Goal: Task Accomplishment & Management: Manage account settings

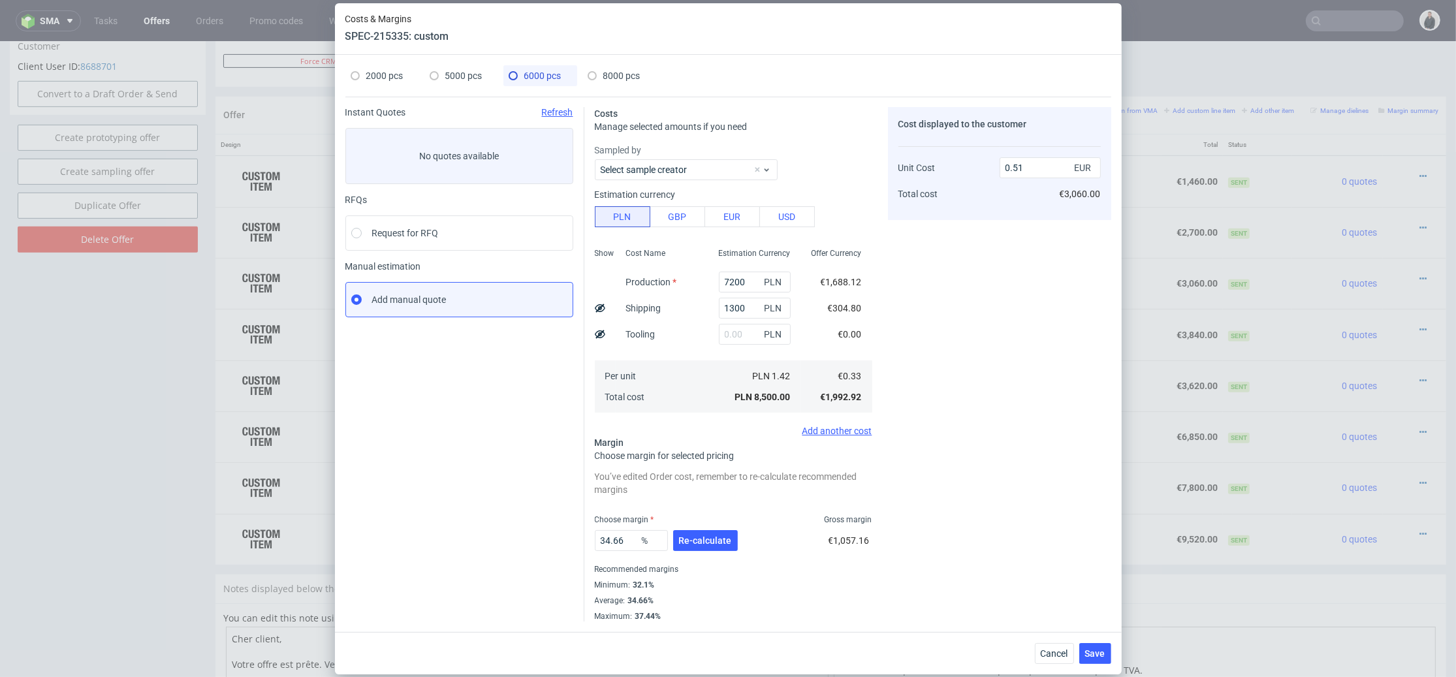
scroll to position [4, 0]
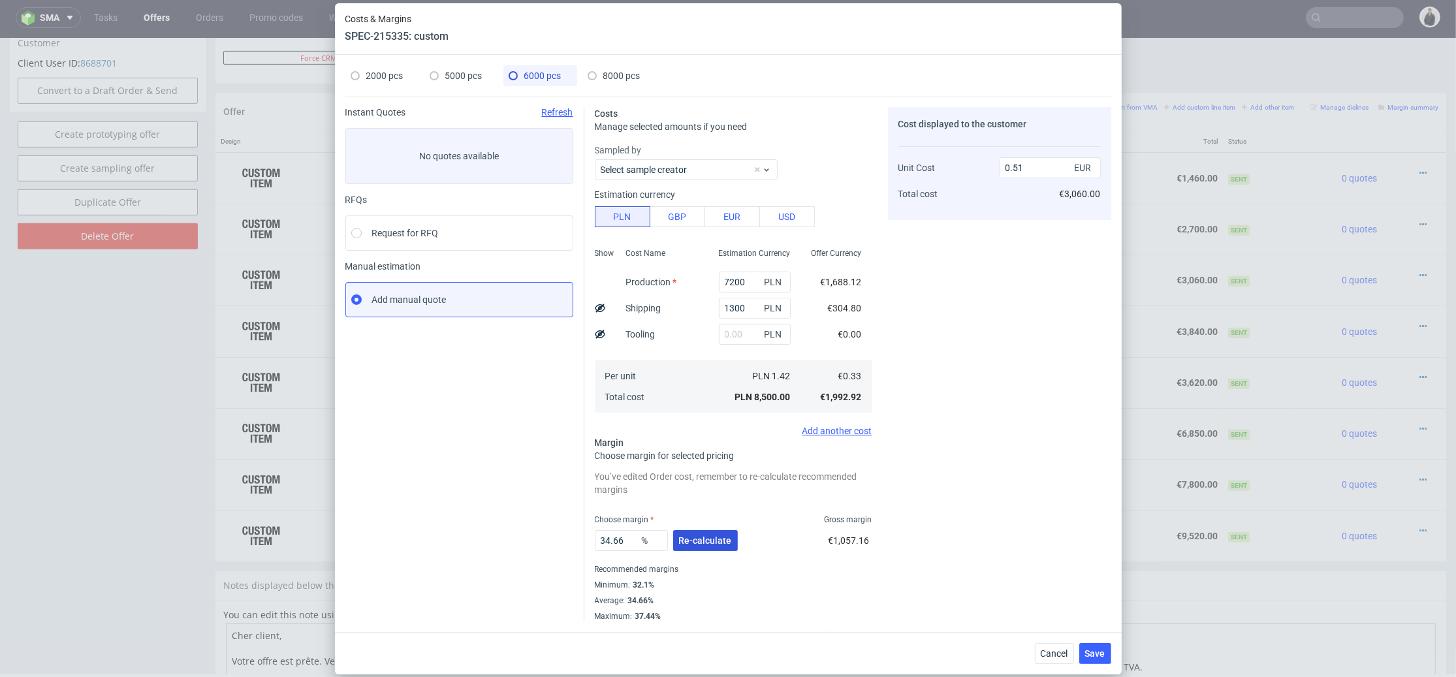
click at [711, 543] on span "Re-calculate" at bounding box center [705, 540] width 53 height 9
drag, startPoint x: 631, startPoint y: 538, endPoint x: 821, endPoint y: 488, distance: 197.0
click at [571, 535] on div "Instant Quotes Refresh No quotes available RFQs Request for RFQ Manual estimati…" at bounding box center [728, 359] width 766 height 525
type input "33"
drag, startPoint x: 1008, startPoint y: 498, endPoint x: 1034, endPoint y: 528, distance: 40.2
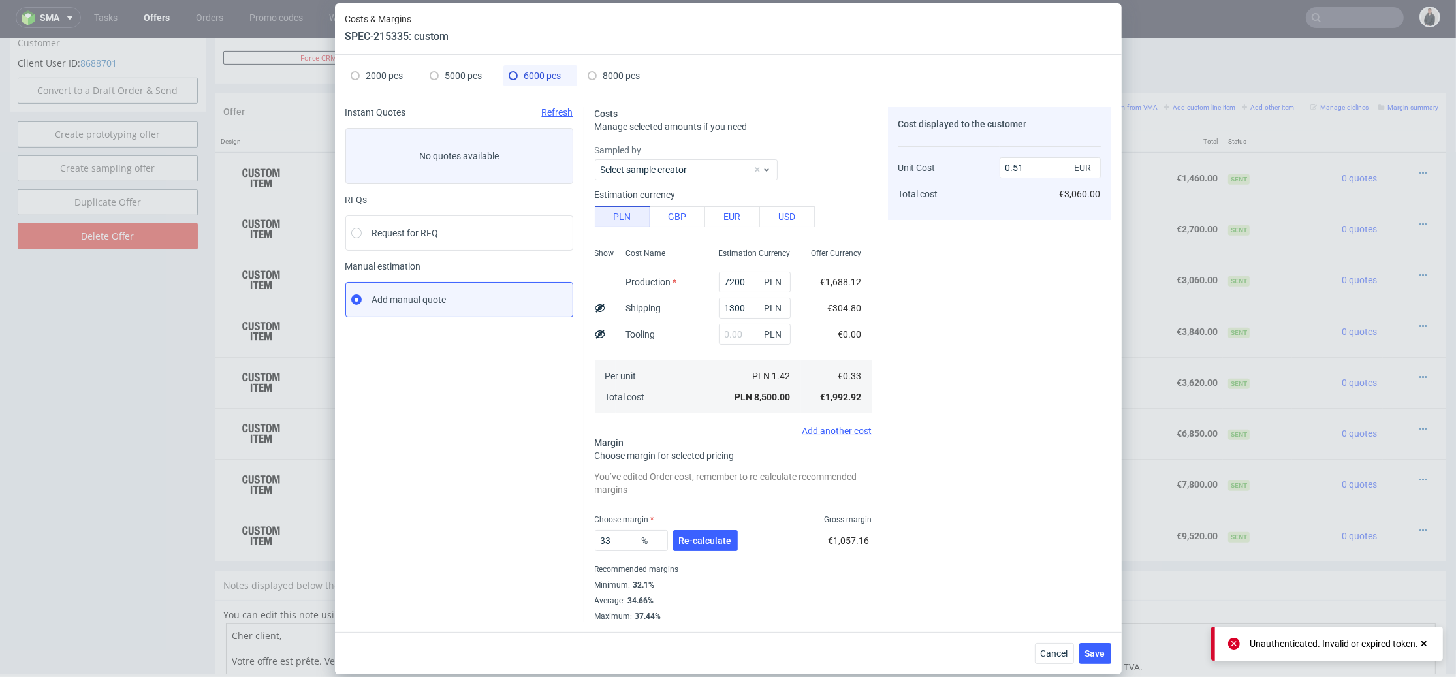
click at [1008, 498] on div "Cost displayed to the customer Unit Cost Total cost 0.51 EUR €3,060.00" at bounding box center [999, 364] width 223 height 515
type input "0.49"
click at [1087, 654] on span "Save" at bounding box center [1095, 653] width 20 height 9
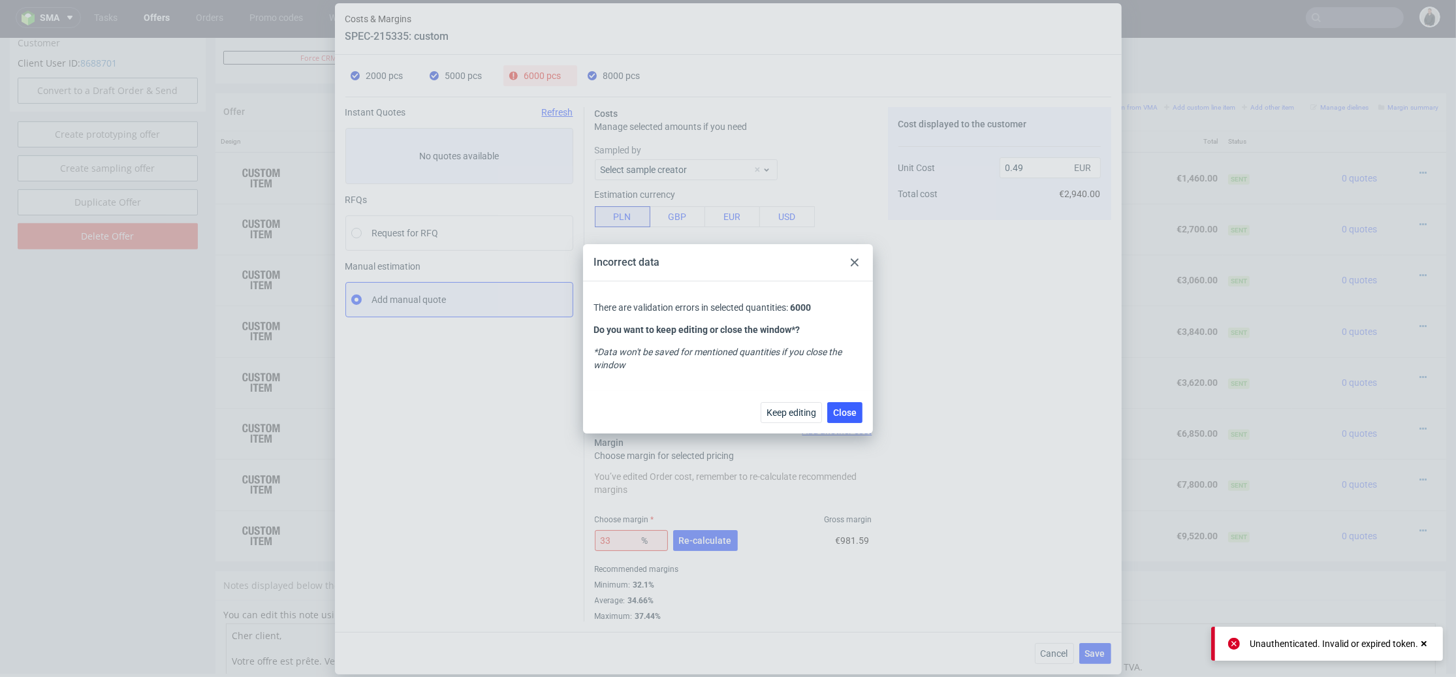
click at [850, 262] on div at bounding box center [855, 263] width 16 height 16
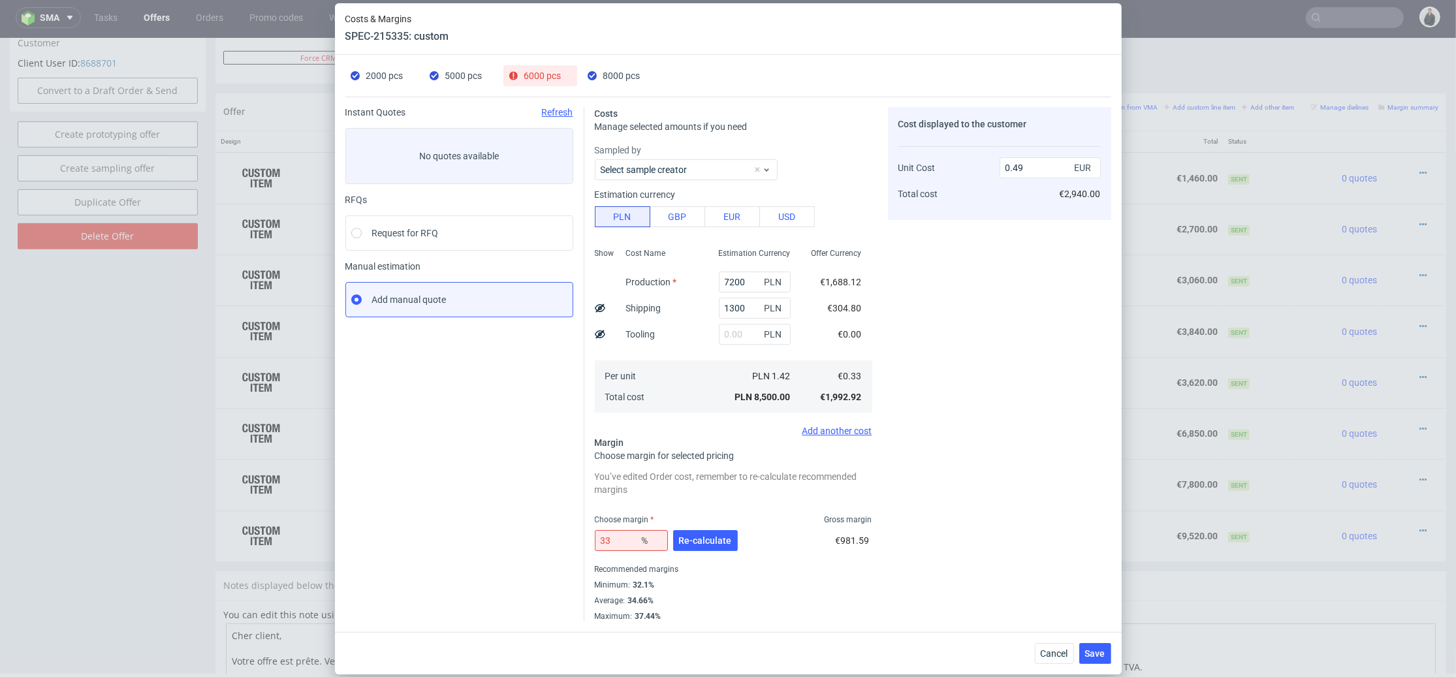
click at [537, 75] on span "6000 pcs" at bounding box center [542, 76] width 37 height 10
click at [693, 546] on button "Re-calculate" at bounding box center [705, 540] width 65 height 21
click at [717, 536] on span "Re-calculate" at bounding box center [705, 540] width 53 height 9
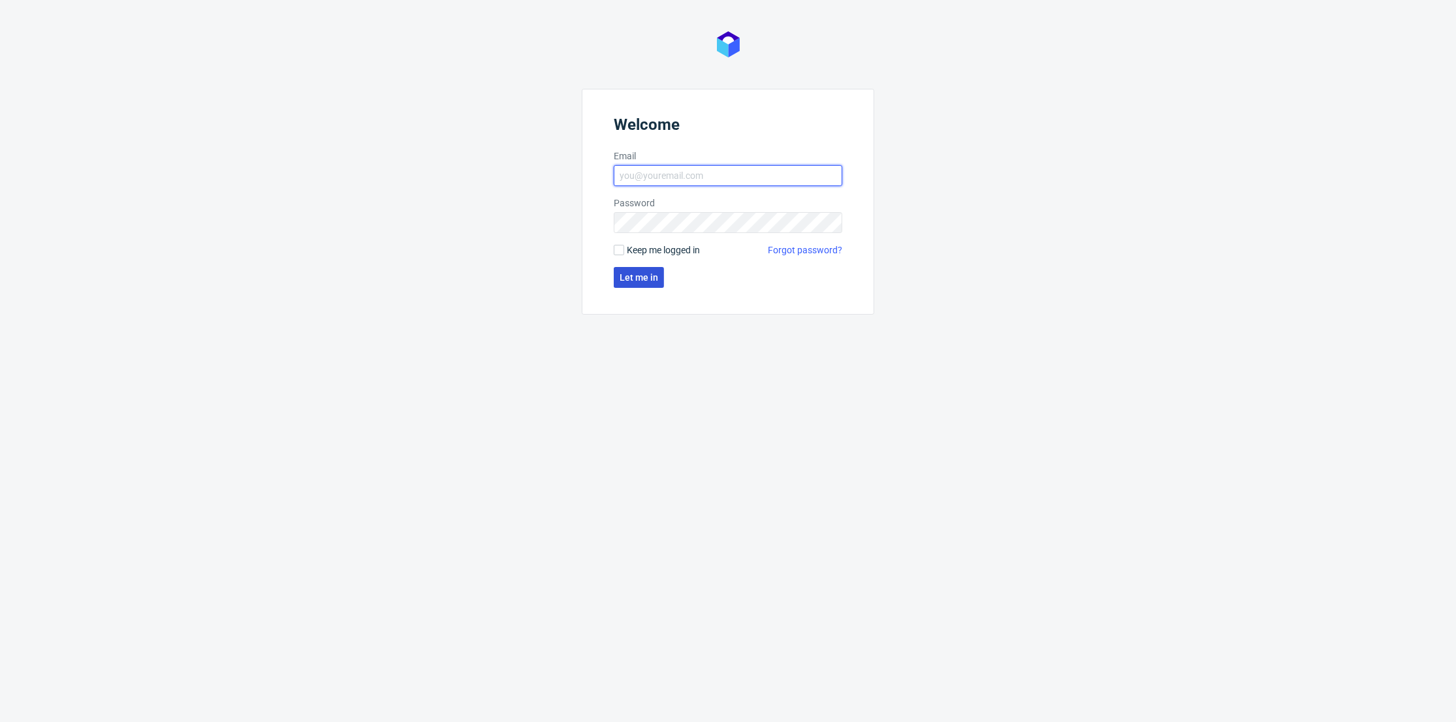
type input "[PERSON_NAME][EMAIL_ADDRESS][DOMAIN_NAME]"
click at [627, 278] on span "Let me in" at bounding box center [639, 277] width 39 height 9
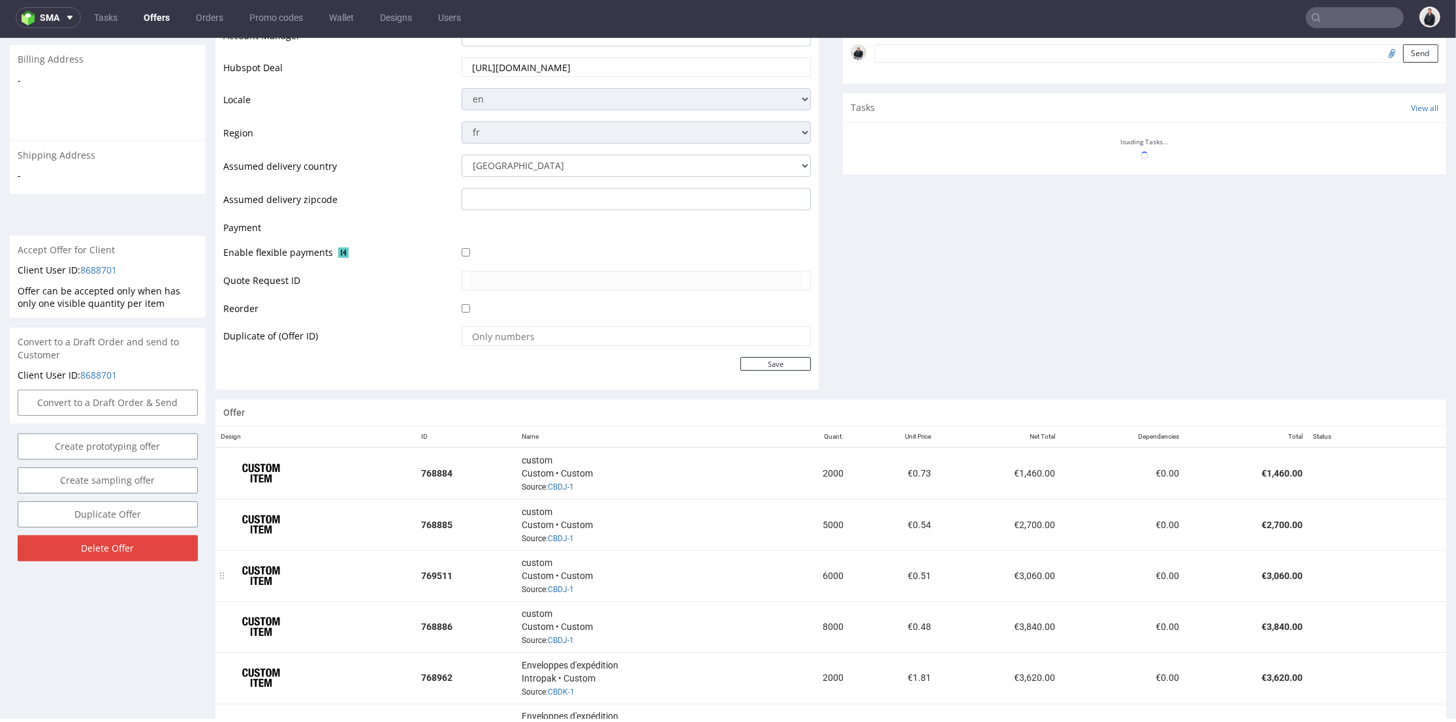
scroll to position [486, 0]
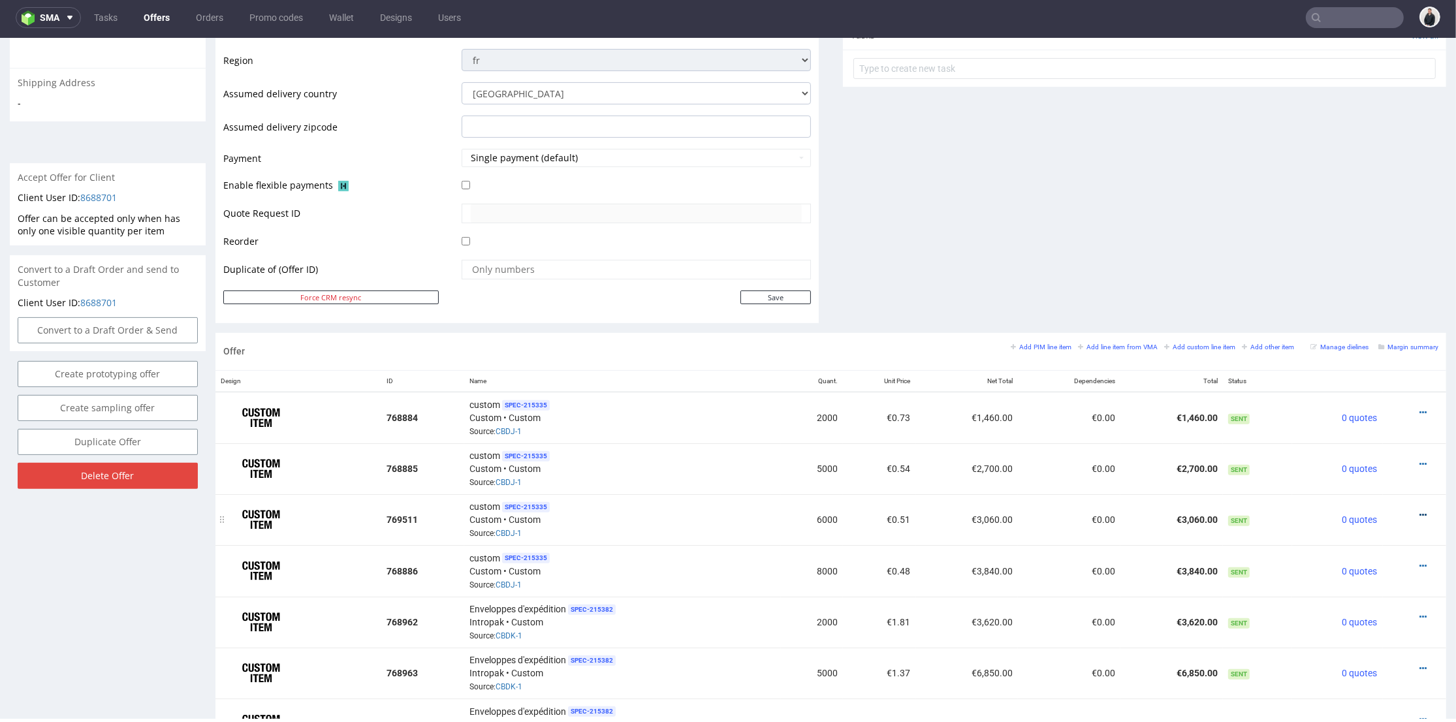
click at [1420, 511] on icon at bounding box center [1423, 515] width 7 height 9
drag, startPoint x: 1351, startPoint y: 361, endPoint x: 1299, endPoint y: 358, distance: 52.3
click at [1349, 361] on span "Edit item price" at bounding box center [1364, 367] width 105 height 13
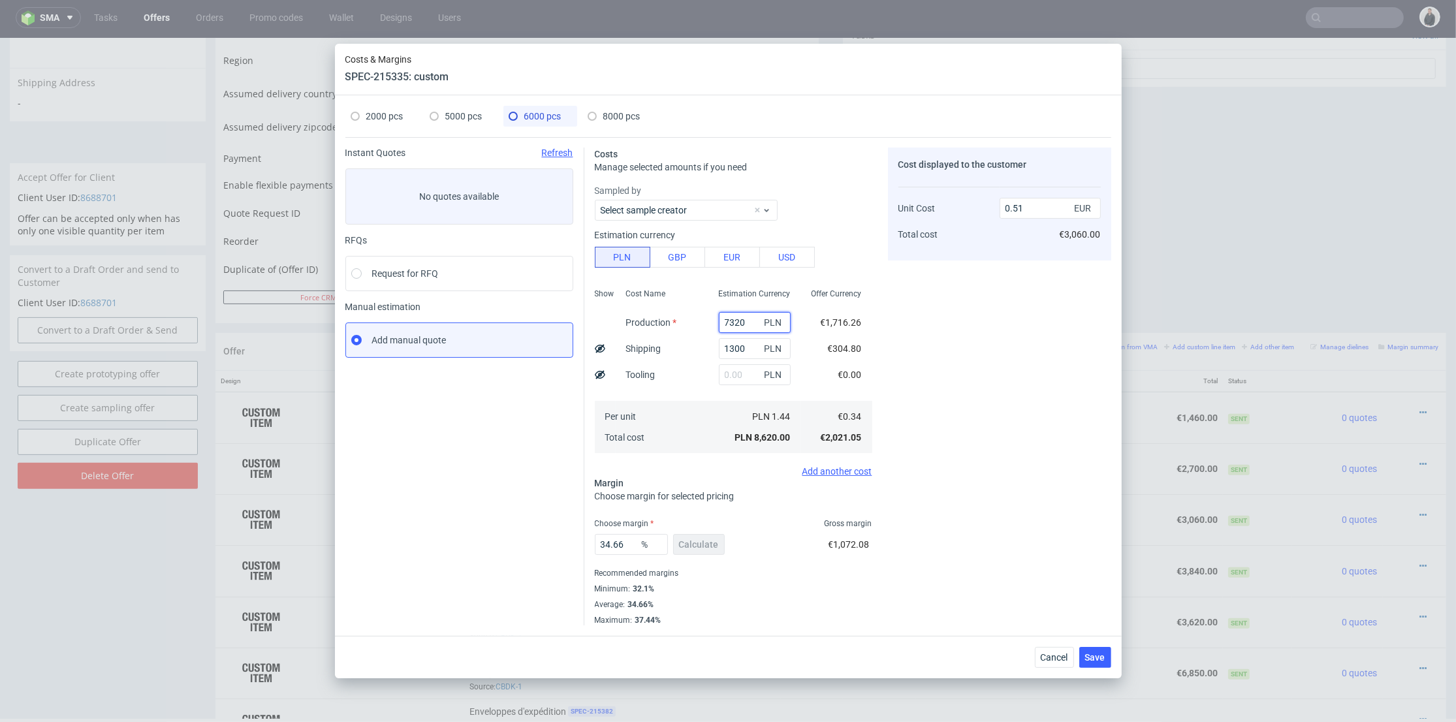
drag, startPoint x: 720, startPoint y: 321, endPoint x: 748, endPoint y: 321, distance: 28.1
click at [748, 321] on input "7320" at bounding box center [755, 322] width 72 height 21
type input "7200"
click at [682, 387] on div "Cost Name Production Shipping Tooling Per unit Total cost" at bounding box center [662, 369] width 93 height 172
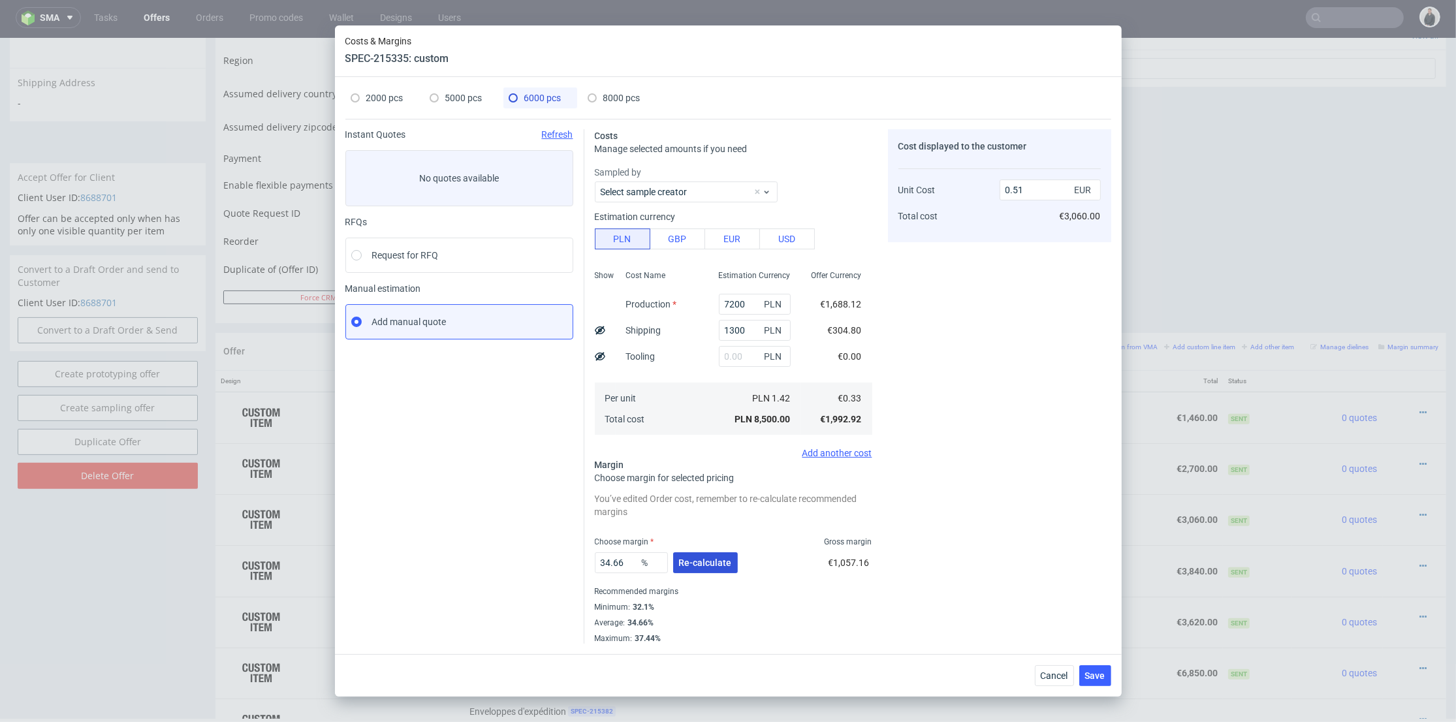
click at [699, 562] on span "Re-calculate" at bounding box center [705, 562] width 53 height 9
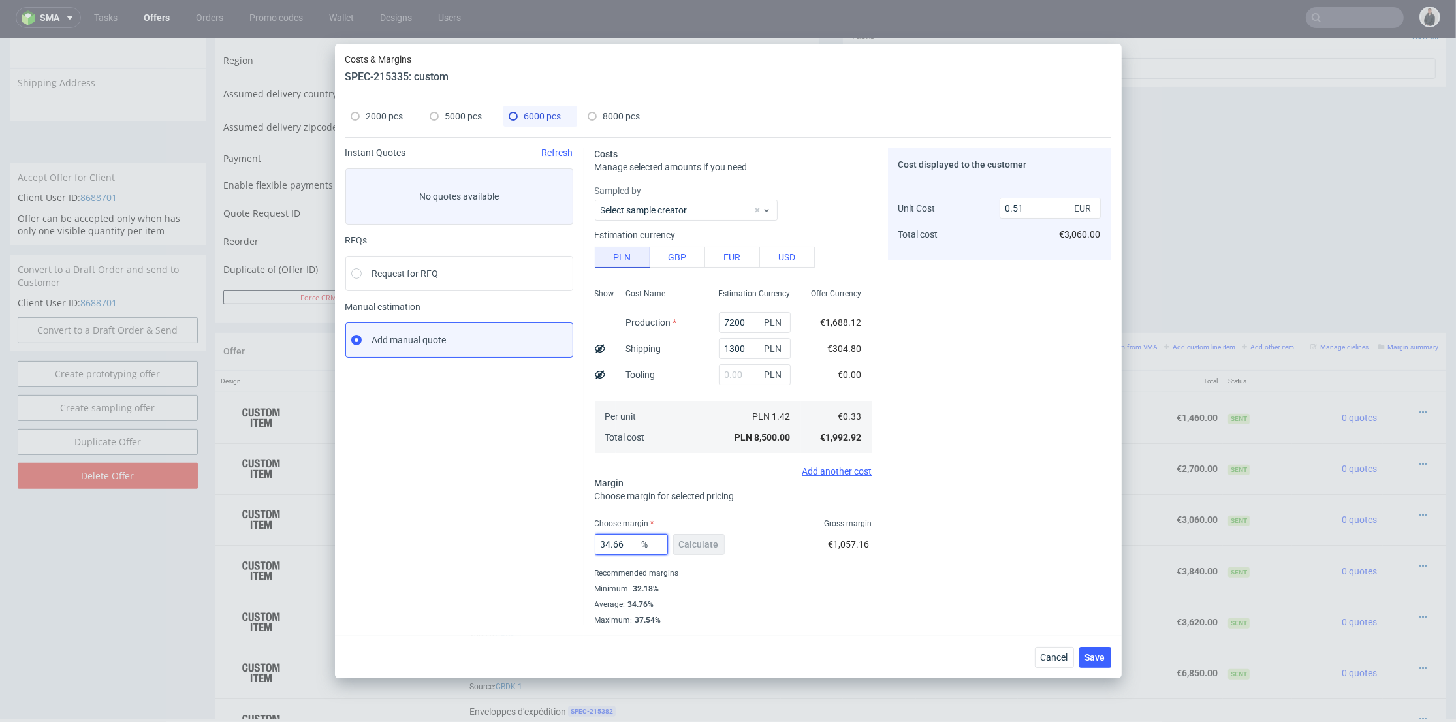
drag, startPoint x: 614, startPoint y: 539, endPoint x: 563, endPoint y: 539, distance: 51.6
click at [559, 539] on div "Instant Quotes Refresh No quotes available RFQs Request for RFQ Manual estimati…" at bounding box center [728, 381] width 766 height 488
type input "33"
click at [999, 536] on div "Cost displayed to the customer Unit Cost Total cost 0.51 EUR €3,060.00" at bounding box center [999, 387] width 223 height 478
type input "0.49"
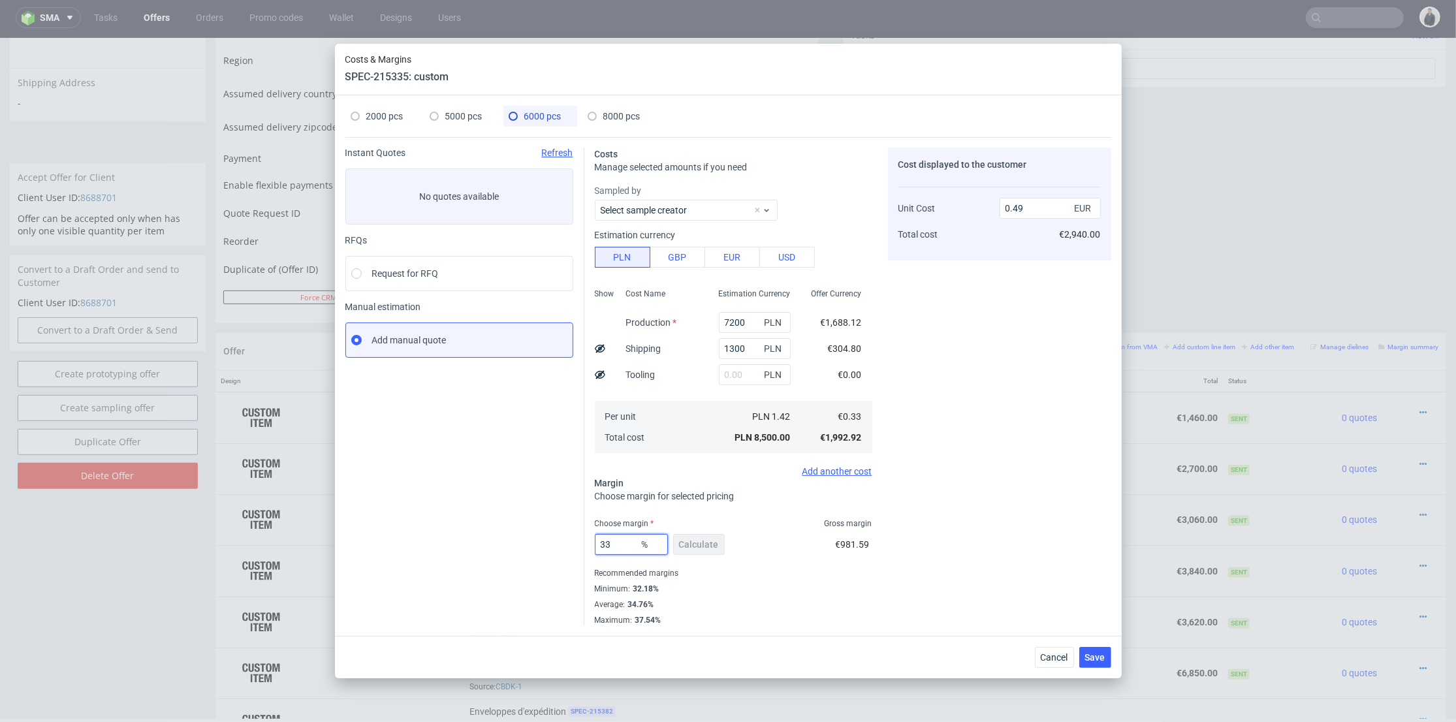
drag, startPoint x: 620, startPoint y: 547, endPoint x: 606, endPoint y: 547, distance: 14.4
click at [606, 547] on input "33" at bounding box center [631, 544] width 73 height 21
type input "34"
type input "0.5"
type input "33"
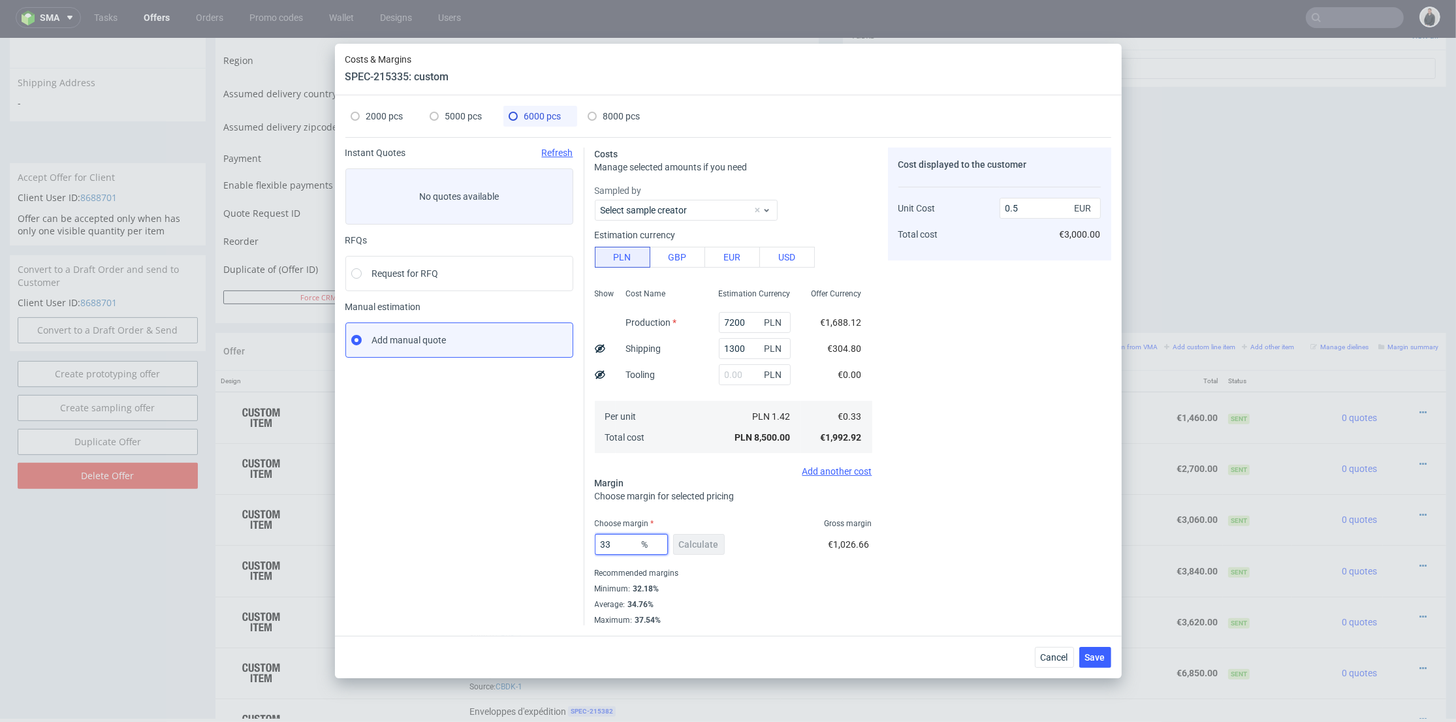
type input "0.49"
type input "33.5"
type input "0.5"
type input "33"
type input "0.49"
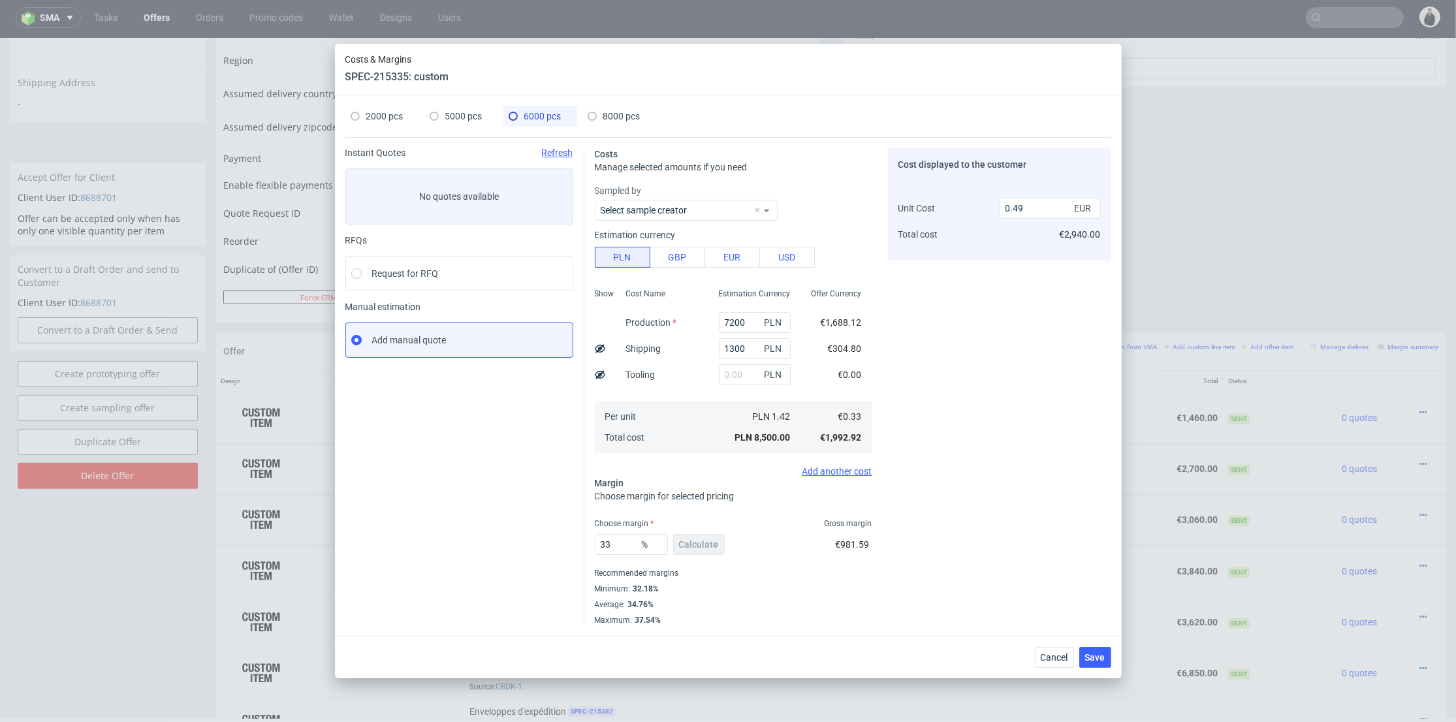
click at [932, 526] on div "Cost displayed to the customer Unit Cost Total cost 0.49 EUR €2,940.00" at bounding box center [999, 387] width 223 height 478
click at [1091, 648] on button "Save" at bounding box center [1095, 657] width 32 height 21
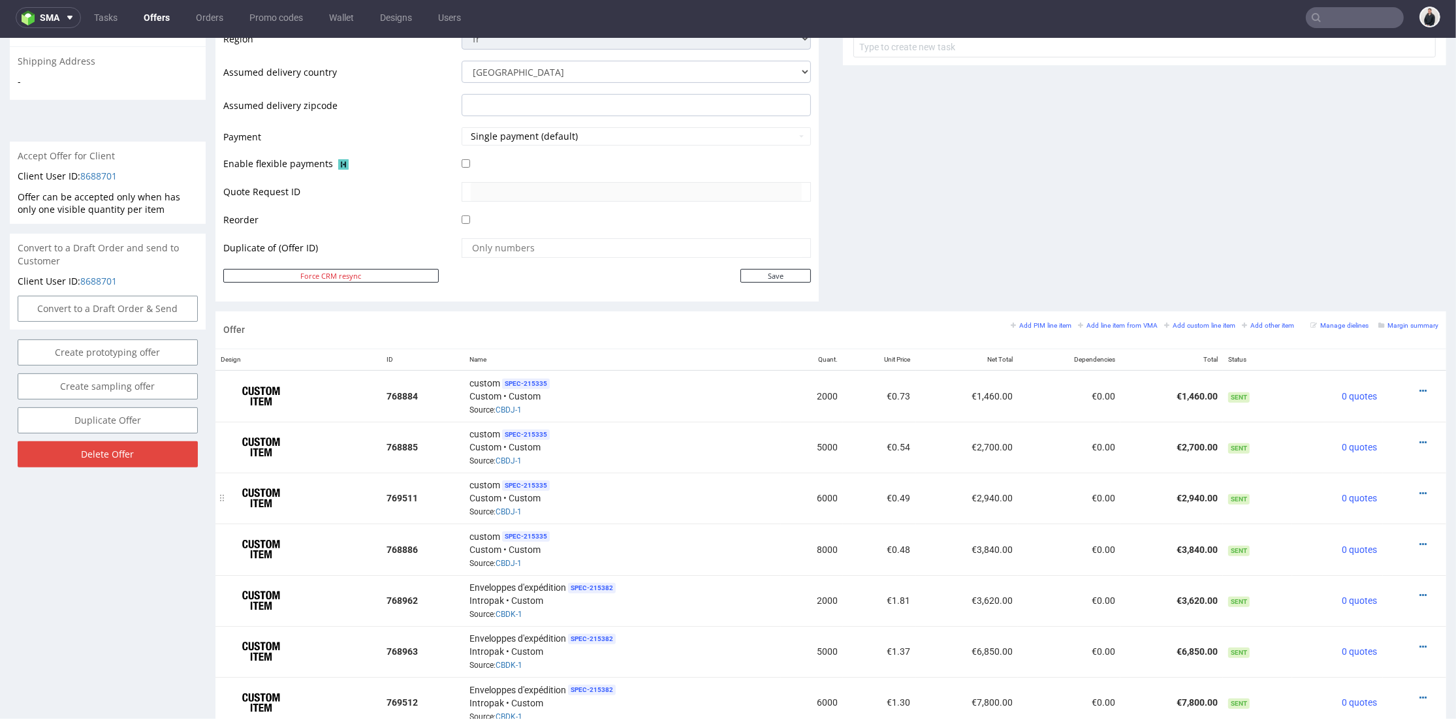
scroll to position [580, 0]
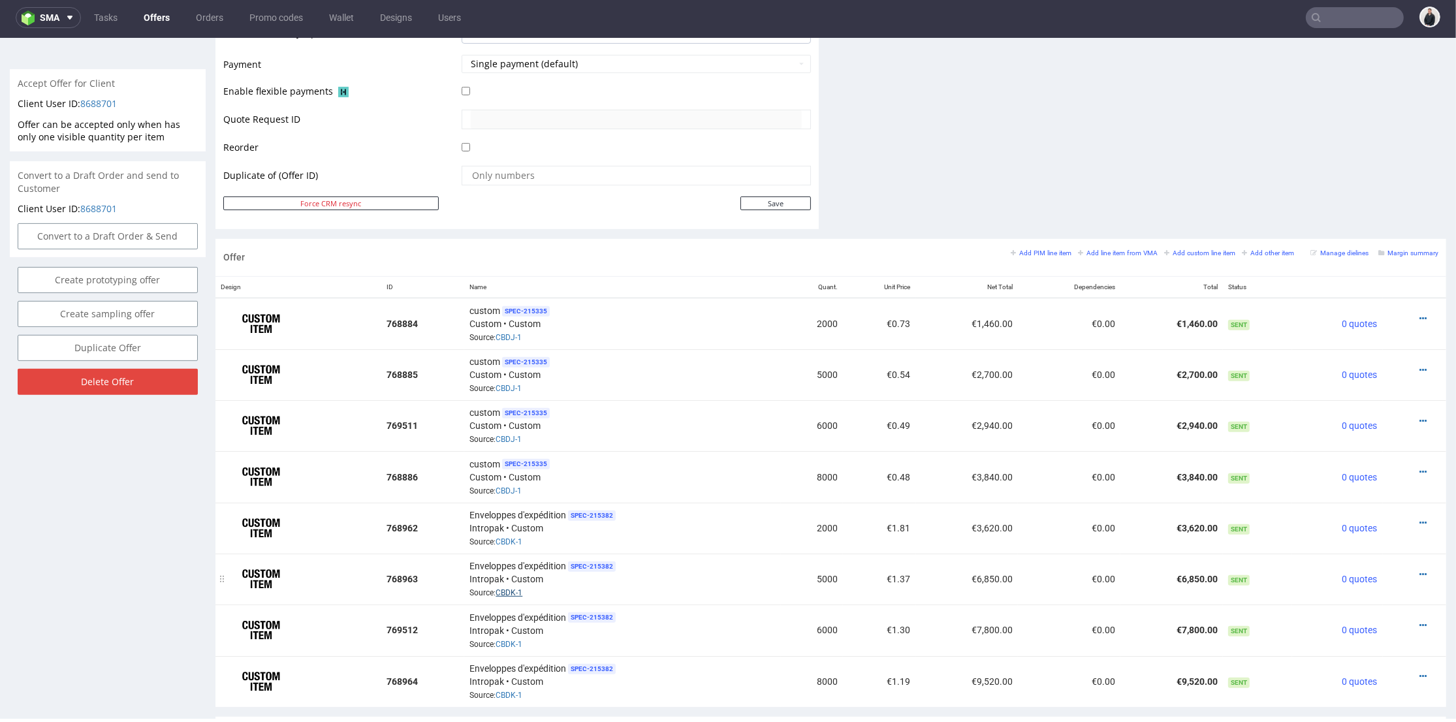
click at [507, 588] on link "CBDK-1" at bounding box center [509, 592] width 27 height 9
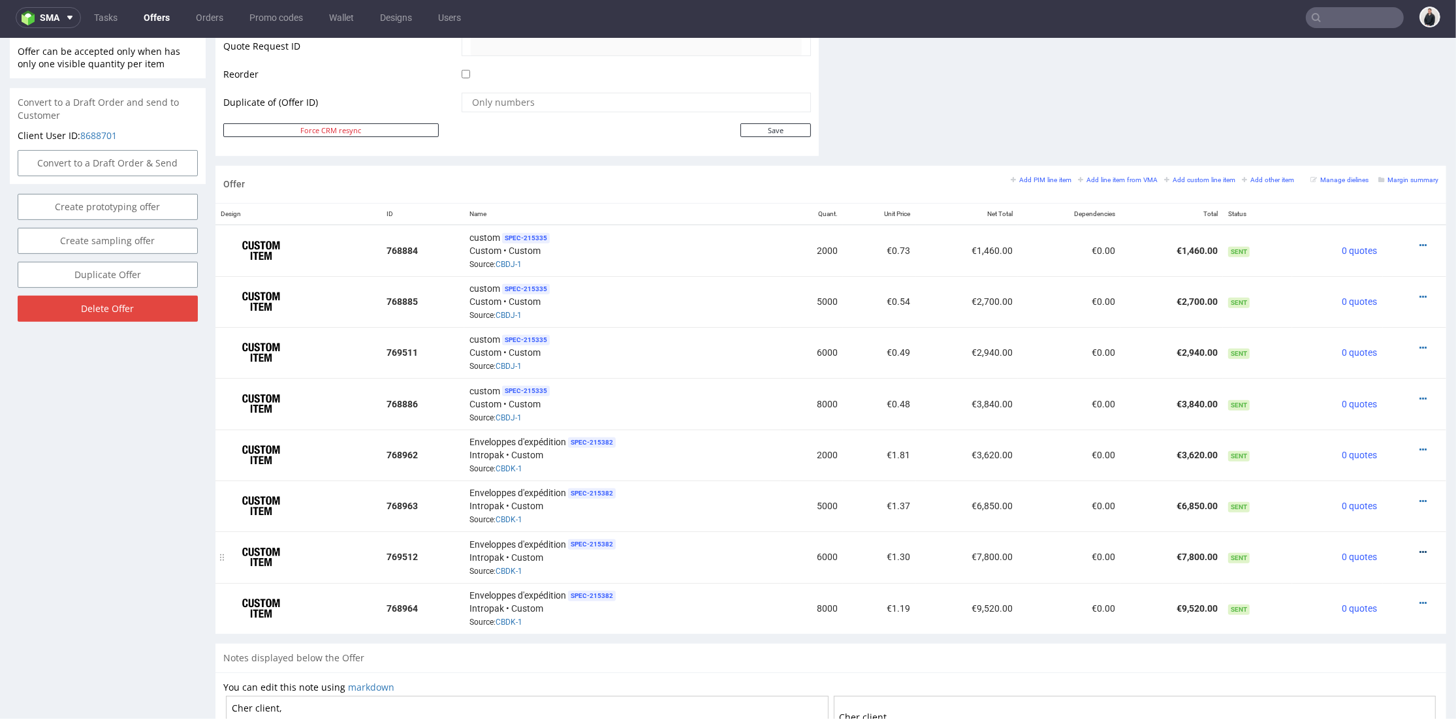
click at [1420, 548] on icon at bounding box center [1423, 552] width 7 height 9
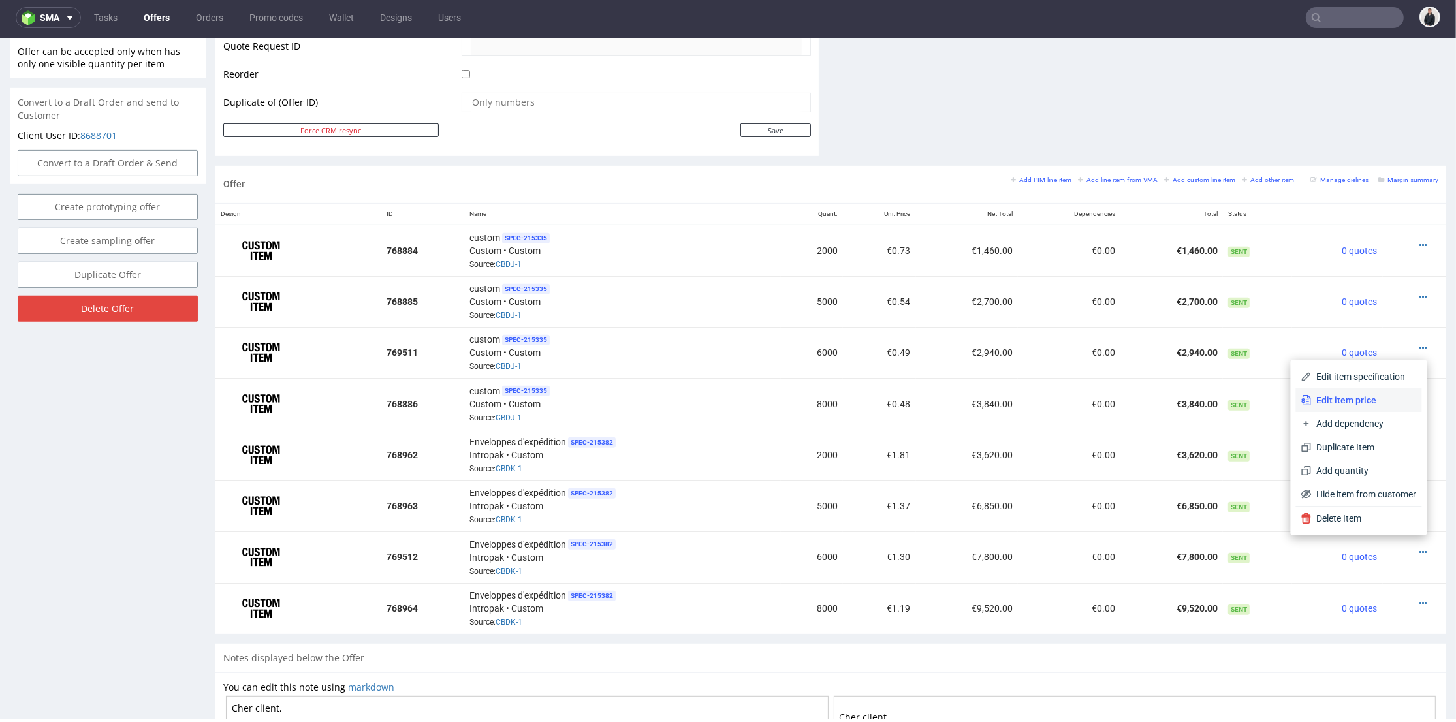
click at [1339, 400] on span "Edit item price" at bounding box center [1364, 400] width 105 height 13
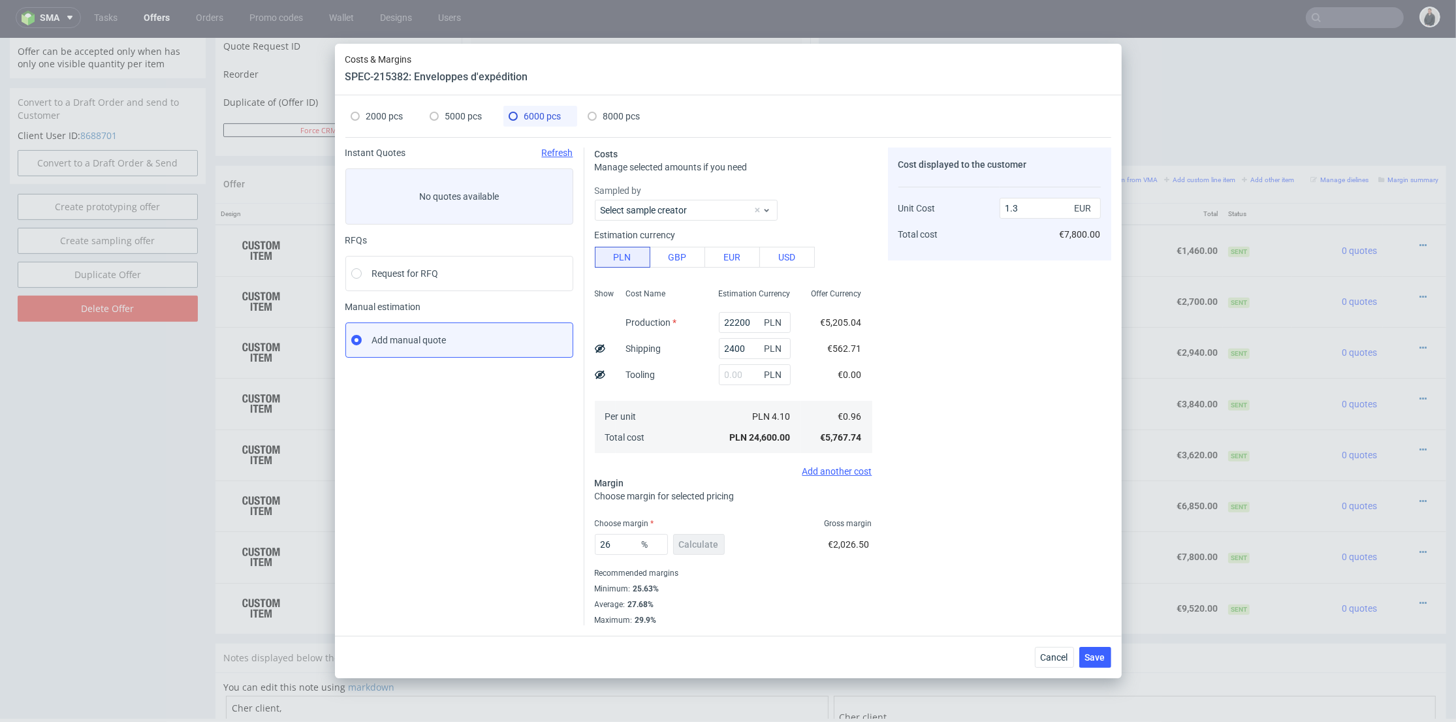
click at [471, 118] on span "5000 pcs" at bounding box center [463, 116] width 37 height 10
type input "18500"
type input "28.77"
type input "1.37"
click at [519, 114] on div "6000 pcs" at bounding box center [535, 116] width 53 height 21
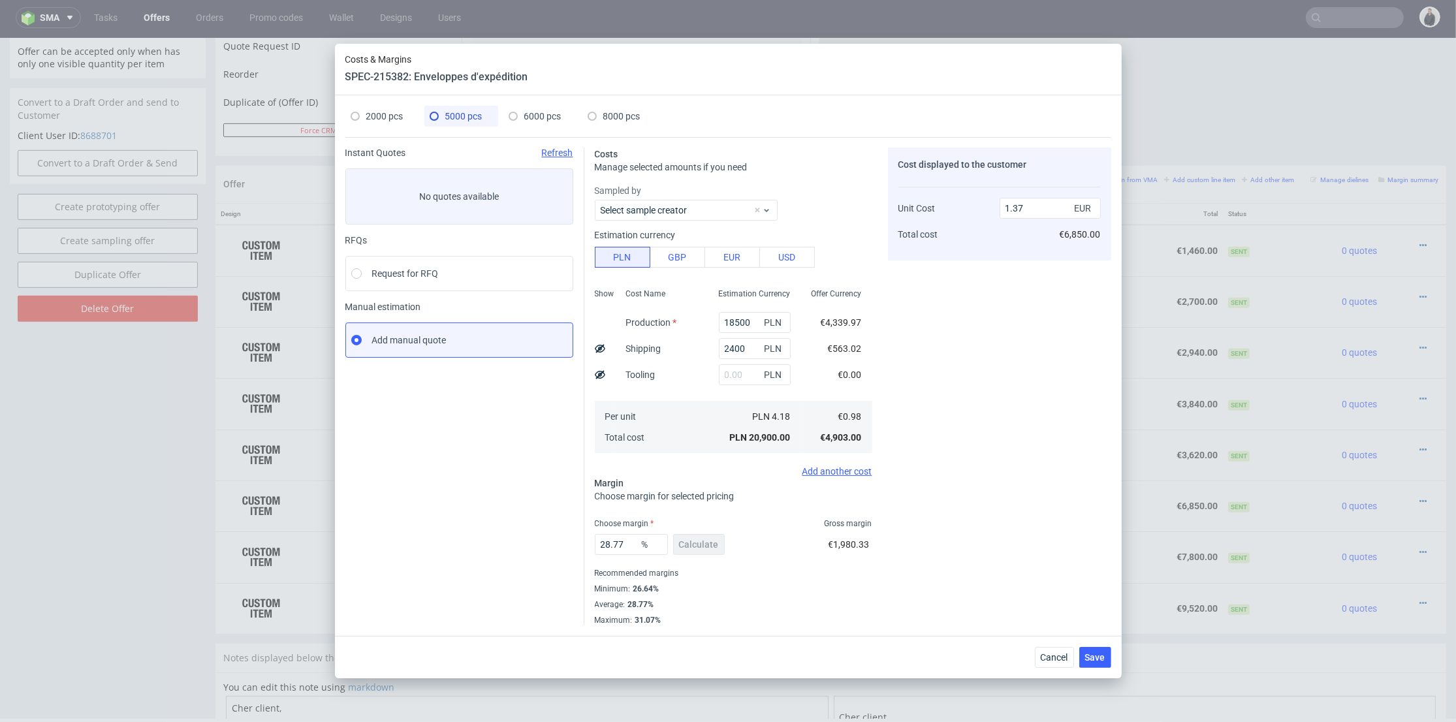
type input "22200"
type input "26"
type input "1.3"
click at [453, 118] on span "5000 pcs" at bounding box center [463, 116] width 37 height 10
type input "18500"
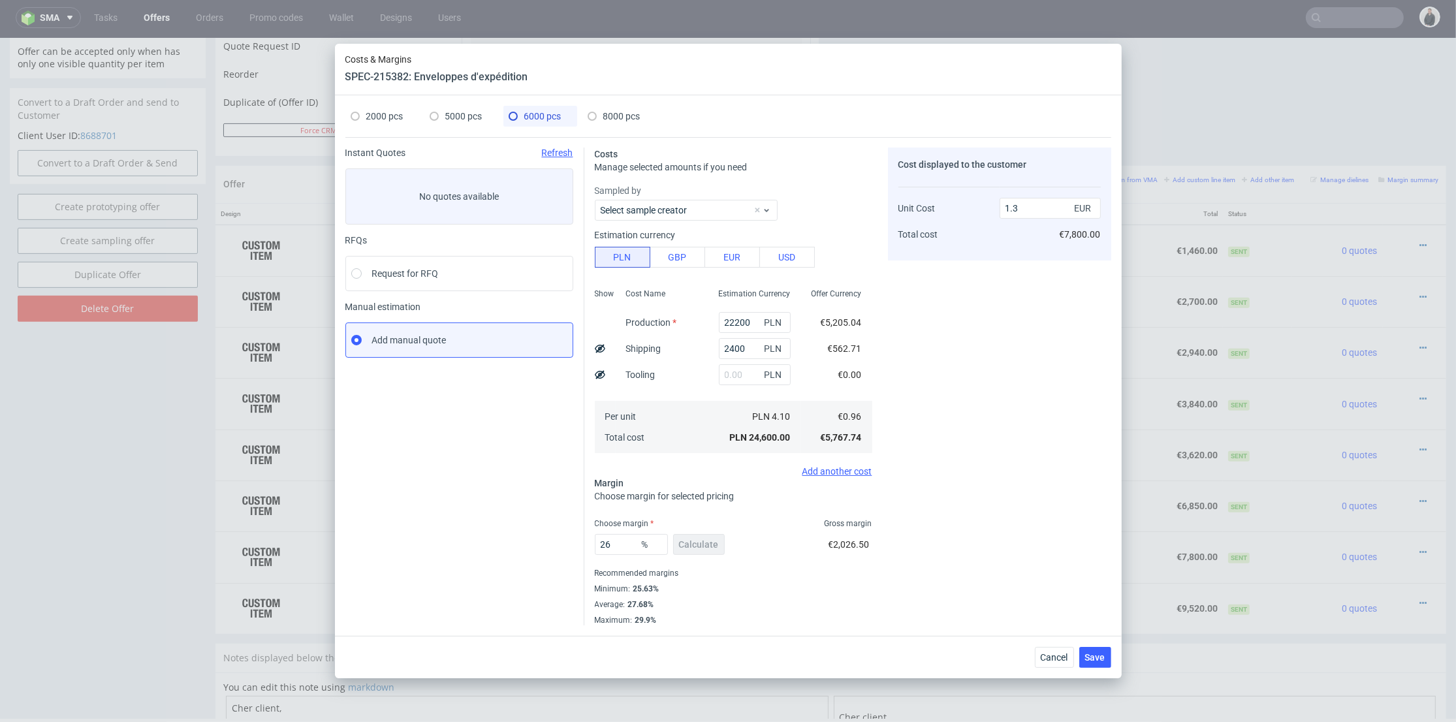
type input "28.77"
type input "1.37"
click at [532, 112] on span "6000 pcs" at bounding box center [542, 116] width 37 height 10
type input "22200"
type input "26"
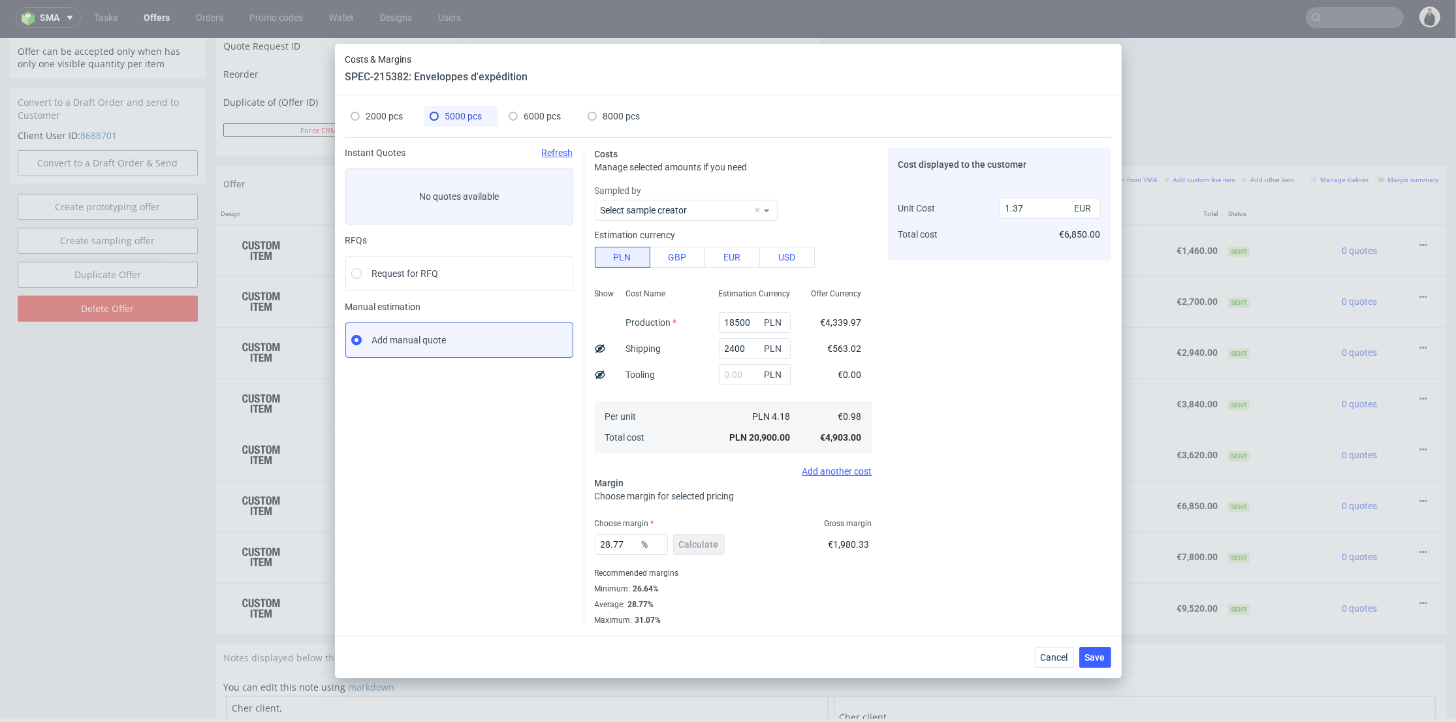
type input "1.3"
click at [908, 323] on div "Cost displayed to the customer Unit Cost Total cost 1.3 EUR €7,800.00" at bounding box center [999, 387] width 223 height 478
drag, startPoint x: 618, startPoint y: 545, endPoint x: 607, endPoint y: 543, distance: 11.2
click at [607, 543] on input "26" at bounding box center [631, 544] width 73 height 21
type input "23"
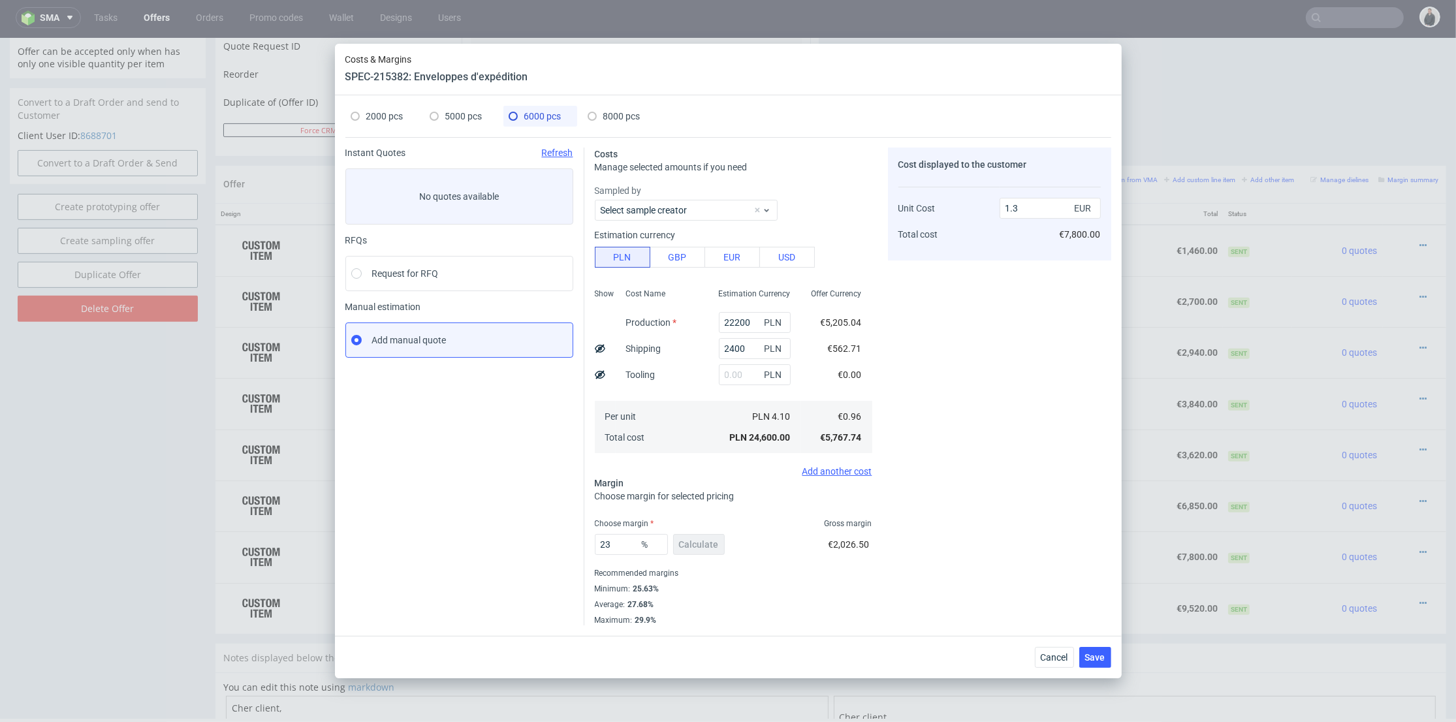
click at [981, 432] on div "Cost displayed to the customer Unit Cost Total cost 1.3 EUR €7,800.00" at bounding box center [999, 387] width 223 height 478
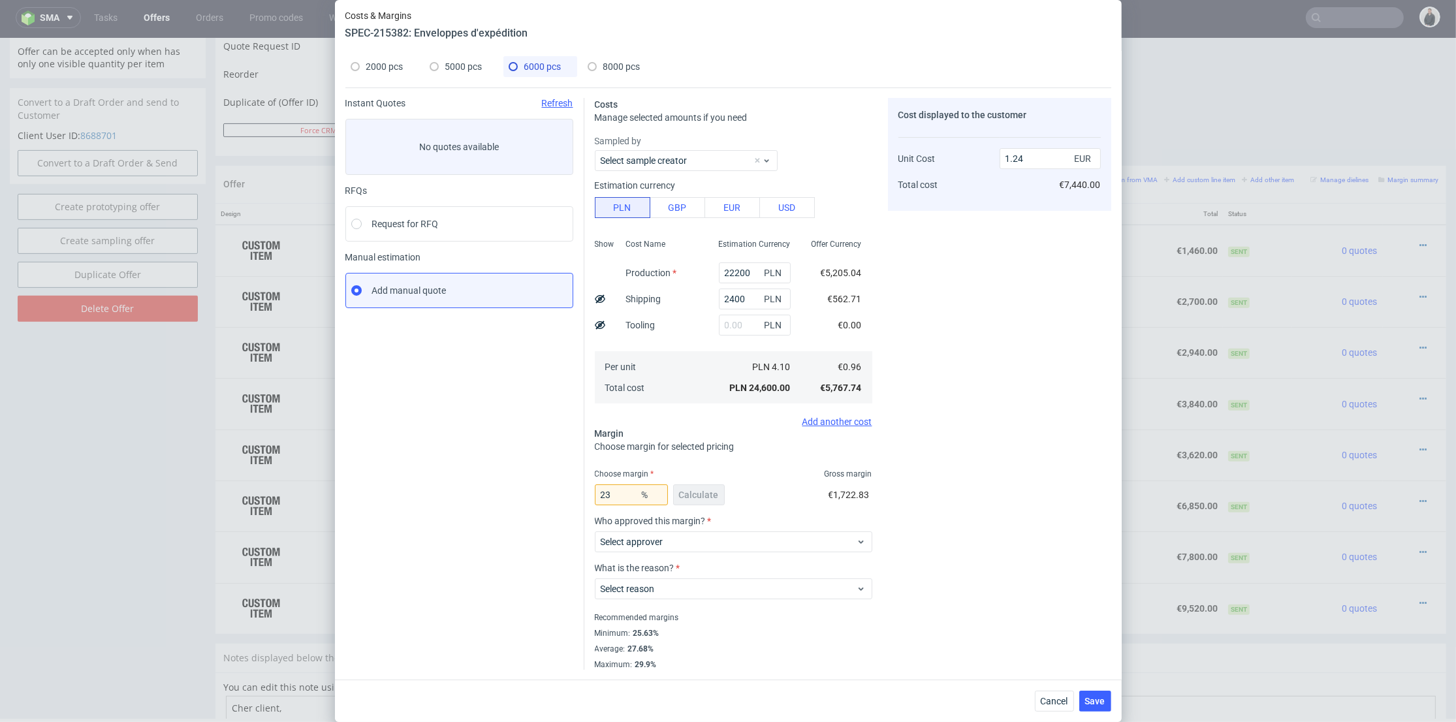
scroll to position [0, 0]
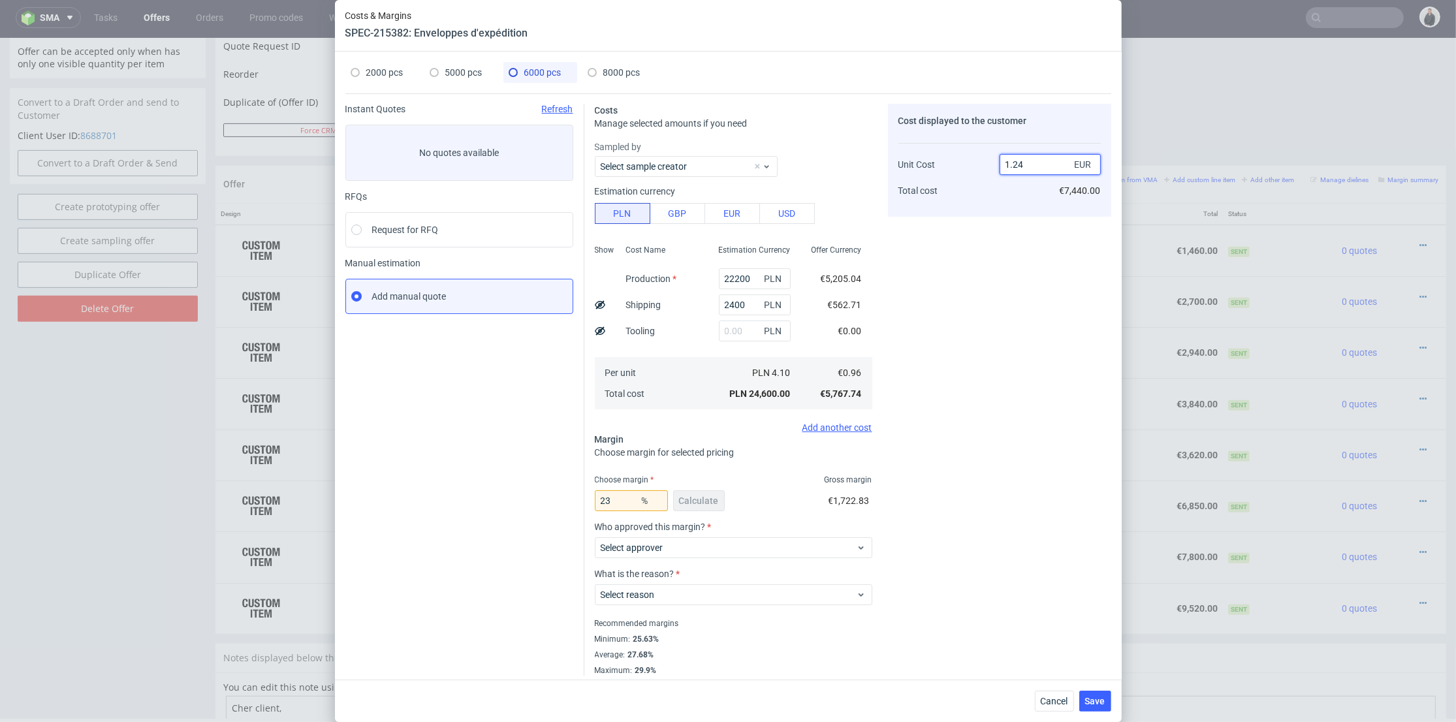
drag, startPoint x: 1014, startPoint y: 164, endPoint x: 1022, endPoint y: 164, distance: 7.8
click at [1022, 164] on input "1.24" at bounding box center [1050, 164] width 101 height 21
type input "1.20"
click at [1011, 284] on div "Cost displayed to the customer Unit Cost Total cost 1.20 EUR €7,440.00" at bounding box center [999, 390] width 223 height 572
type input "20"
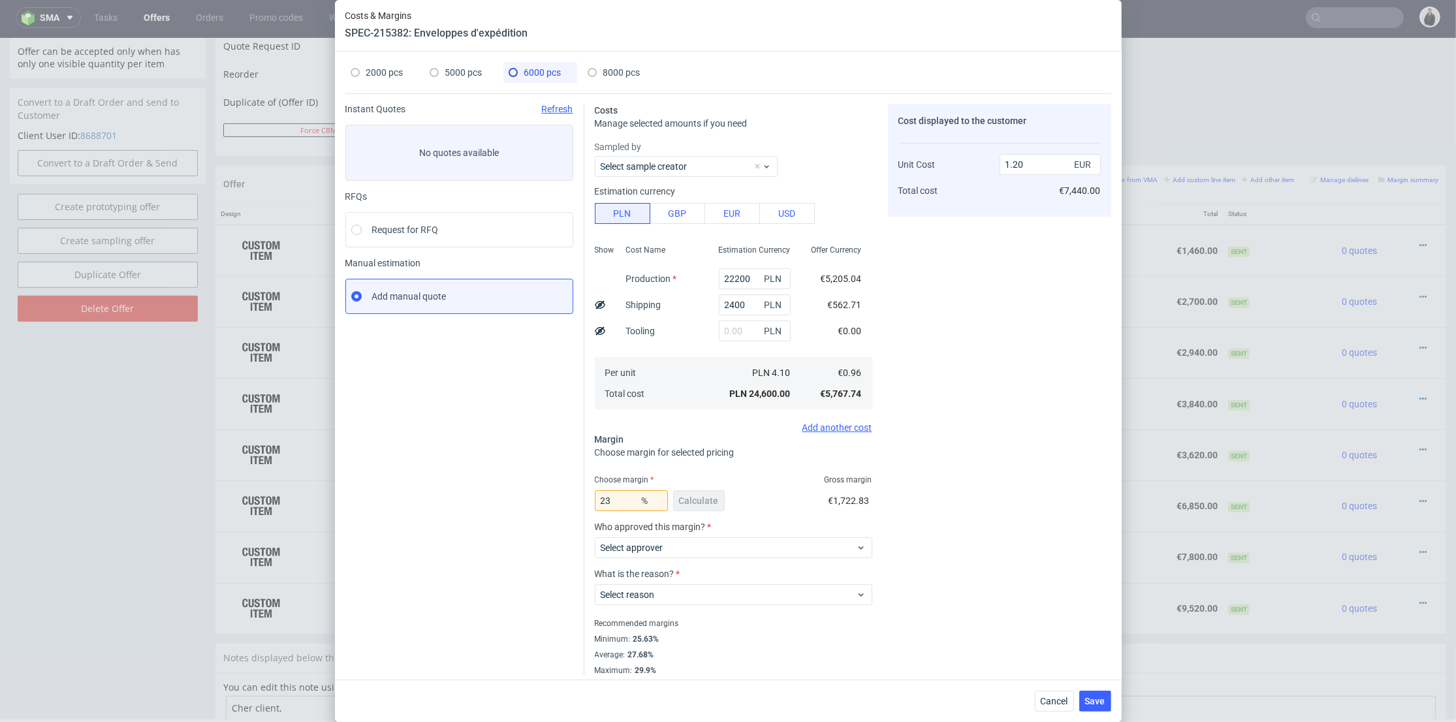
type input "1.2"
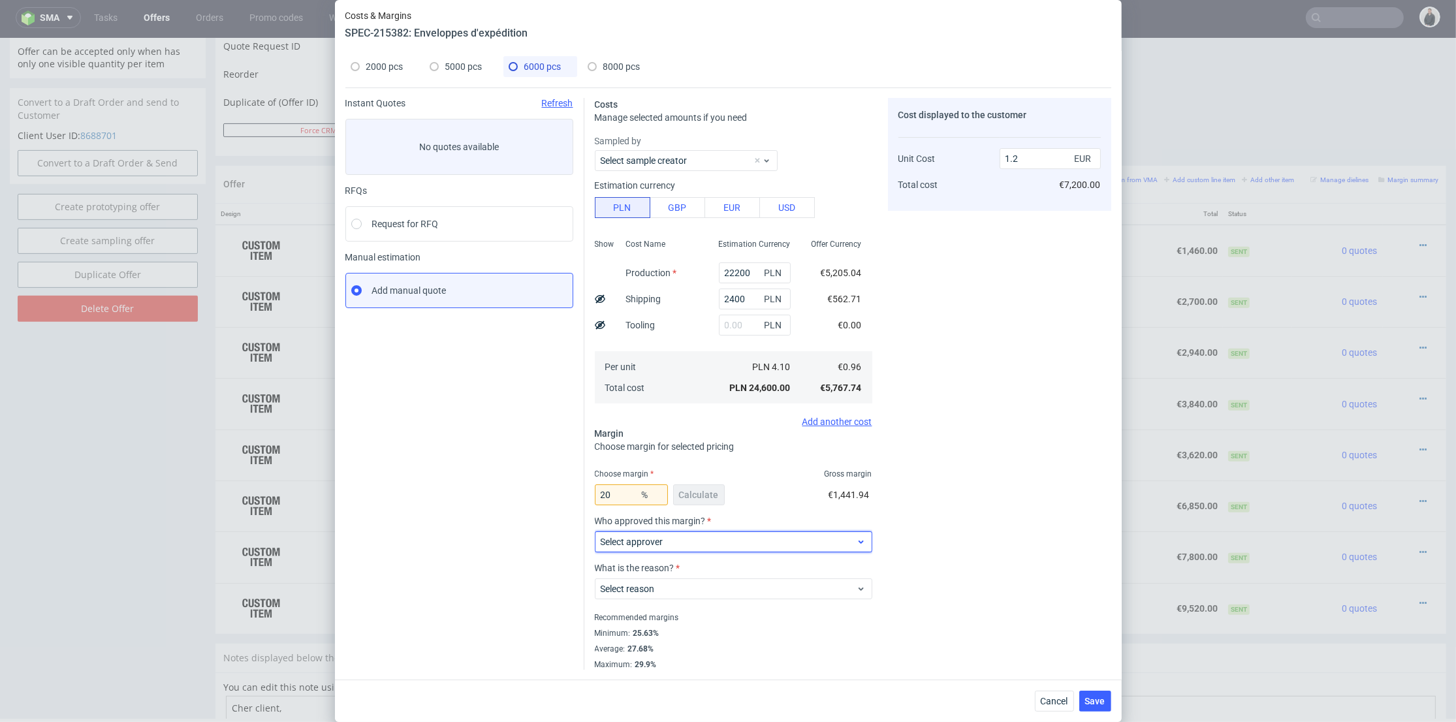
click at [709, 533] on div "Select approver" at bounding box center [734, 542] width 278 height 21
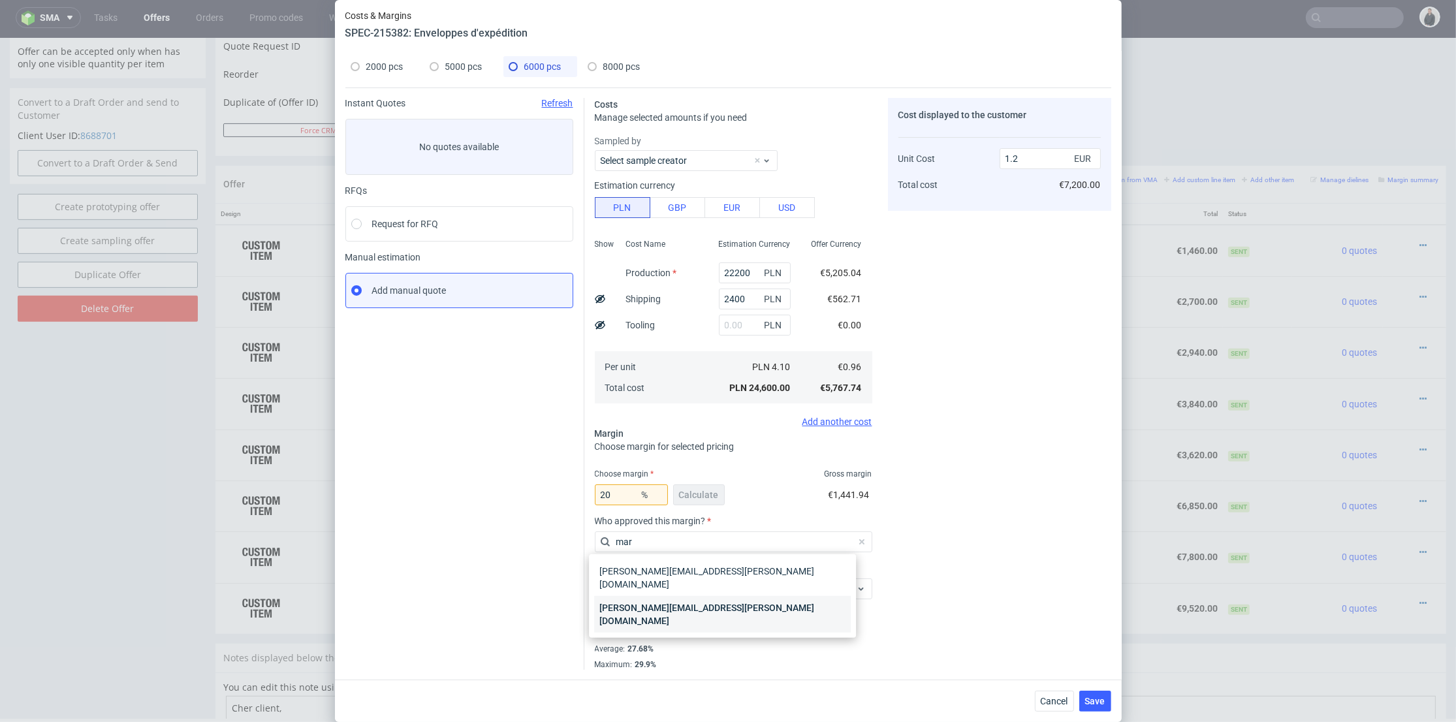
type input "mar"
click at [699, 596] on div "marta.kozlowska@packhelp.com" at bounding box center [722, 614] width 257 height 37
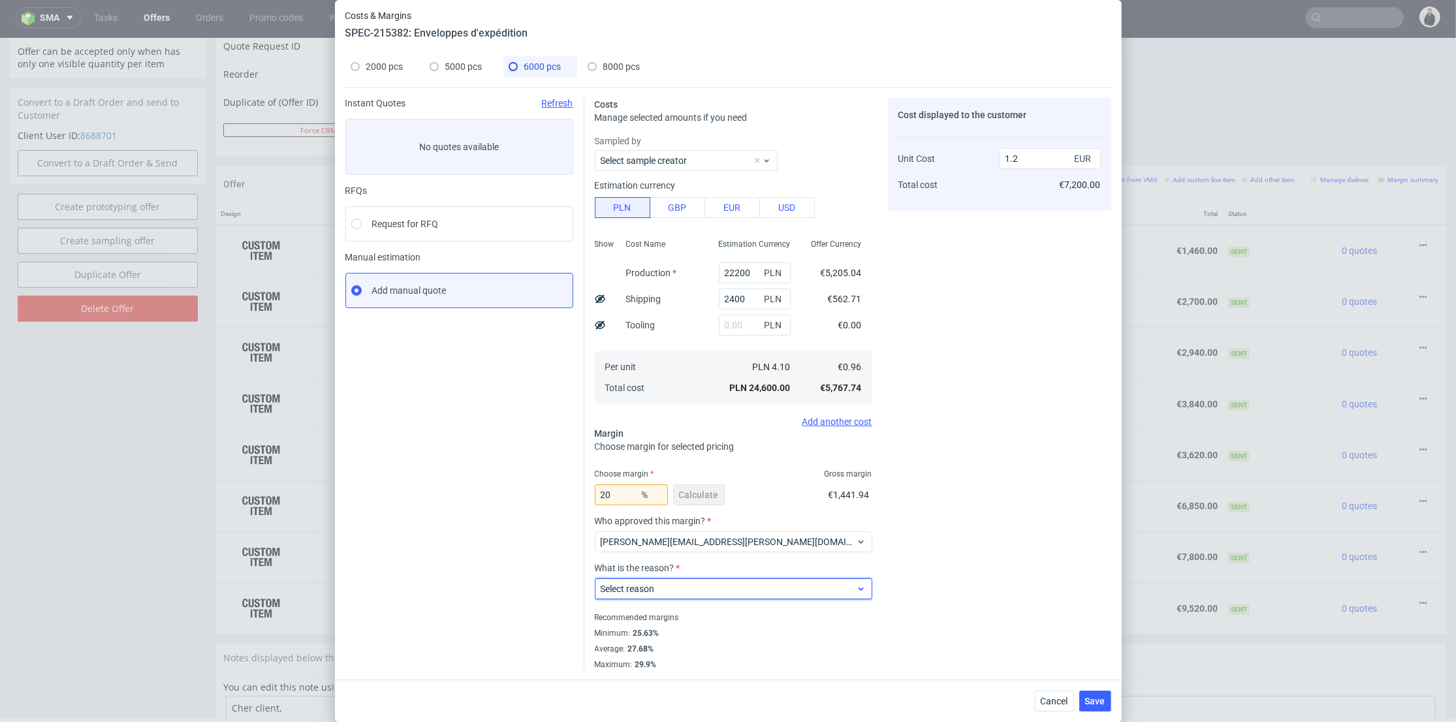
click at [698, 586] on span "Select reason" at bounding box center [729, 588] width 256 height 13
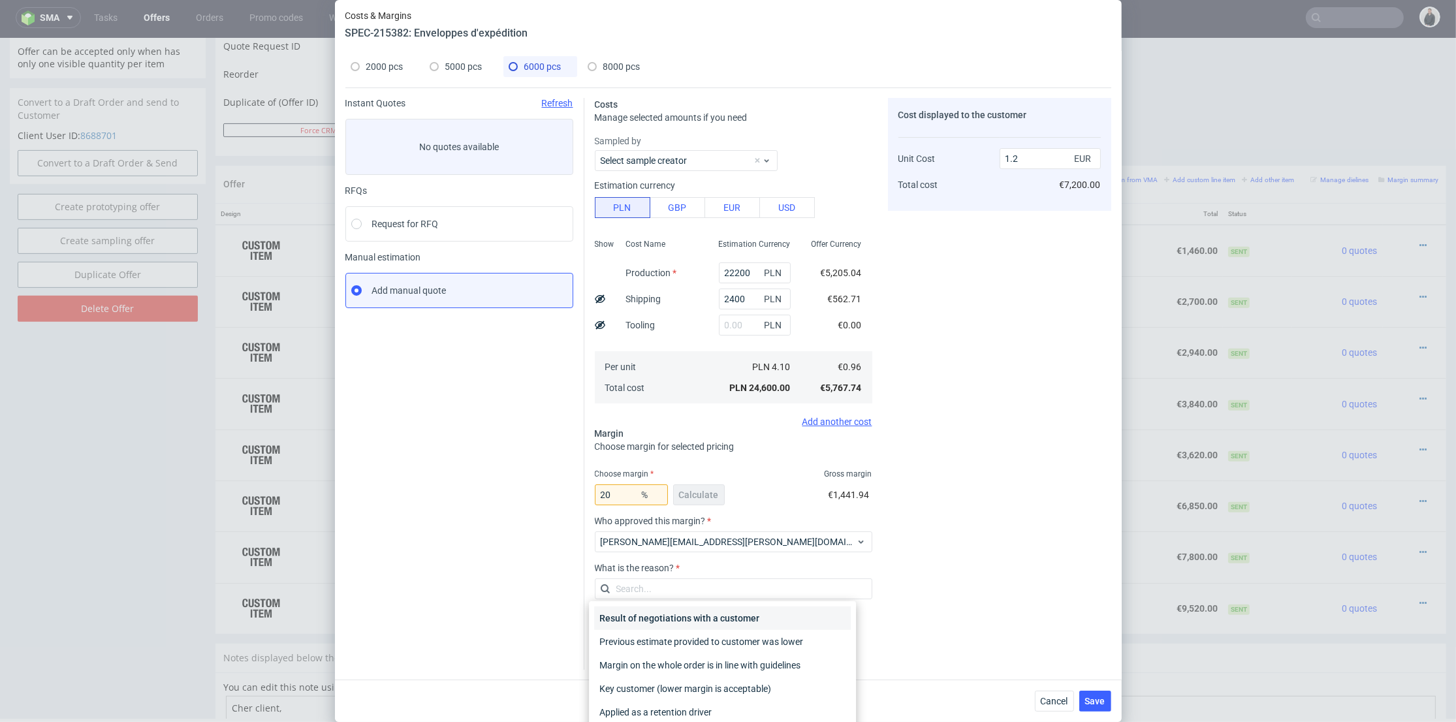
drag, startPoint x: 686, startPoint y: 618, endPoint x: 856, endPoint y: 633, distance: 170.4
click at [687, 618] on div "Result of negotiations with a customer" at bounding box center [722, 619] width 257 height 24
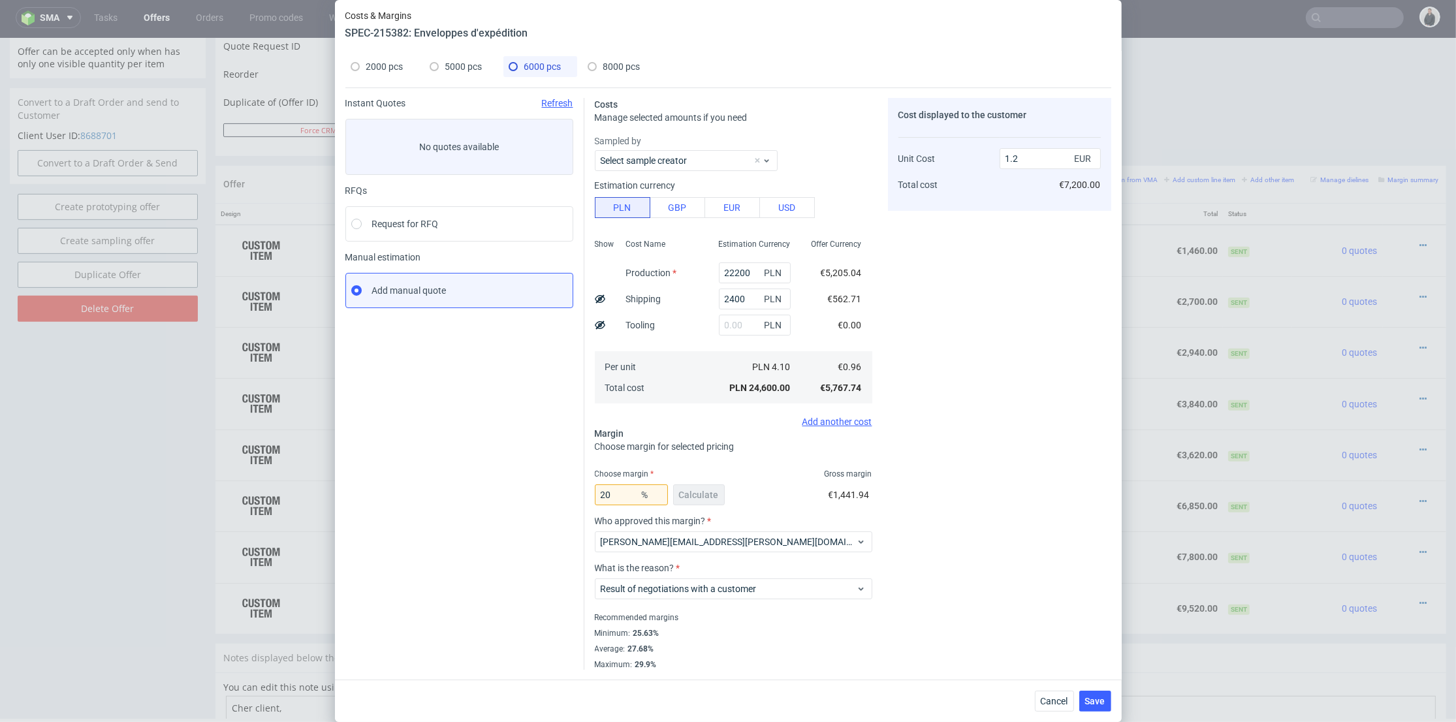
drag, startPoint x: 1030, startPoint y: 643, endPoint x: 1091, endPoint y: 693, distance: 78.8
click at [1030, 644] on div "Cost displayed to the customer Unit Cost Total cost 1.2 EUR €7,200.00" at bounding box center [999, 384] width 223 height 572
click at [1111, 692] on button "Save" at bounding box center [1095, 701] width 32 height 21
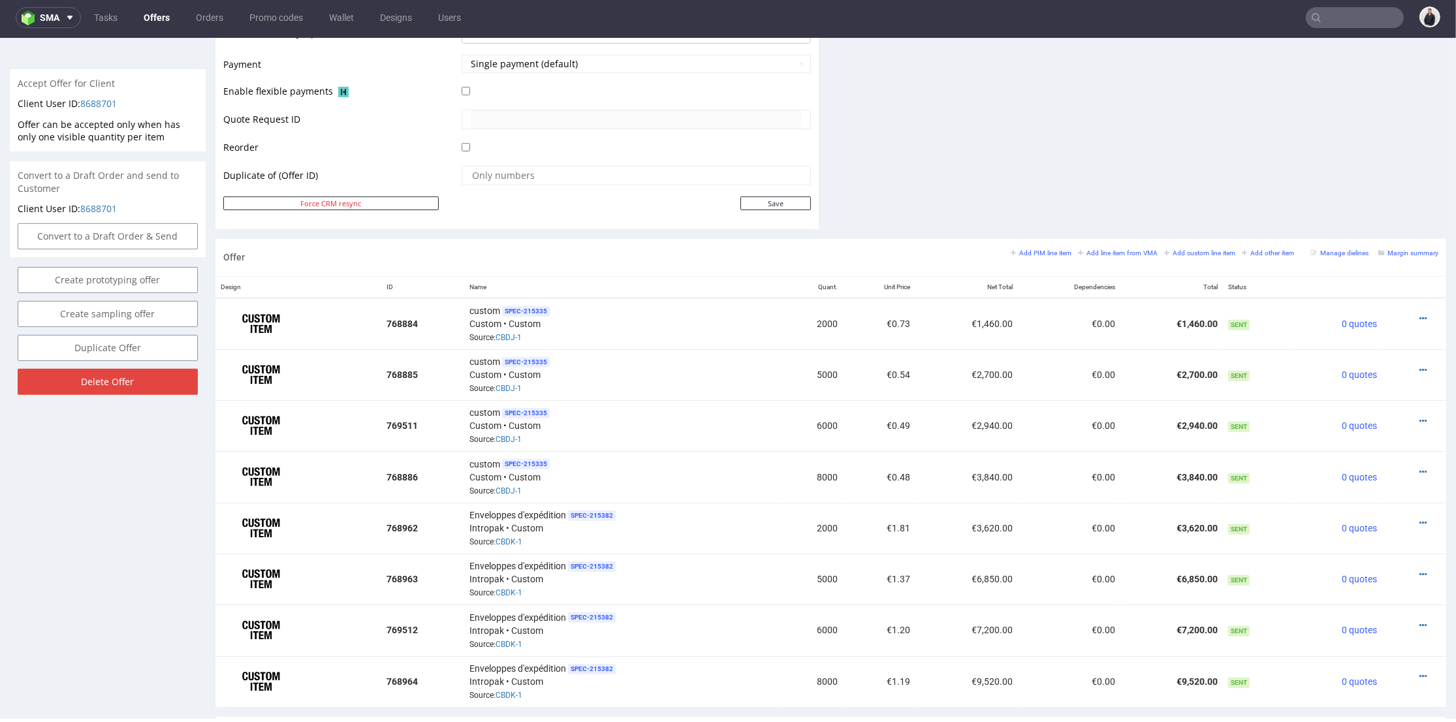
scroll to position [653, 0]
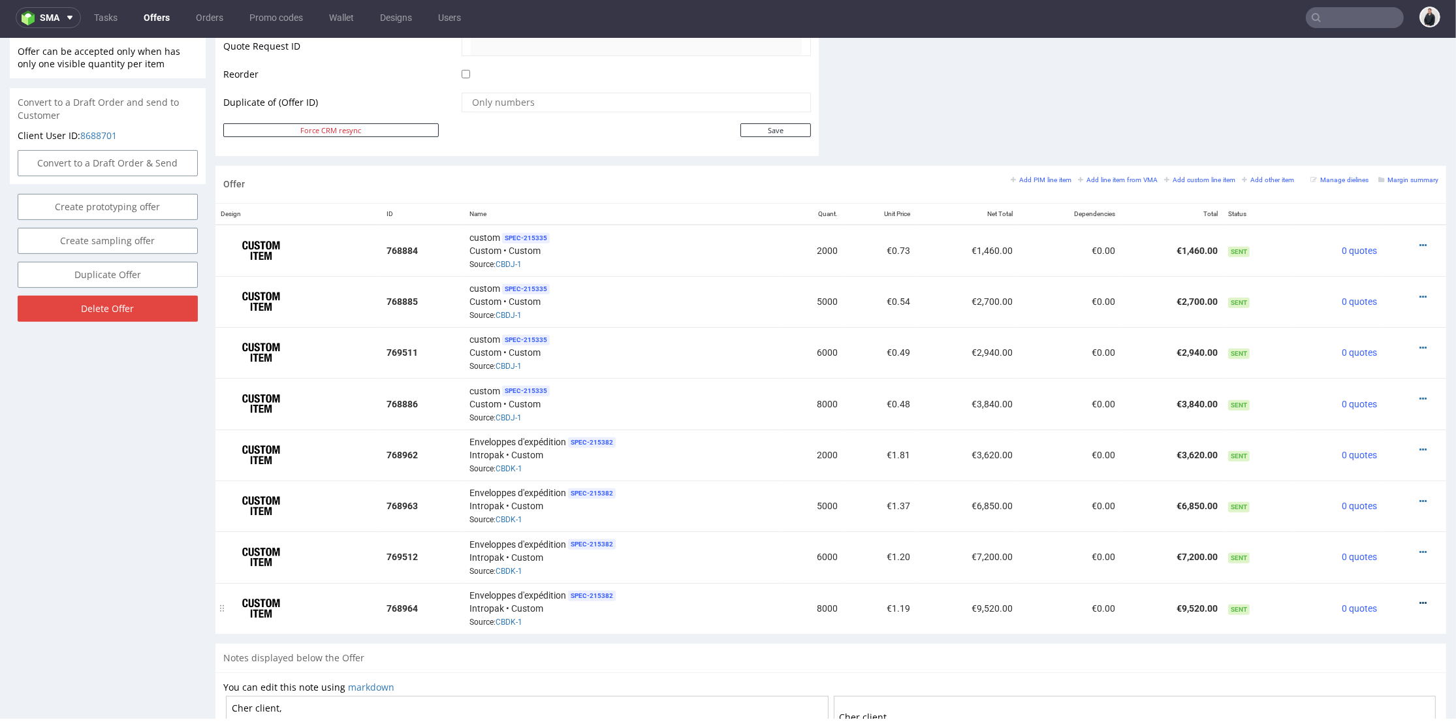
click at [1420, 599] on icon at bounding box center [1423, 603] width 7 height 9
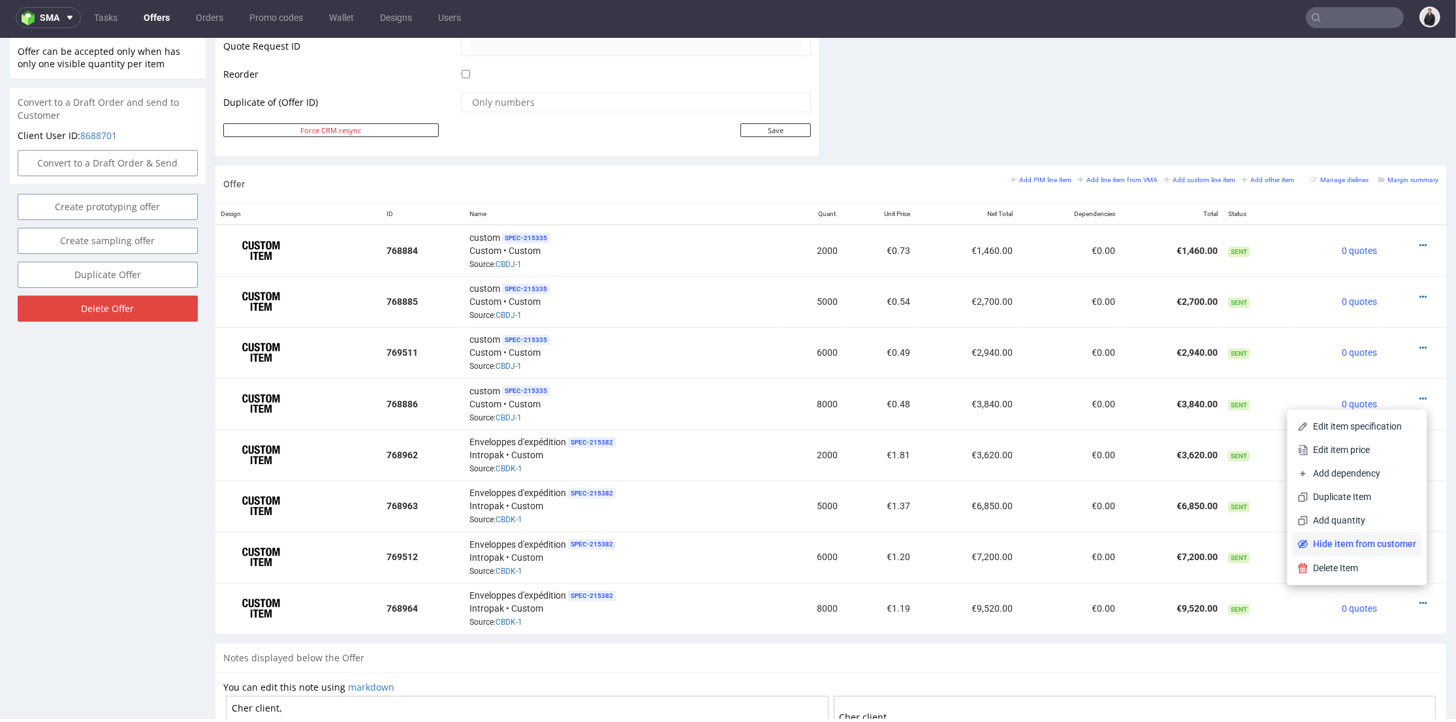
click at [1395, 549] on span "Hide item from customer" at bounding box center [1363, 544] width 108 height 13
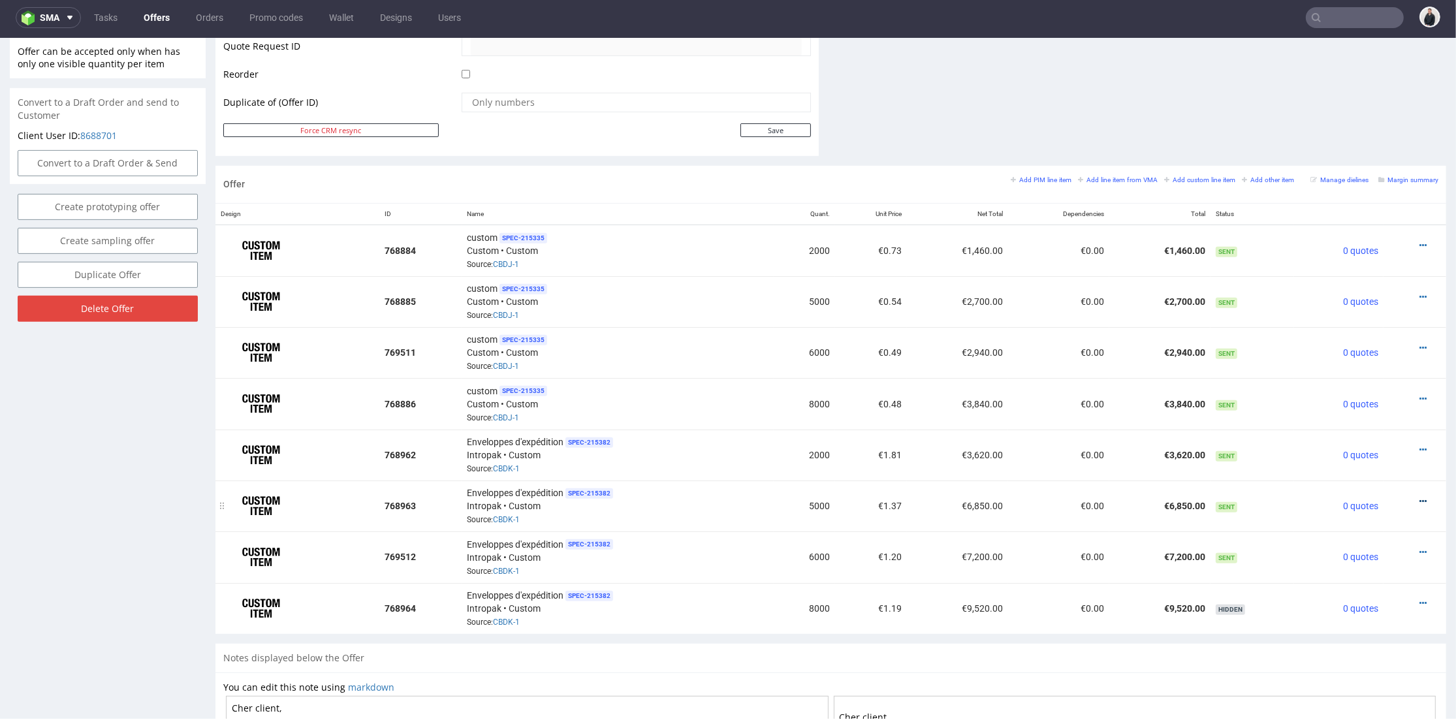
click at [1420, 497] on icon at bounding box center [1423, 501] width 7 height 9
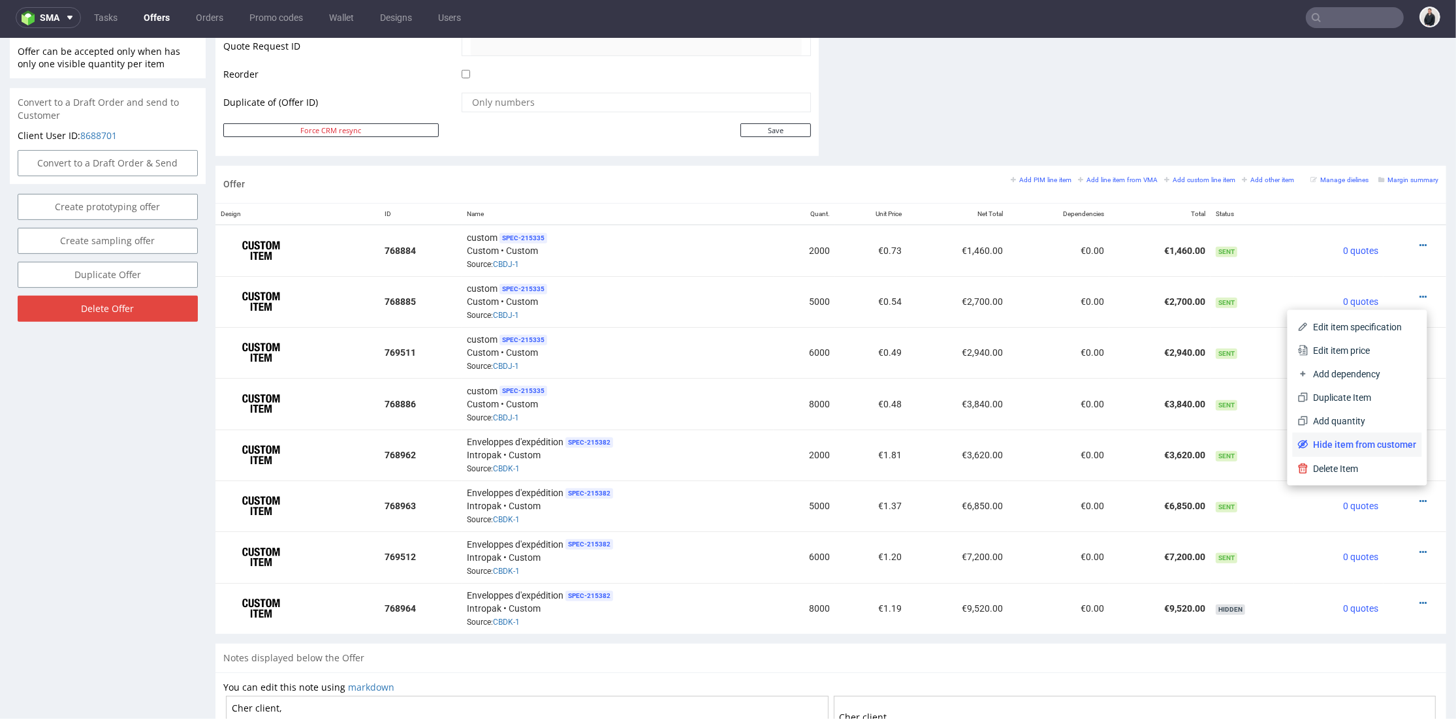
click at [1390, 443] on span "Hide item from customer" at bounding box center [1363, 444] width 108 height 13
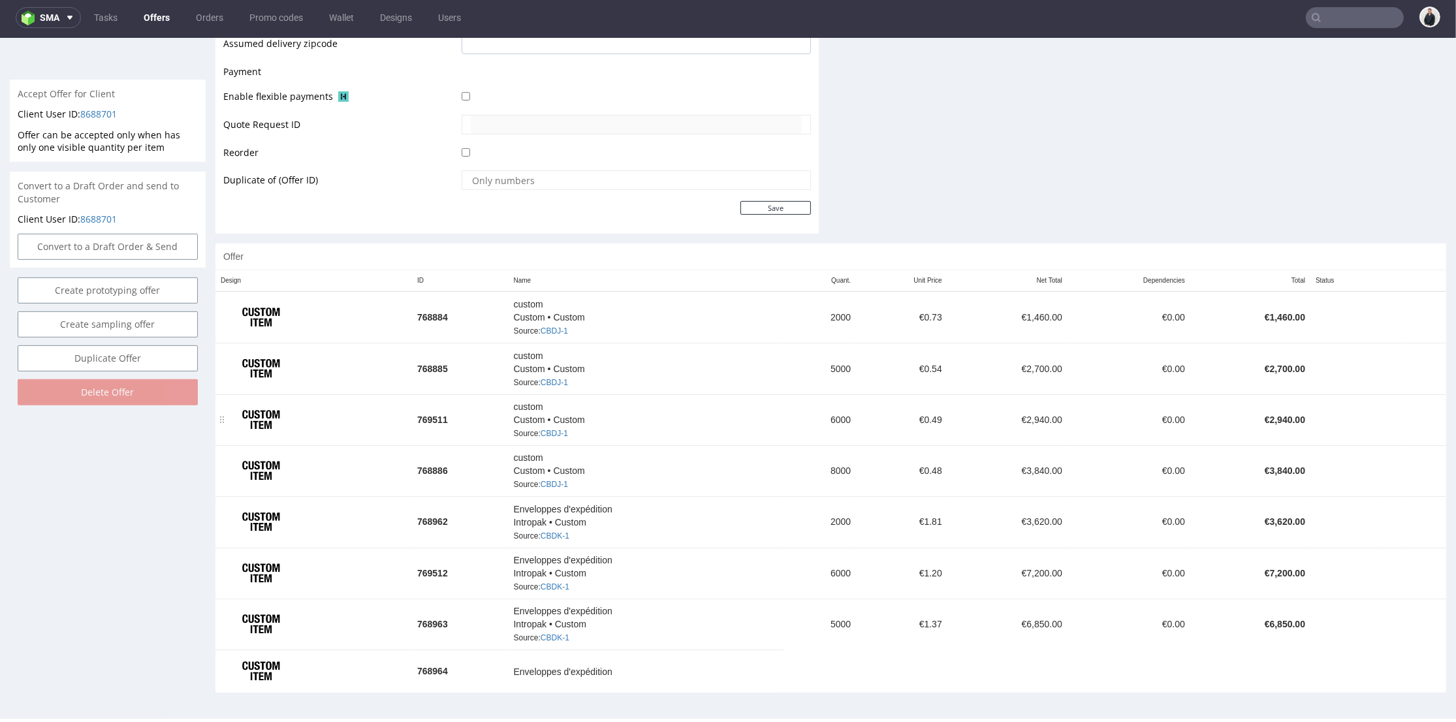
scroll to position [660, 0]
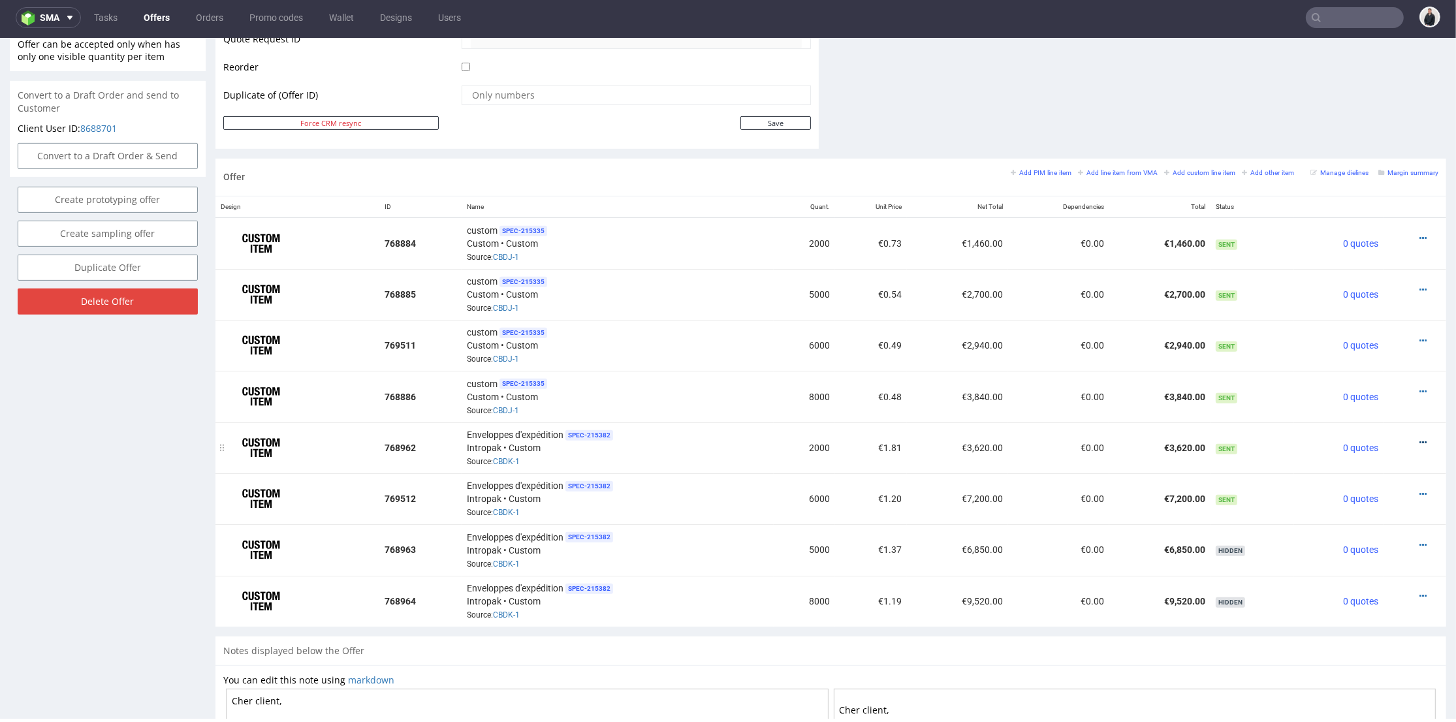
click at [1420, 438] on icon at bounding box center [1423, 442] width 7 height 9
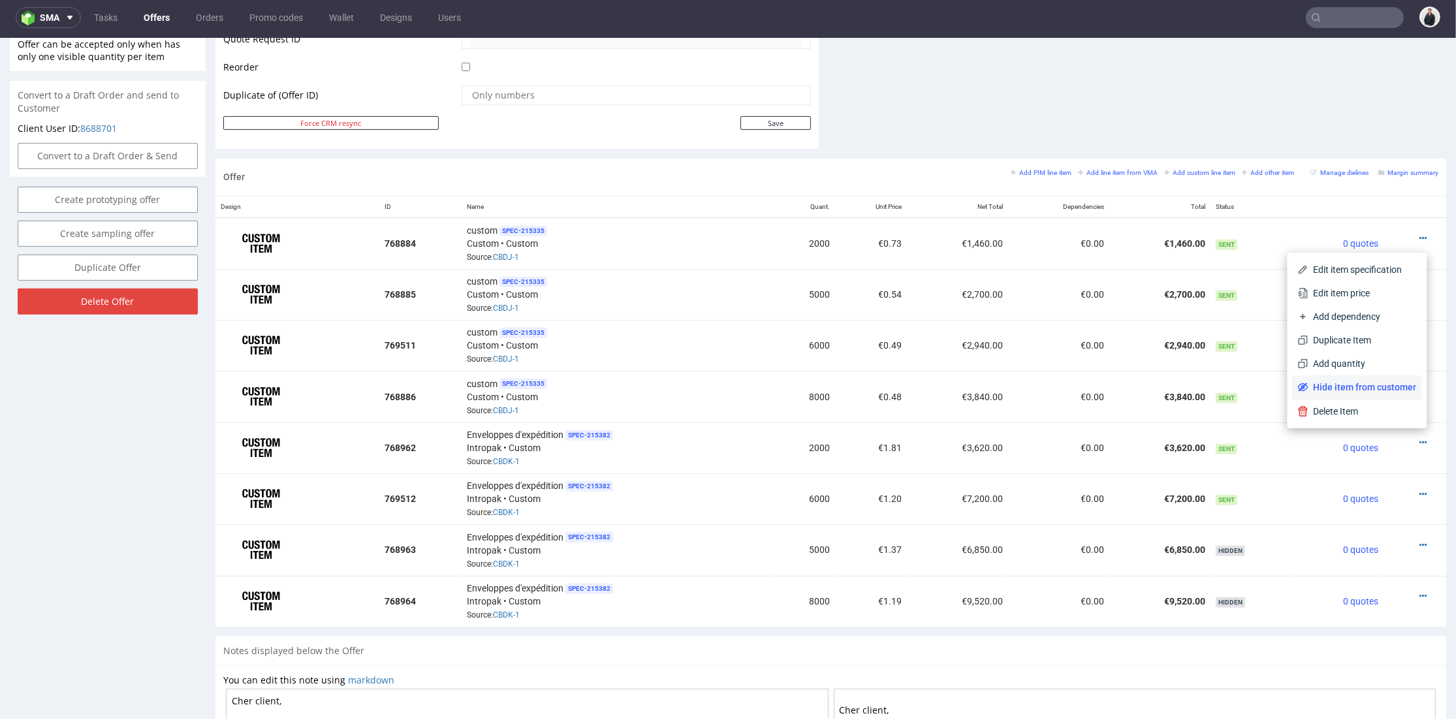
click at [1388, 387] on span "Hide item from customer" at bounding box center [1363, 387] width 108 height 13
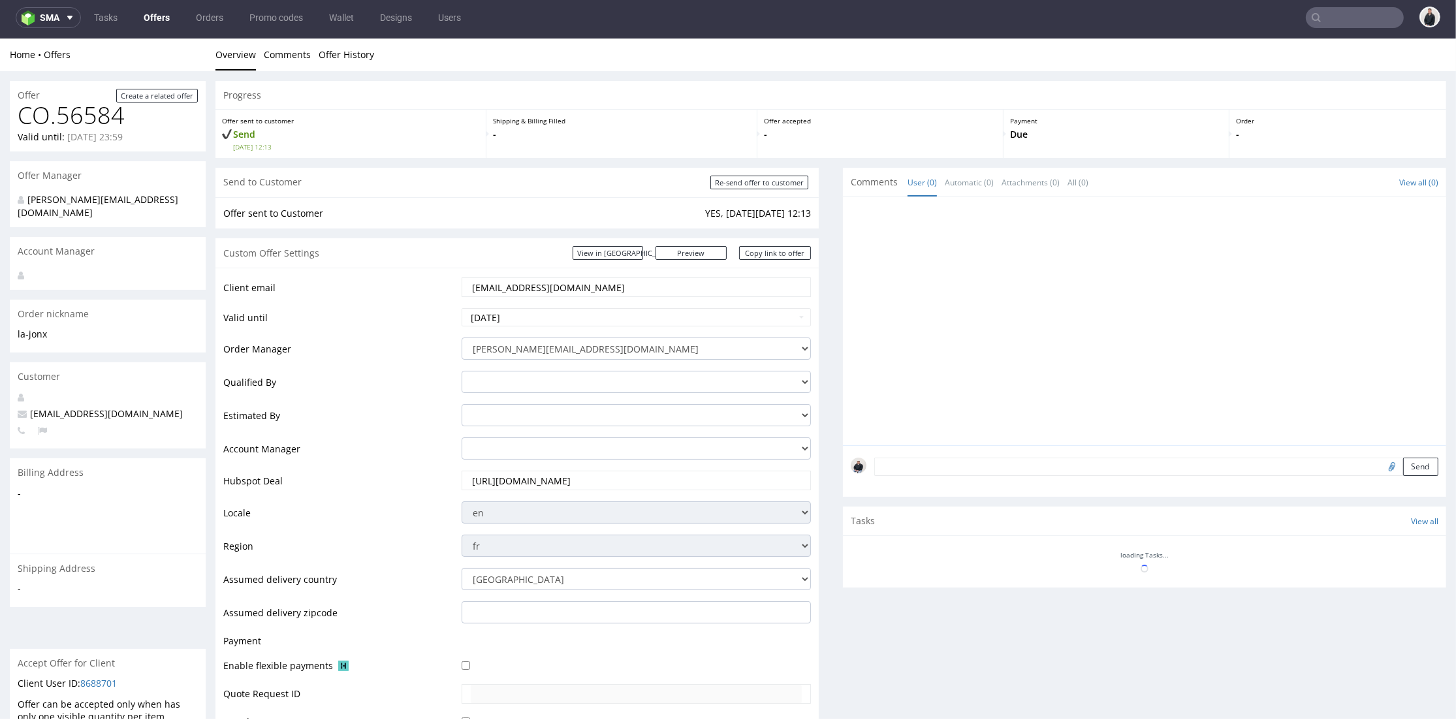
scroll to position [435, 0]
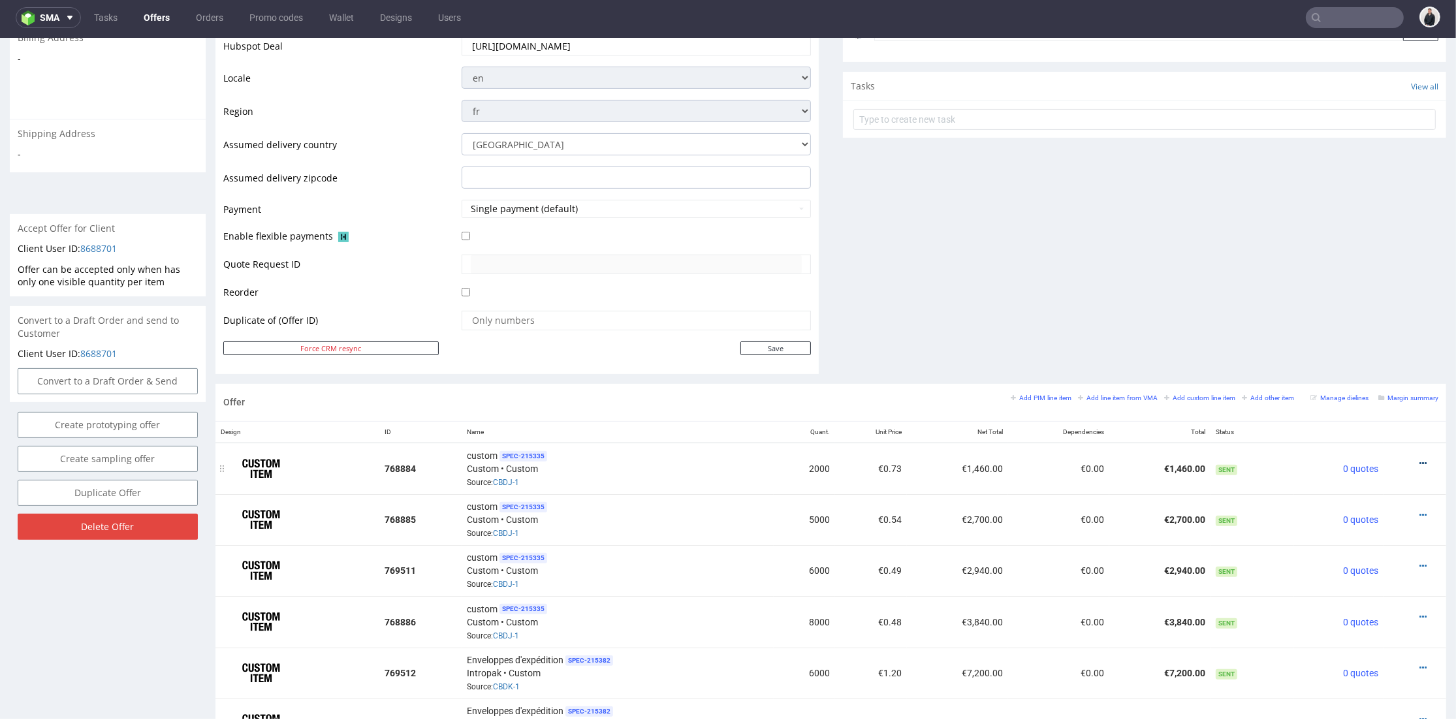
click at [1420, 463] on icon at bounding box center [1423, 463] width 7 height 9
click at [1385, 404] on li "Hide item from customer" at bounding box center [1357, 413] width 129 height 24
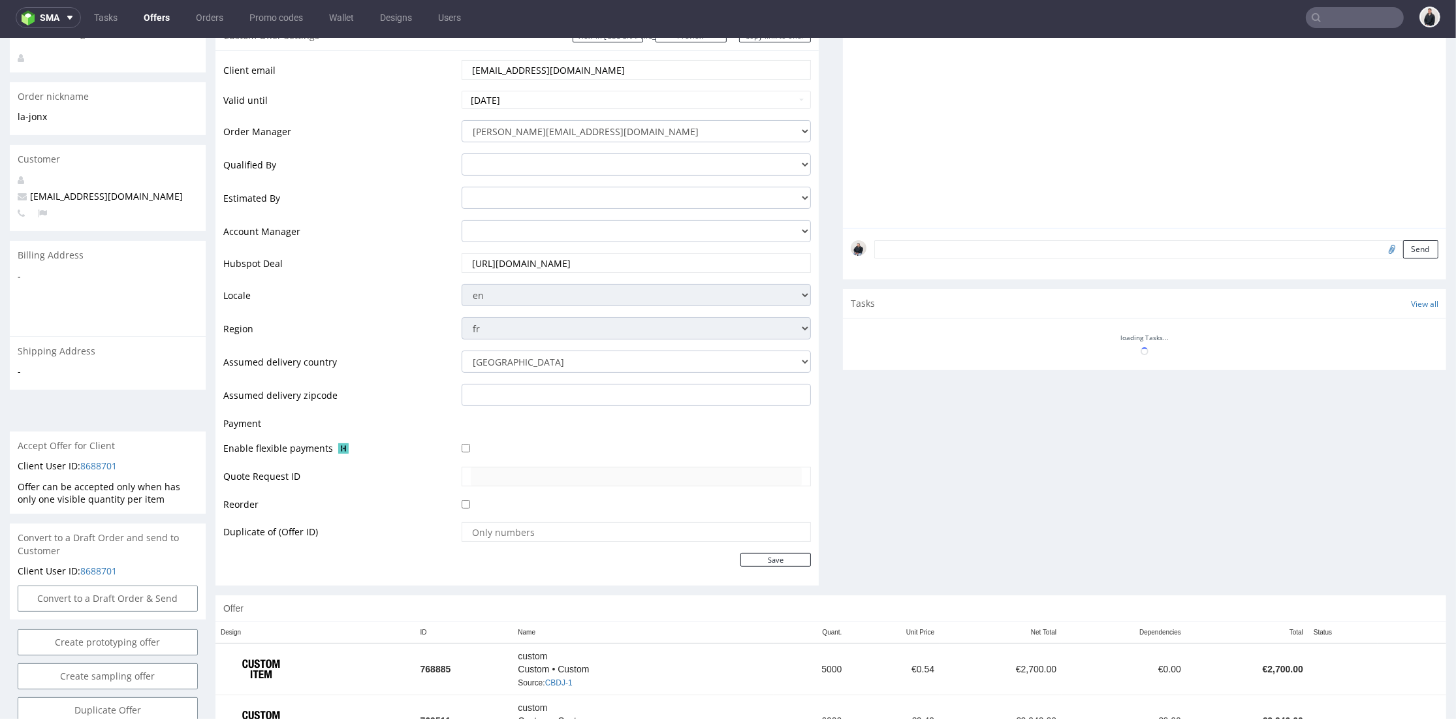
scroll to position [362, 0]
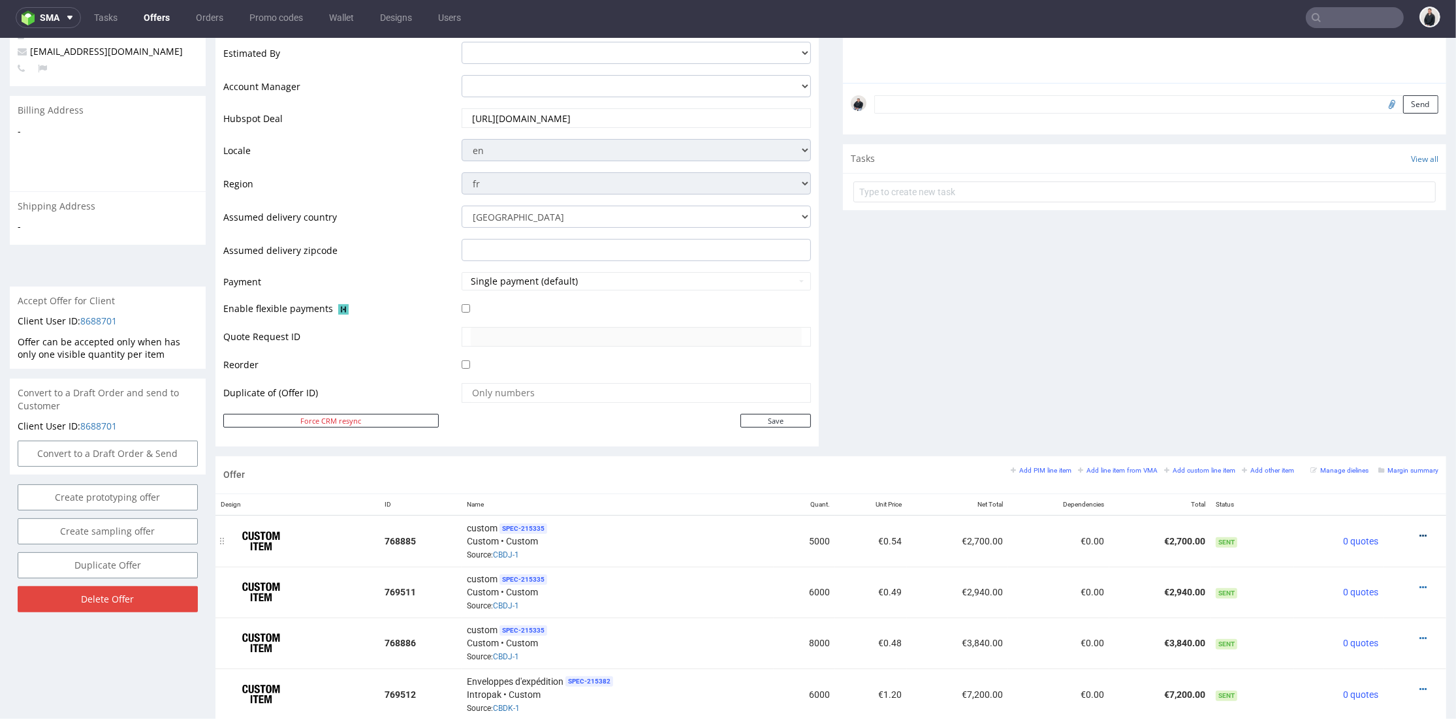
click at [1420, 532] on icon at bounding box center [1423, 536] width 7 height 9
click at [1393, 484] on span "Hide item from customer" at bounding box center [1363, 485] width 108 height 13
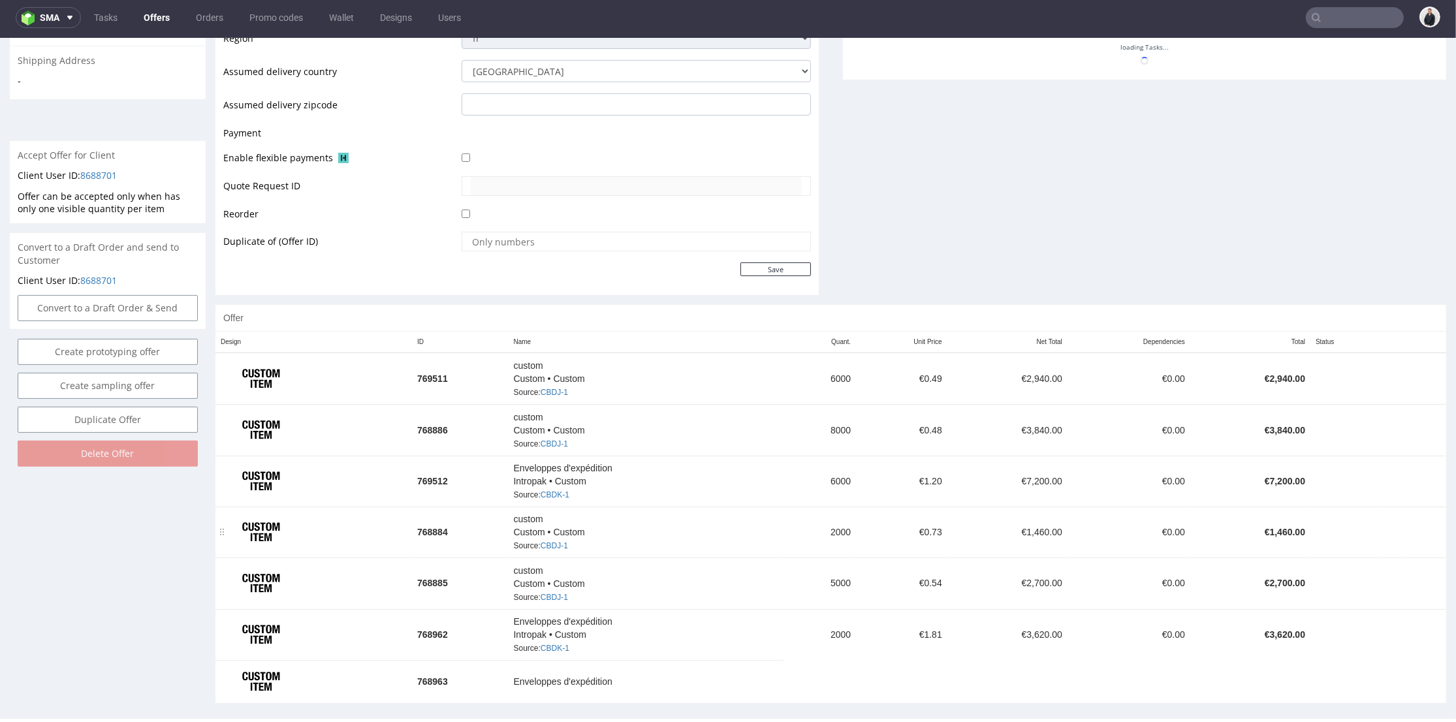
scroll to position [515, 0]
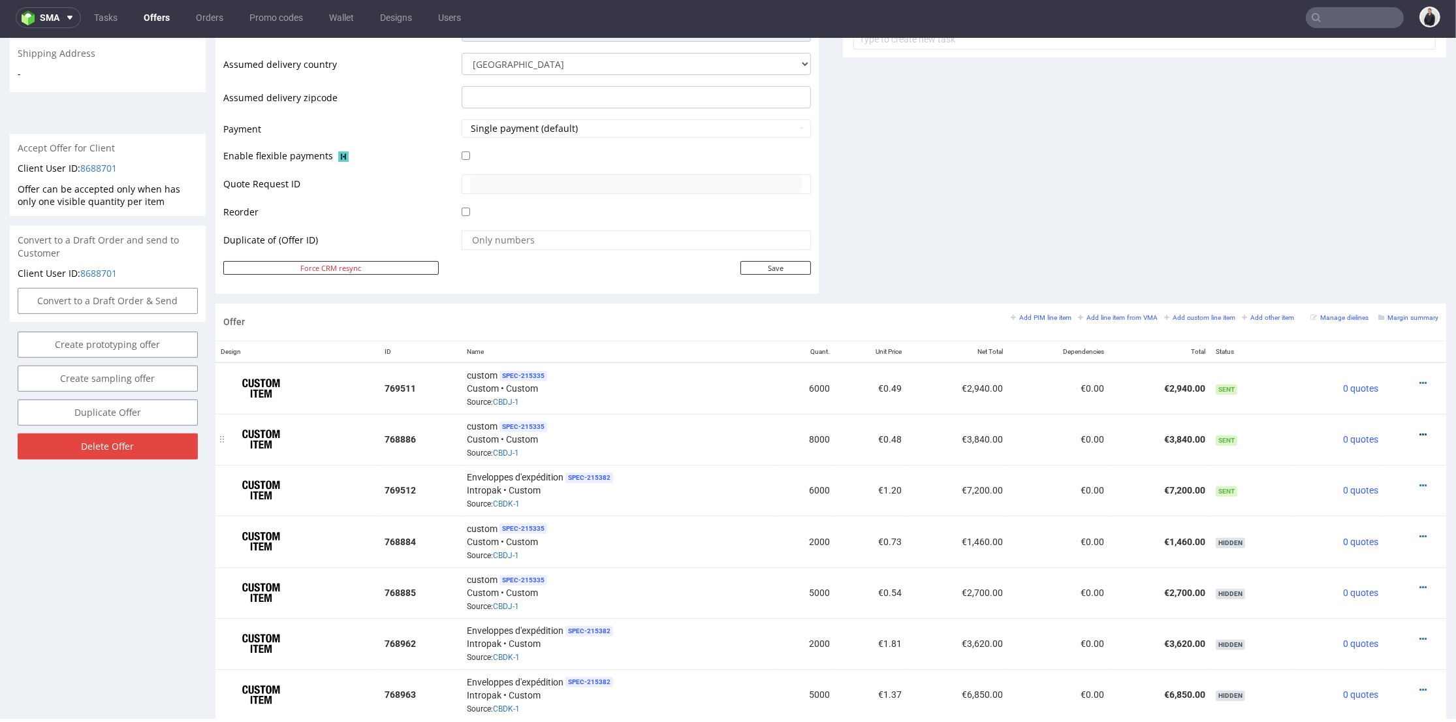
click at [1420, 430] on icon at bounding box center [1423, 434] width 7 height 9
click at [1387, 387] on span "Hide item from customer" at bounding box center [1363, 382] width 108 height 13
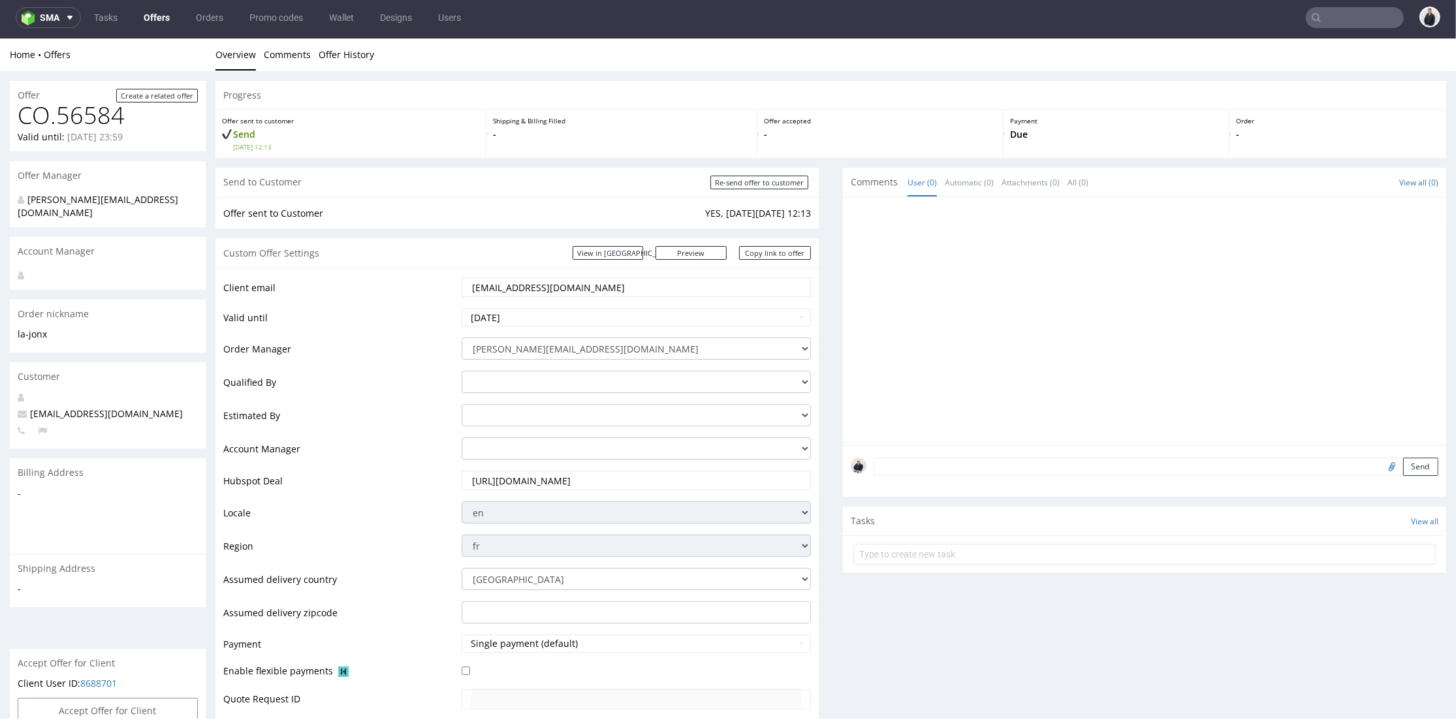
scroll to position [507, 0]
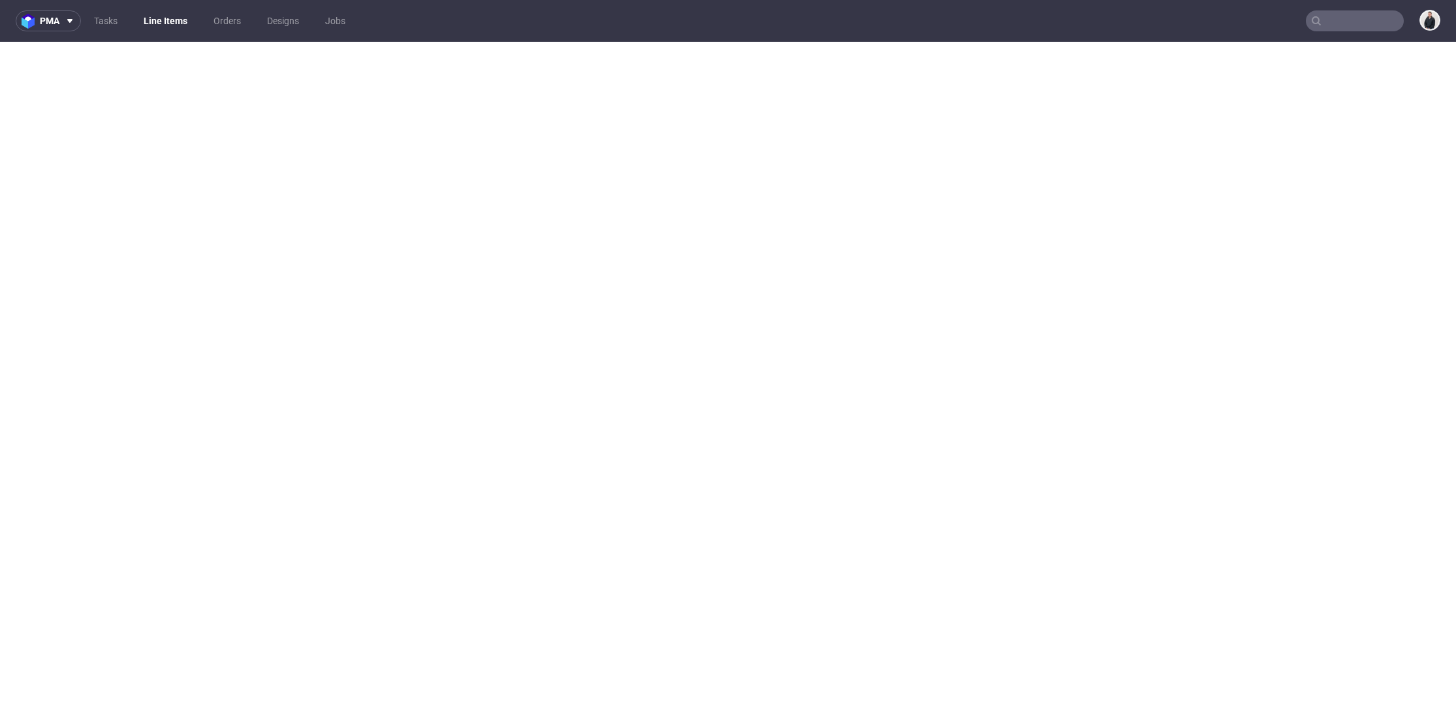
select select "in_progress"
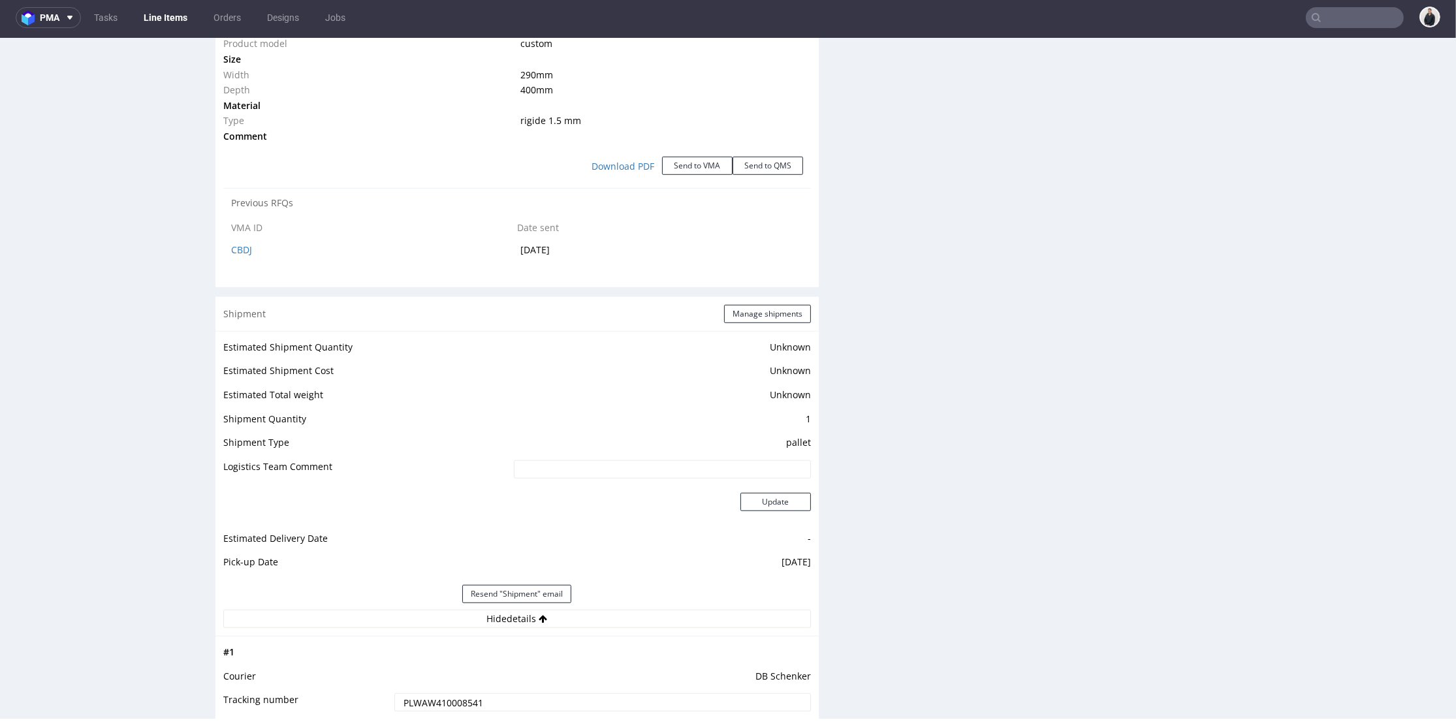
scroll to position [870, 0]
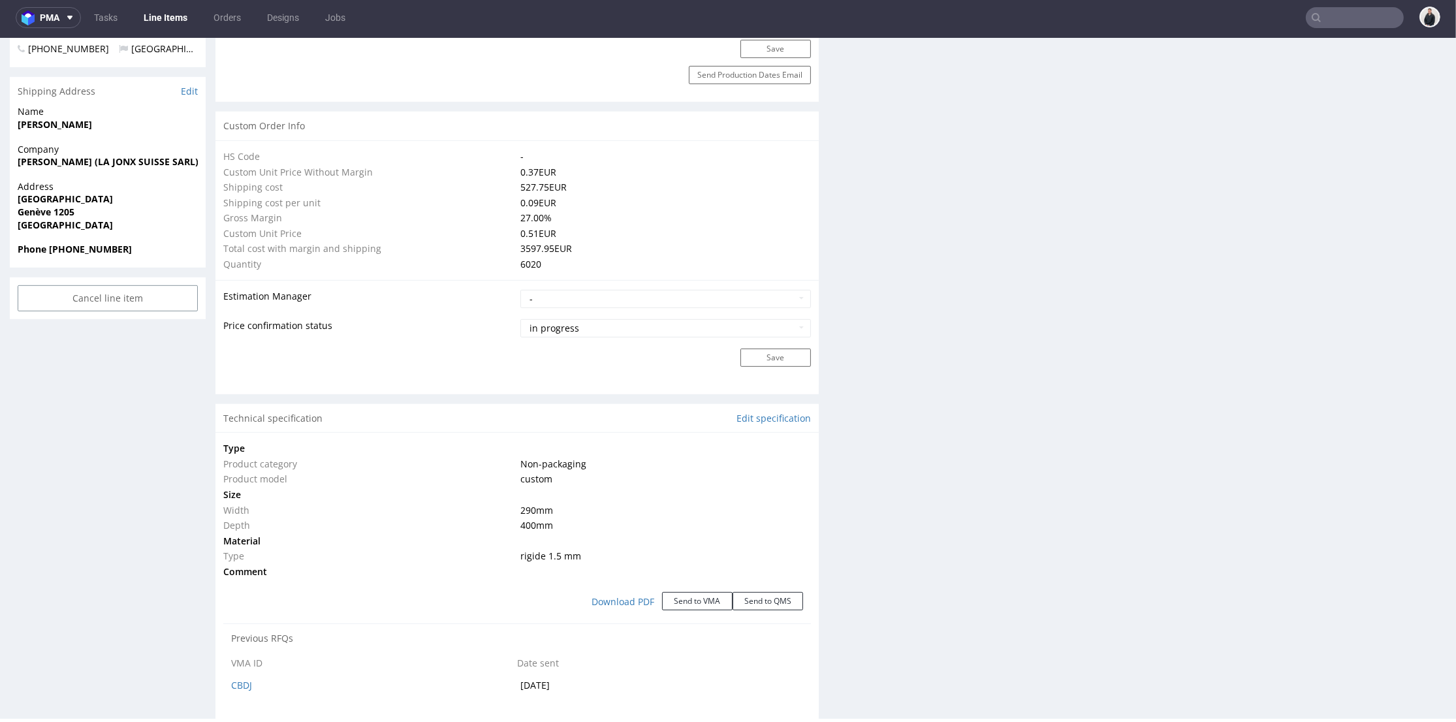
click at [78, 7] on div "pma" at bounding box center [48, 17] width 65 height 21
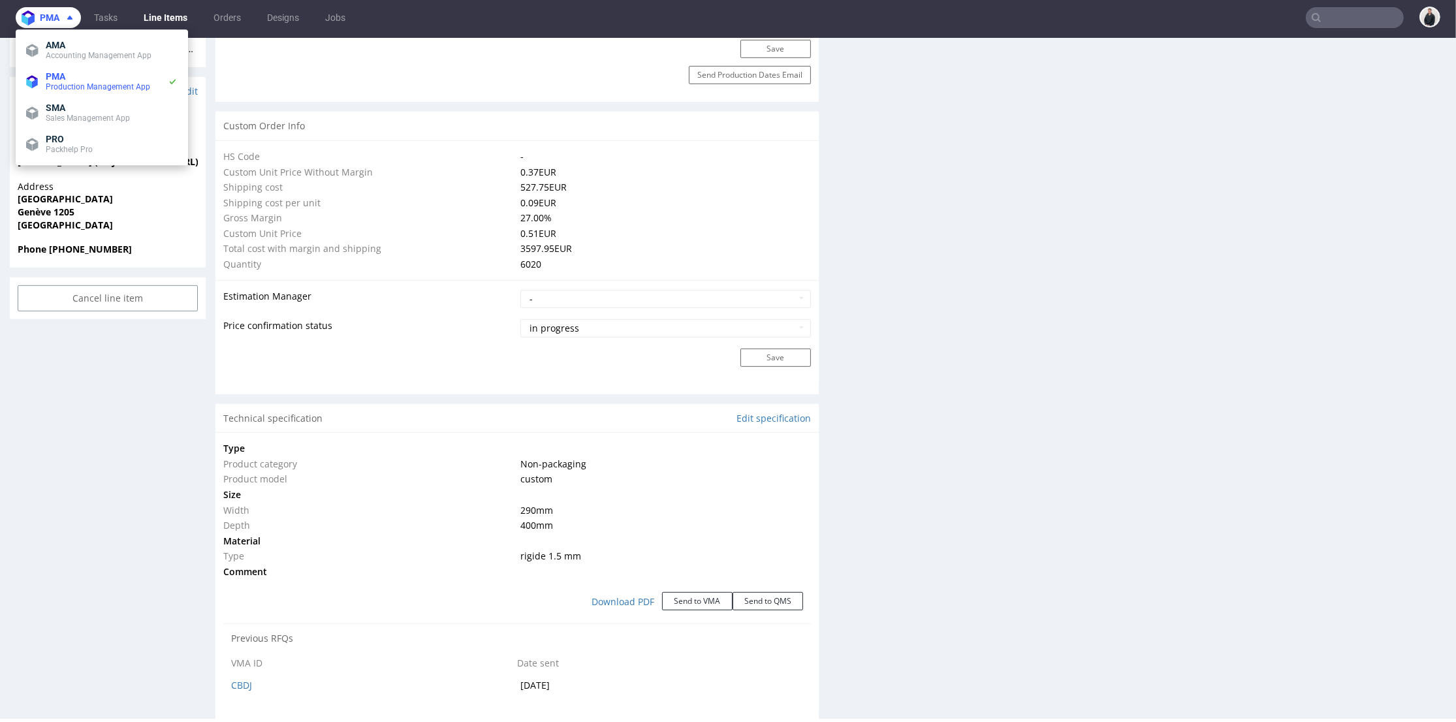
click at [61, 20] on span at bounding box center [67, 17] width 16 height 10
click at [79, 106] on span "SMA" at bounding box center [112, 108] width 132 height 10
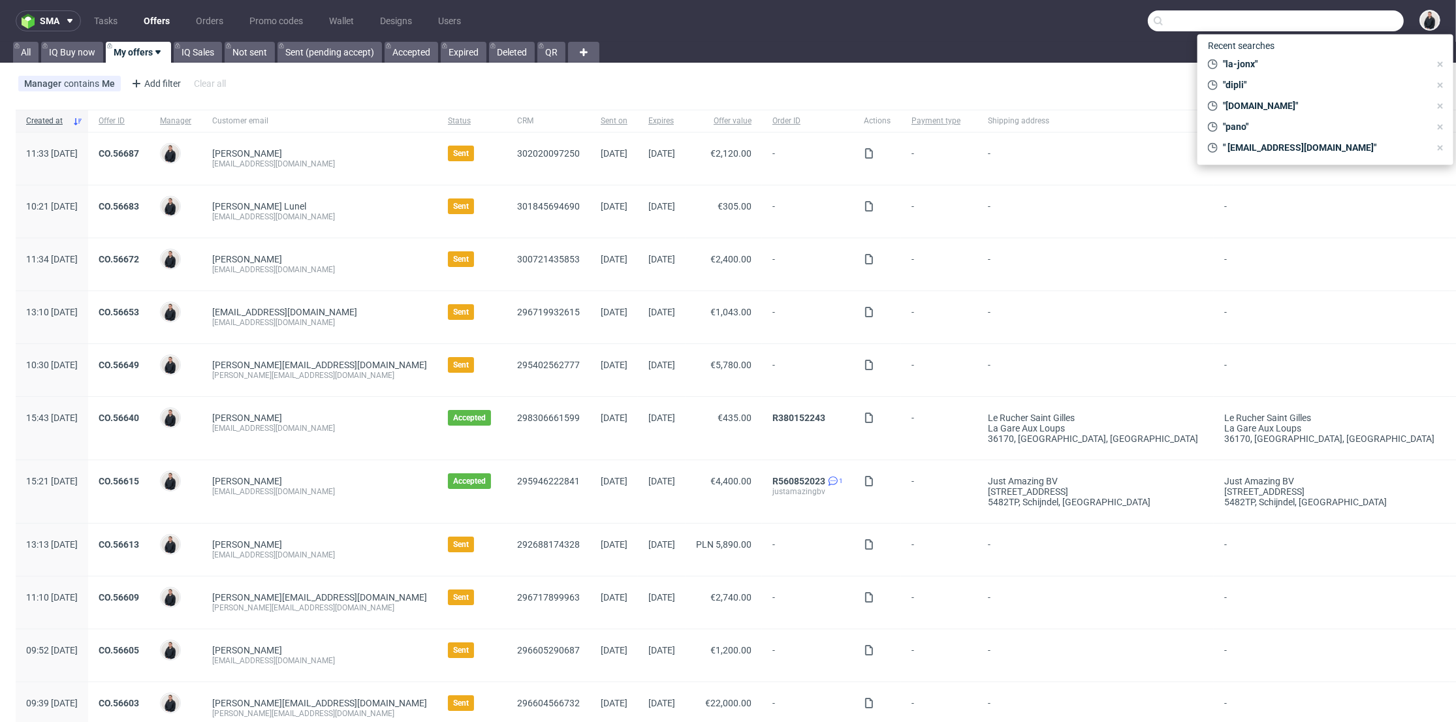
click at [1320, 18] on input "text" at bounding box center [1276, 20] width 256 height 21
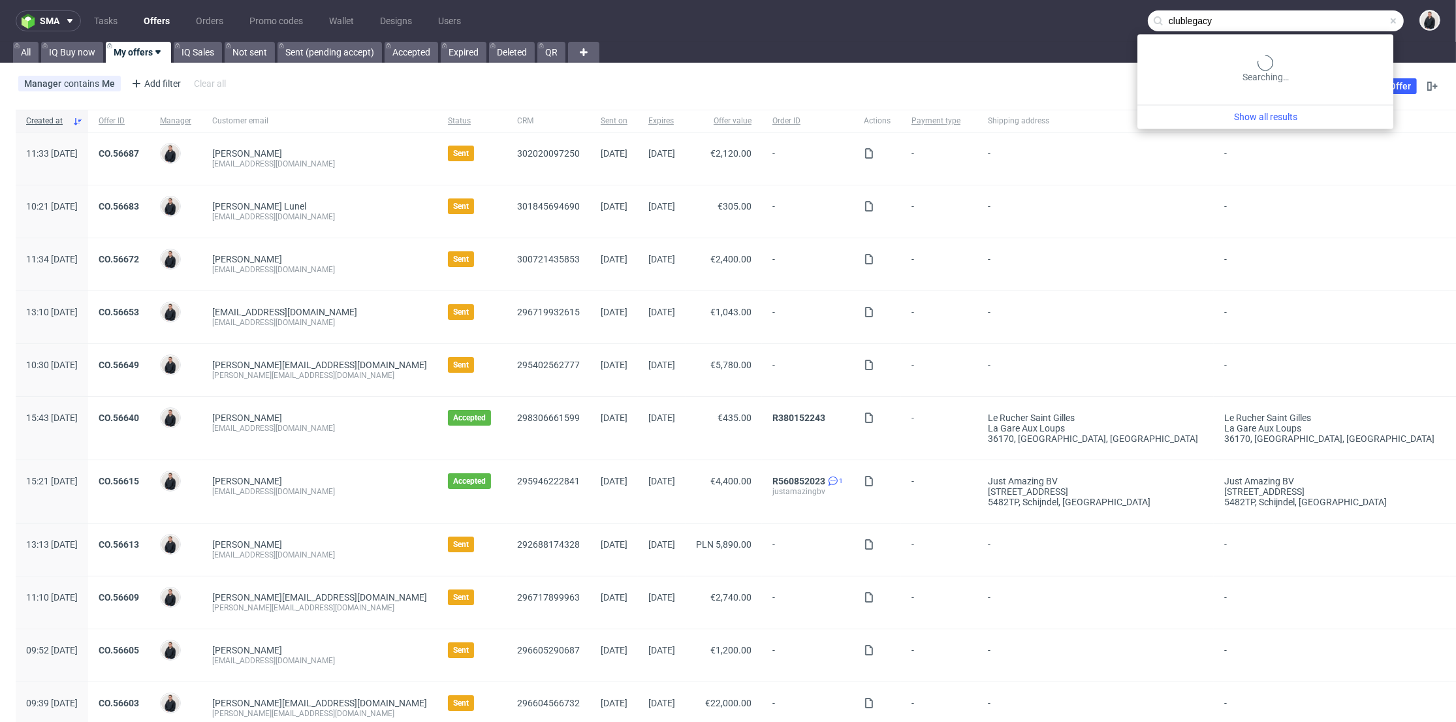
type input "clublegacy"
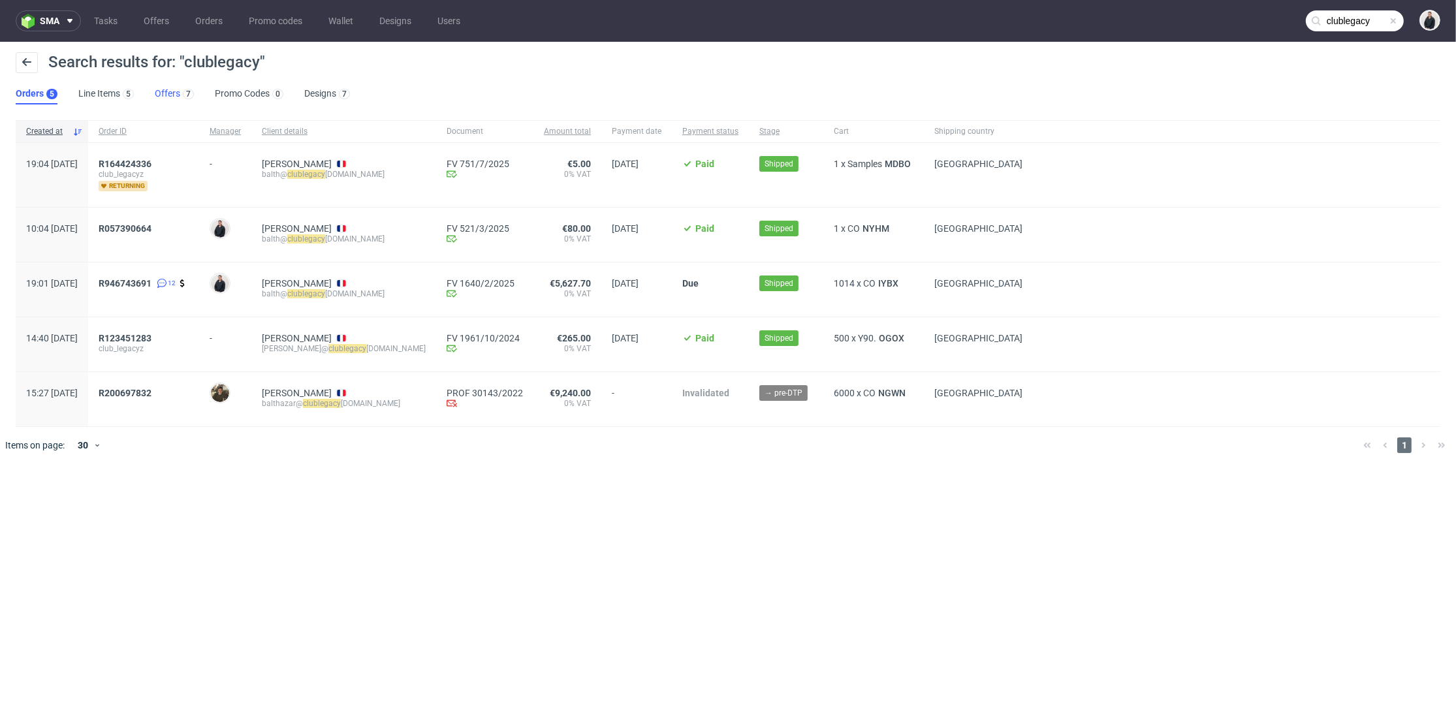
click at [162, 86] on link "Offers 7" at bounding box center [174, 94] width 39 height 21
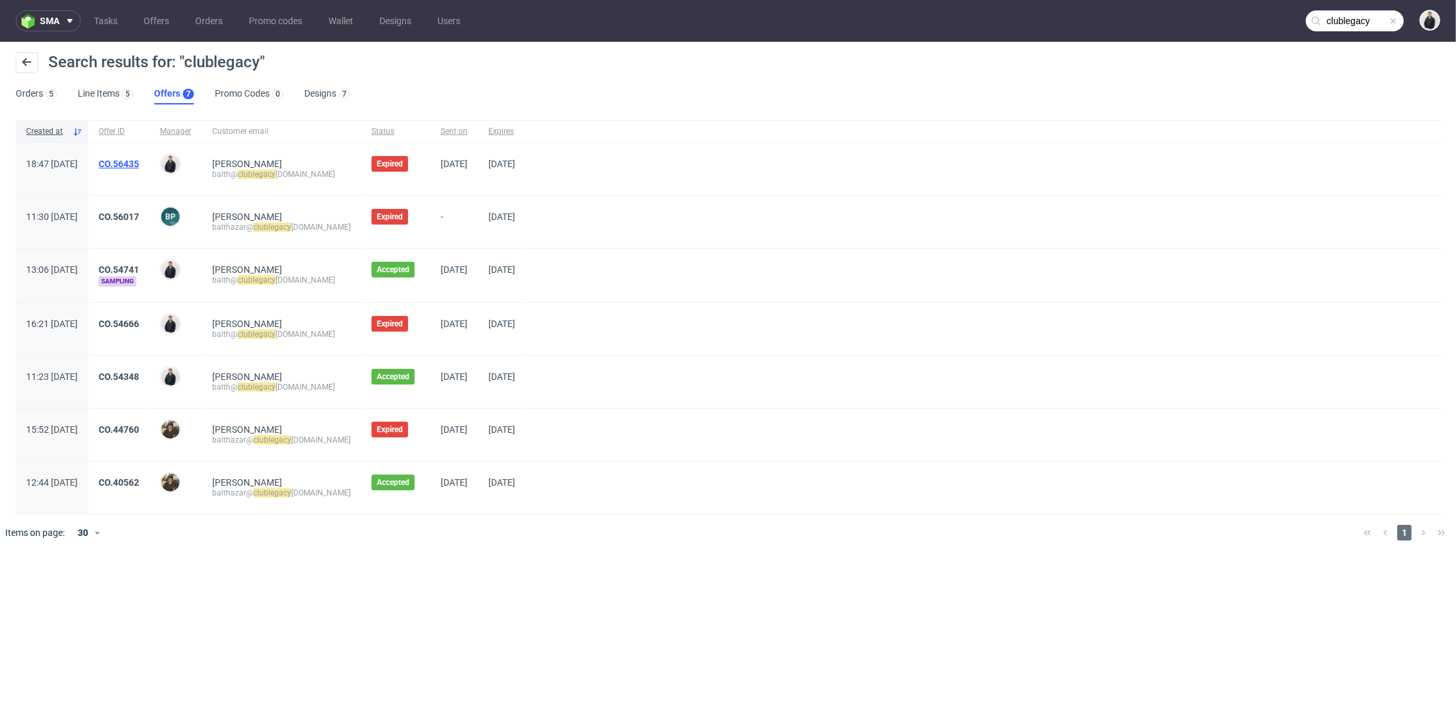
click at [139, 159] on link "CO.56435" at bounding box center [119, 164] width 40 height 10
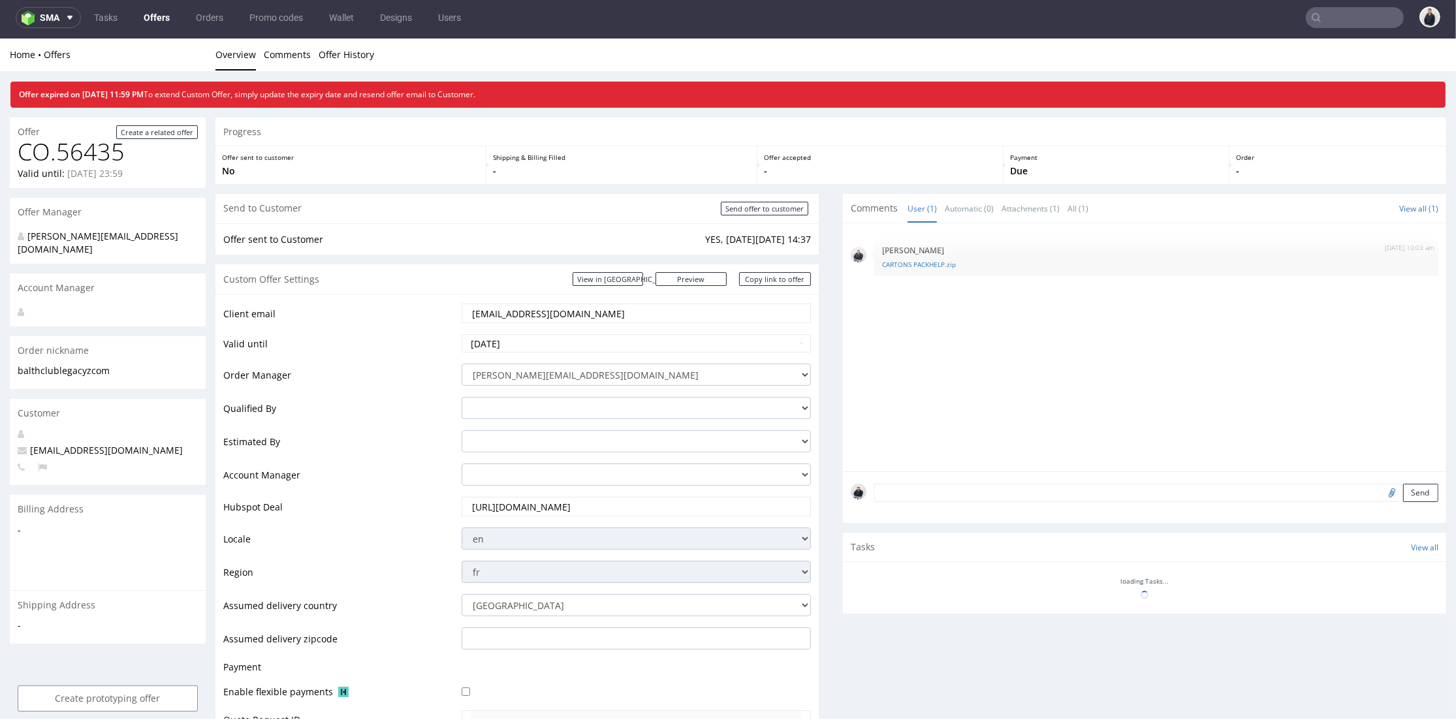
scroll to position [290, 0]
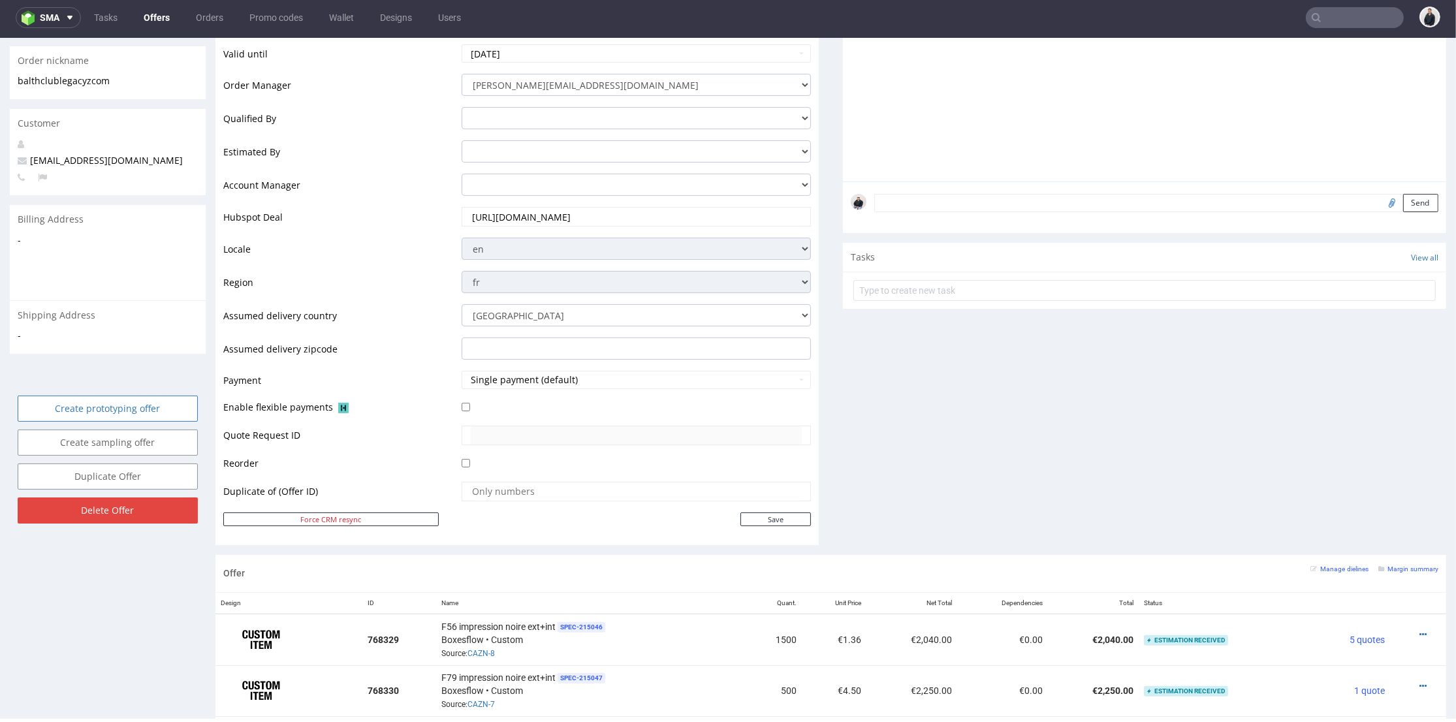
click at [153, 399] on link "Create prototyping offer" at bounding box center [108, 409] width 180 height 26
click at [91, 360] on link "Yes" at bounding box center [87, 359] width 37 height 20
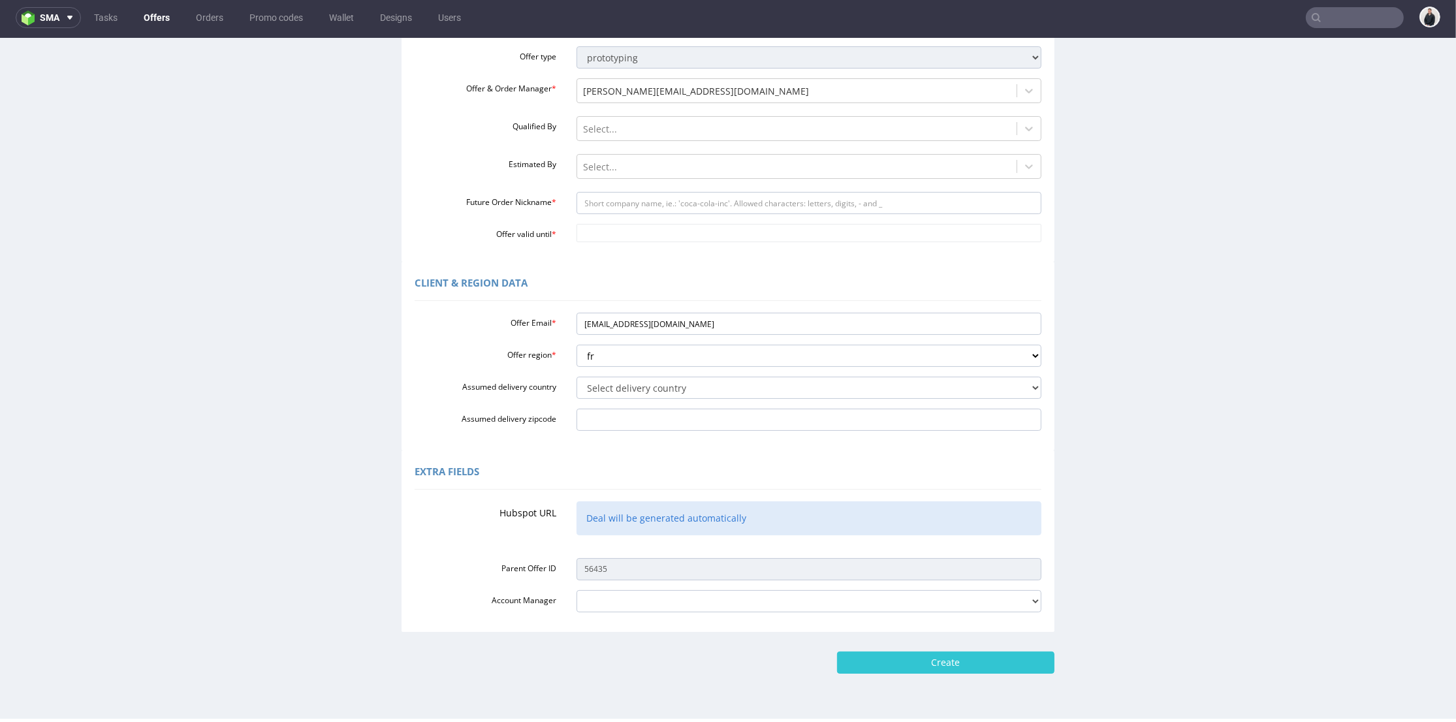
scroll to position [0, 0]
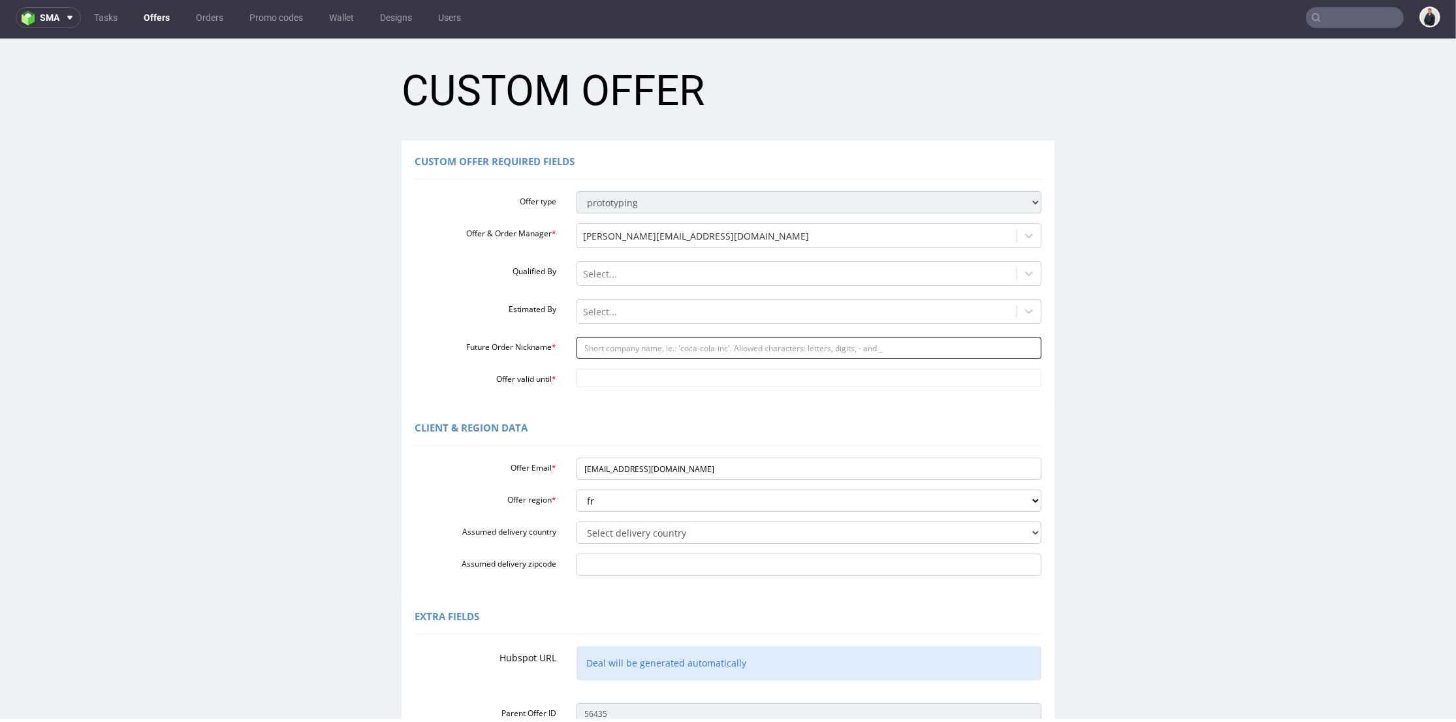
click at [646, 348] on input "Future Order Nickname *" at bounding box center [810, 348] width 466 height 22
click at [598, 478] on input "[EMAIL_ADDRESS][DOMAIN_NAME]" at bounding box center [810, 469] width 466 height 22
drag, startPoint x: 600, startPoint y: 473, endPoint x: 641, endPoint y: 464, distance: 42.3
click at [641, 474] on input "[EMAIL_ADDRESS][DOMAIN_NAME]" at bounding box center [810, 469] width 466 height 22
click at [641, 348] on input "Future Order Nickname *" at bounding box center [810, 348] width 466 height 22
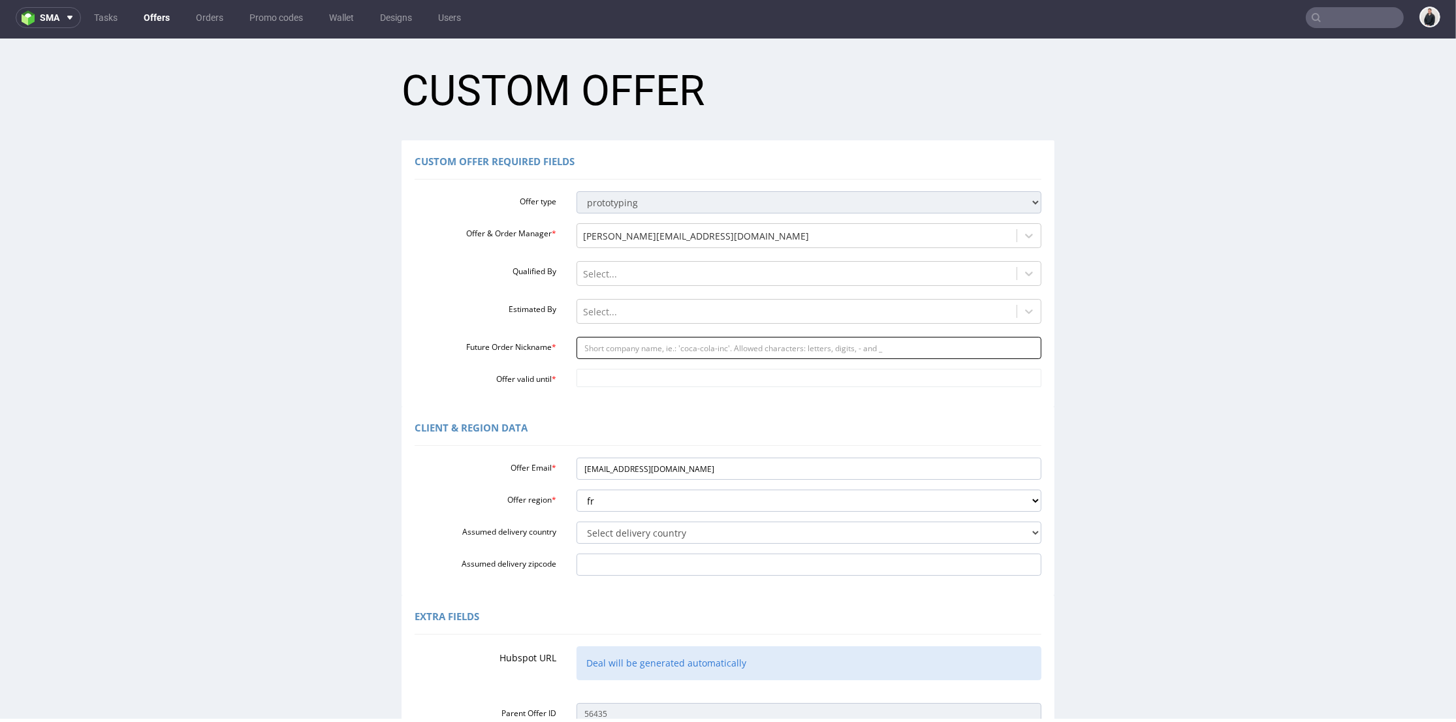
paste input "clublegacyz"
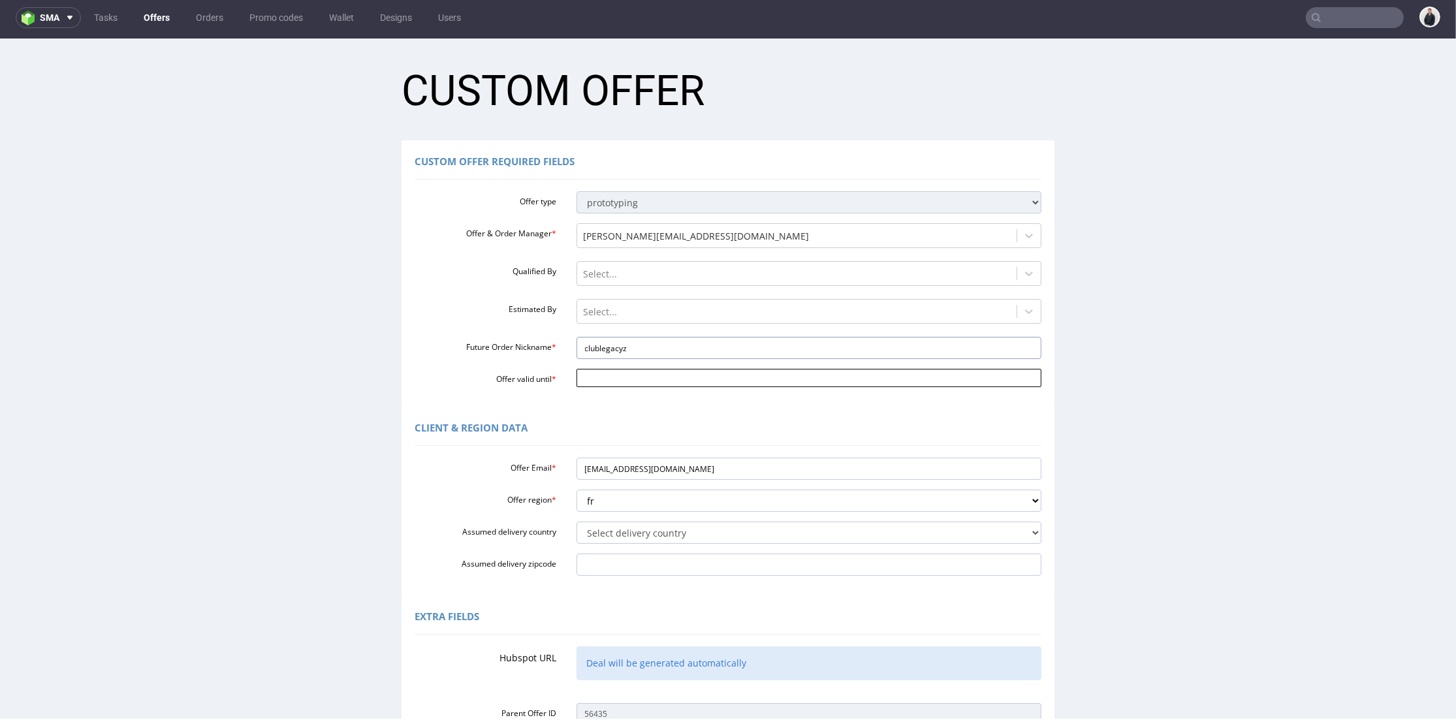
type input "clublegacyz"
click at [620, 376] on input "Offer valid until *" at bounding box center [810, 378] width 466 height 18
click at [699, 317] on td "27" at bounding box center [699, 320] width 20 height 20
type input "[DATE]"
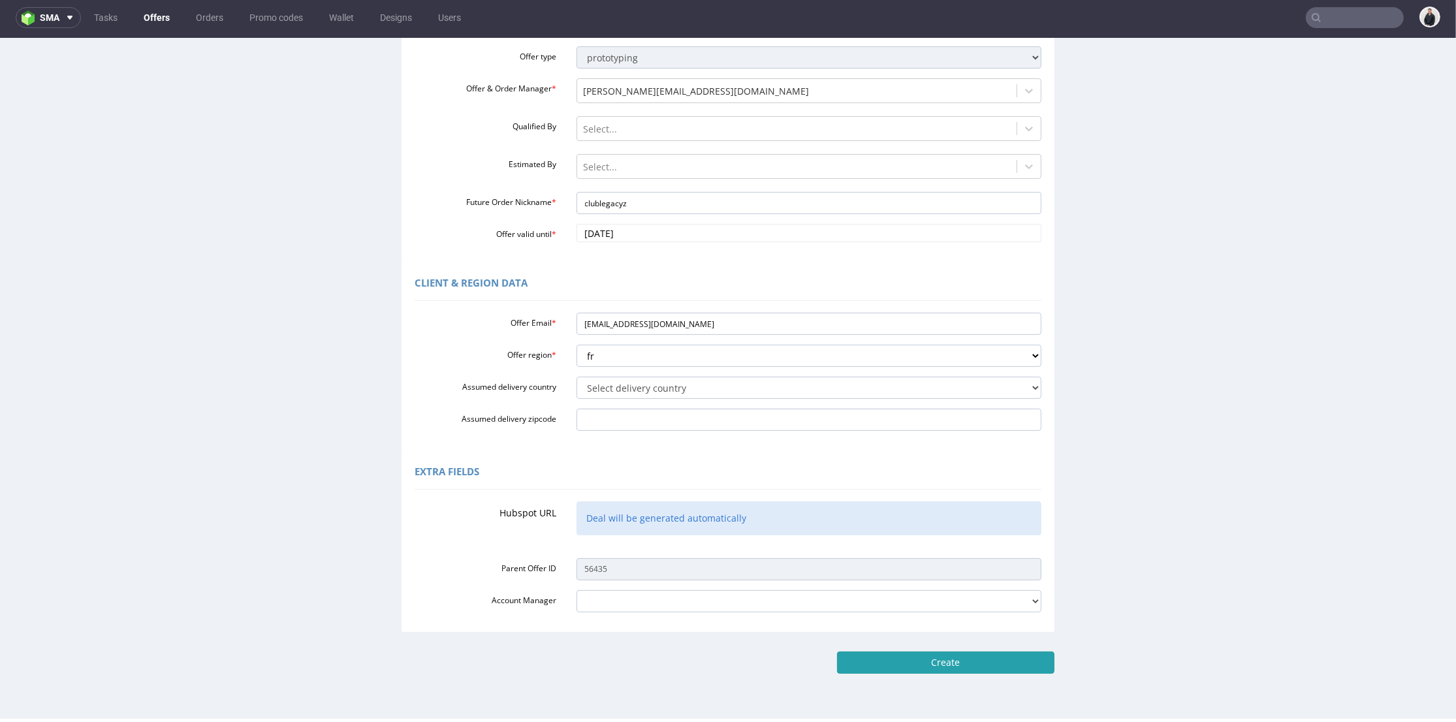
click at [950, 654] on input "Create" at bounding box center [945, 663] width 217 height 22
type input "Please wait..."
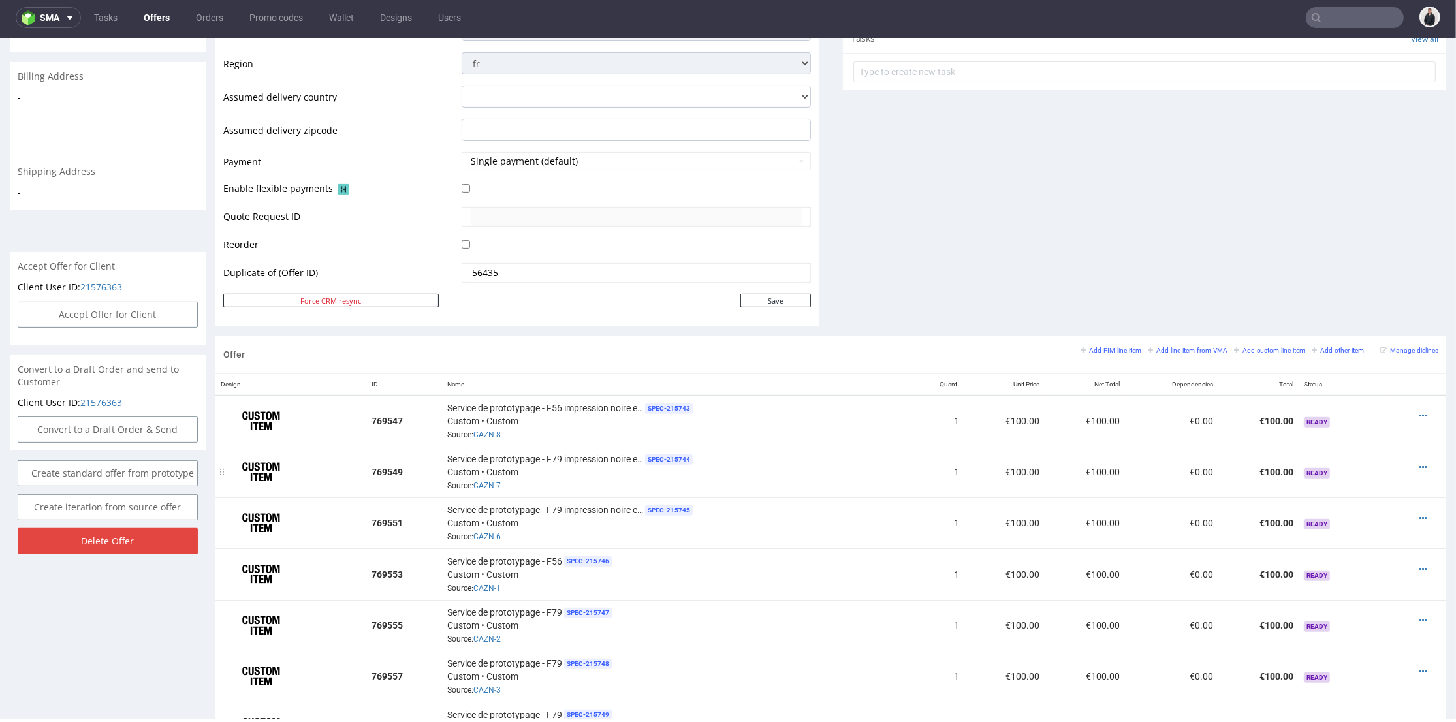
scroll to position [580, 0]
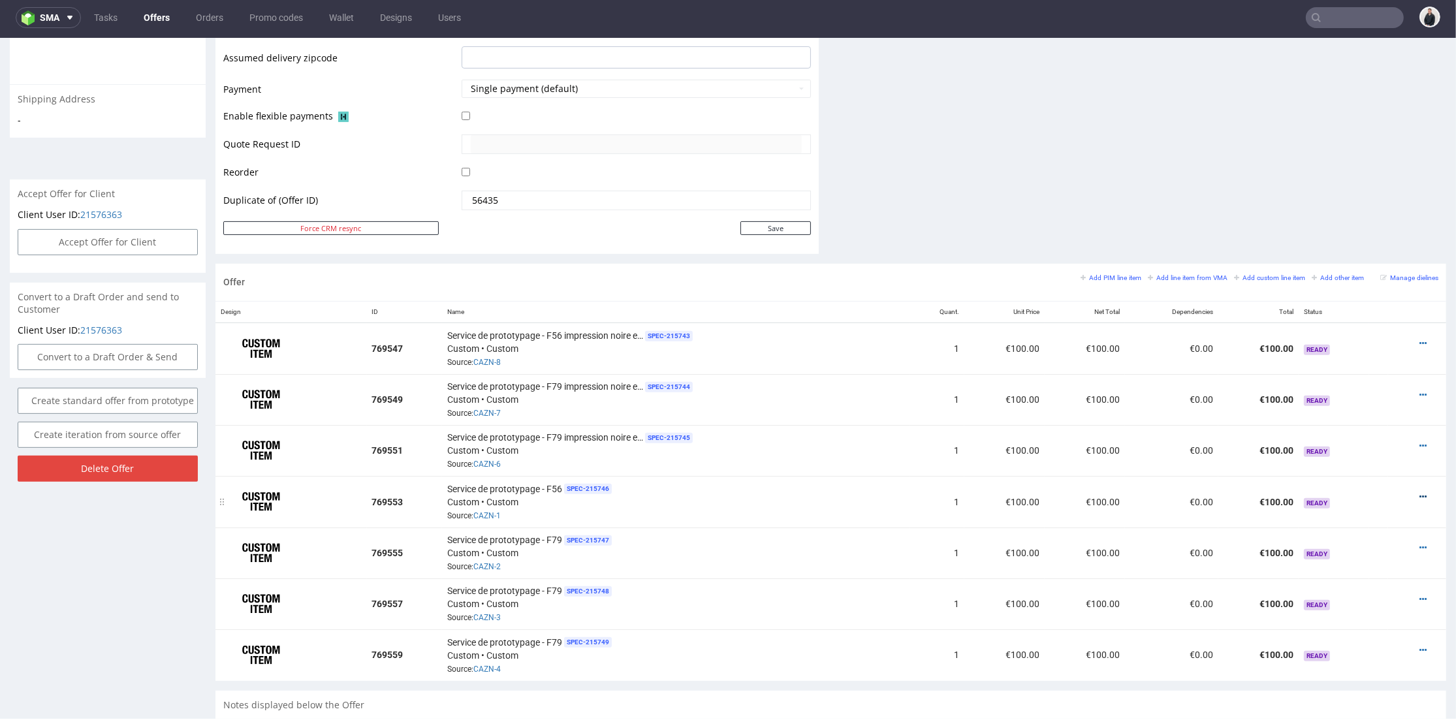
click at [1420, 492] on icon at bounding box center [1423, 496] width 7 height 9
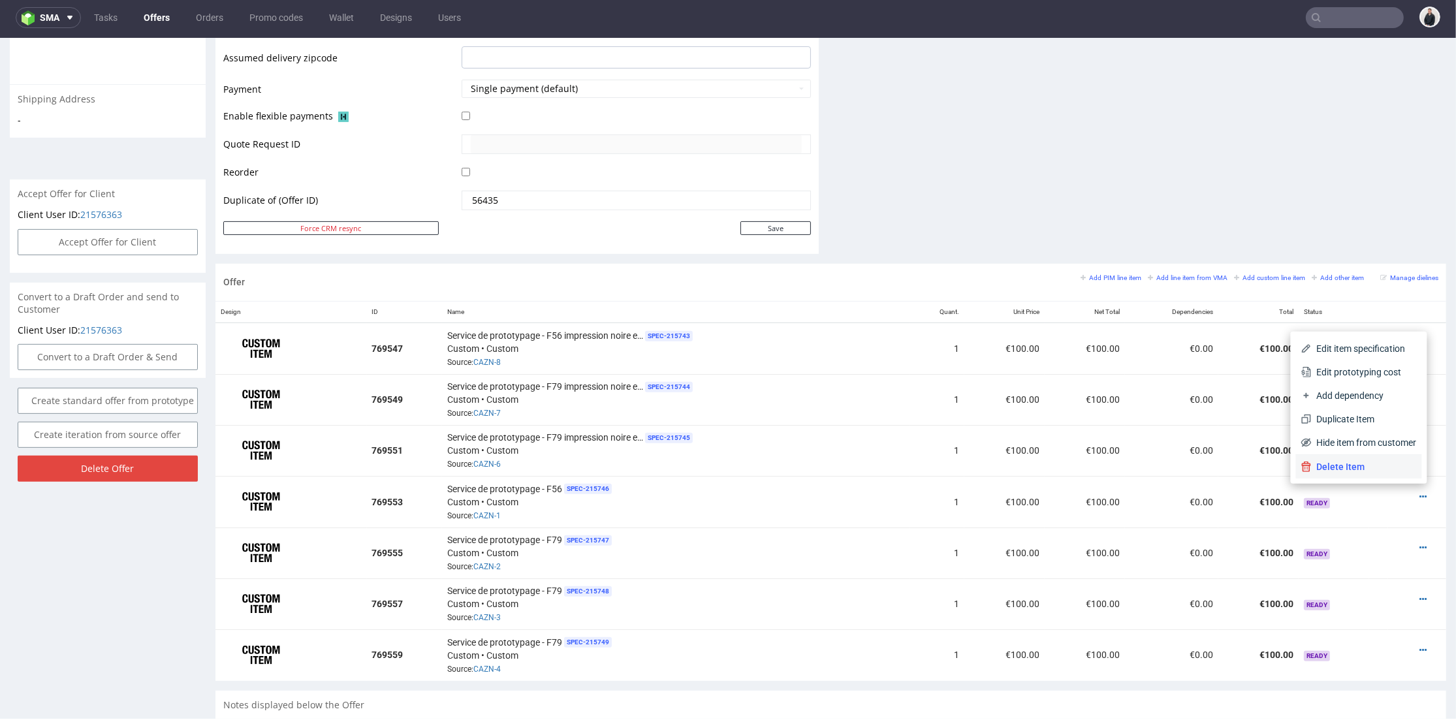
click at [1373, 468] on span "Delete Item" at bounding box center [1364, 466] width 105 height 13
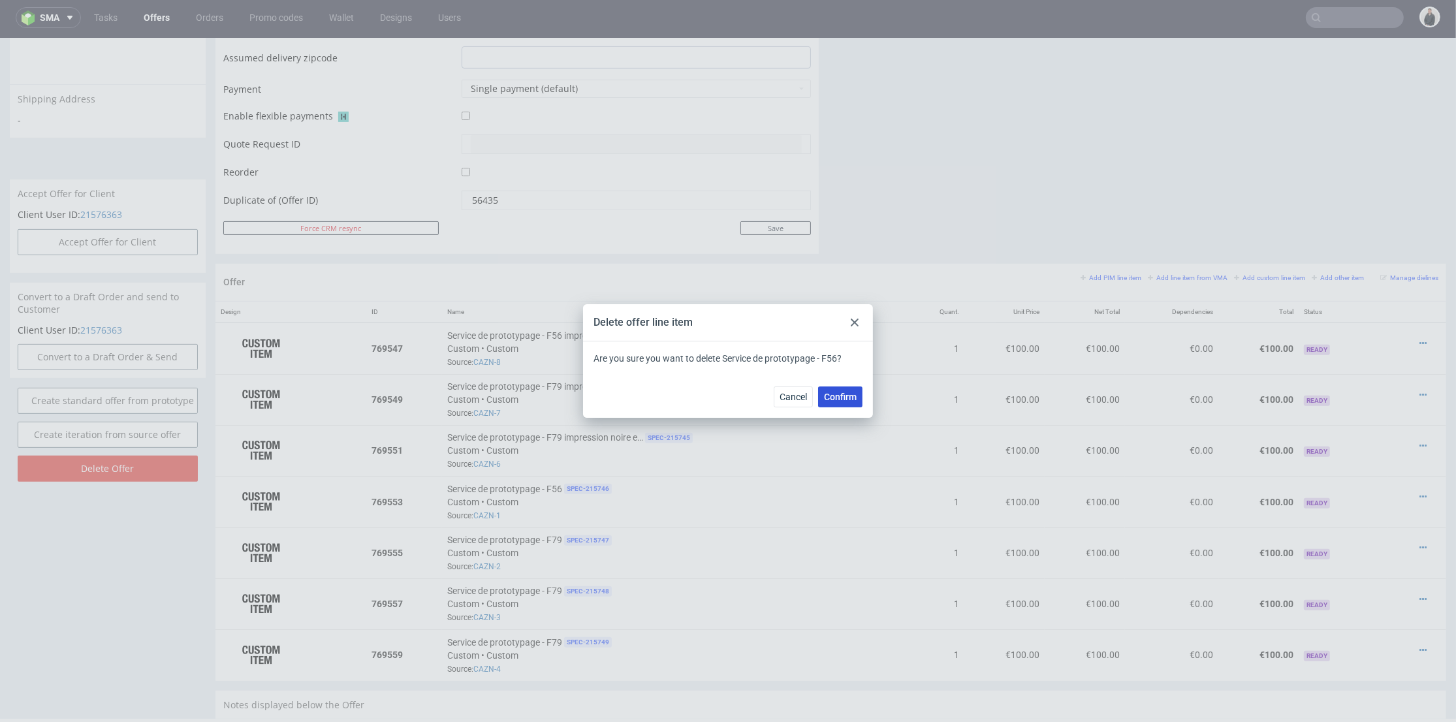
click at [848, 398] on span "Confirm" at bounding box center [840, 396] width 33 height 9
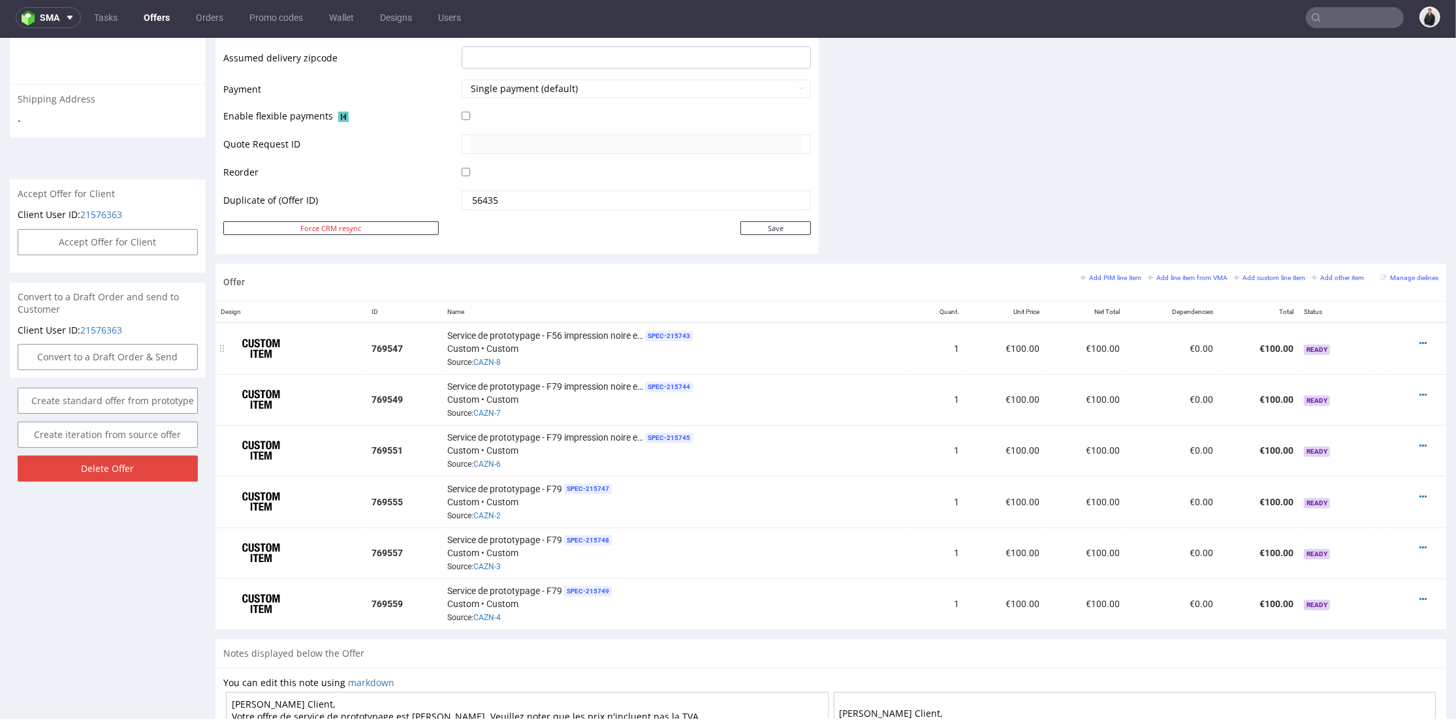
scroll to position [653, 0]
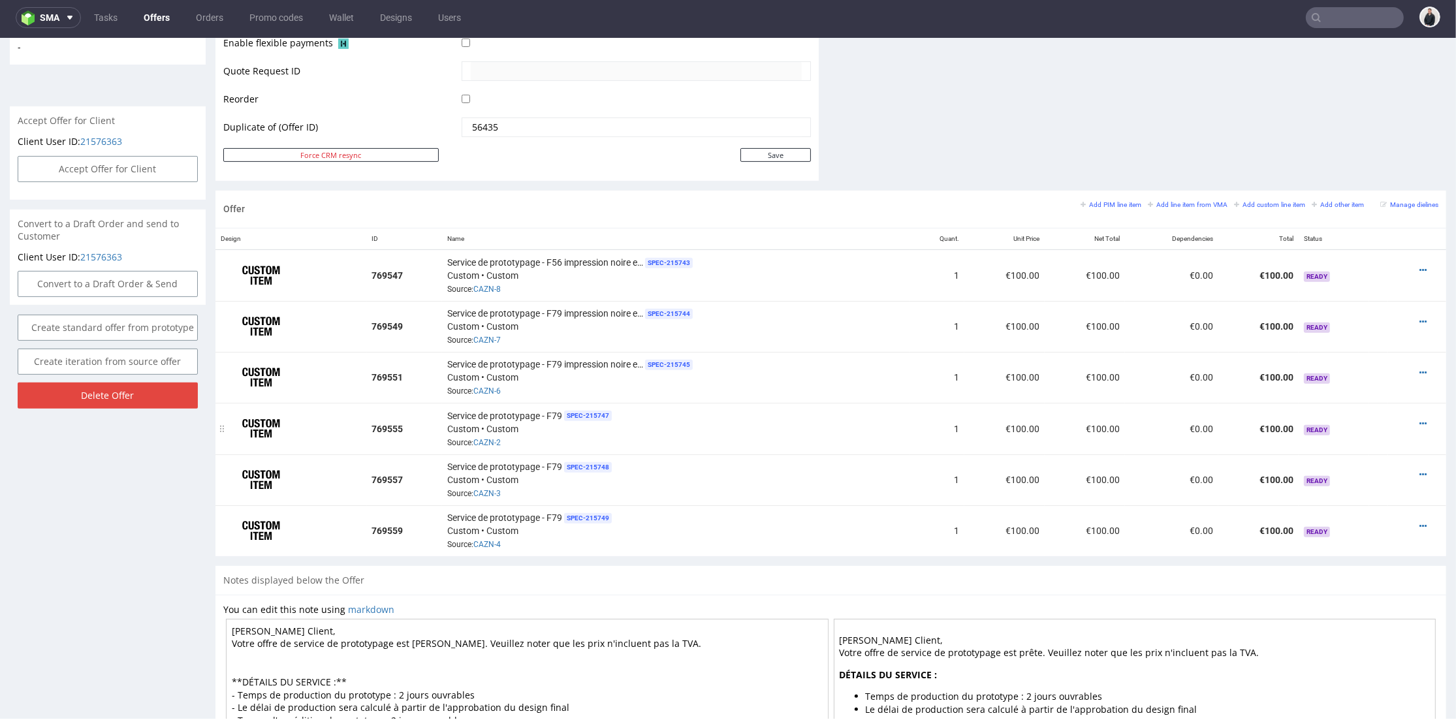
click at [1397, 419] on div at bounding box center [1413, 423] width 40 height 13
click at [1420, 419] on icon at bounding box center [1423, 423] width 7 height 9
click at [1375, 388] on span "Delete Item" at bounding box center [1364, 393] width 105 height 13
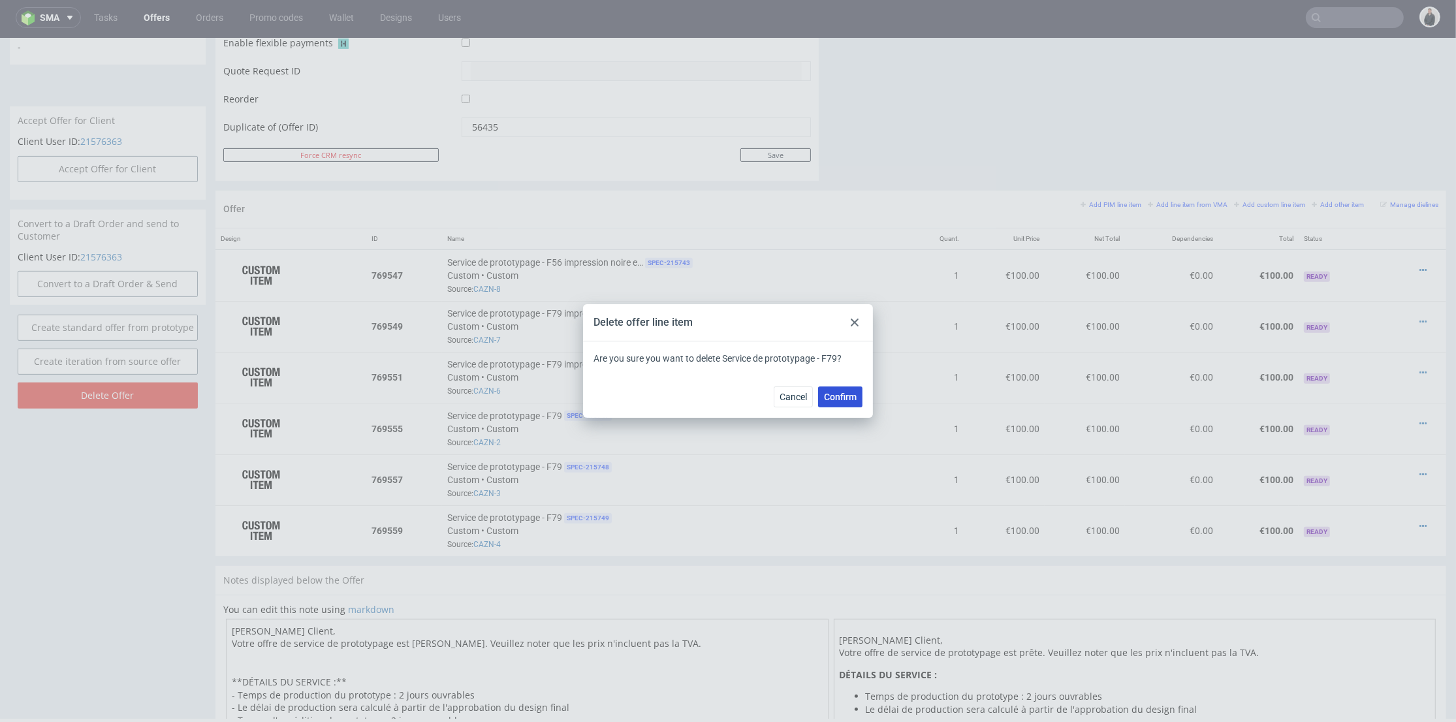
click at [853, 396] on span "Confirm" at bounding box center [840, 396] width 33 height 9
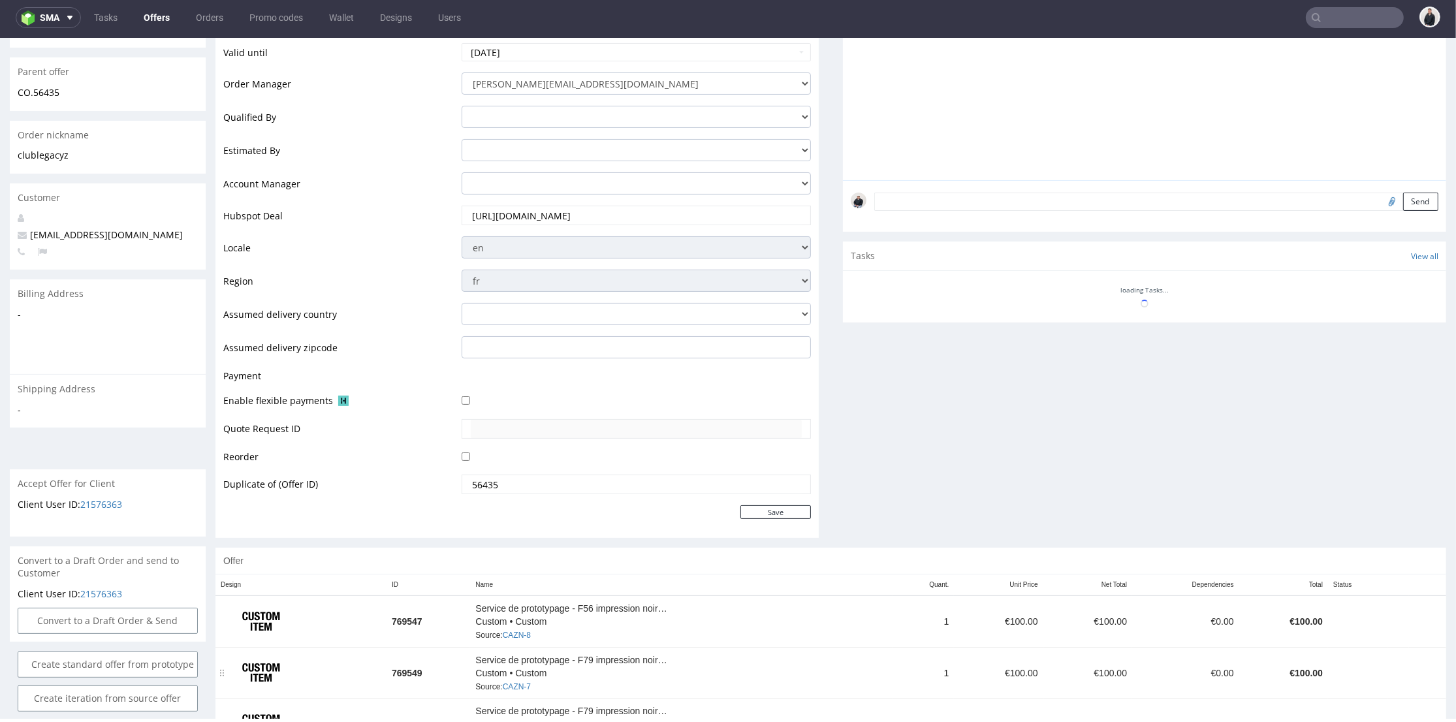
scroll to position [571, 0]
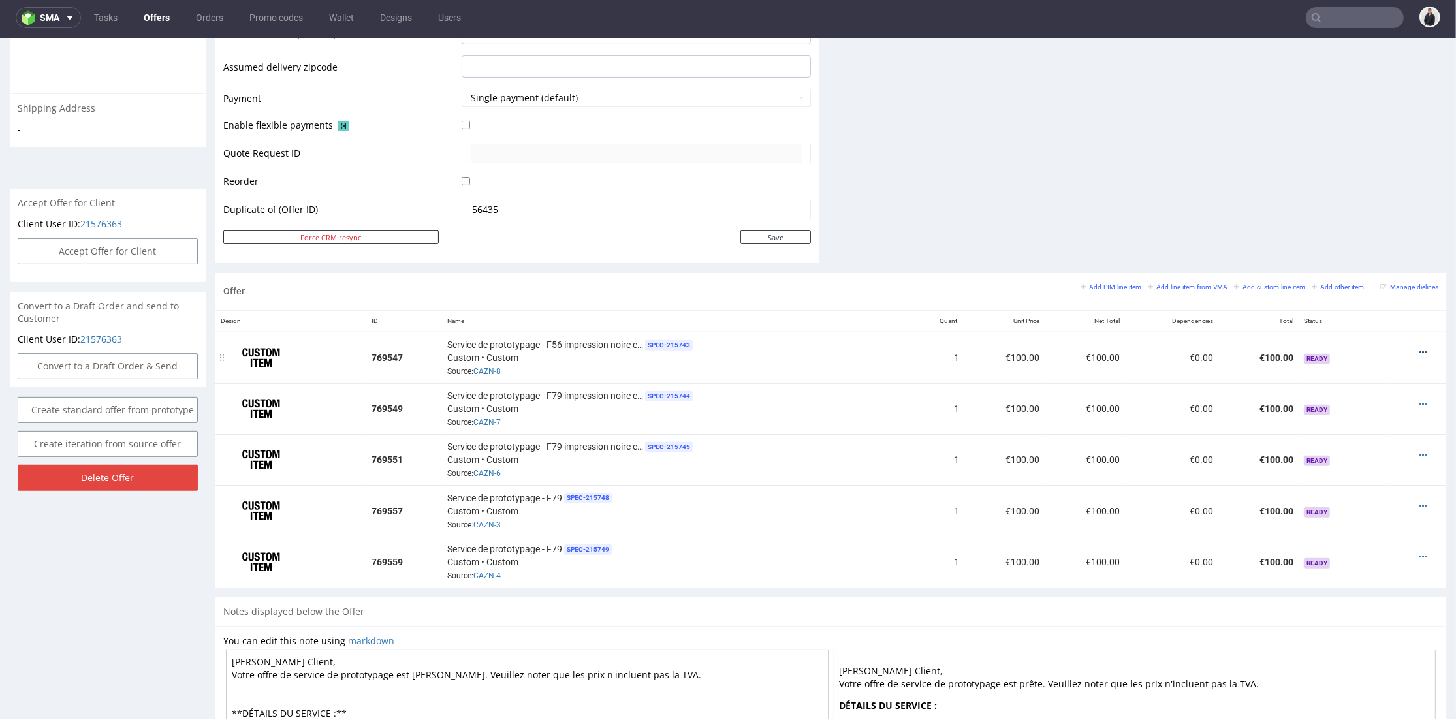
click at [1420, 353] on icon at bounding box center [1423, 352] width 7 height 9
click at [1337, 321] on span "Delete Item" at bounding box center [1364, 325] width 105 height 13
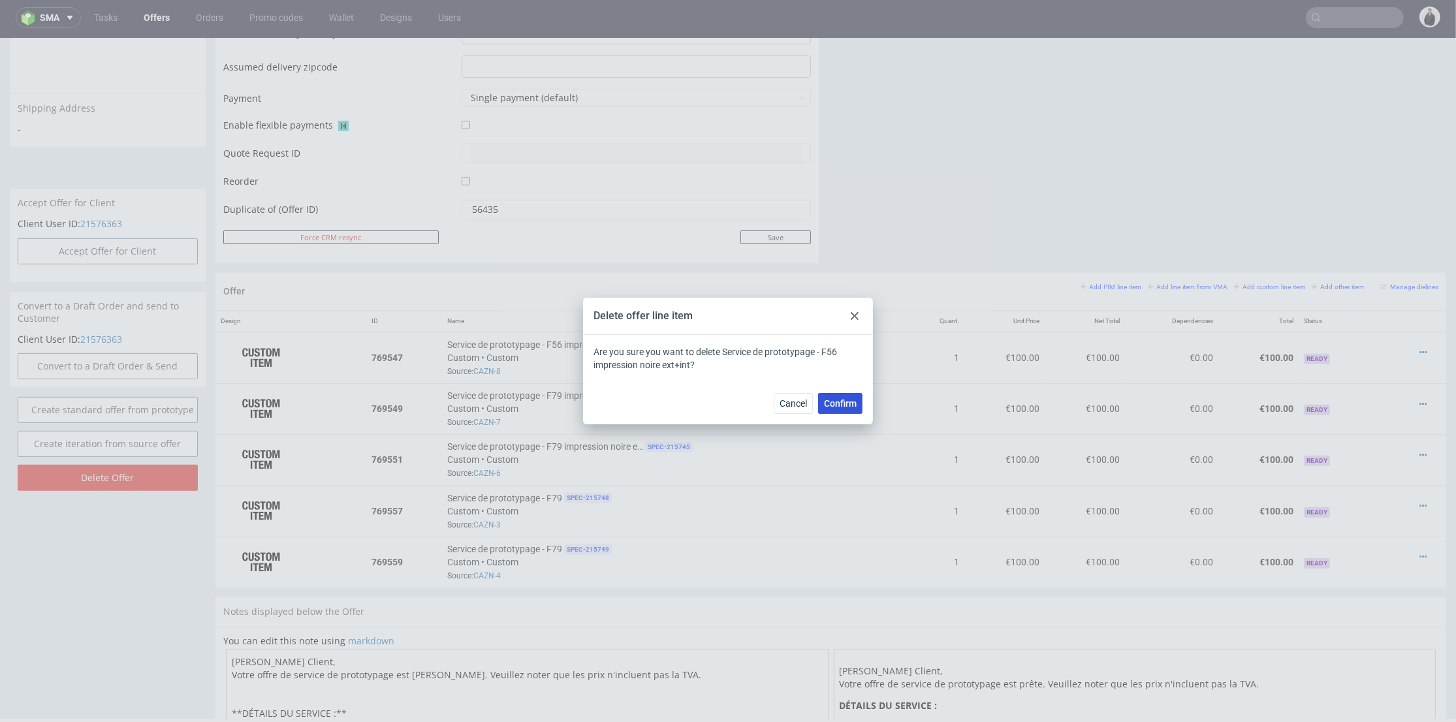
click at [844, 399] on span "Confirm" at bounding box center [840, 403] width 33 height 9
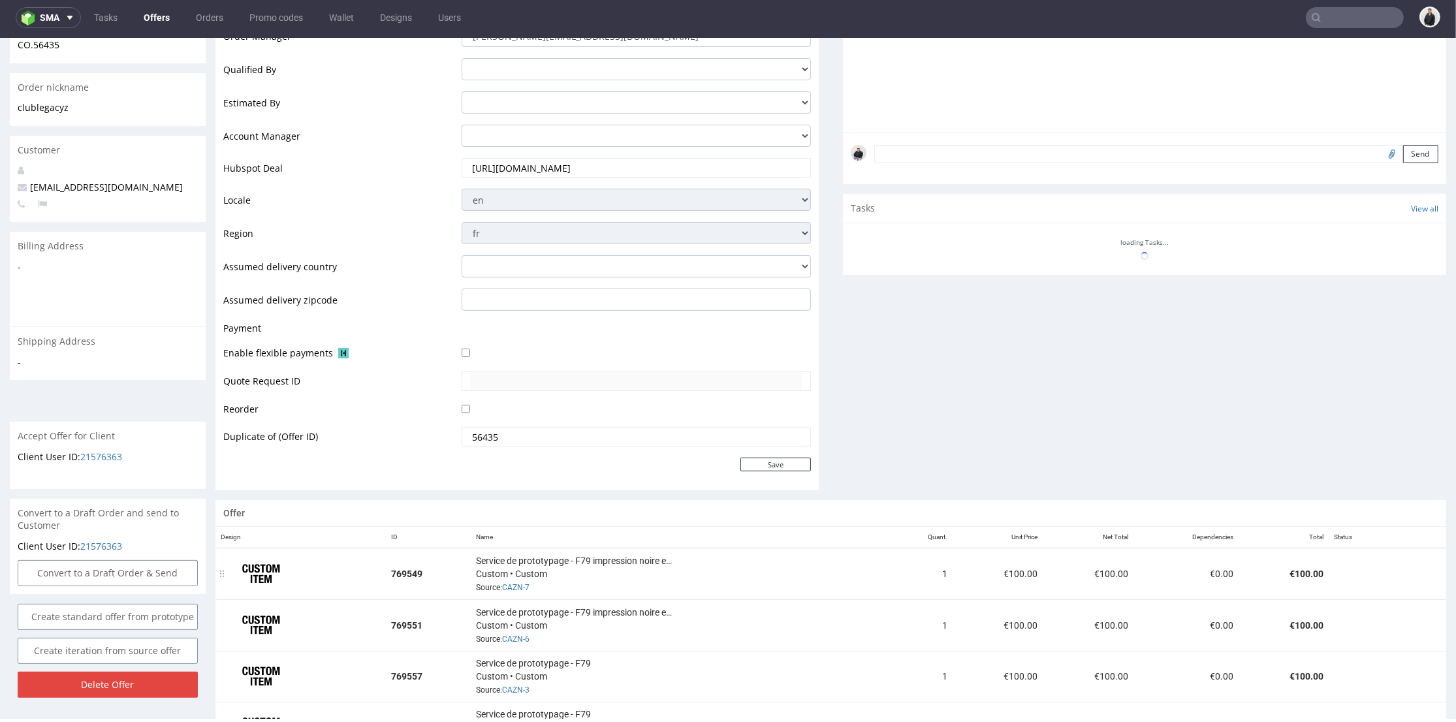
scroll to position [555, 0]
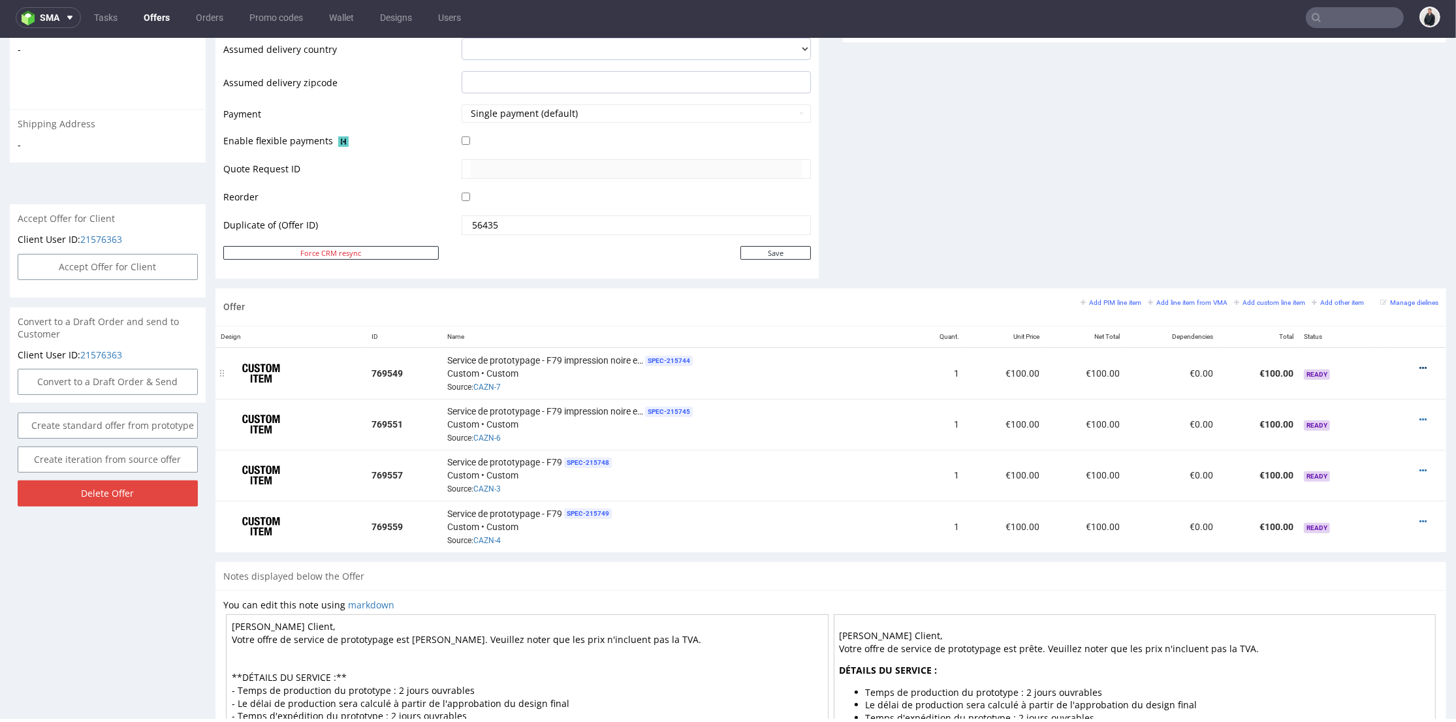
click at [1420, 368] on icon at bounding box center [1423, 368] width 7 height 9
click at [1326, 340] on span "Delete Item" at bounding box center [1364, 341] width 105 height 13
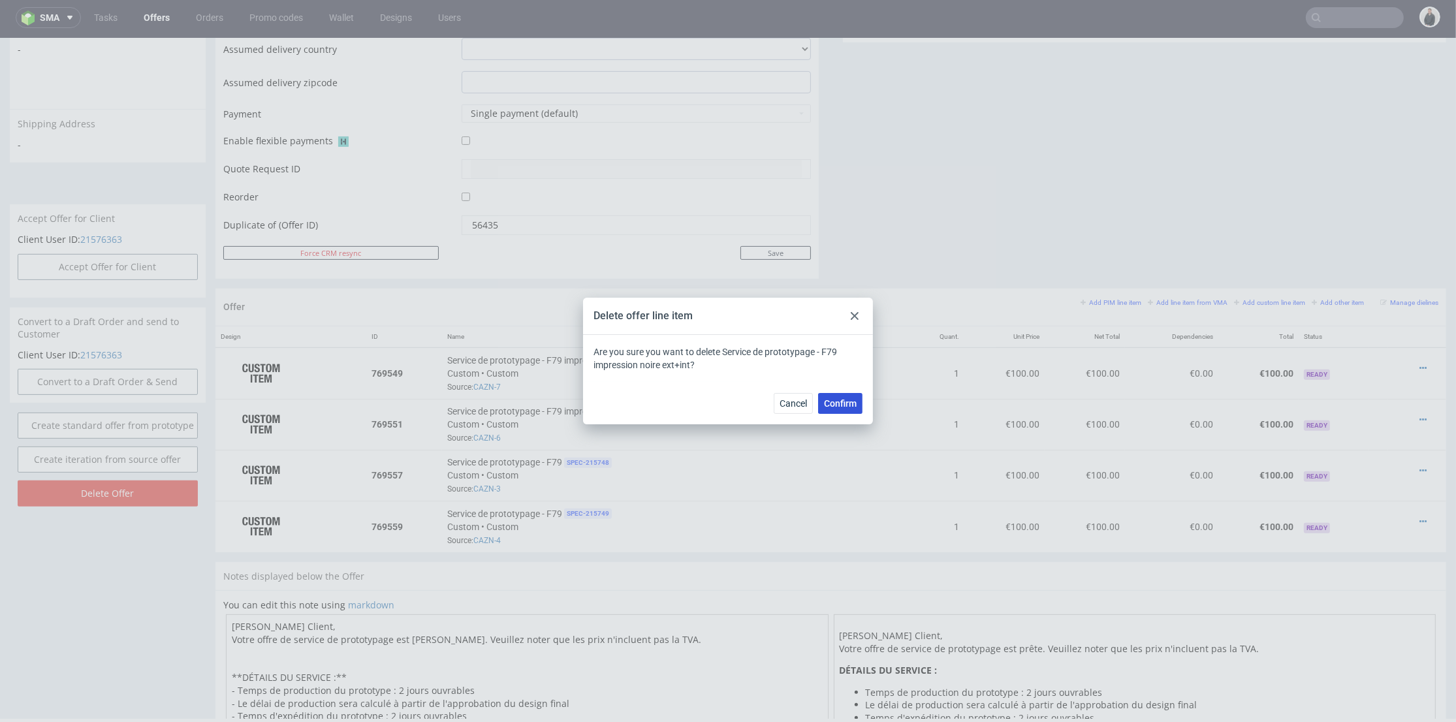
click at [853, 405] on span "Confirm" at bounding box center [840, 403] width 33 height 9
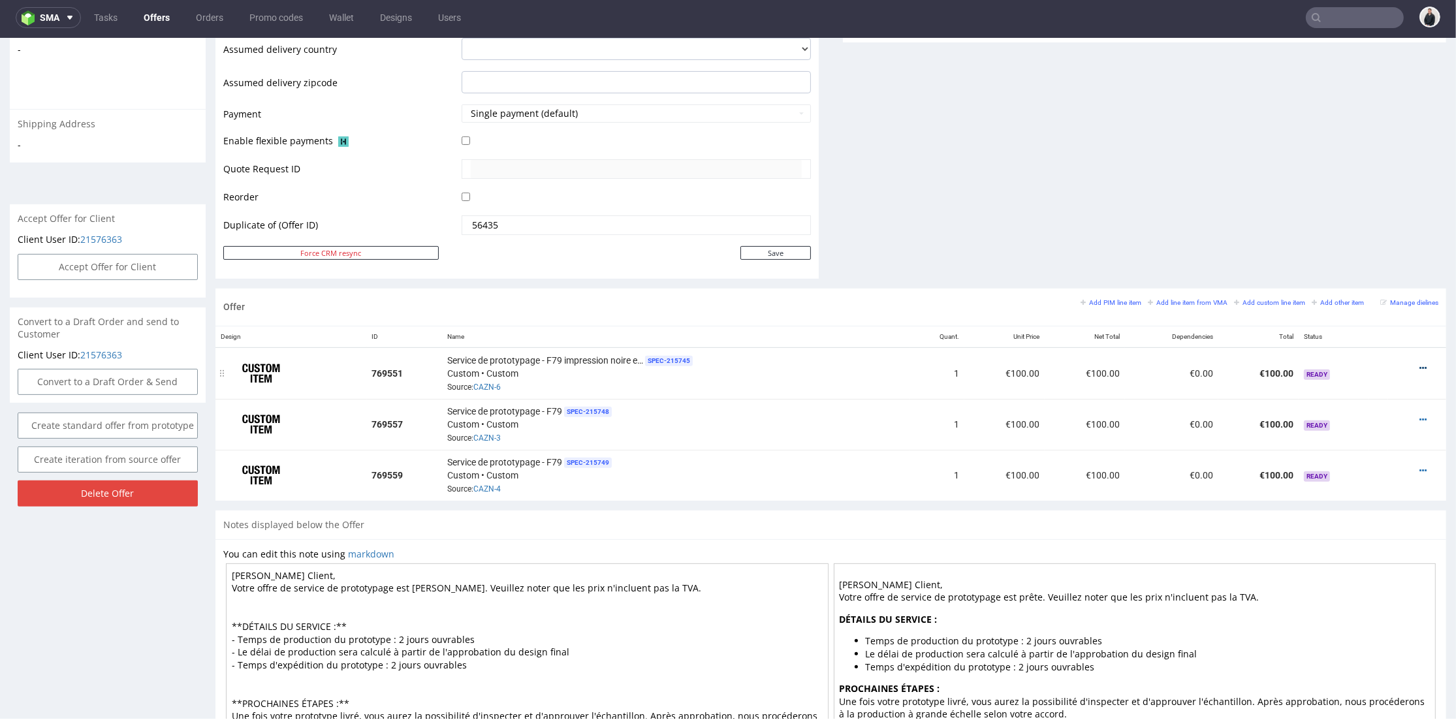
click at [1420, 364] on icon at bounding box center [1423, 368] width 7 height 9
click at [1323, 337] on span "Delete Item" at bounding box center [1364, 341] width 105 height 13
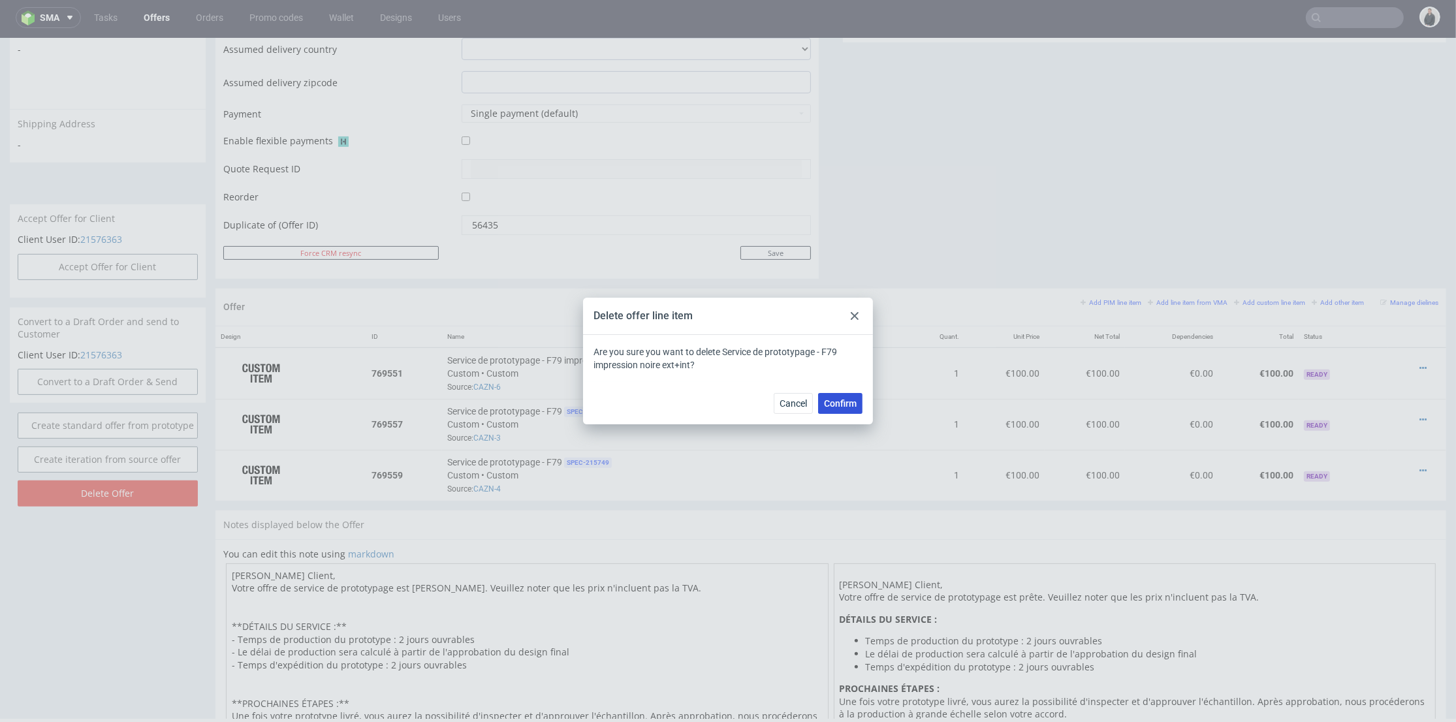
click at [840, 401] on span "Confirm" at bounding box center [840, 403] width 33 height 9
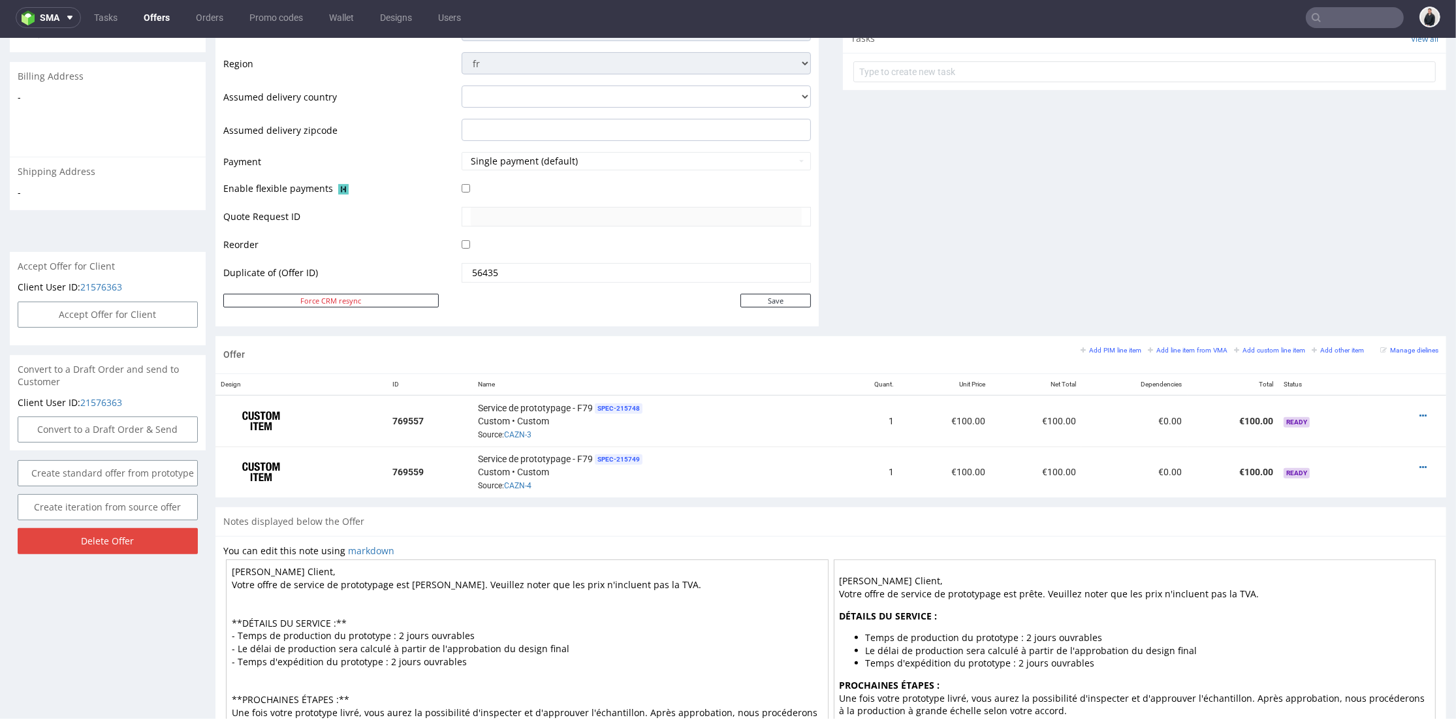
scroll to position [580, 0]
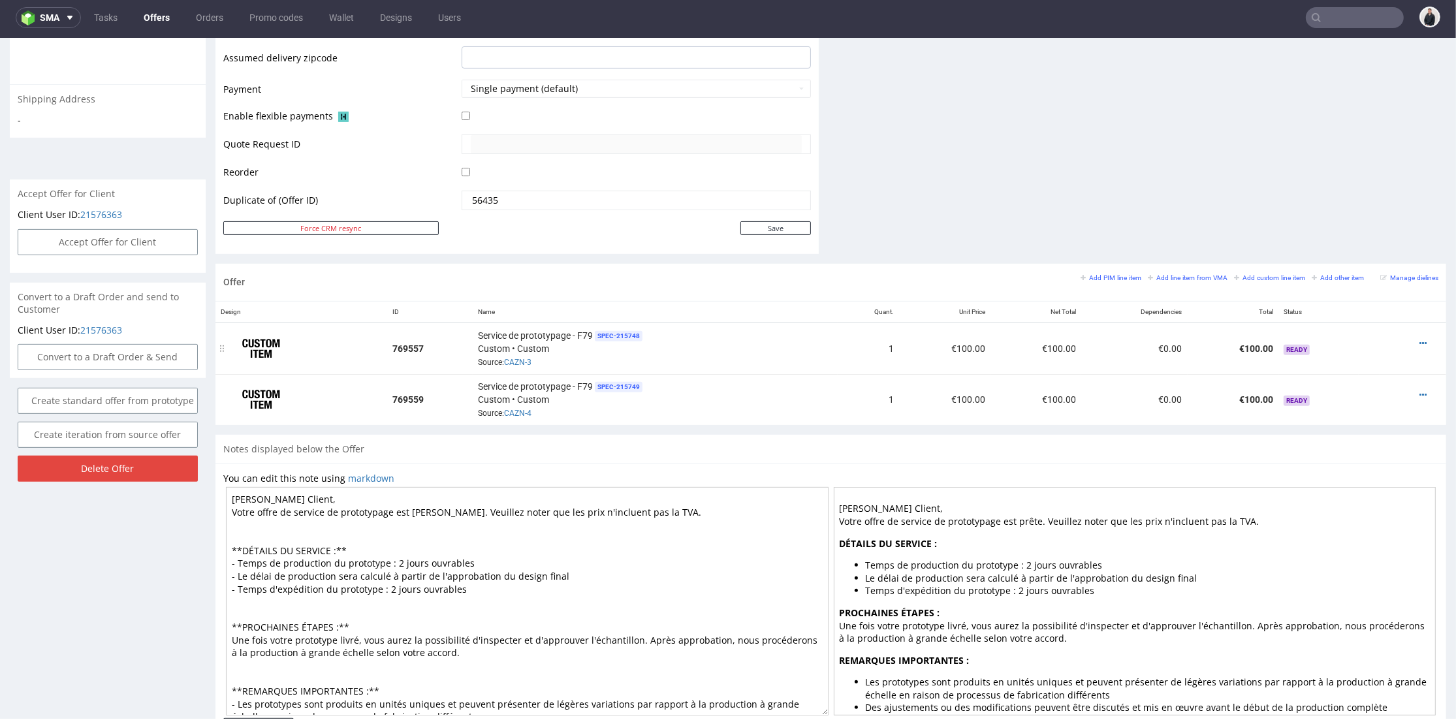
click at [1407, 338] on div at bounding box center [1410, 343] width 48 height 13
click at [1420, 343] on icon at bounding box center [1423, 343] width 7 height 9
click at [1333, 321] on span "Delete Item" at bounding box center [1364, 316] width 105 height 13
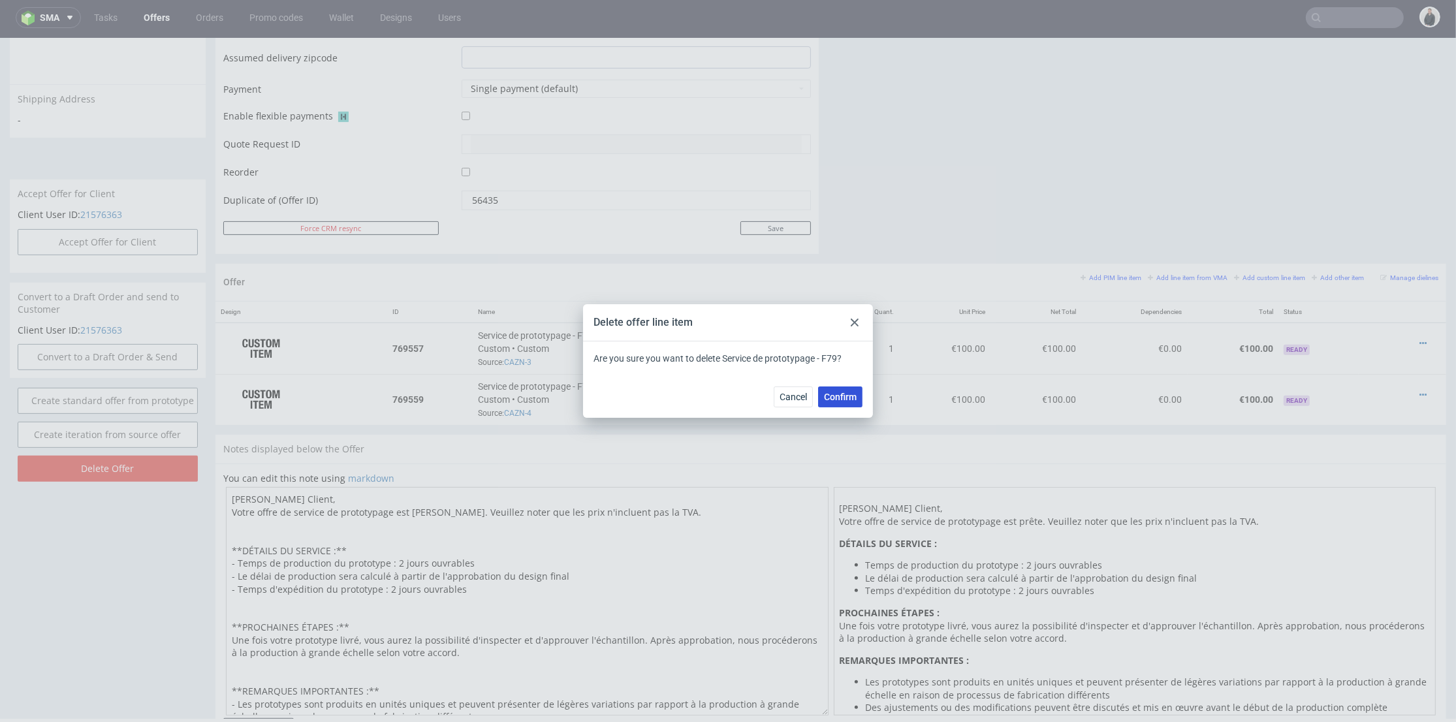
click at [851, 398] on span "Confirm" at bounding box center [840, 396] width 33 height 9
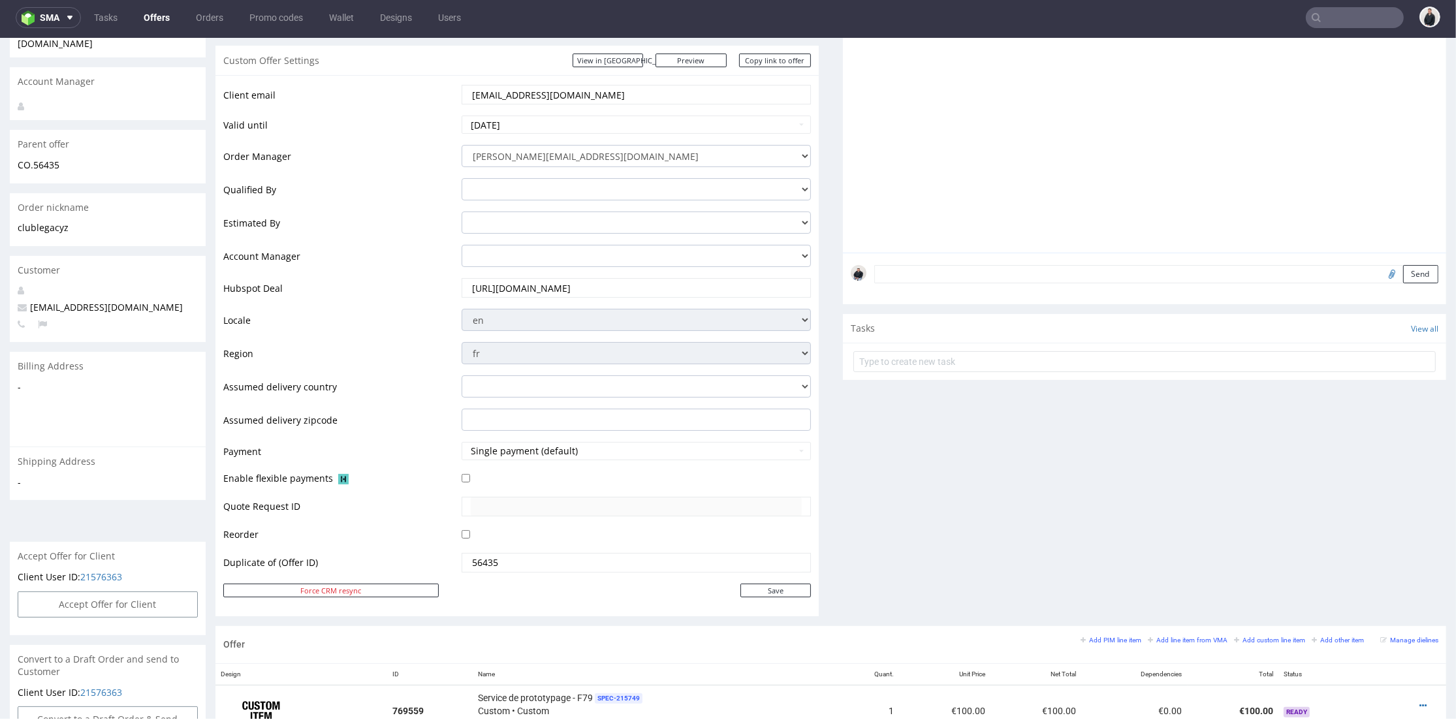
scroll to position [507, 0]
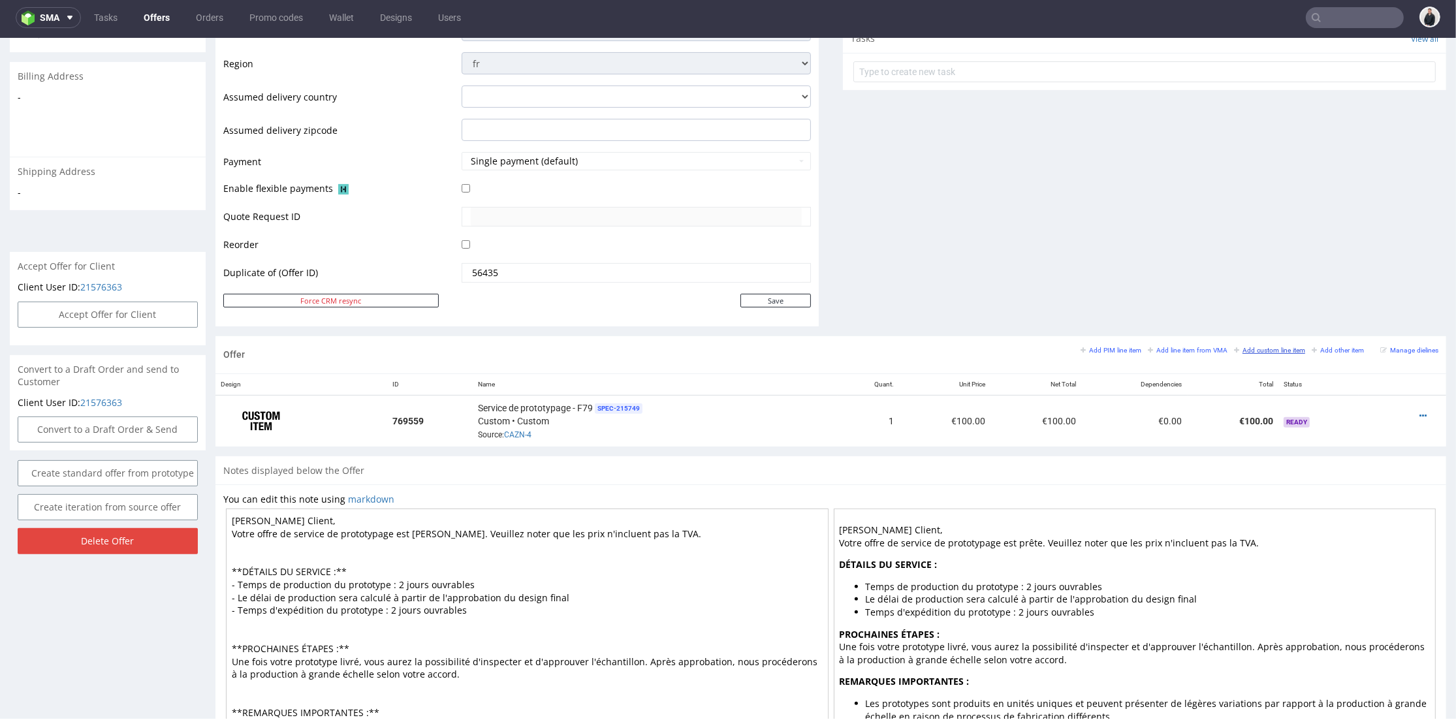
click at [1270, 347] on small "Add custom line item" at bounding box center [1269, 350] width 71 height 7
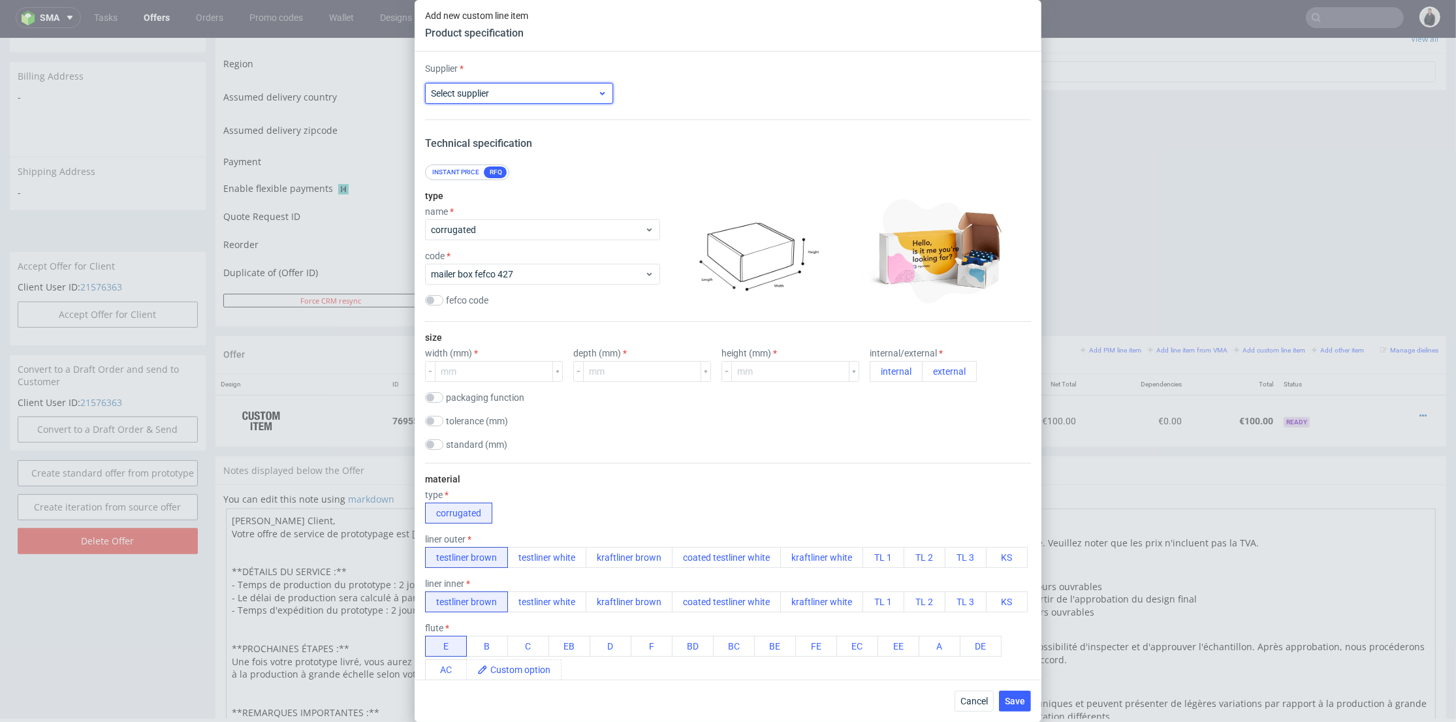
click at [526, 99] on span "Select supplier" at bounding box center [514, 93] width 167 height 13
type input "x"
drag, startPoint x: 483, startPoint y: 88, endPoint x: 438, endPoint y: 91, distance: 44.6
click at [438, 91] on div "x" at bounding box center [519, 93] width 188 height 21
click at [469, 91] on label "Select supplier" at bounding box center [460, 93] width 58 height 10
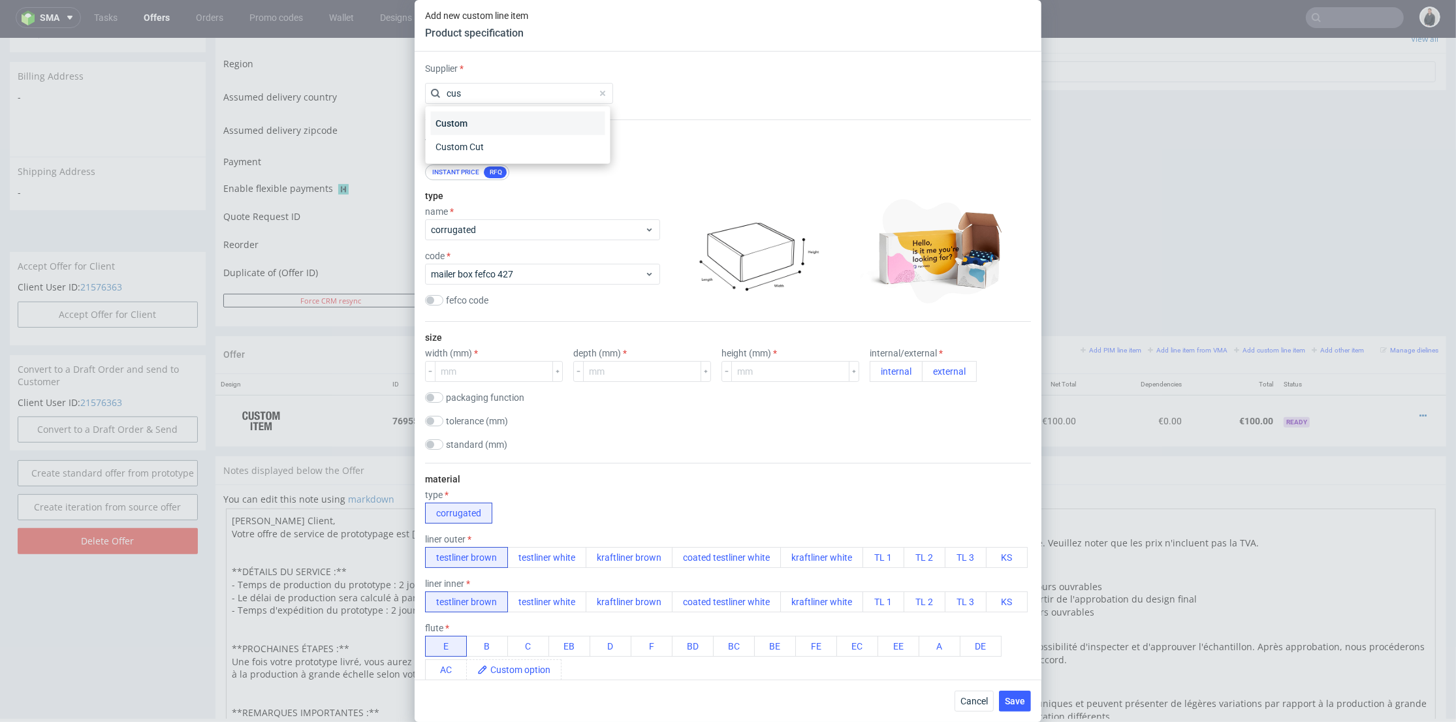
type input "cus"
click at [475, 118] on div "Custom" at bounding box center [518, 124] width 174 height 24
click at [673, 98] on input "text" at bounding box center [728, 93] width 188 height 21
type input "Packhelp"
click at [428, 450] on div "standard (mm) F23 (92x92x50) F33 (118x140x80) F44 (207x156x91) F45 (231x140x80)…" at bounding box center [477, 445] width 104 height 13
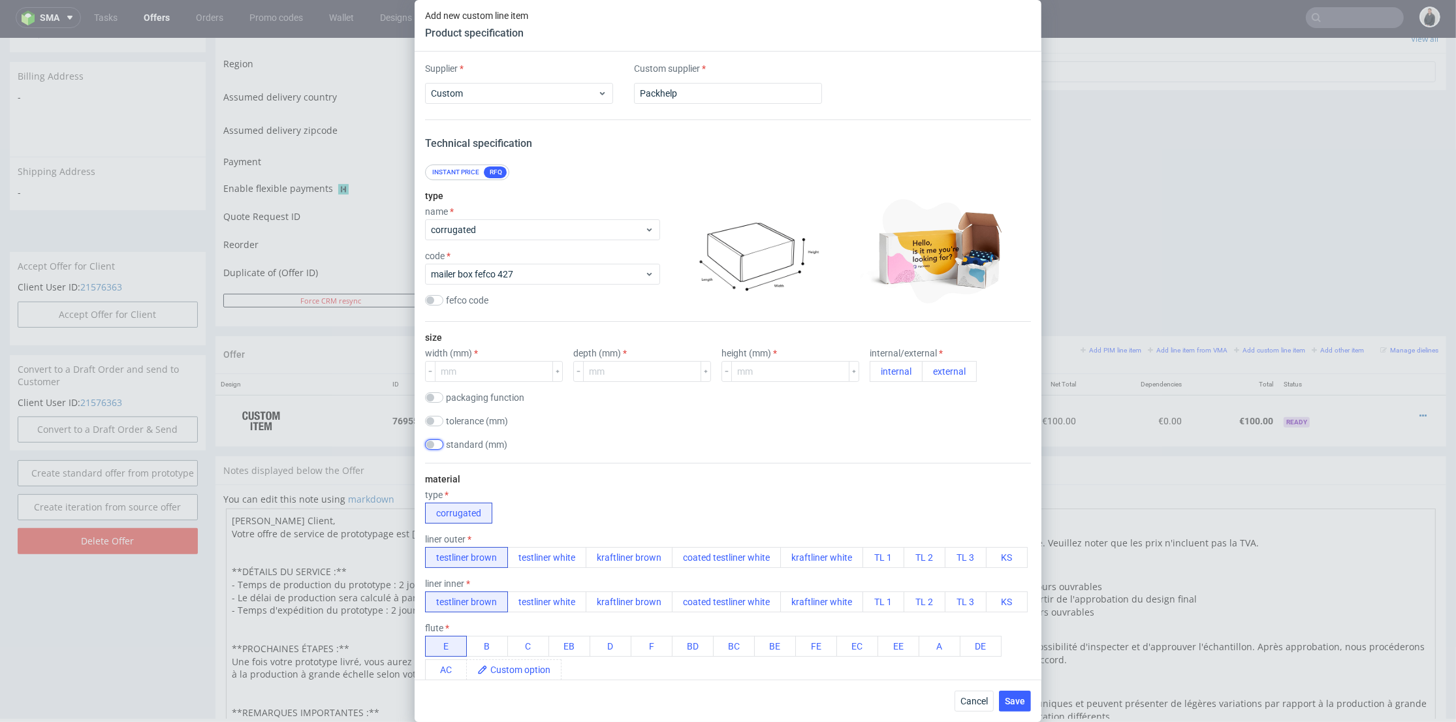
click at [432, 447] on input "checkbox" at bounding box center [434, 444] width 18 height 10
checkbox input "true"
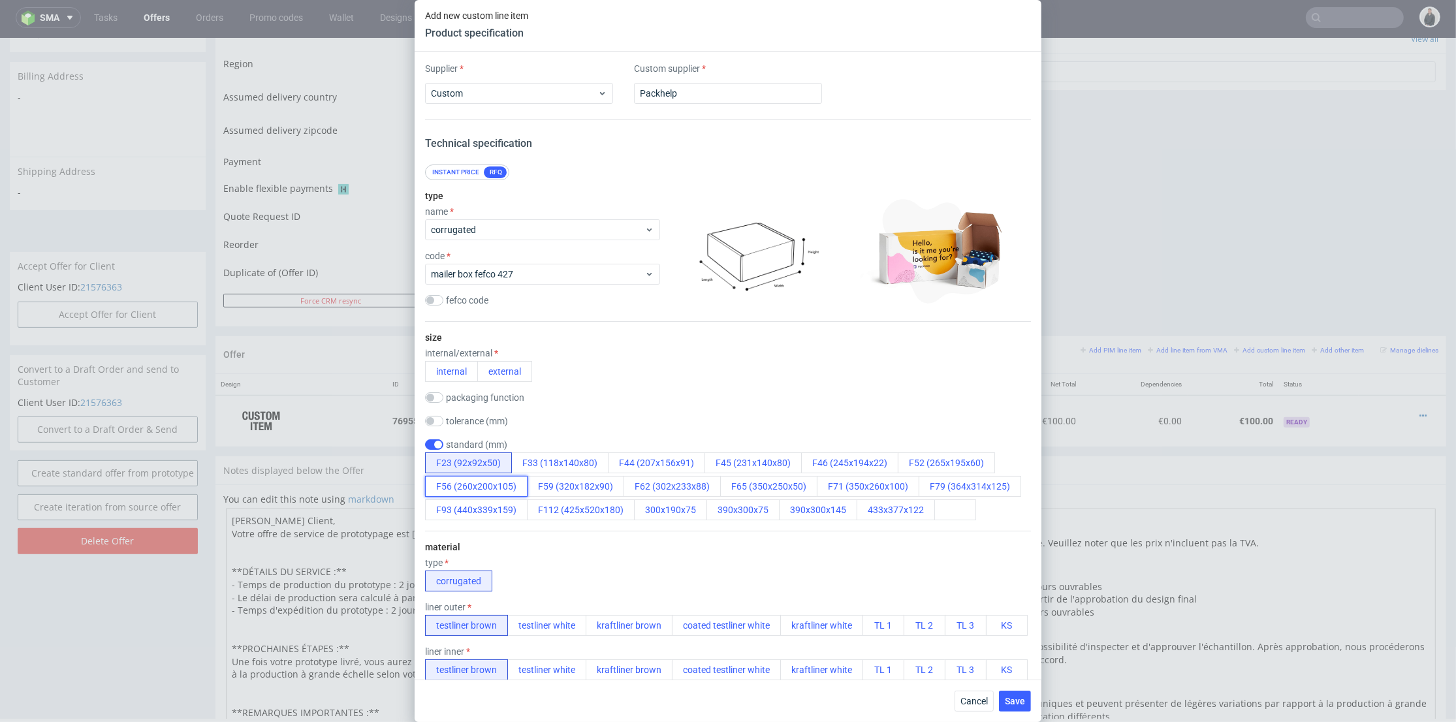
drag, startPoint x: 500, startPoint y: 493, endPoint x: 567, endPoint y: 444, distance: 83.7
click at [500, 492] on button "F56 (260x200x105)" at bounding box center [476, 486] width 103 height 21
click at [614, 422] on div "tolerance (mm)" at bounding box center [728, 422] width 606 height 13
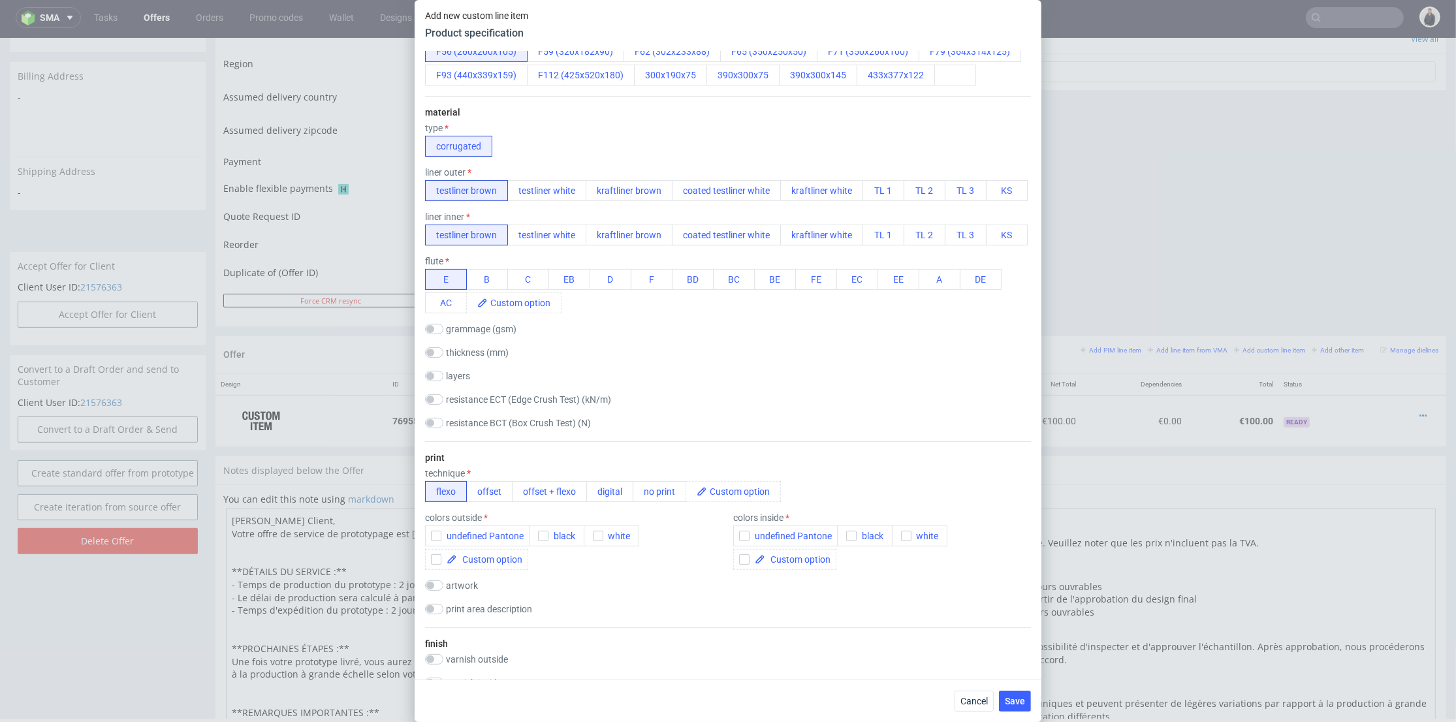
scroll to position [580, 0]
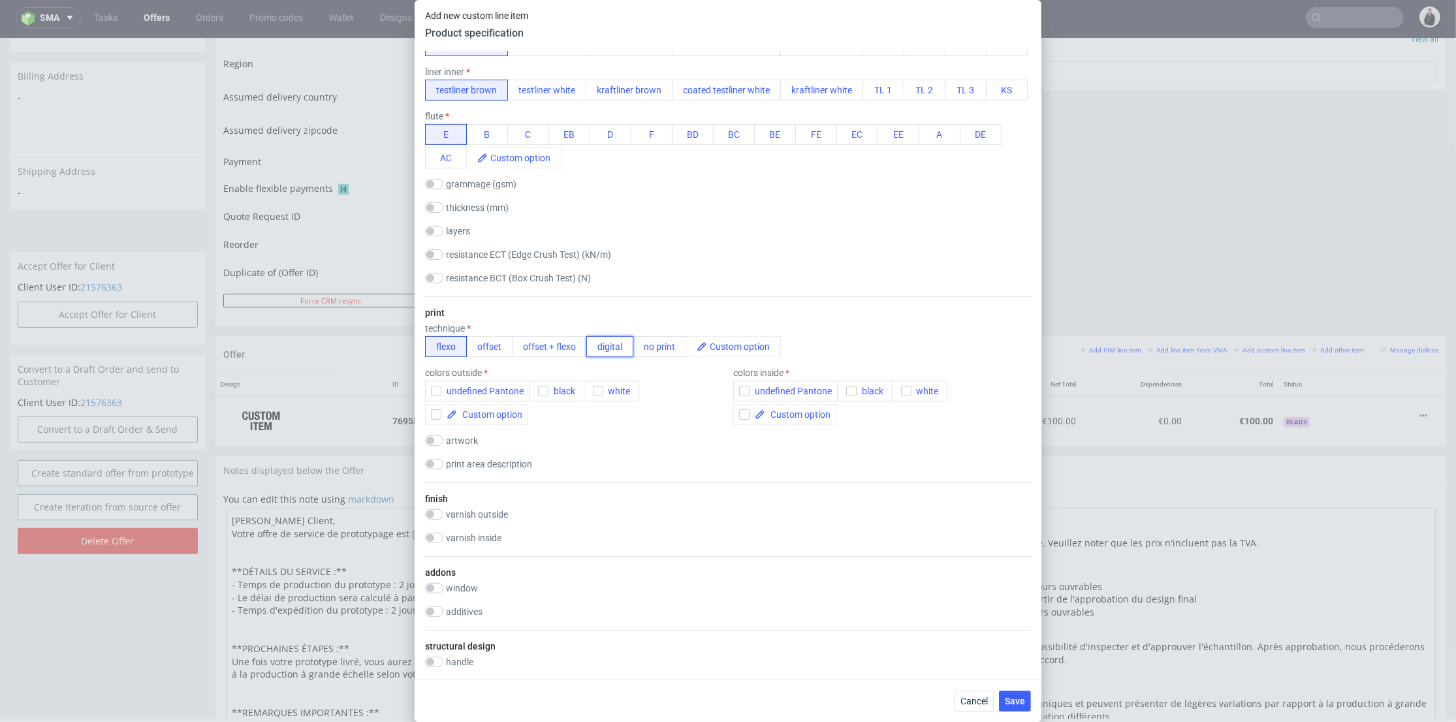
click at [610, 357] on button "digital" at bounding box center [609, 346] width 47 height 21
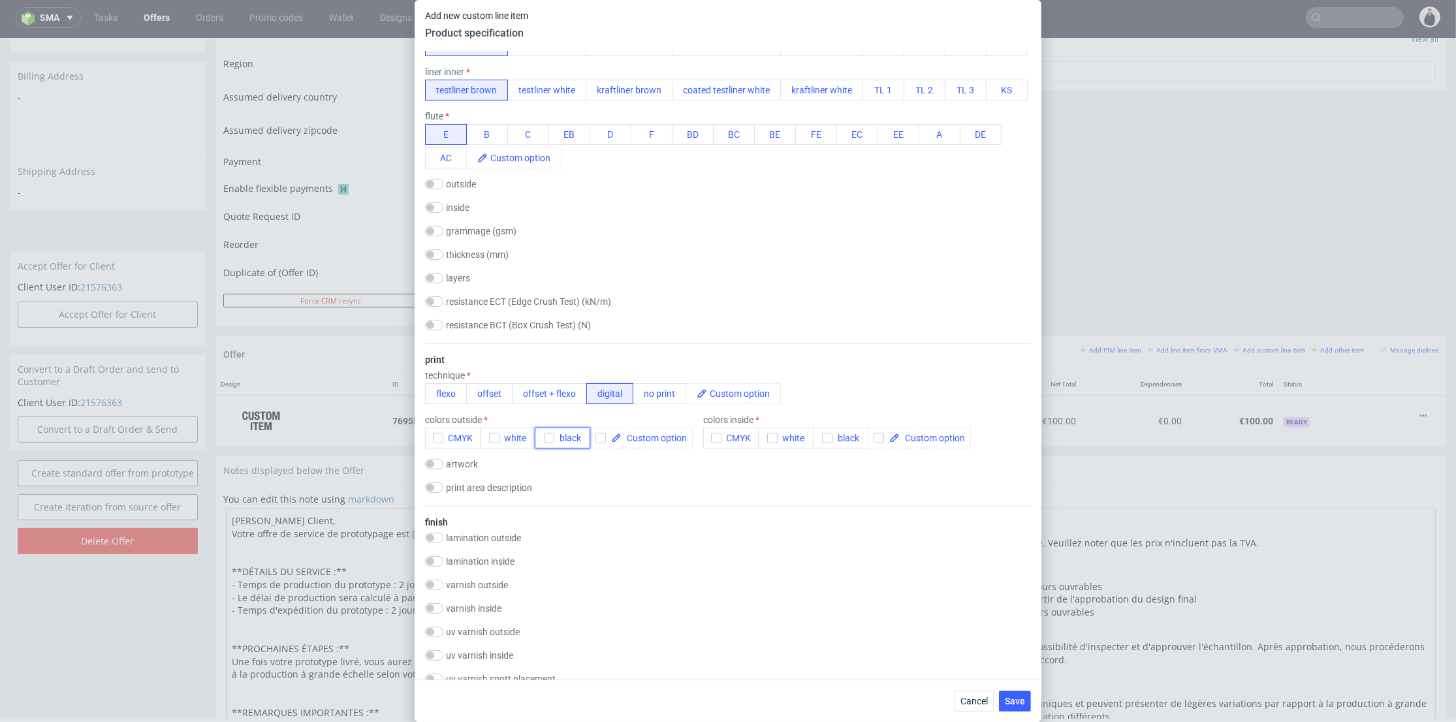
click at [548, 443] on icon "button" at bounding box center [549, 438] width 9 height 9
click at [712, 425] on input "checkbox" at bounding box center [712, 420] width 18 height 10
checkbox input "true"
click at [824, 443] on icon "button" at bounding box center [827, 438] width 9 height 9
click at [714, 443] on icon "button" at bounding box center [716, 438] width 9 height 9
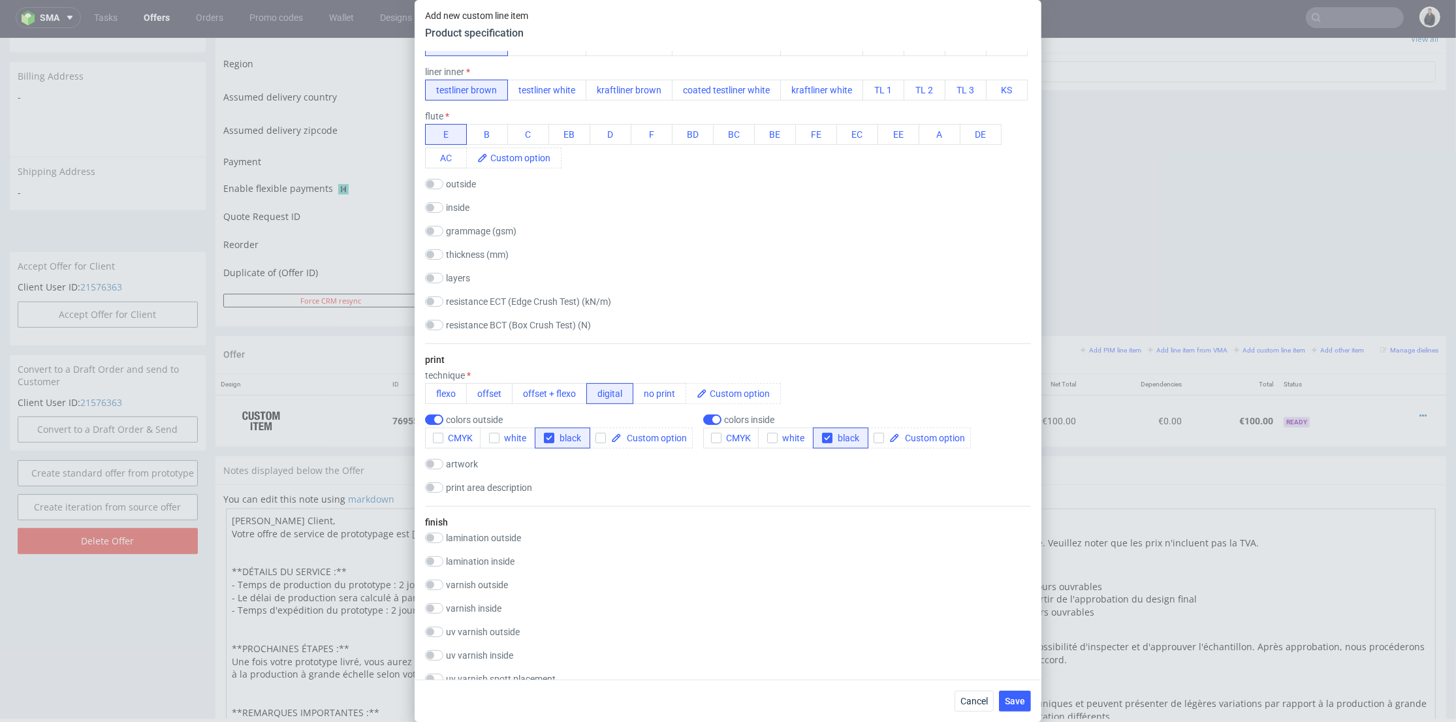
click at [688, 506] on div "print technique flexo offset offset + flexo digital no print colors outside CMY…" at bounding box center [728, 424] width 606 height 163
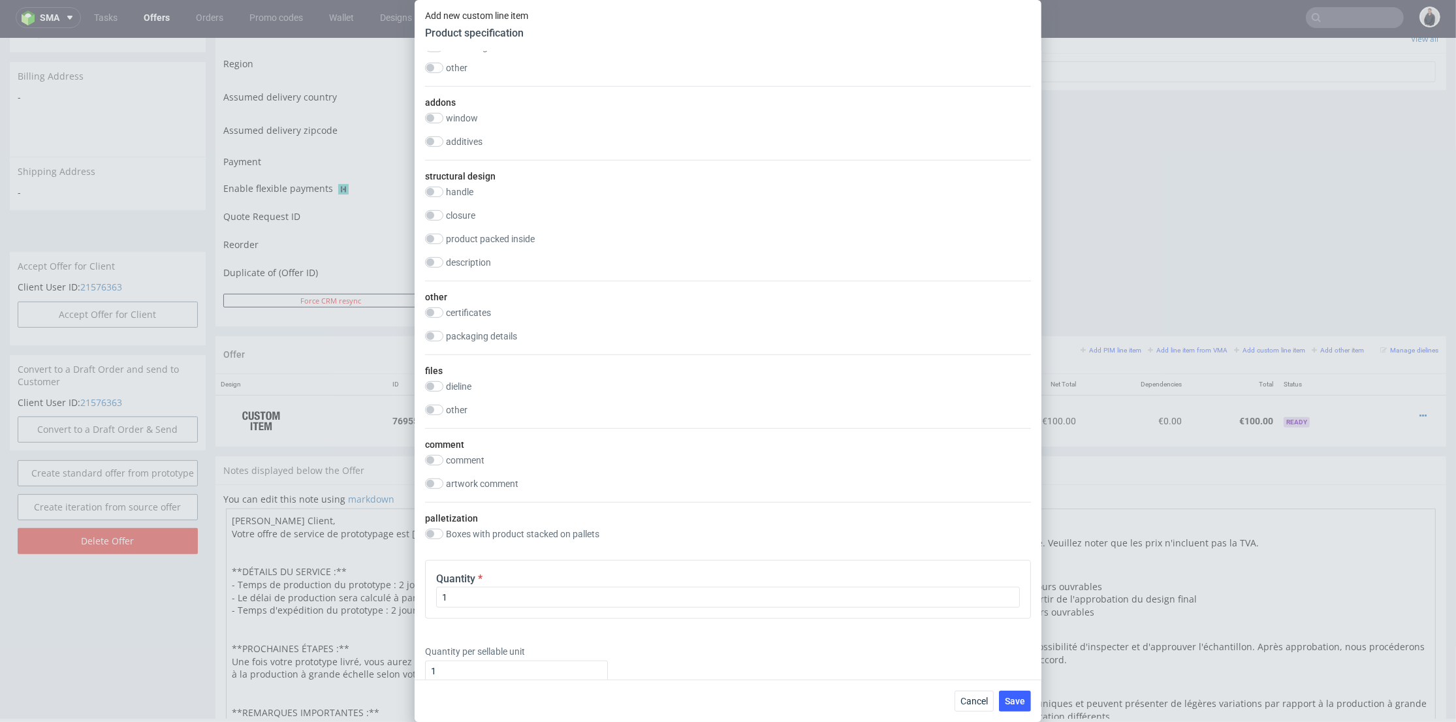
scroll to position [1596, 0]
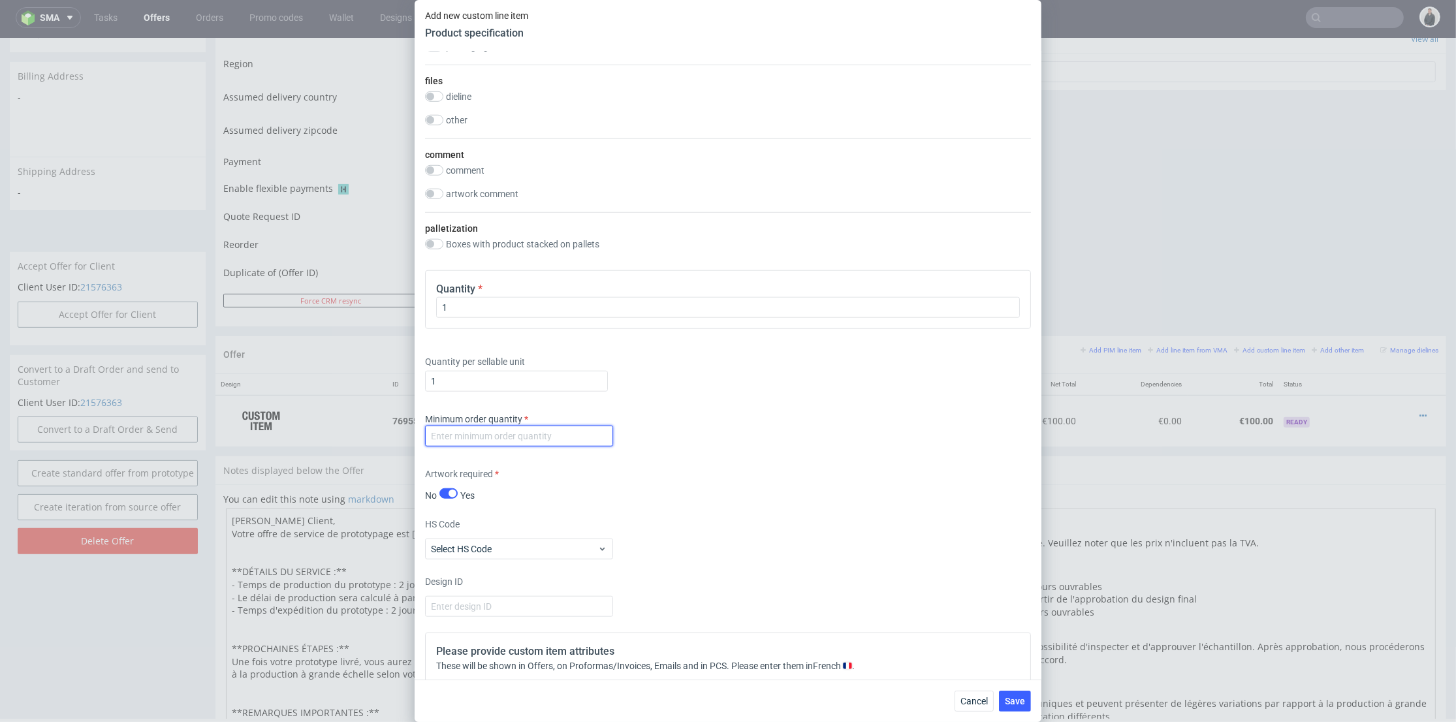
click at [524, 447] on input "number" at bounding box center [519, 436] width 188 height 21
type input "1"
click at [737, 397] on div "Quantity per sellable unit 1" at bounding box center [728, 371] width 606 height 52
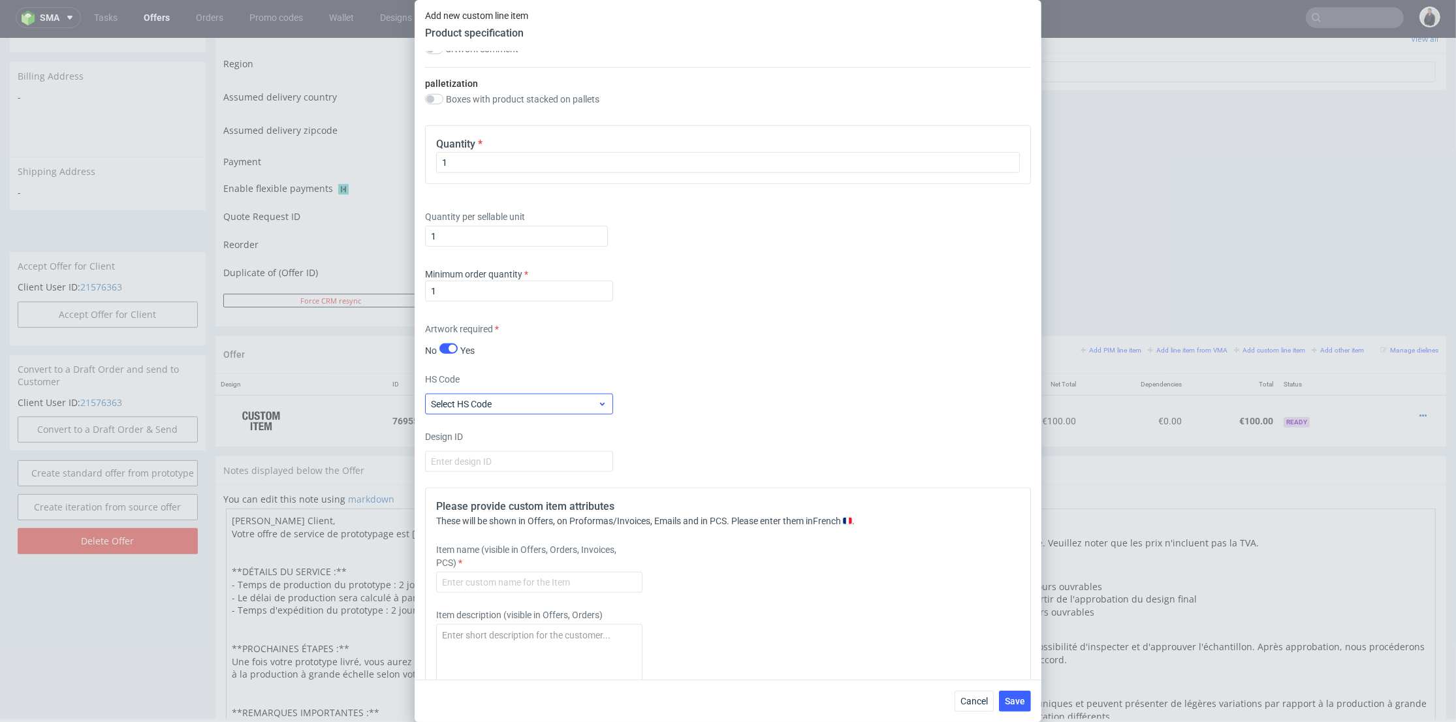
scroll to position [1886, 0]
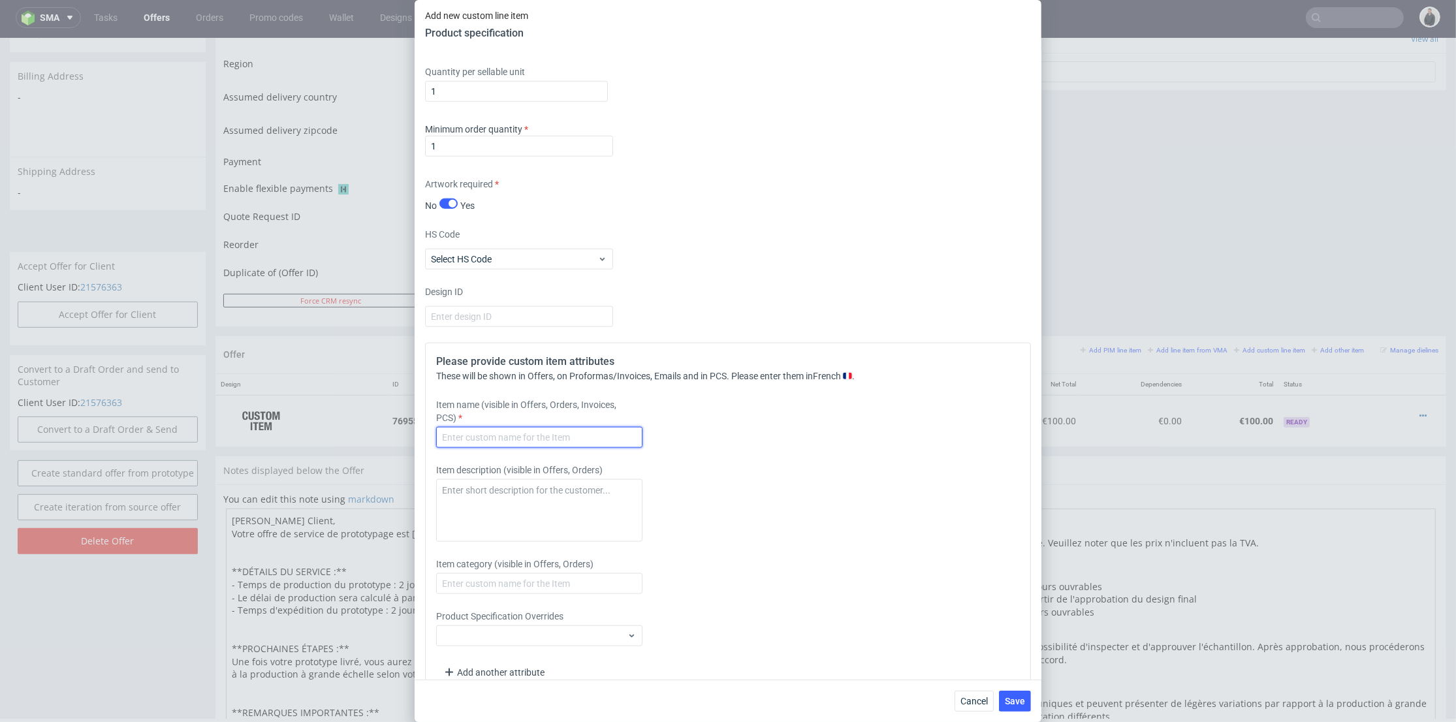
click at [544, 448] on input "text" at bounding box center [539, 437] width 206 height 21
click at [545, 448] on input "text" at bounding box center [539, 437] width 206 height 21
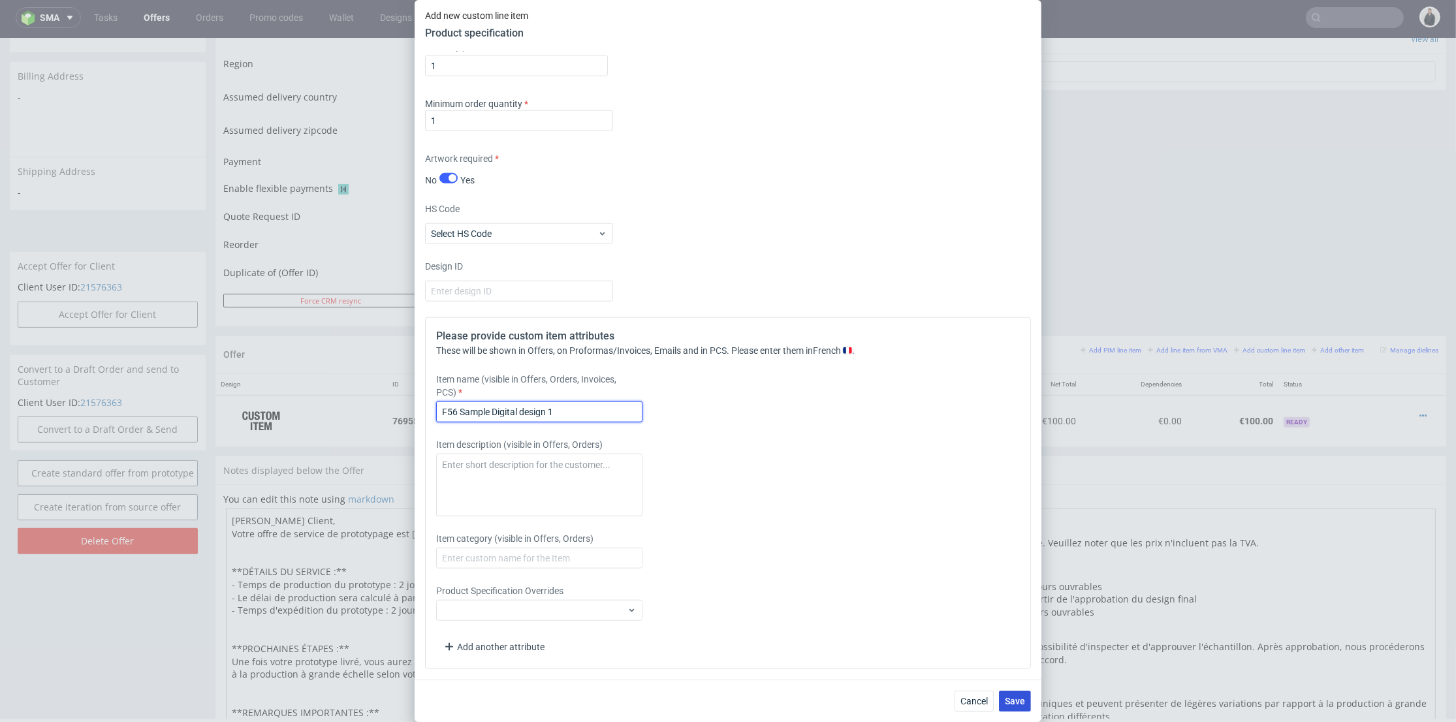
type input "F56 Sample Digital design 1"
click at [1015, 699] on span "Save" at bounding box center [1015, 701] width 20 height 9
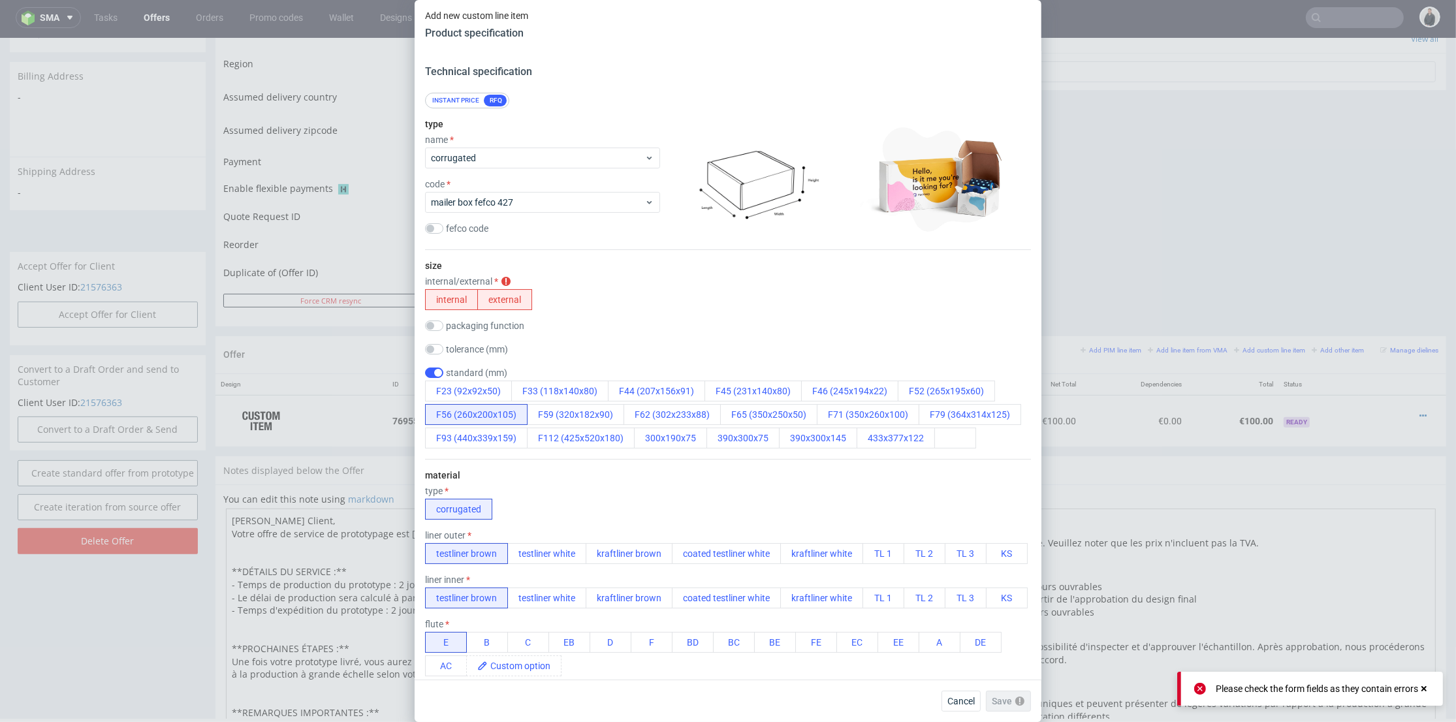
scroll to position [0, 0]
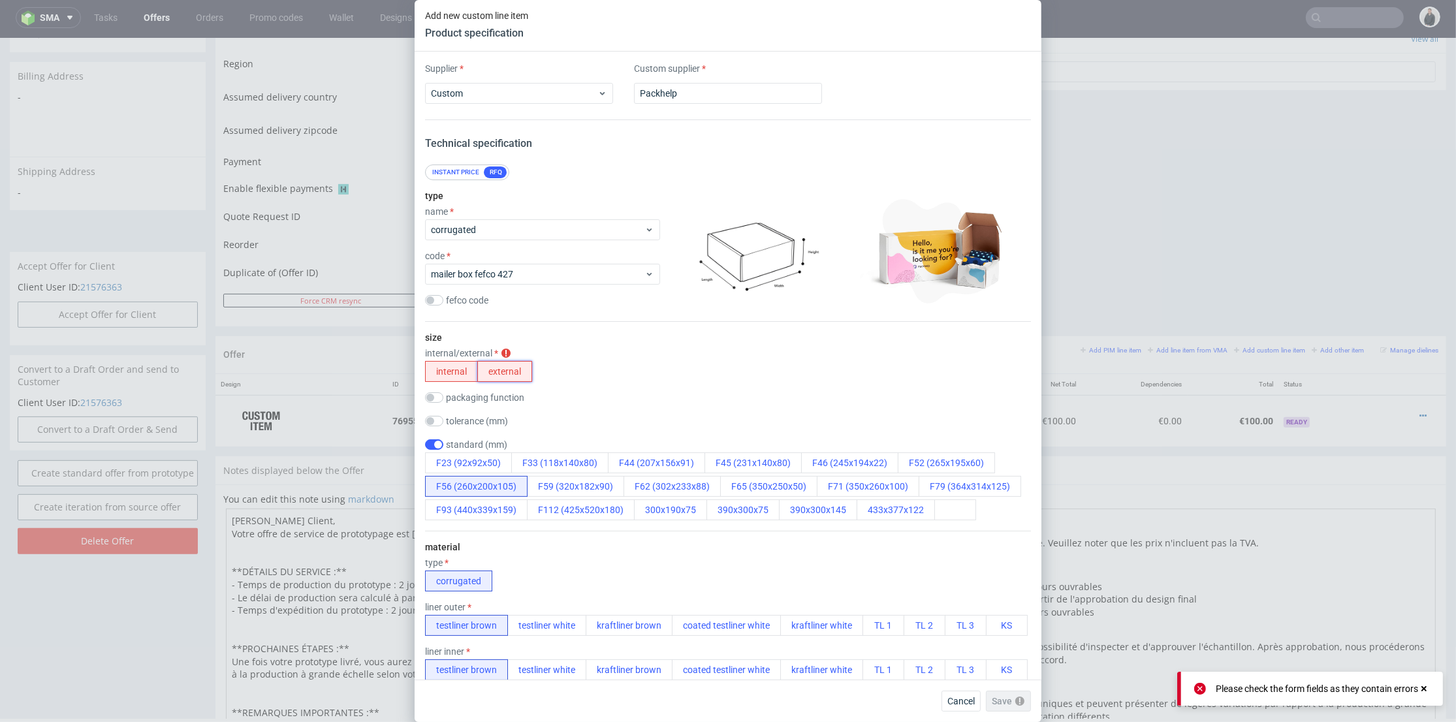
click at [504, 373] on button "external" at bounding box center [504, 371] width 55 height 21
click at [1011, 702] on span "Save" at bounding box center [1015, 701] width 20 height 9
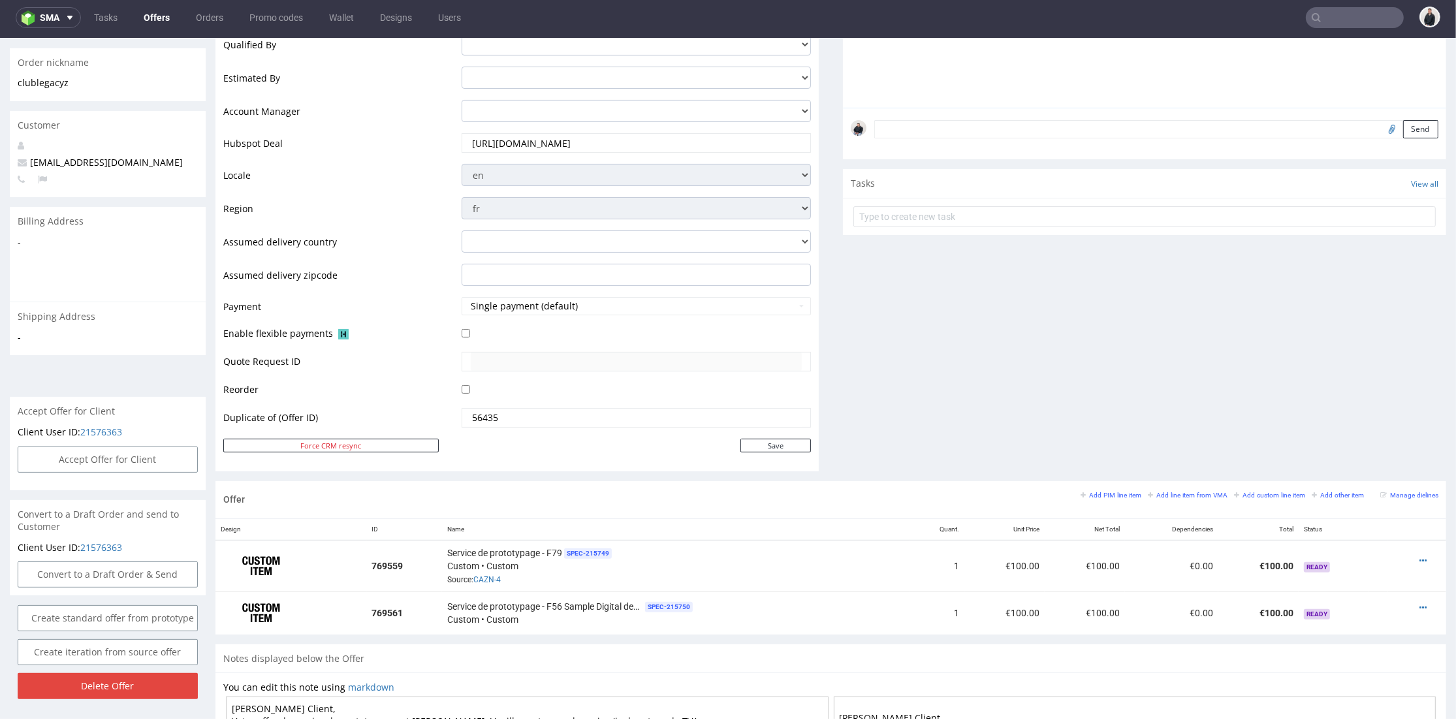
scroll to position [435, 0]
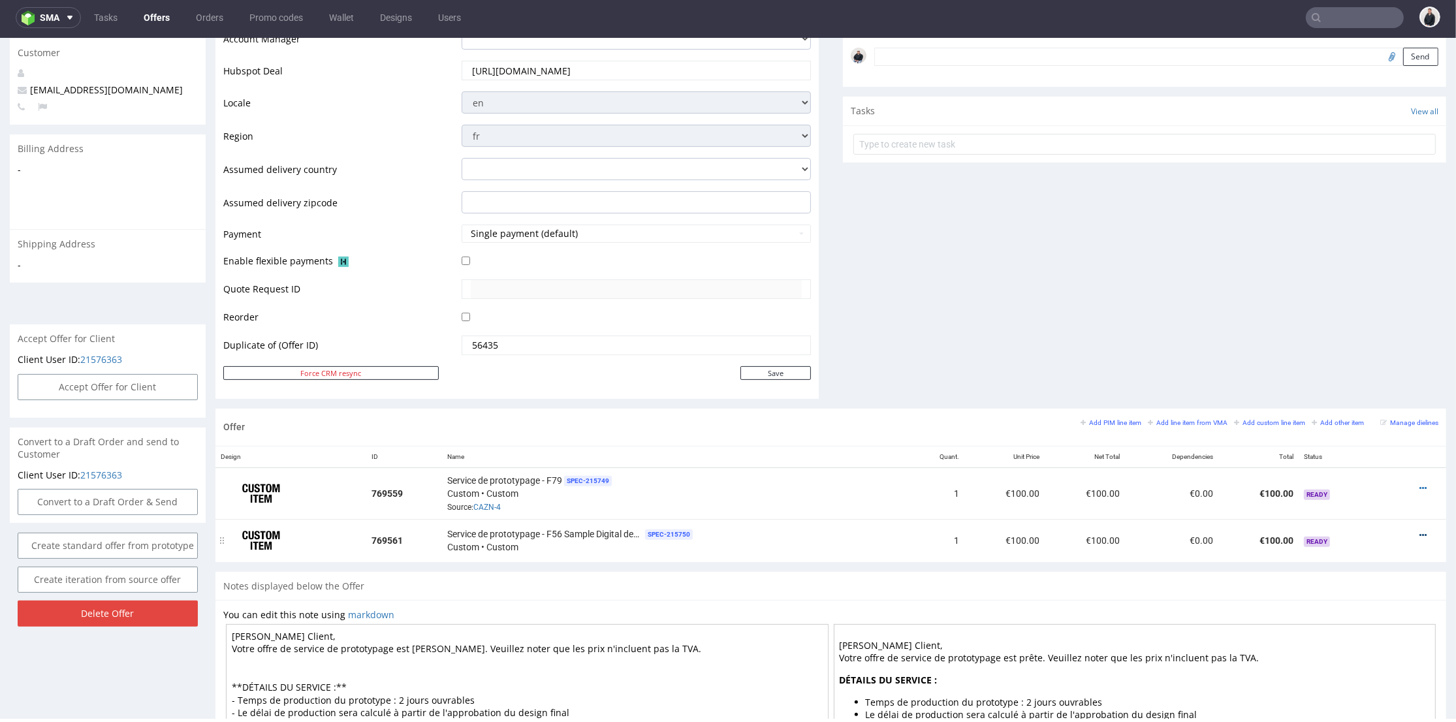
click at [1420, 531] on icon at bounding box center [1423, 535] width 7 height 9
click at [1358, 511] on span "Delete Item" at bounding box center [1364, 508] width 105 height 13
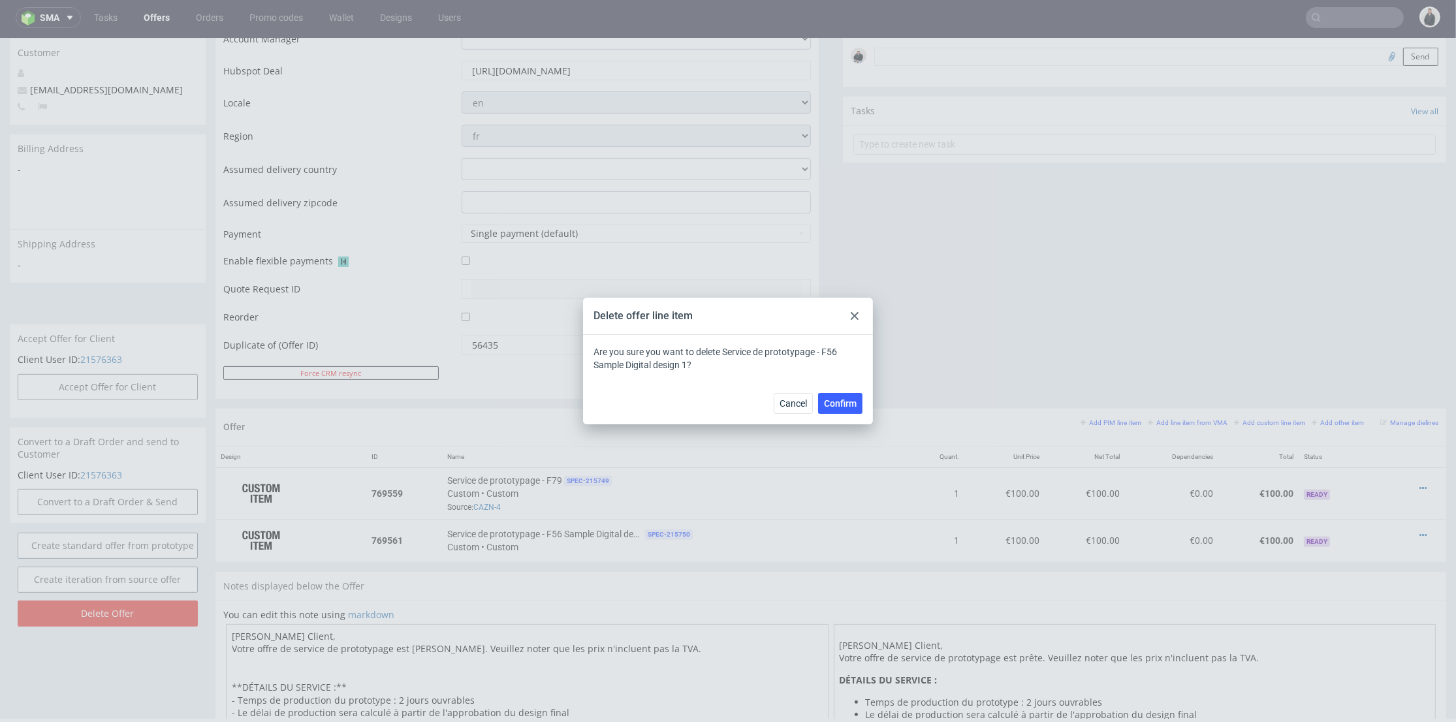
click at [861, 317] on div at bounding box center [855, 316] width 16 height 16
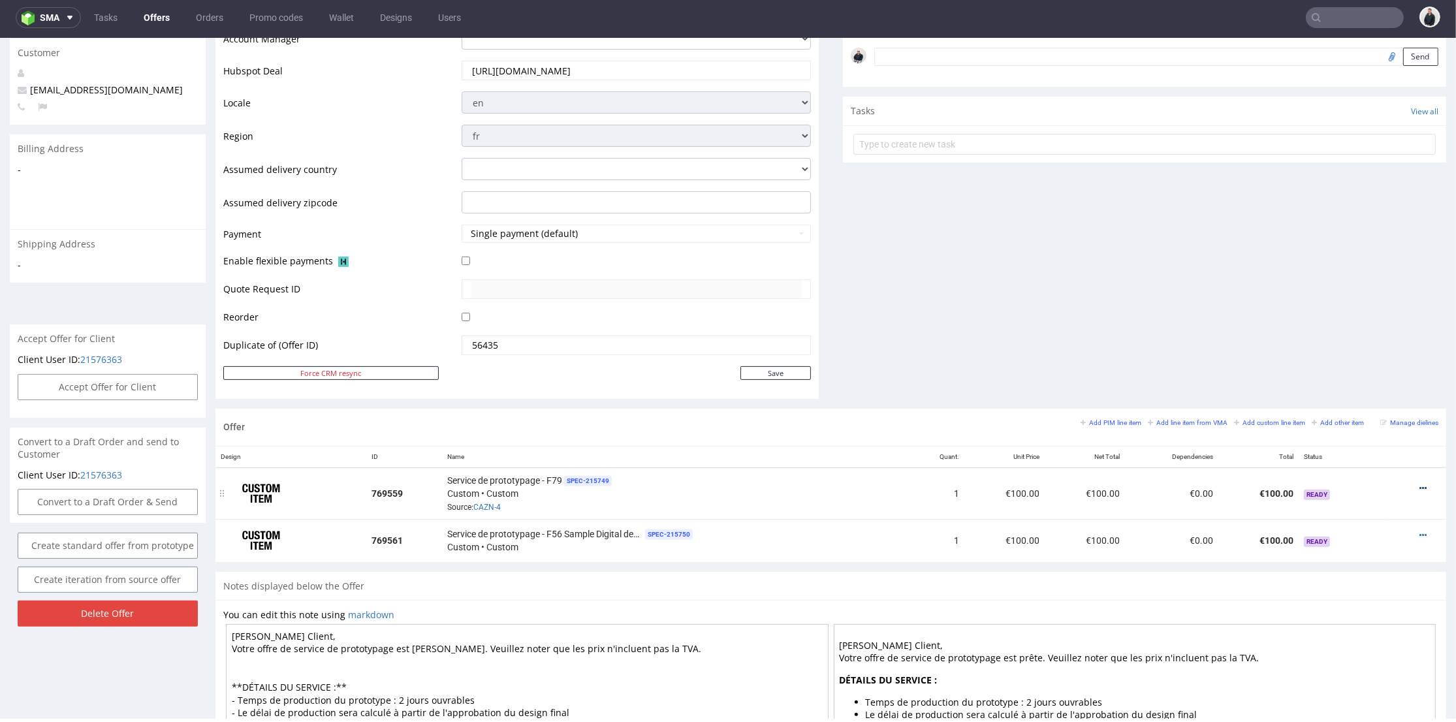
click at [1420, 486] on icon at bounding box center [1423, 488] width 7 height 9
click at [1363, 462] on span "Delete Item" at bounding box center [1364, 461] width 105 height 13
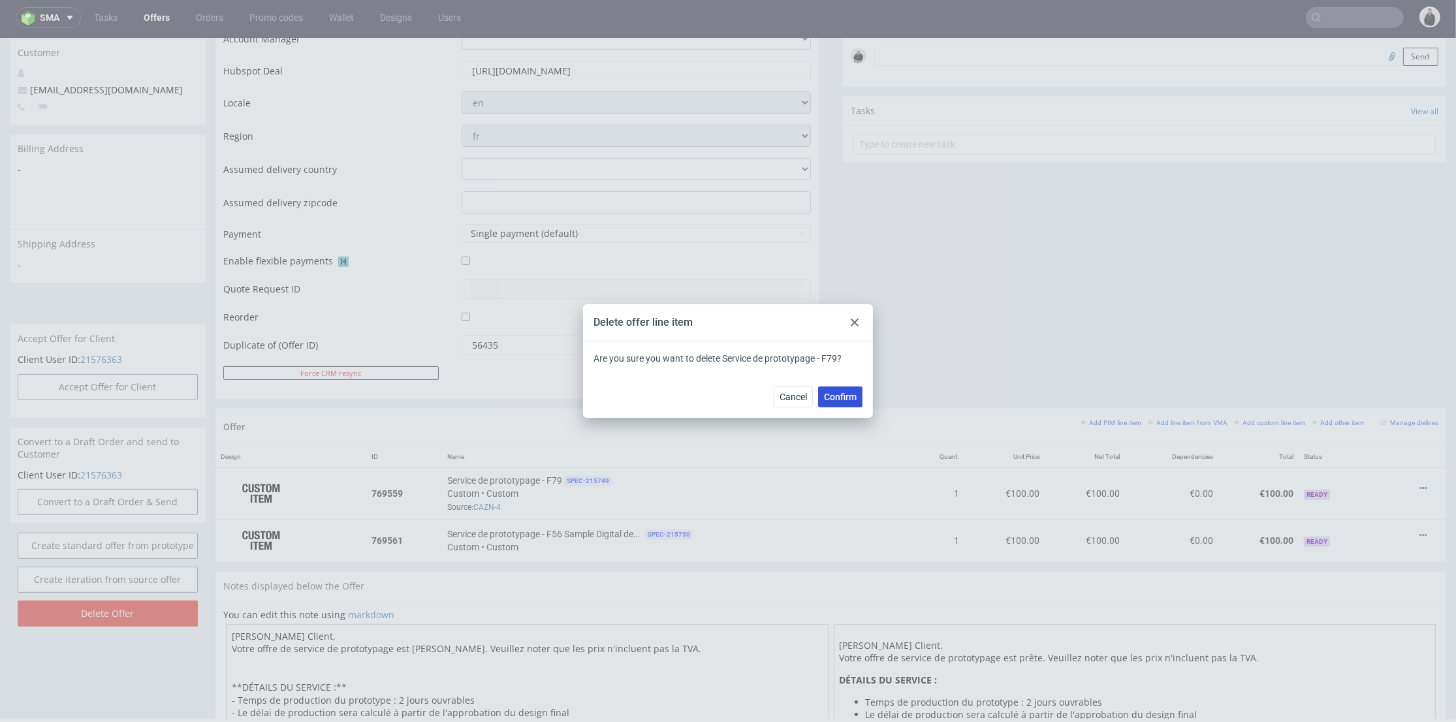
click at [831, 393] on span "Confirm" at bounding box center [840, 396] width 33 height 9
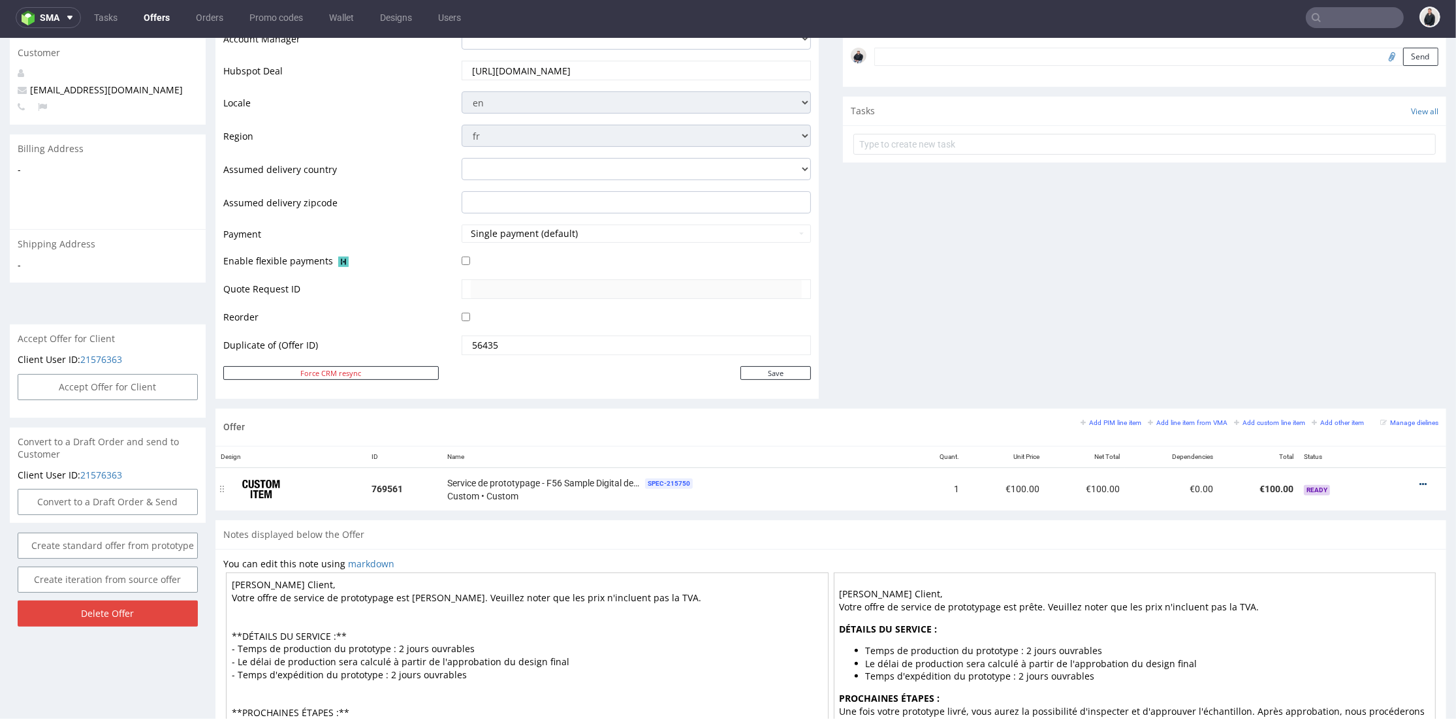
click at [1420, 483] on icon at bounding box center [1423, 484] width 7 height 9
click at [1365, 410] on span "Duplicate Item" at bounding box center [1364, 410] width 105 height 13
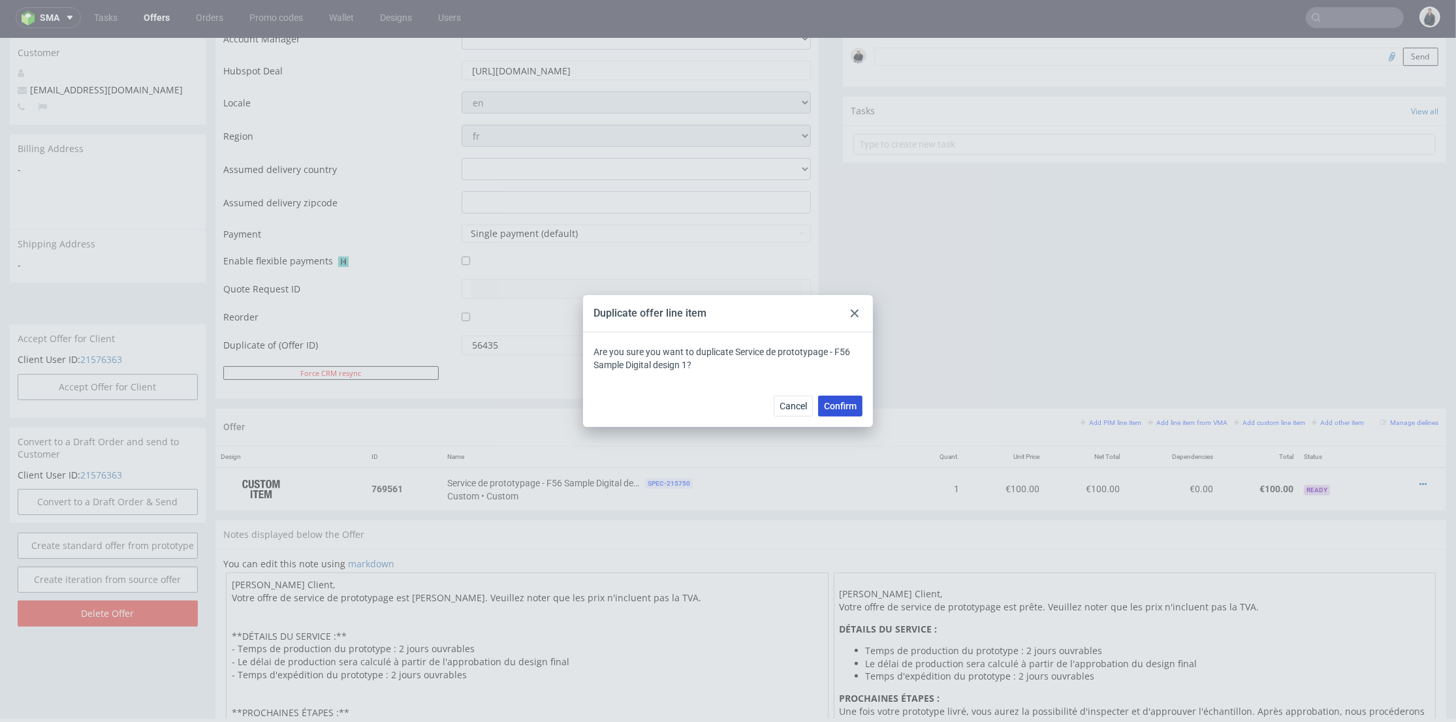
click at [848, 407] on span "Confirm" at bounding box center [840, 406] width 33 height 9
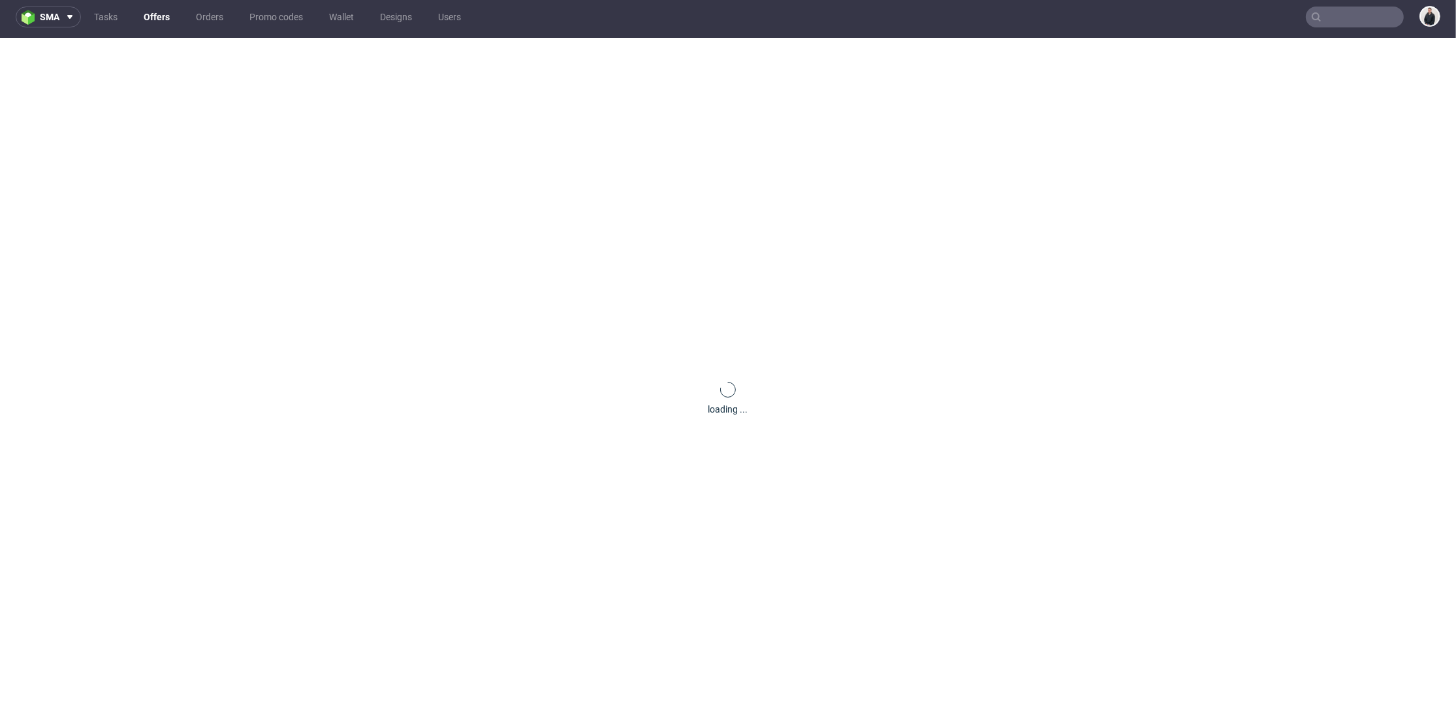
scroll to position [328, 0]
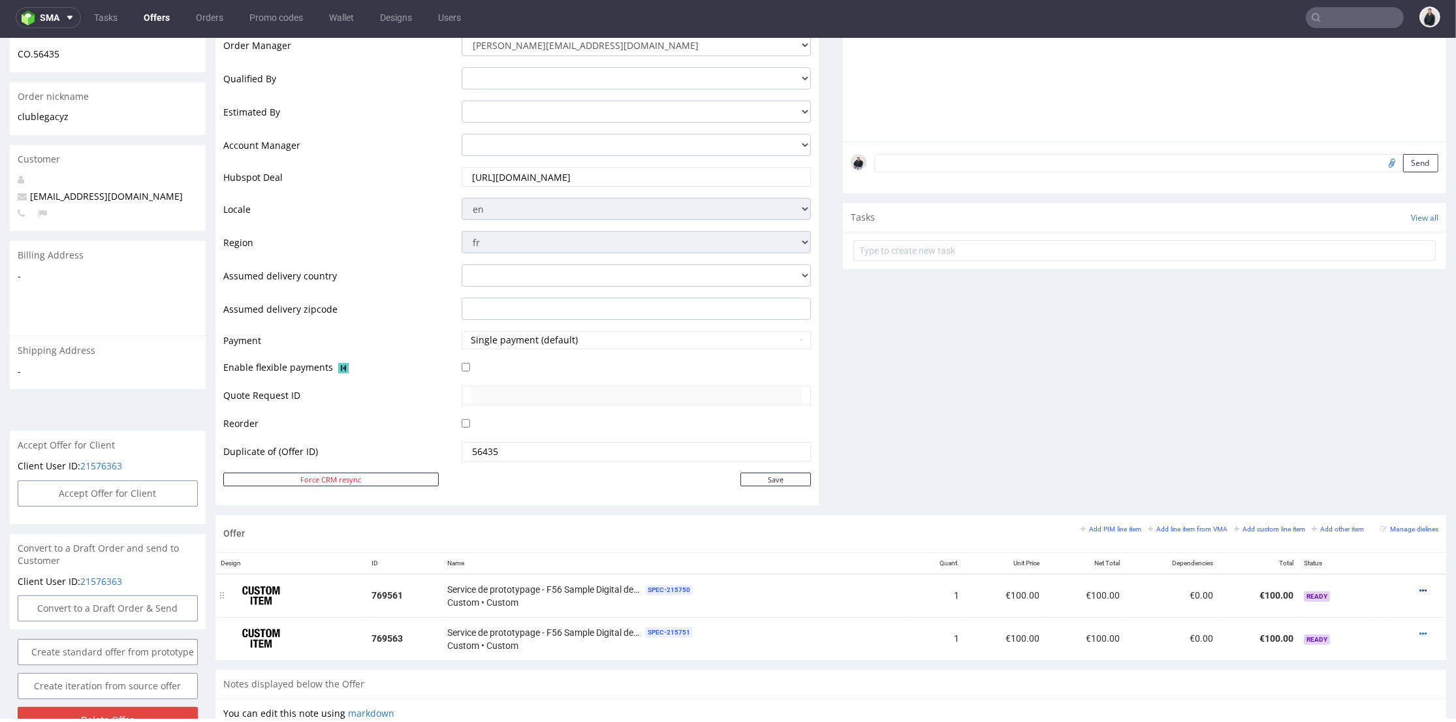
click at [1420, 588] on icon at bounding box center [1423, 590] width 7 height 9
click at [1369, 516] on span "Duplicate Item" at bounding box center [1364, 516] width 105 height 13
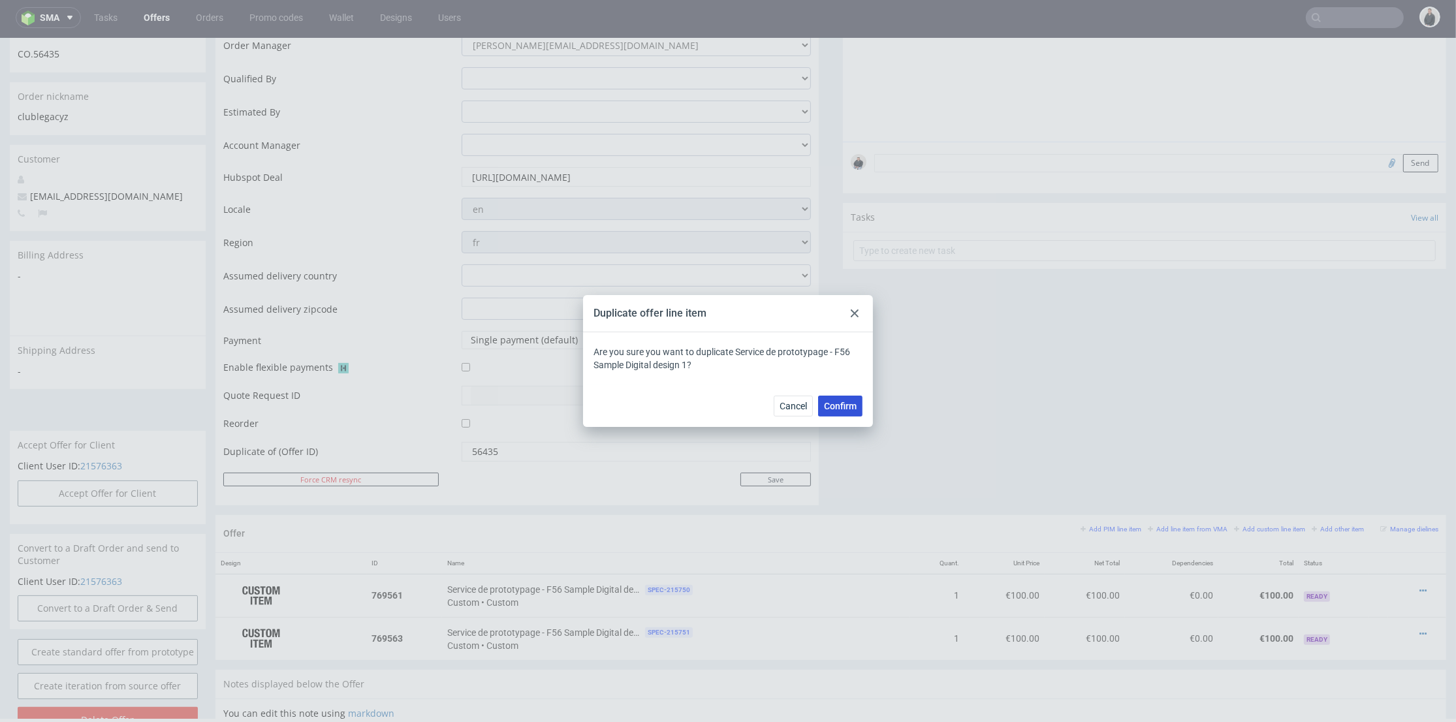
click at [848, 411] on button "Confirm" at bounding box center [840, 406] width 44 height 21
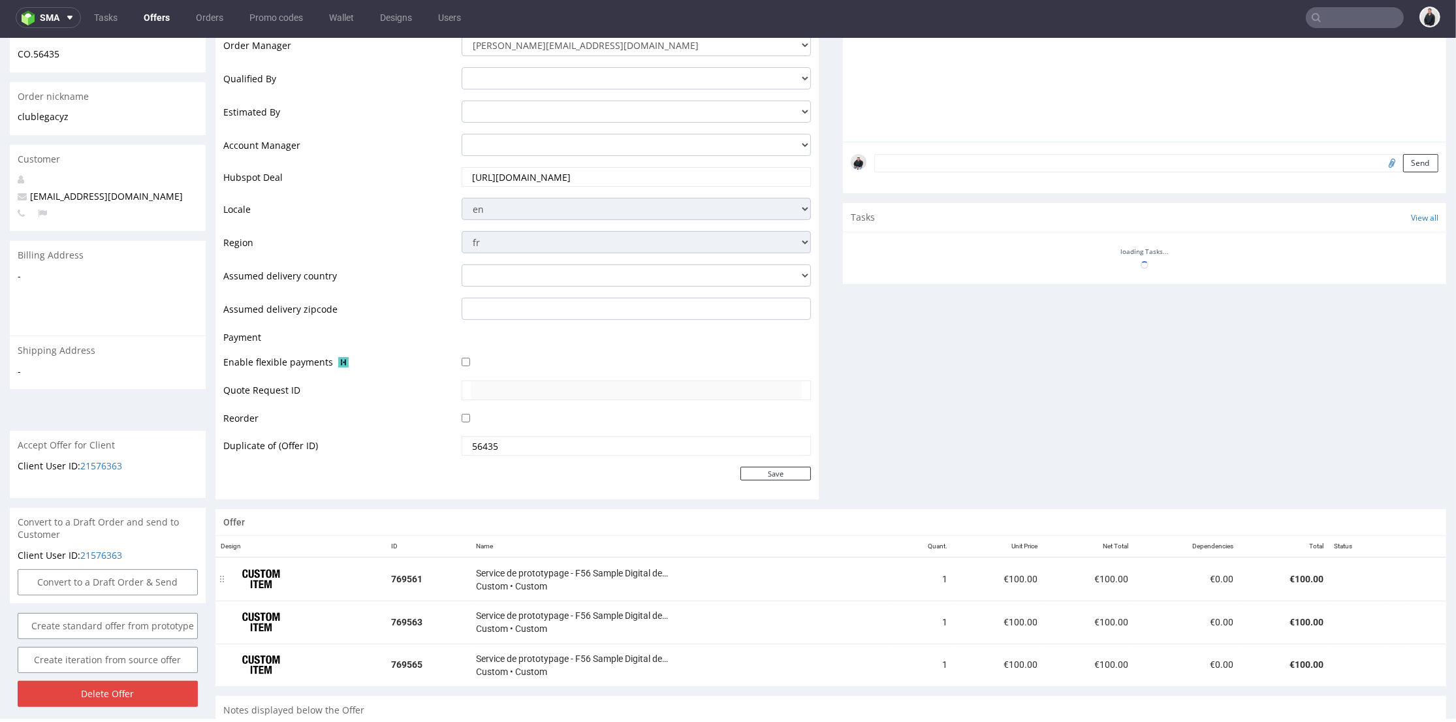
scroll to position [449, 0]
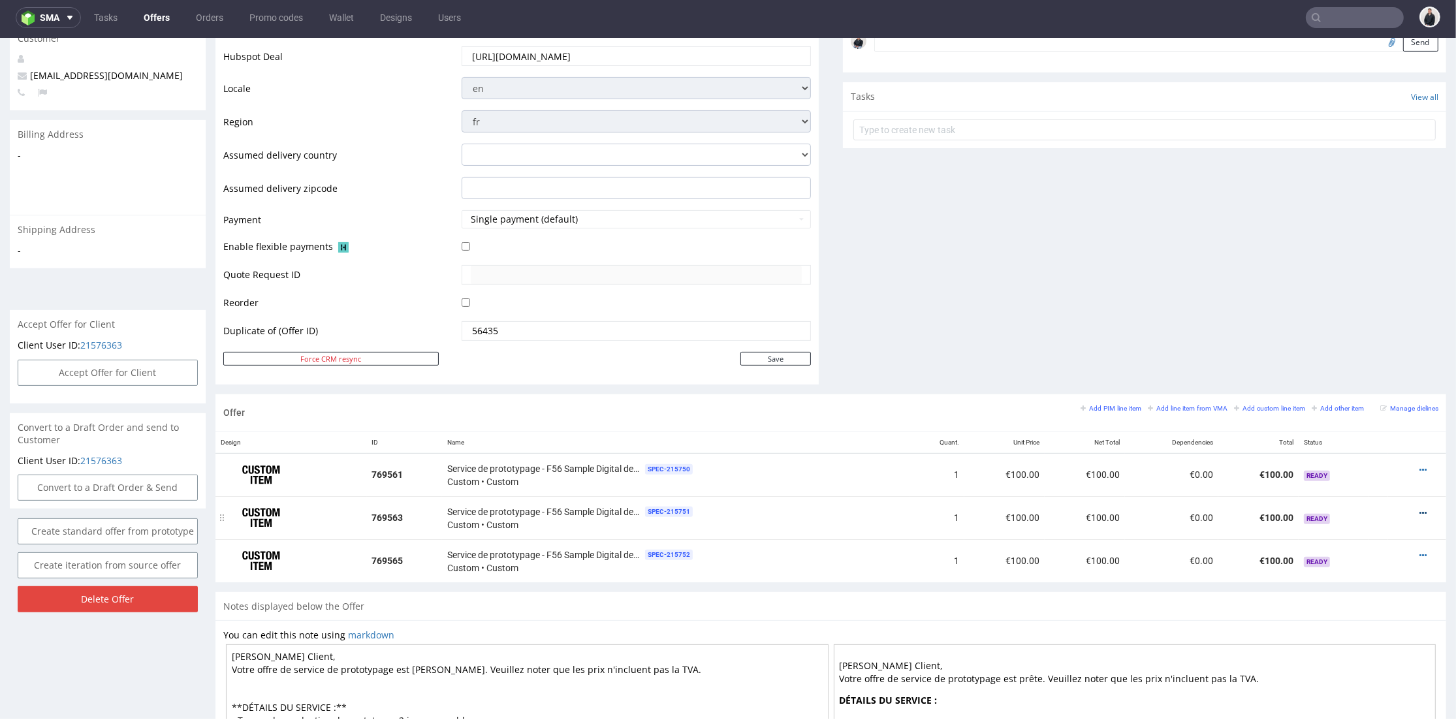
click at [1406, 507] on div at bounding box center [1413, 513] width 40 height 13
click at [1420, 512] on icon at bounding box center [1423, 513] width 7 height 9
click at [1335, 368] on span "Edit item specification" at bounding box center [1364, 368] width 105 height 13
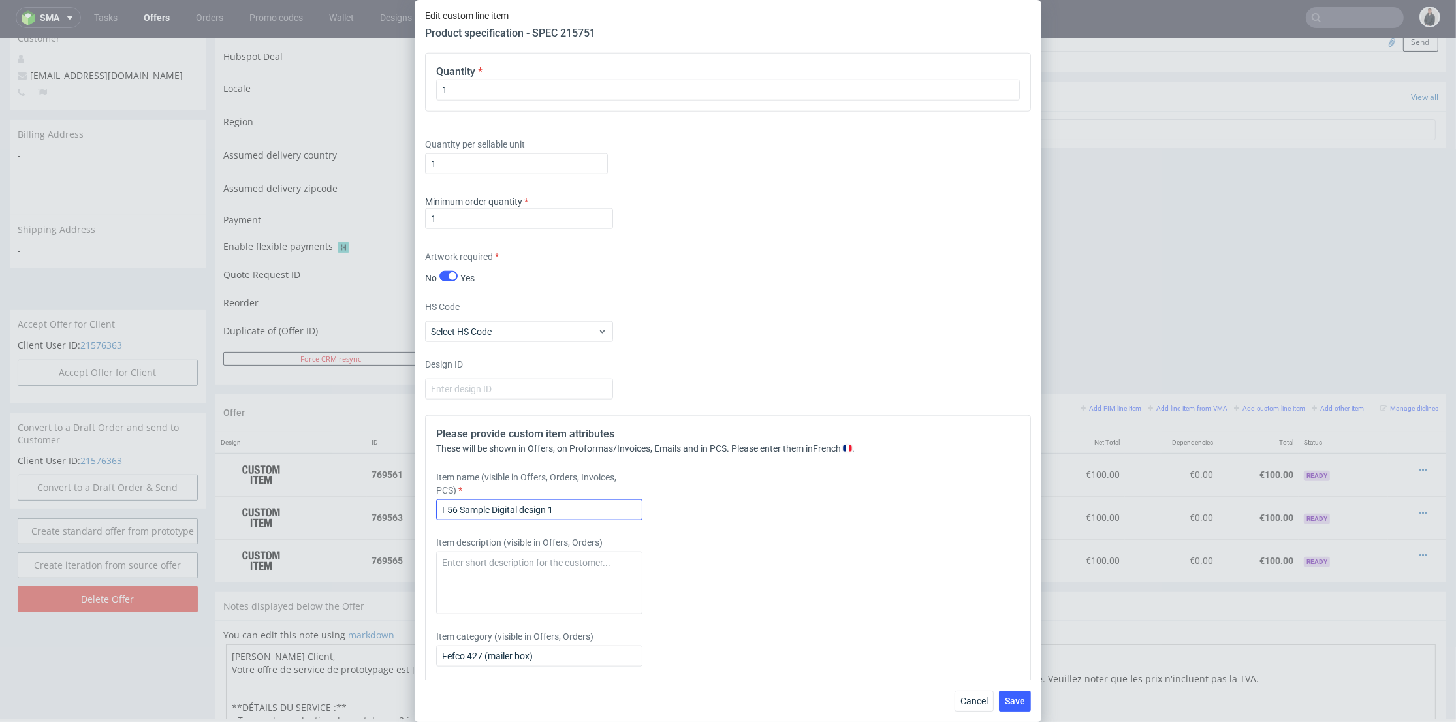
scroll to position [1886, 0]
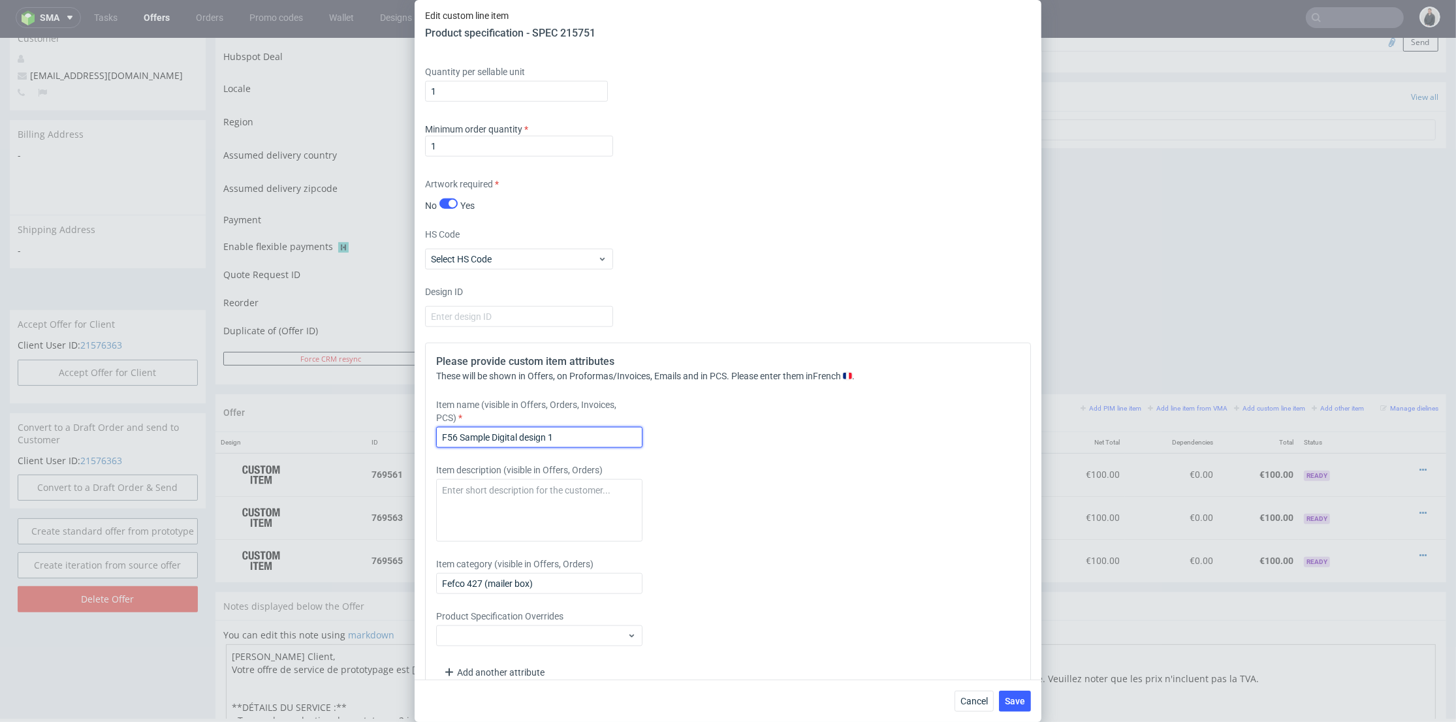
drag, startPoint x: 552, startPoint y: 481, endPoint x: 560, endPoint y: 483, distance: 7.9
click at [560, 448] on input "F56 Sample Digital design 1" at bounding box center [539, 437] width 206 height 21
type input "F56 Sample Digital design 2"
click at [1018, 693] on button "Save" at bounding box center [1015, 701] width 32 height 21
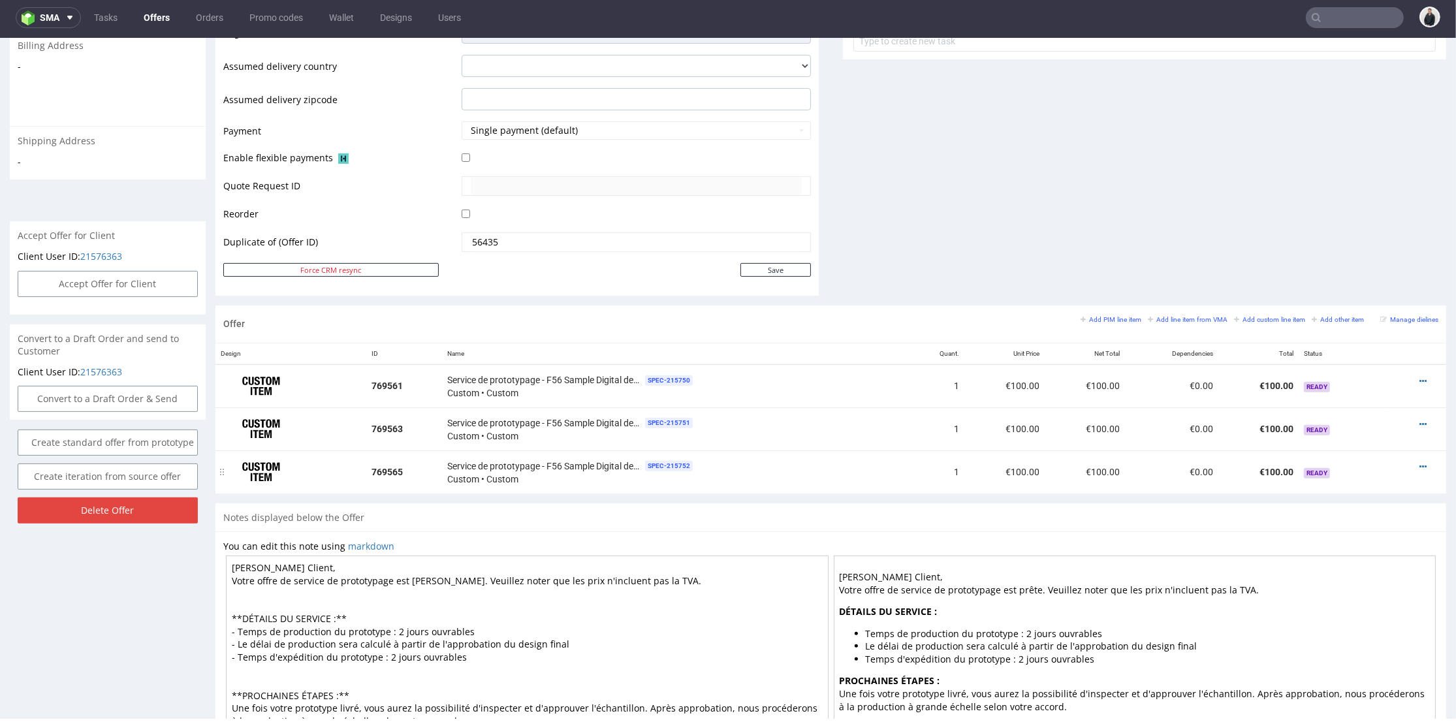
scroll to position [13, 0]
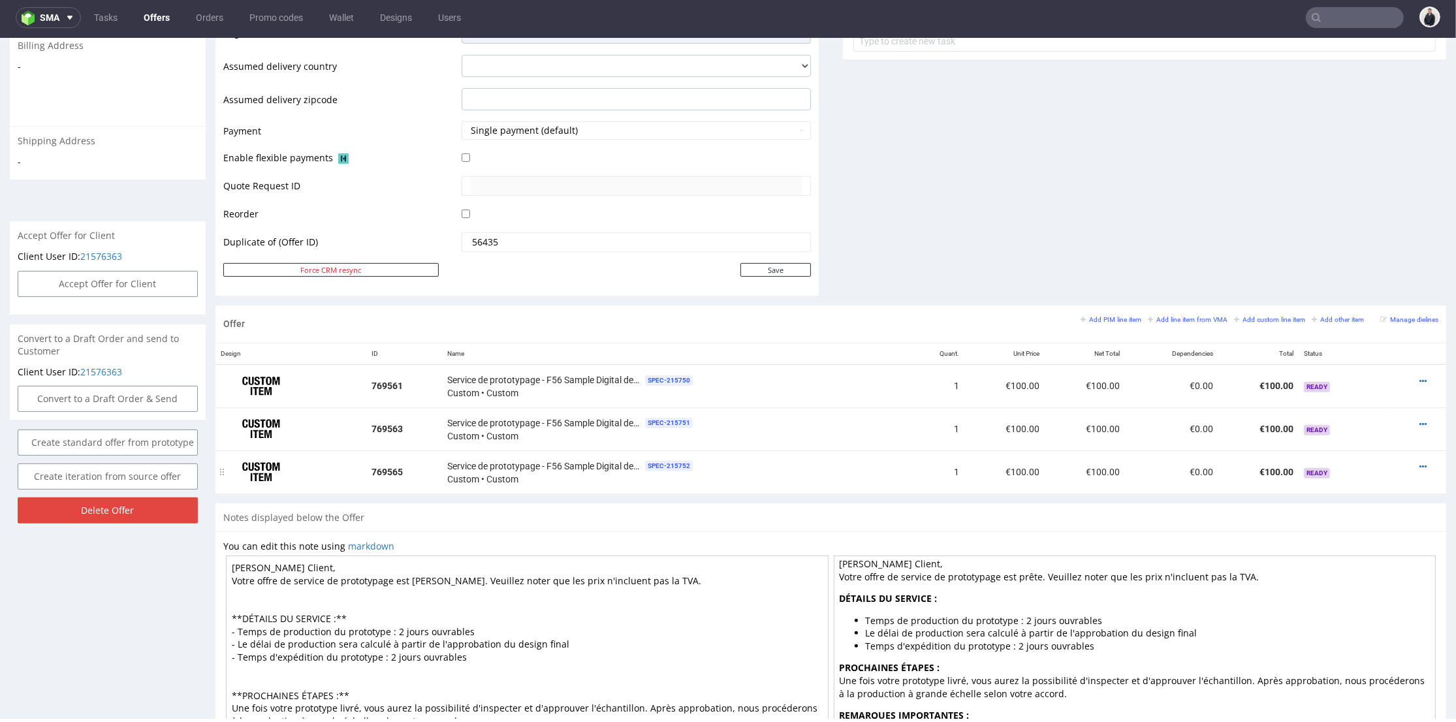
click at [1407, 465] on div at bounding box center [1413, 466] width 40 height 13
click at [1397, 465] on div at bounding box center [1413, 466] width 40 height 13
click at [1420, 466] on icon at bounding box center [1423, 466] width 7 height 9
click at [1357, 323] on span "Edit item specification" at bounding box center [1364, 322] width 105 height 13
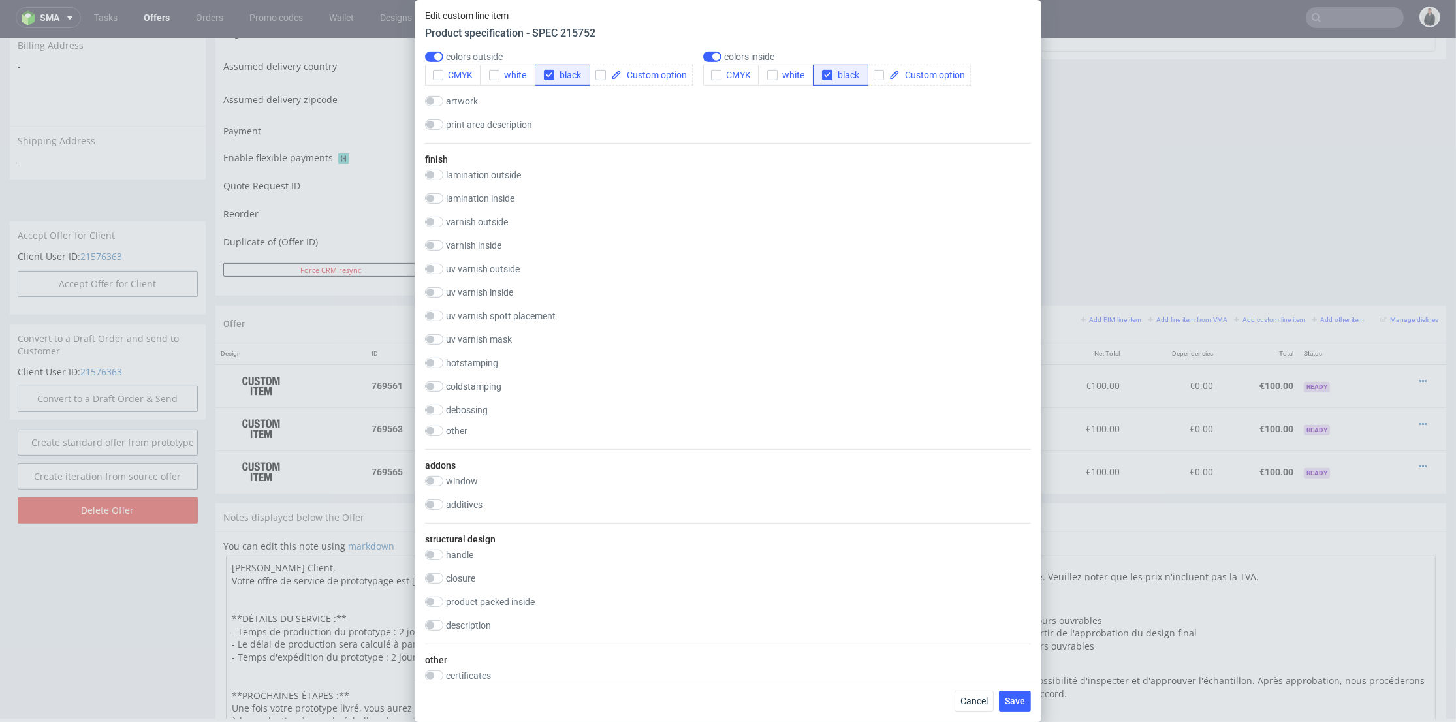
scroll to position [1378, 0]
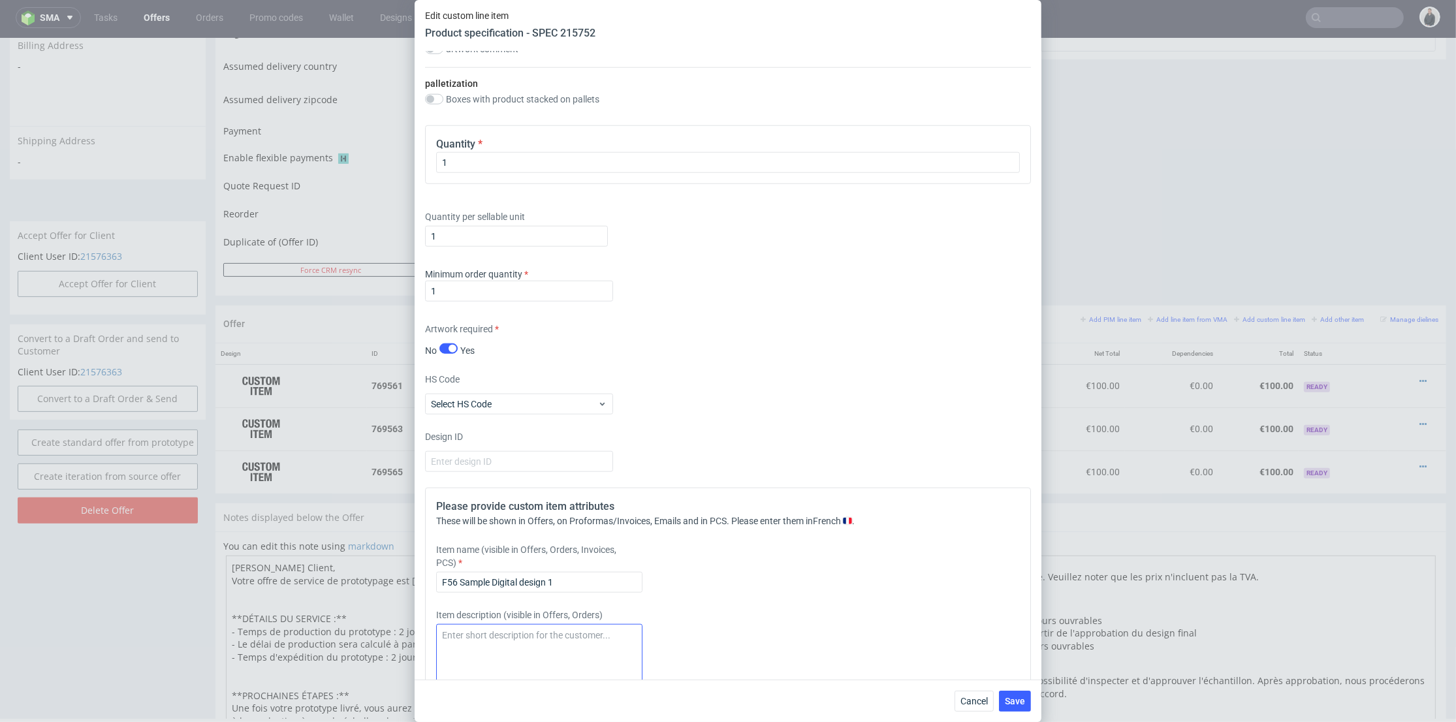
scroll to position [1958, 0]
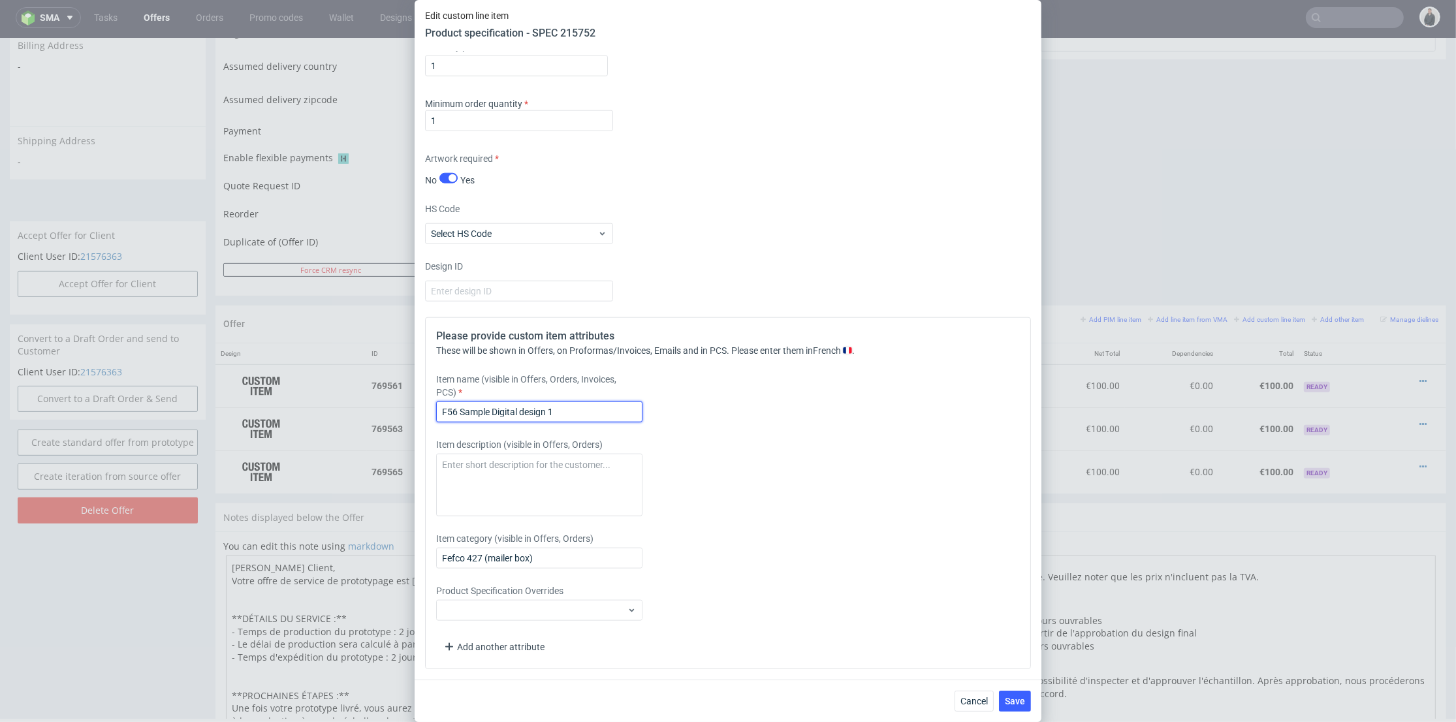
drag, startPoint x: 575, startPoint y: 411, endPoint x: 731, endPoint y: 462, distance: 164.8
click at [594, 413] on input "F56 Sample Digital design 1" at bounding box center [539, 412] width 206 height 21
type input "F56 Sample Digital design 3"
click at [1026, 691] on button "Save" at bounding box center [1015, 701] width 32 height 21
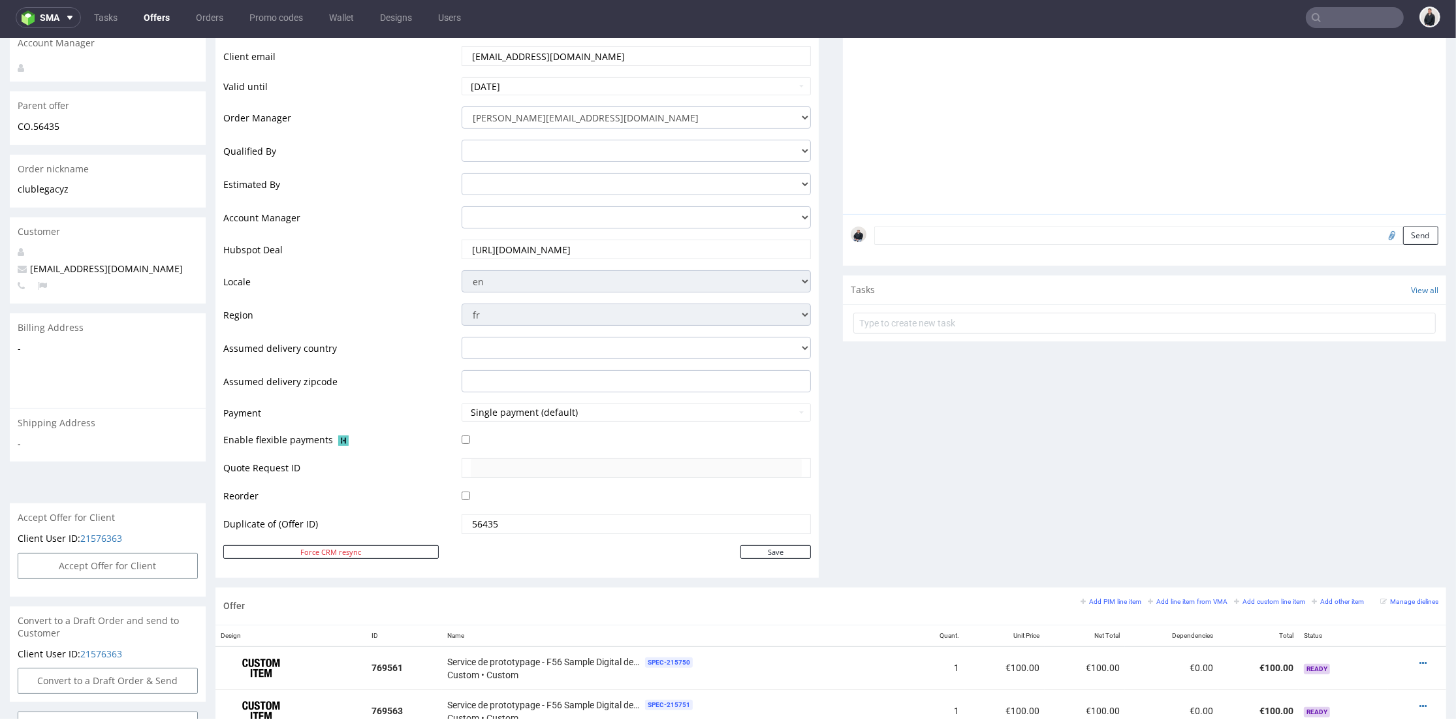
scroll to position [473, 0]
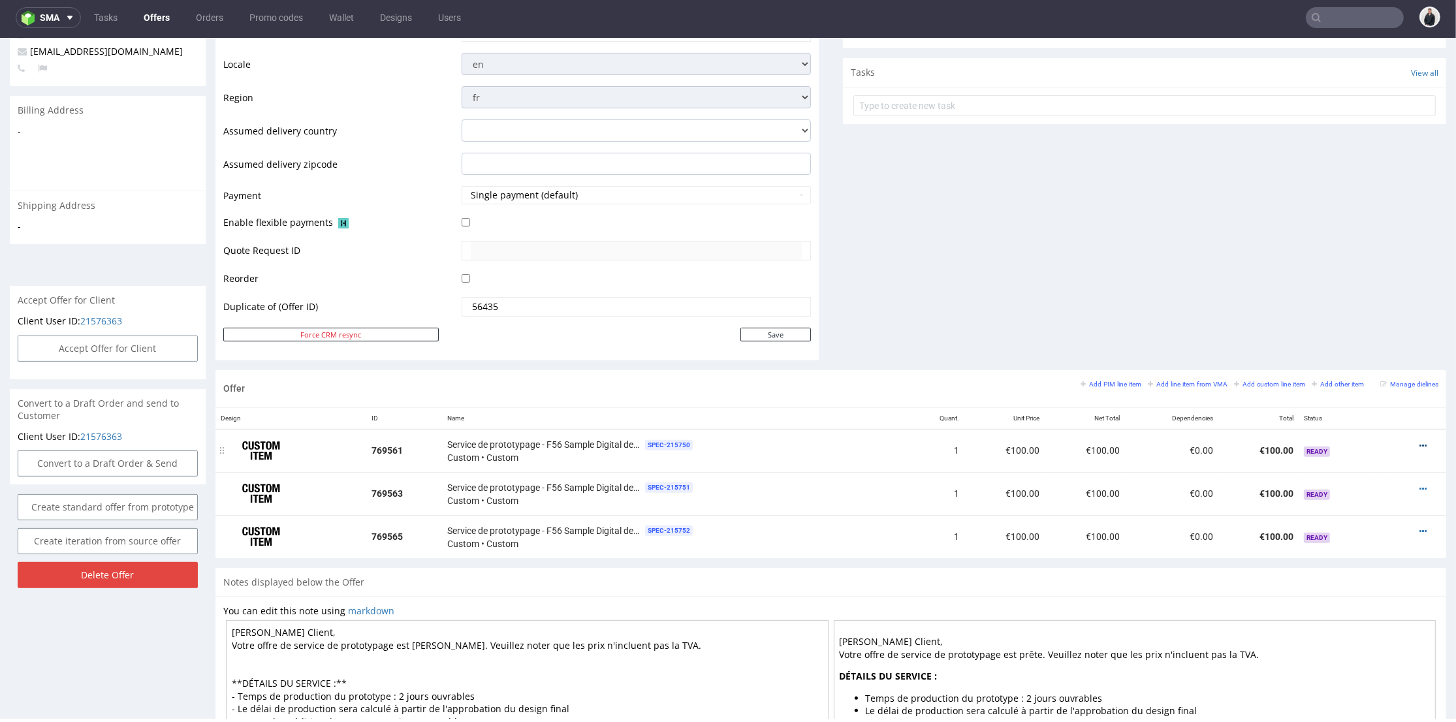
click at [1420, 446] on icon at bounding box center [1423, 445] width 7 height 9
click at [1369, 329] on span "Edit prototyping cost" at bounding box center [1364, 324] width 105 height 13
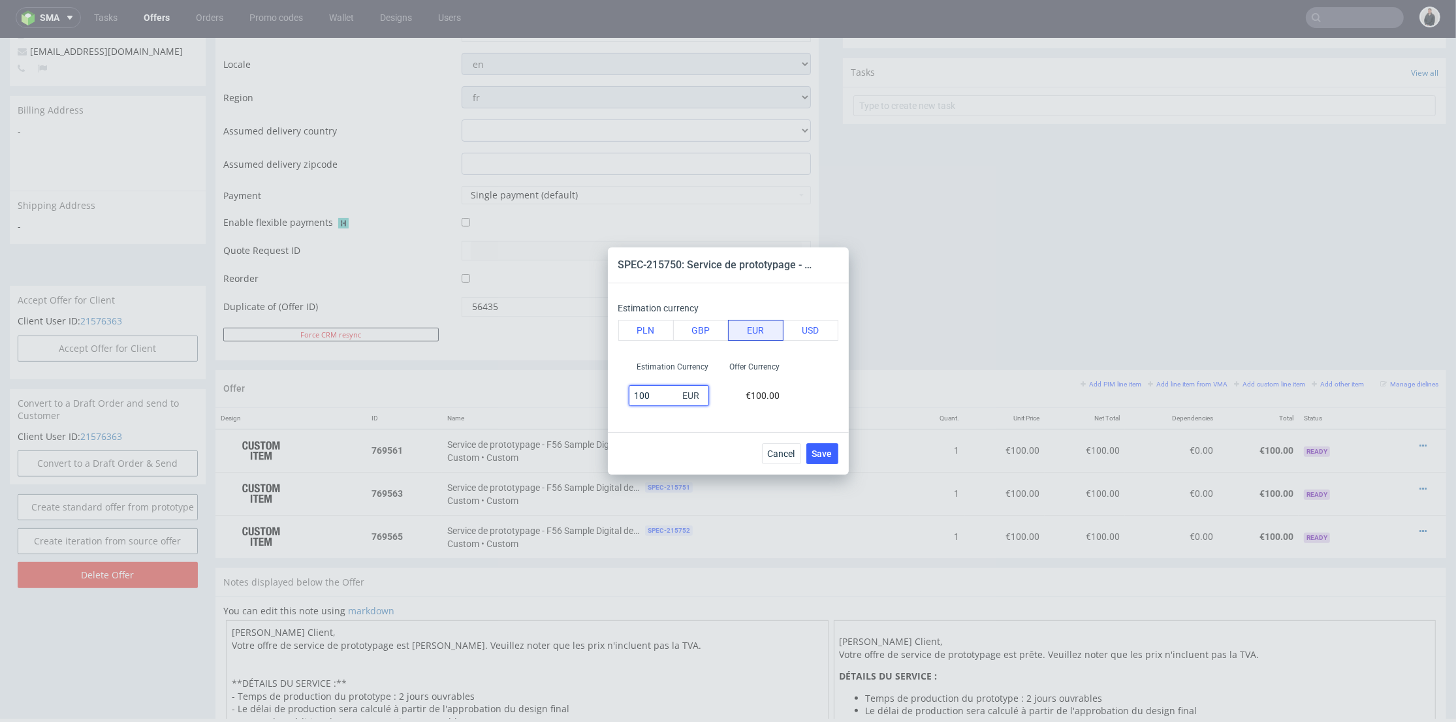
drag, startPoint x: 651, startPoint y: 396, endPoint x: 610, endPoint y: 391, distance: 41.4
click at [610, 392] on div "Estimation currency PLN GBP EUR USD Estimation Currency 100 EUR Offer Currency …" at bounding box center [728, 357] width 241 height 149
click at [672, 391] on input "50" at bounding box center [669, 395] width 80 height 21
type input "50"
click at [701, 374] on div "Estimation Currency" at bounding box center [673, 371] width 93 height 24
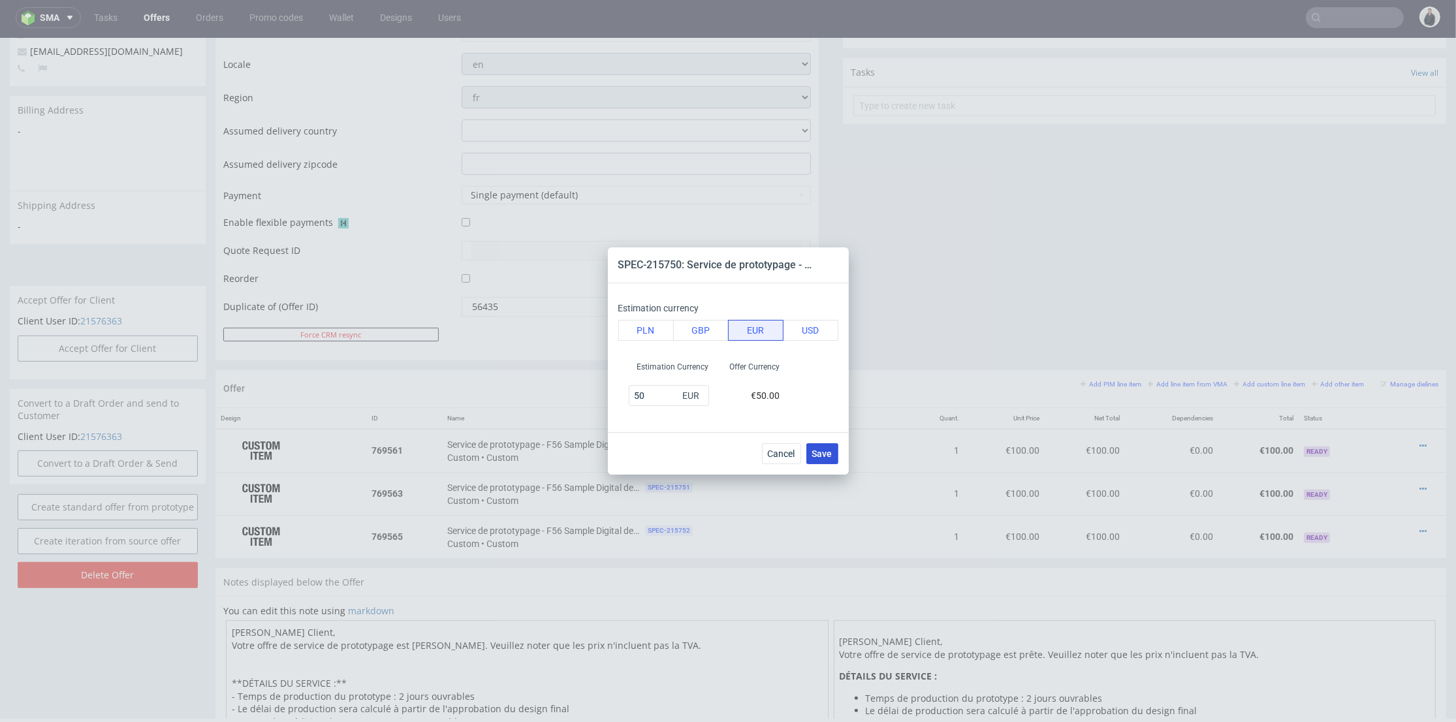
click at [826, 447] on button "Save" at bounding box center [822, 453] width 32 height 21
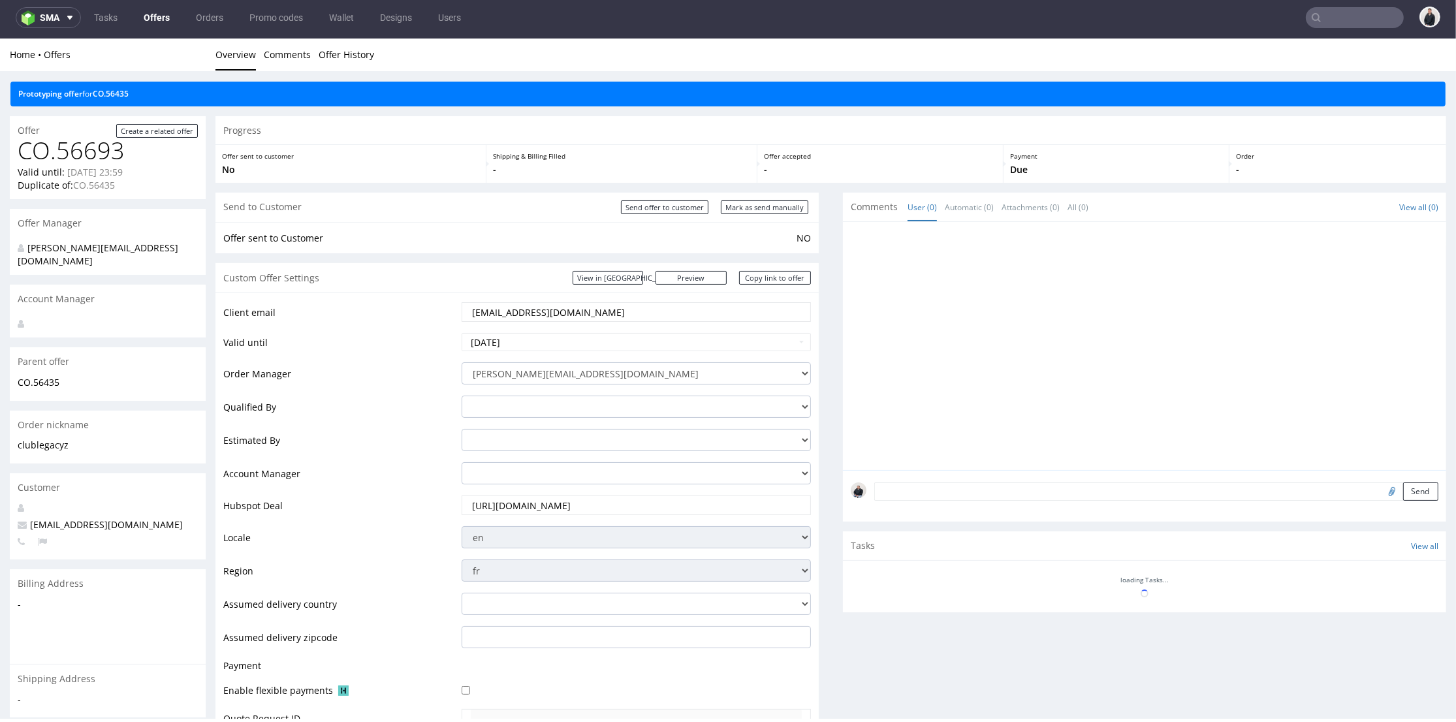
scroll to position [435, 0]
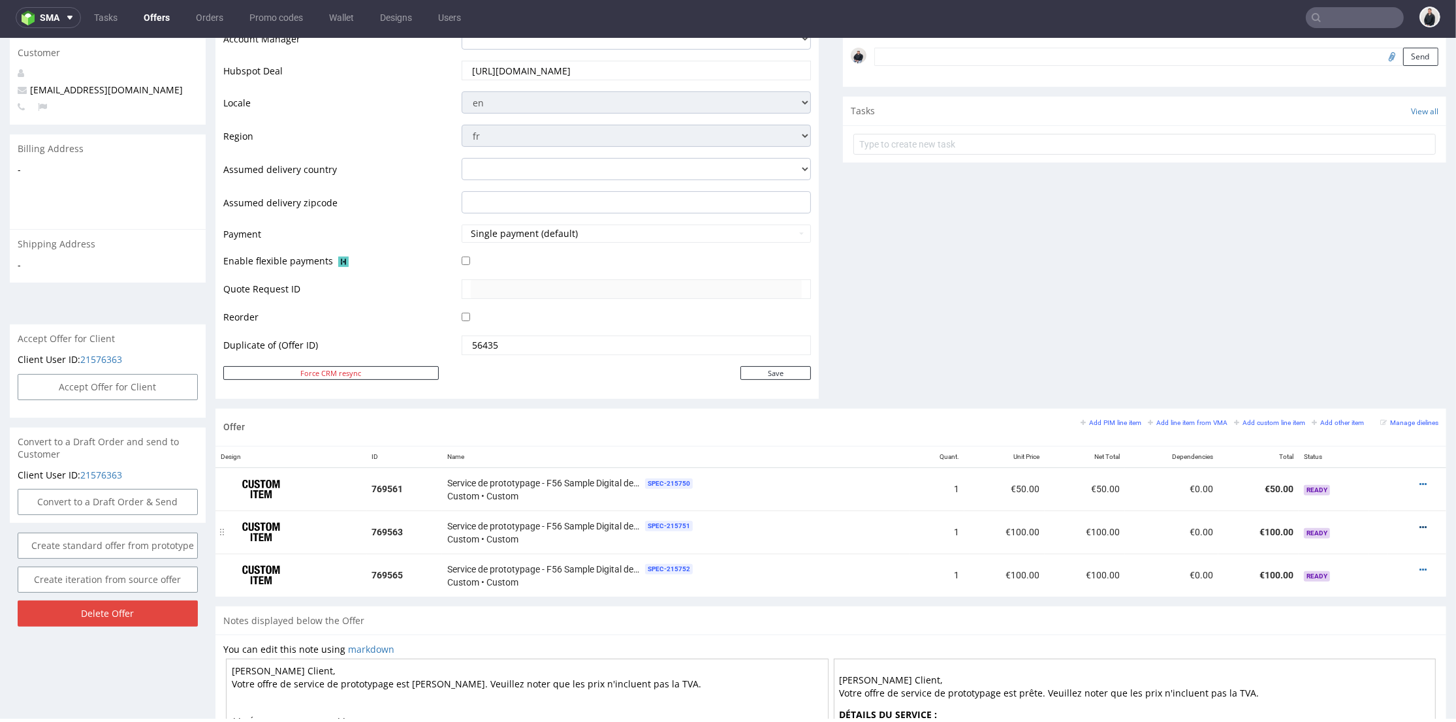
click at [1420, 527] on icon at bounding box center [1423, 527] width 7 height 9
click at [1345, 405] on span "Edit prototyping cost" at bounding box center [1364, 406] width 105 height 13
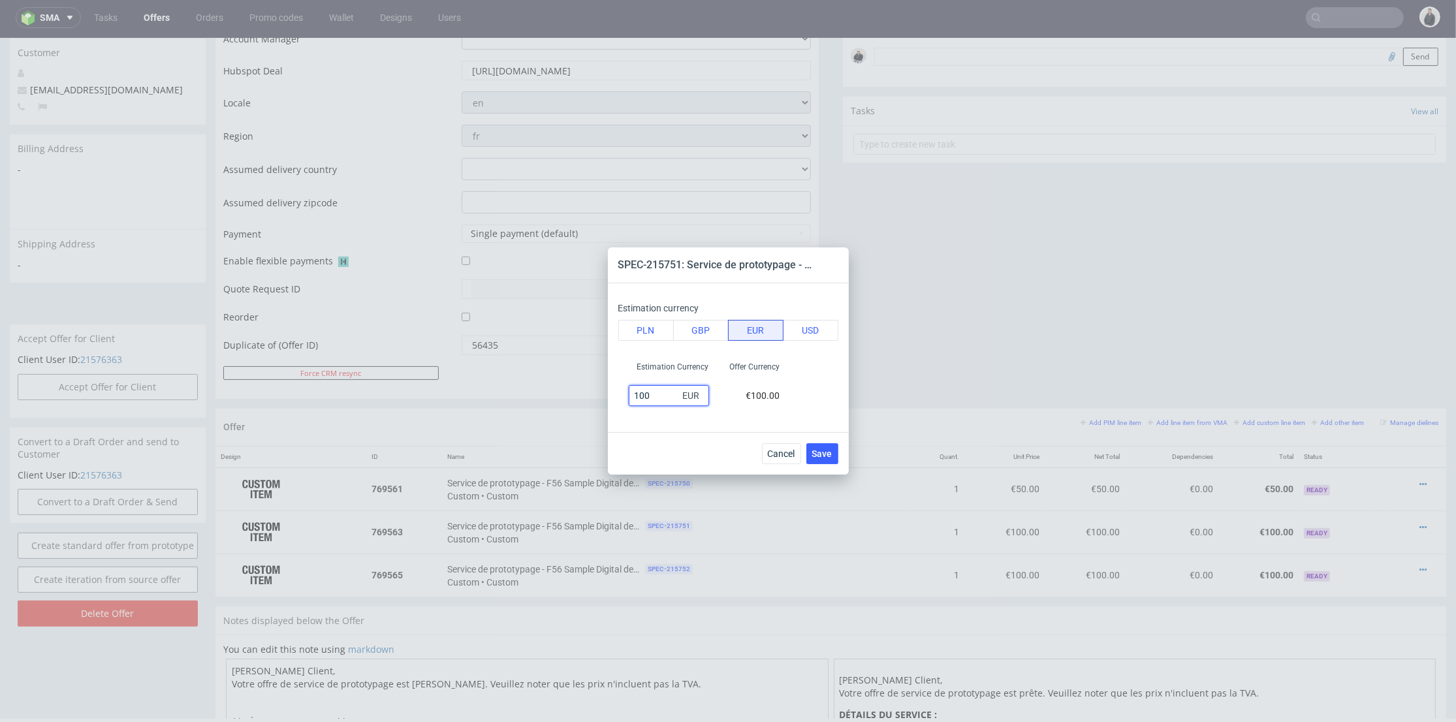
drag, startPoint x: 659, startPoint y: 394, endPoint x: 626, endPoint y: 396, distance: 32.7
click at [626, 396] on div "100 EUR" at bounding box center [668, 396] width 101 height 26
type input "50"
click at [841, 455] on div "Cancel Save" at bounding box center [728, 453] width 241 height 42
click at [820, 451] on span "Save" at bounding box center [822, 453] width 20 height 9
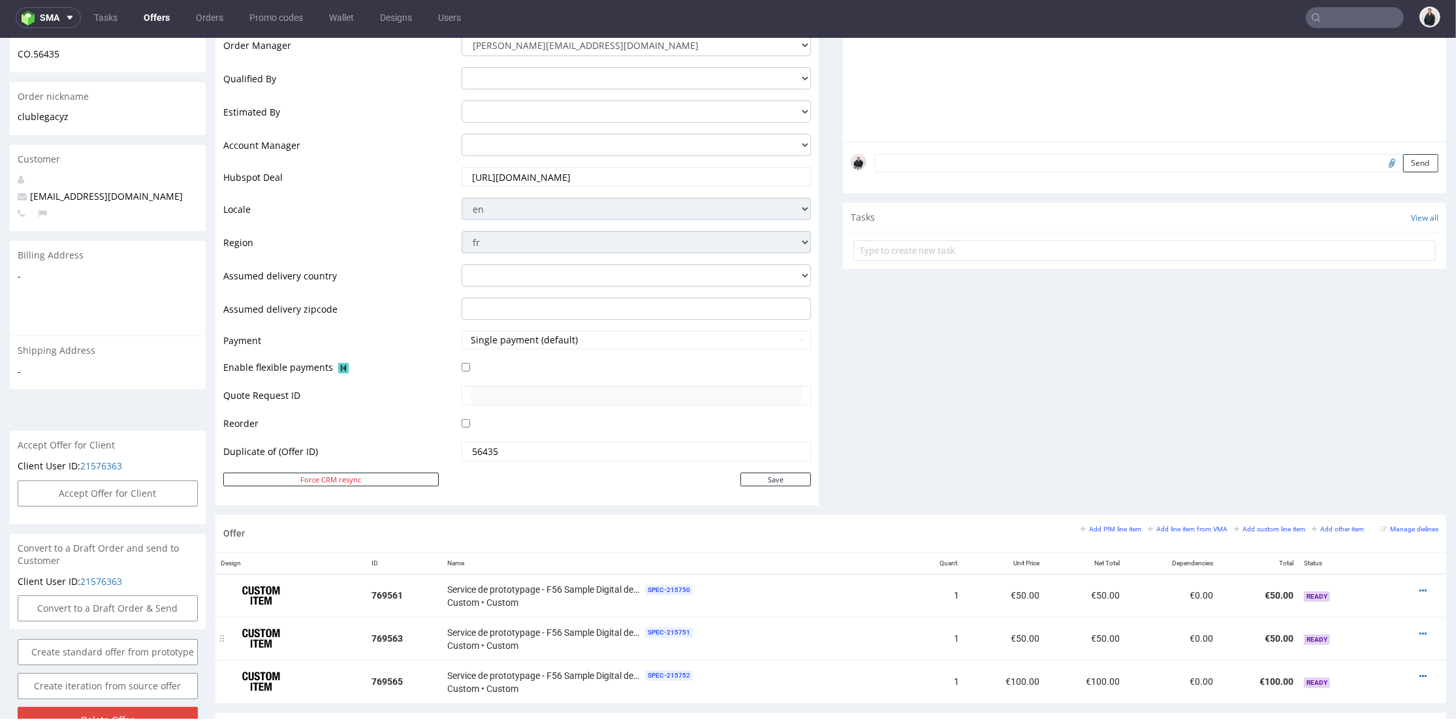
scroll to position [401, 0]
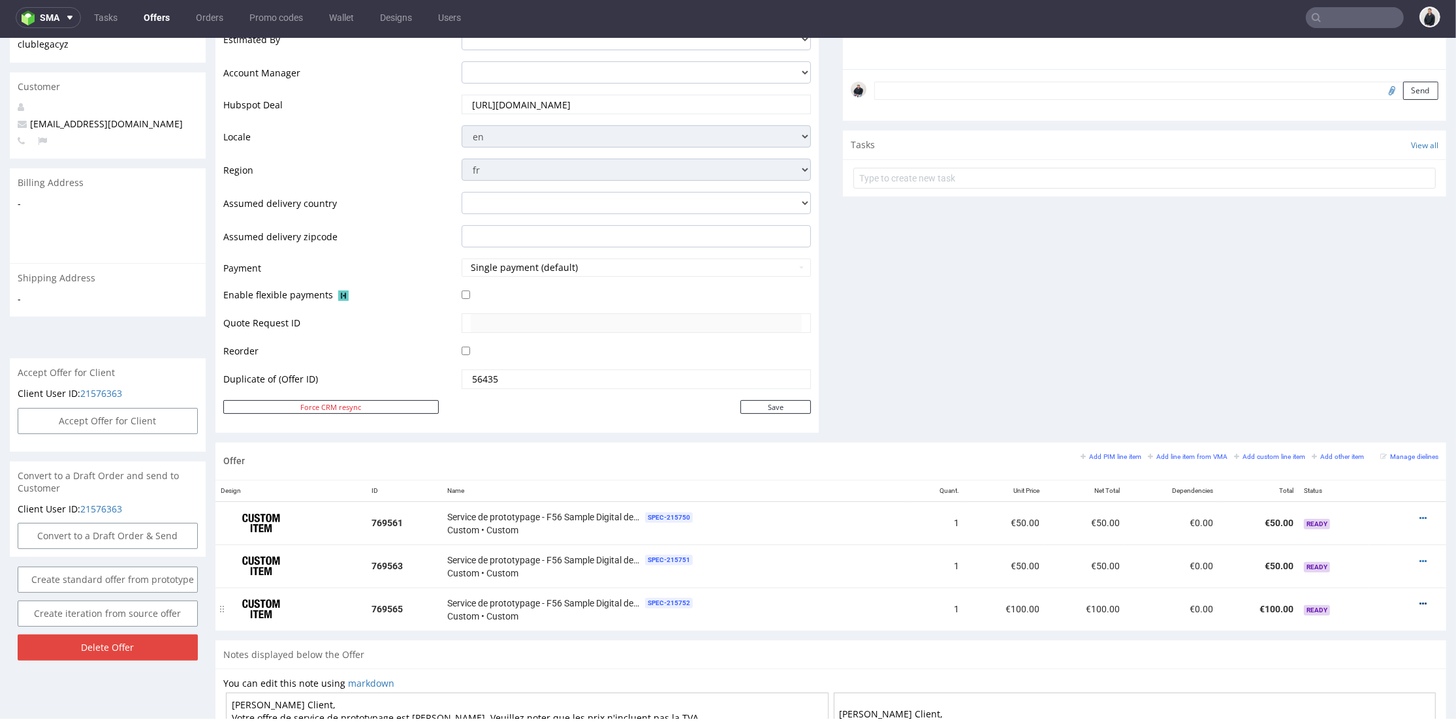
click at [1420, 599] on icon at bounding box center [1423, 603] width 7 height 9
click at [1343, 478] on span "Edit prototyping cost" at bounding box center [1364, 483] width 105 height 13
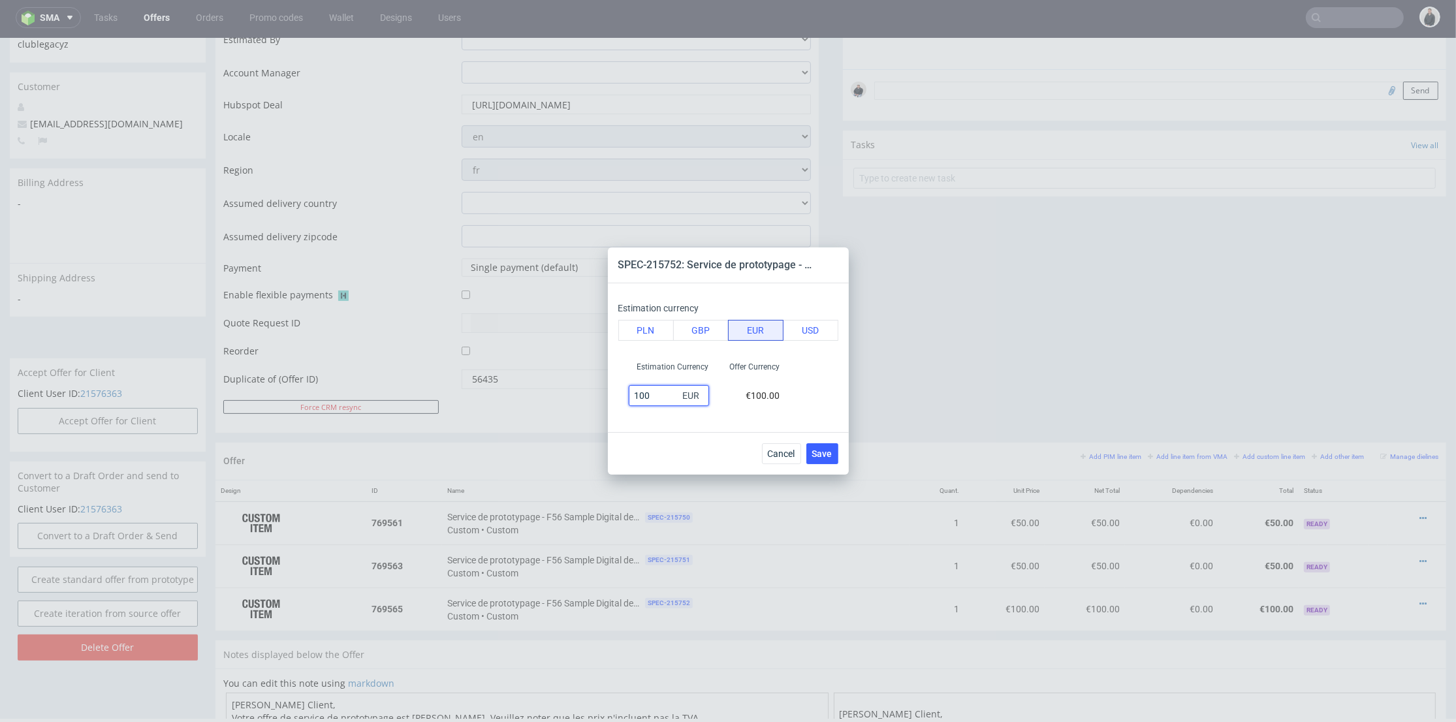
drag, startPoint x: 661, startPoint y: 397, endPoint x: 637, endPoint y: 396, distance: 24.2
click at [613, 398] on div "Estimation currency PLN GBP EUR USD Estimation Currency 100 EUR Offer Currency …" at bounding box center [728, 357] width 241 height 149
type input "50"
click at [836, 454] on button "Save" at bounding box center [822, 453] width 32 height 21
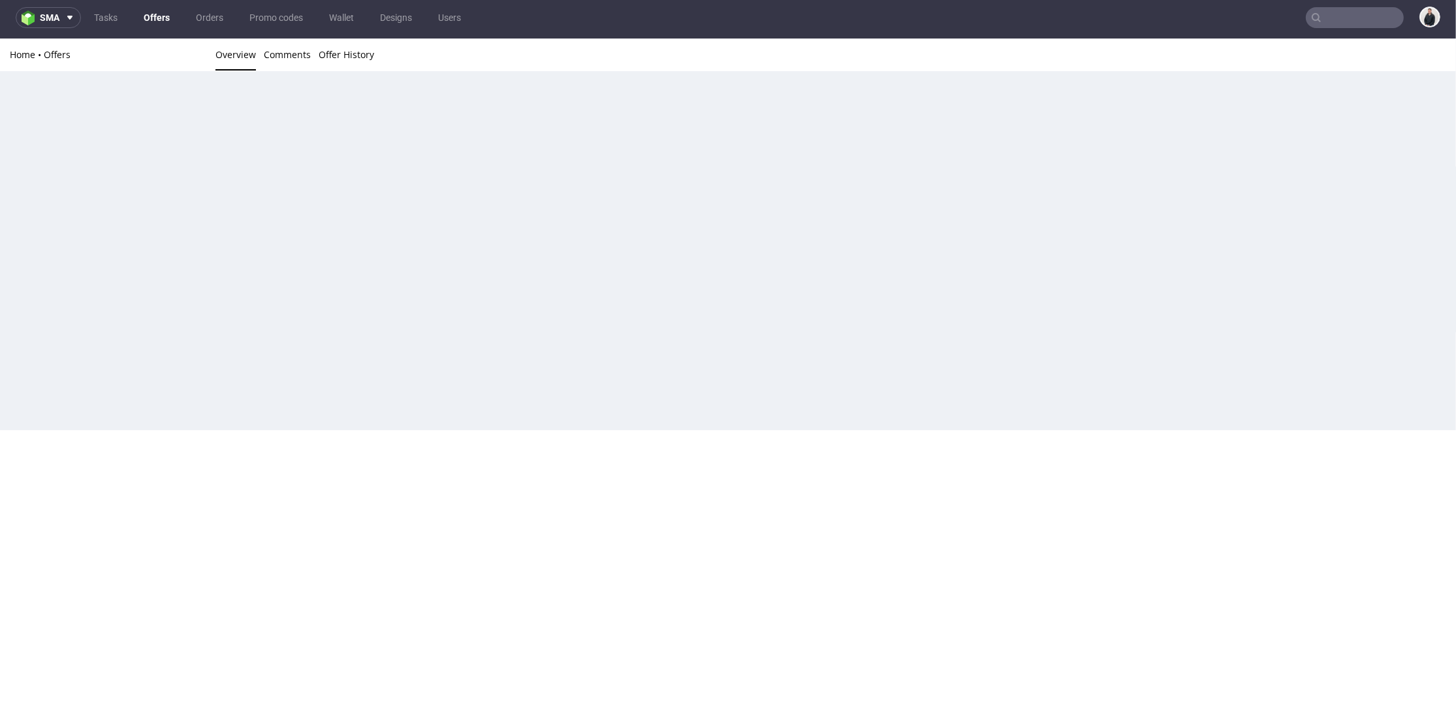
scroll to position [0, 0]
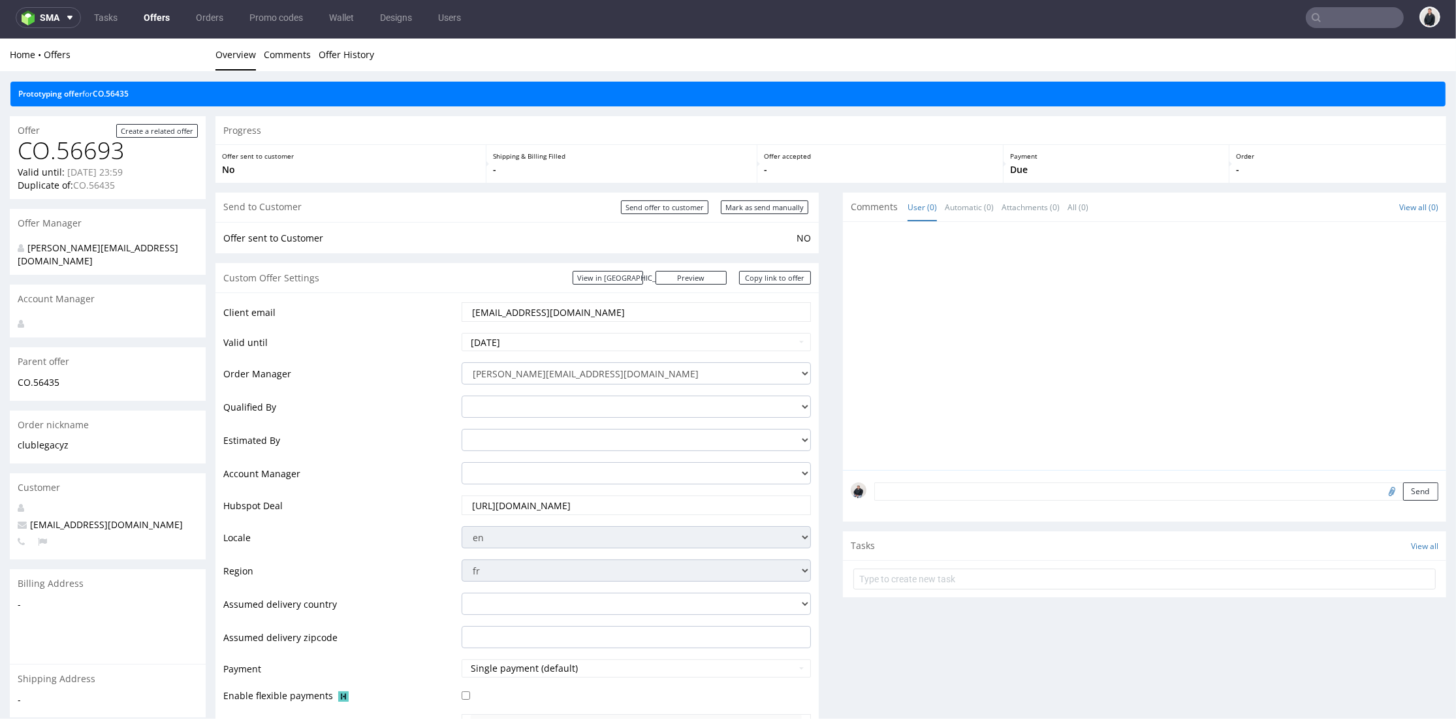
click at [965, 369] on div at bounding box center [1149, 350] width 596 height 240
click at [675, 203] on input "Send offer to customer" at bounding box center [665, 207] width 88 height 14
type input "In progress..."
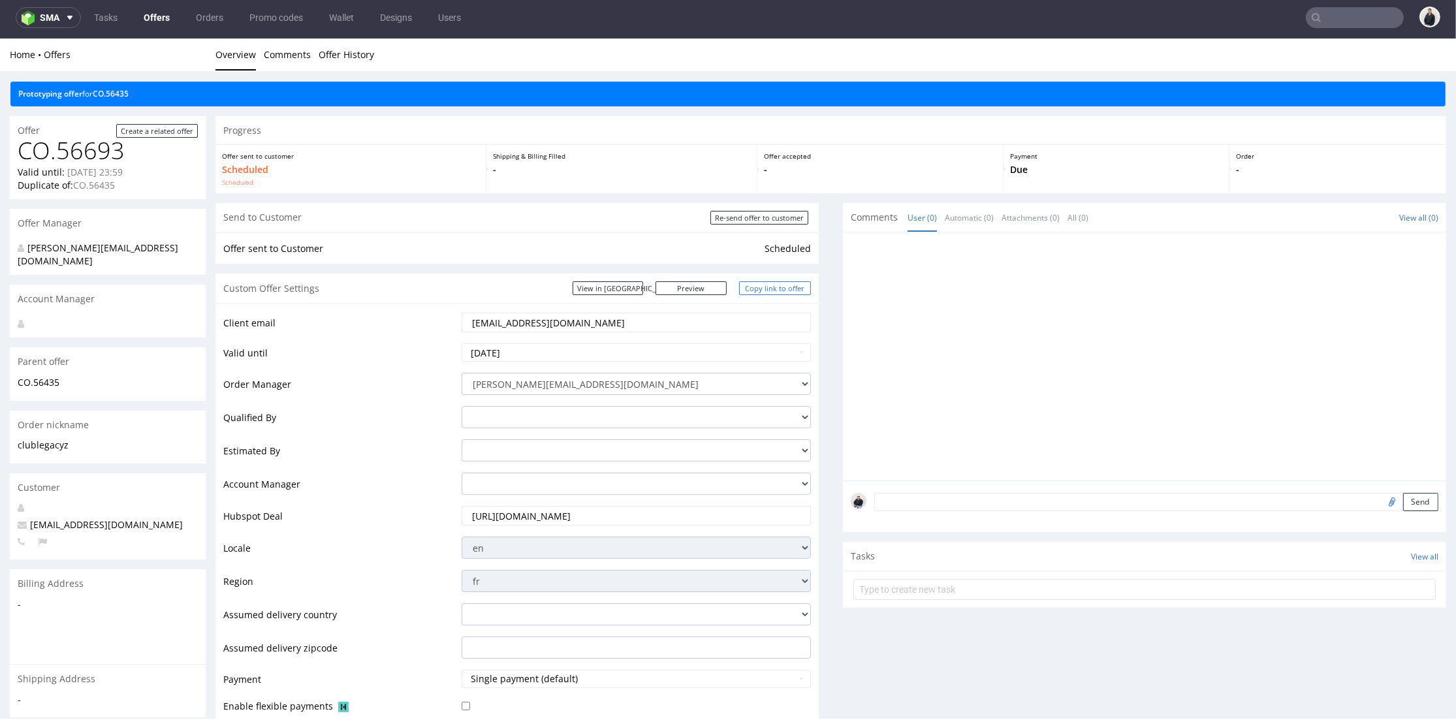
click at [778, 292] on link "Copy link to offer" at bounding box center [775, 288] width 72 height 14
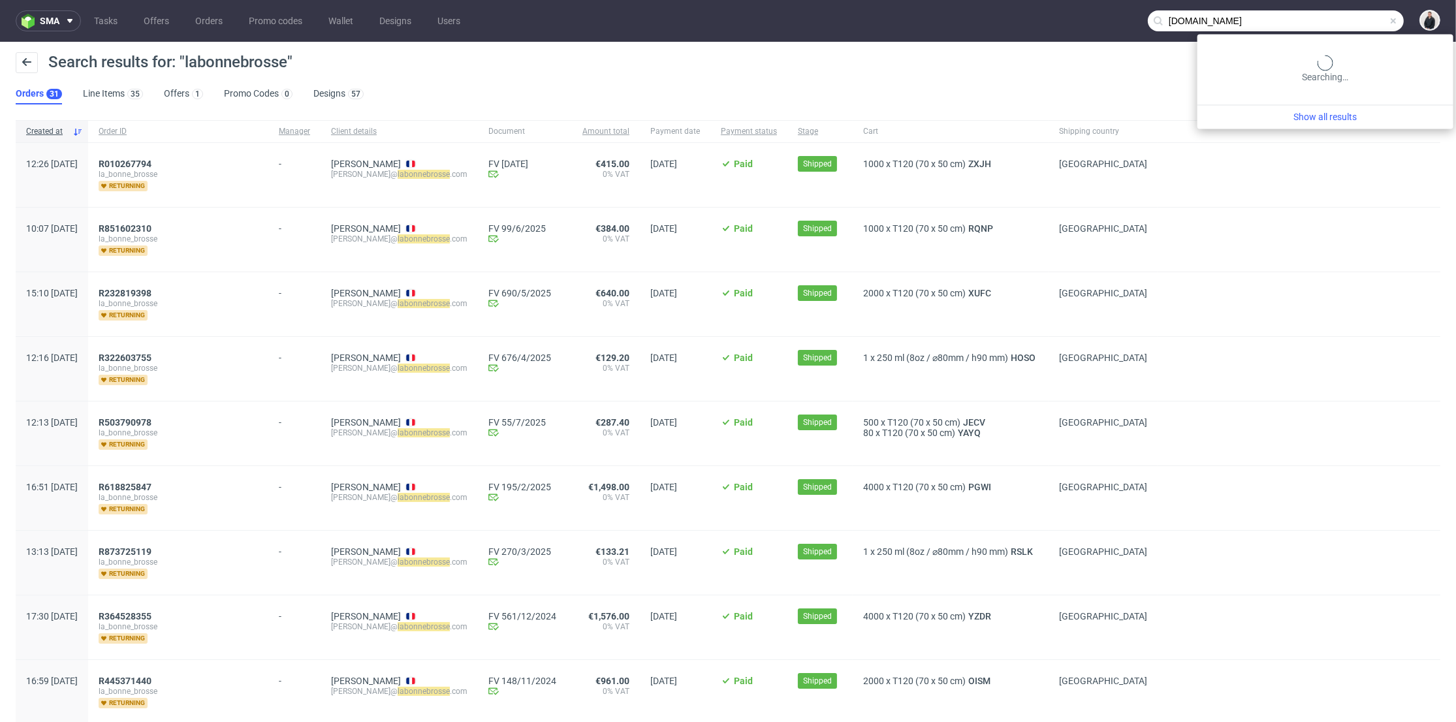
type input "[DOMAIN_NAME]"
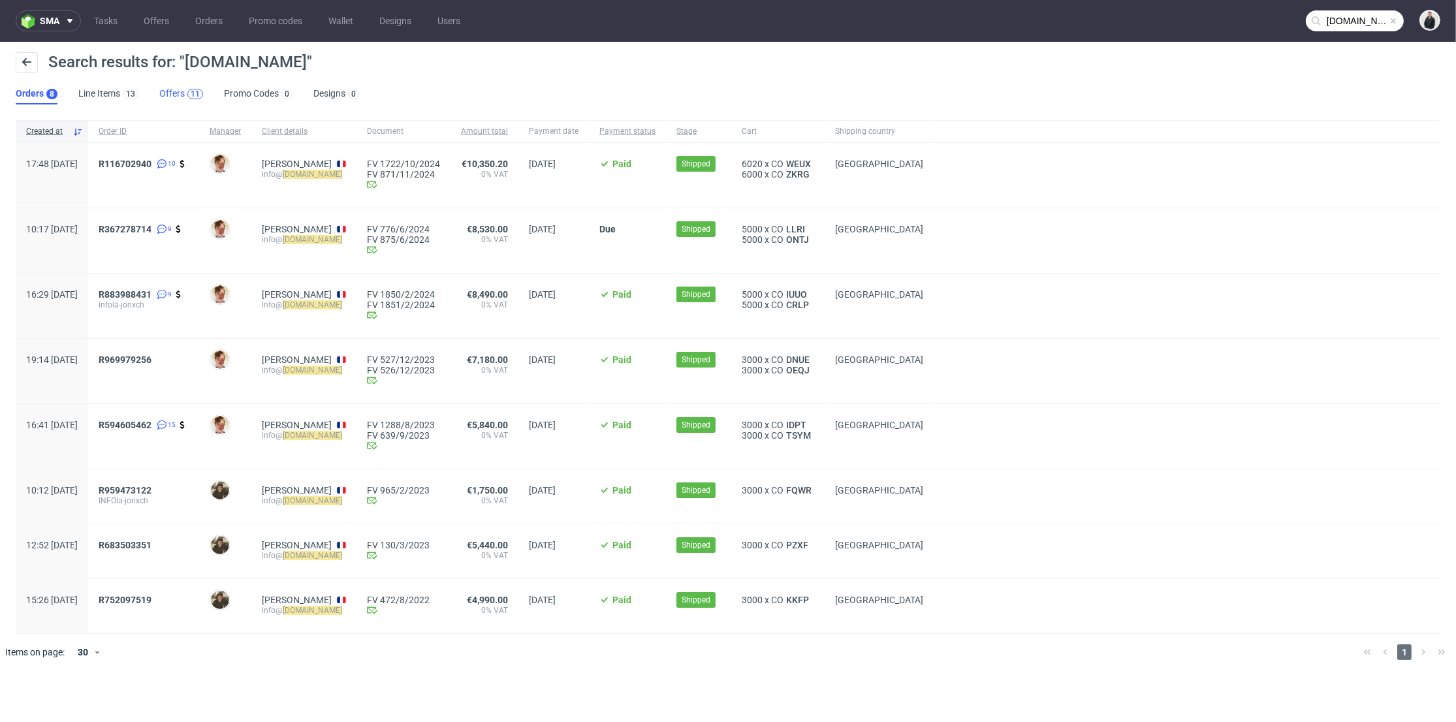
click at [197, 89] on div "11" at bounding box center [195, 93] width 9 height 9
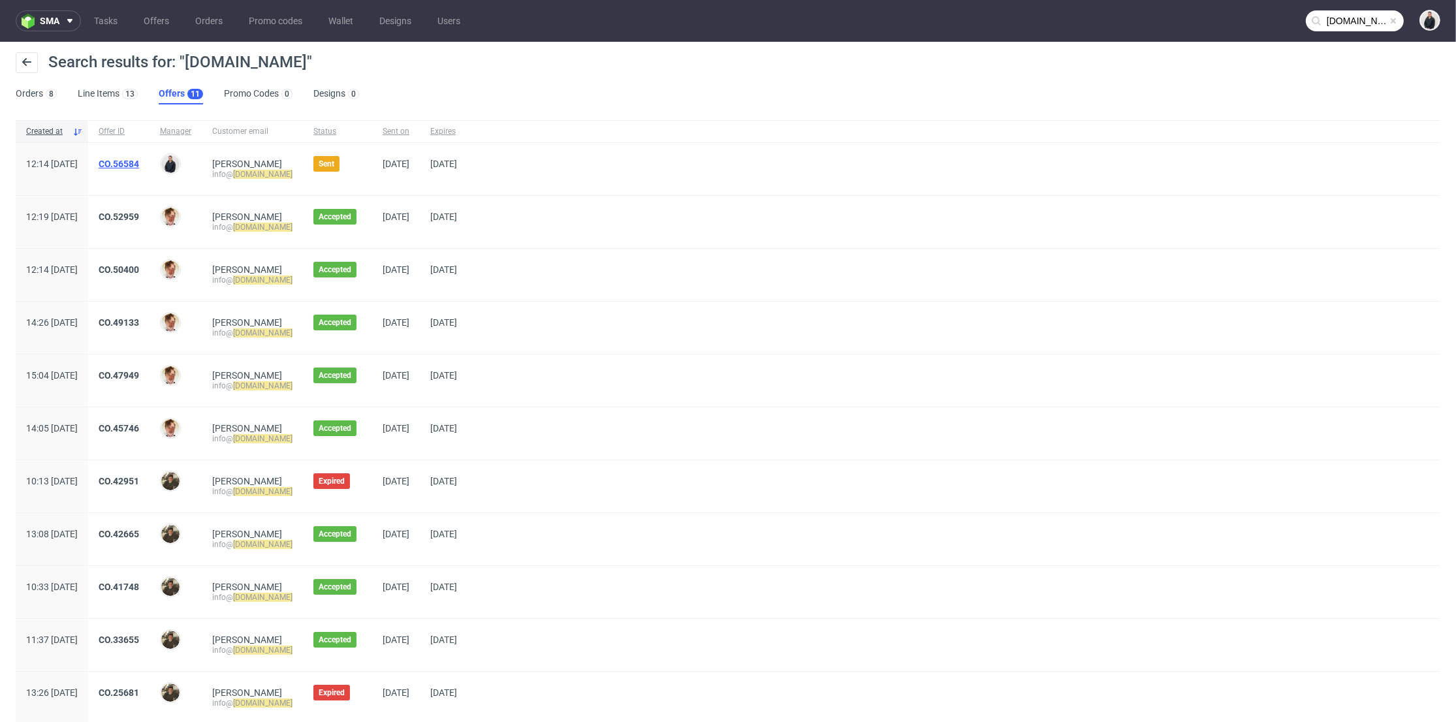
click at [139, 162] on link "CO.56584" at bounding box center [119, 164] width 40 height 10
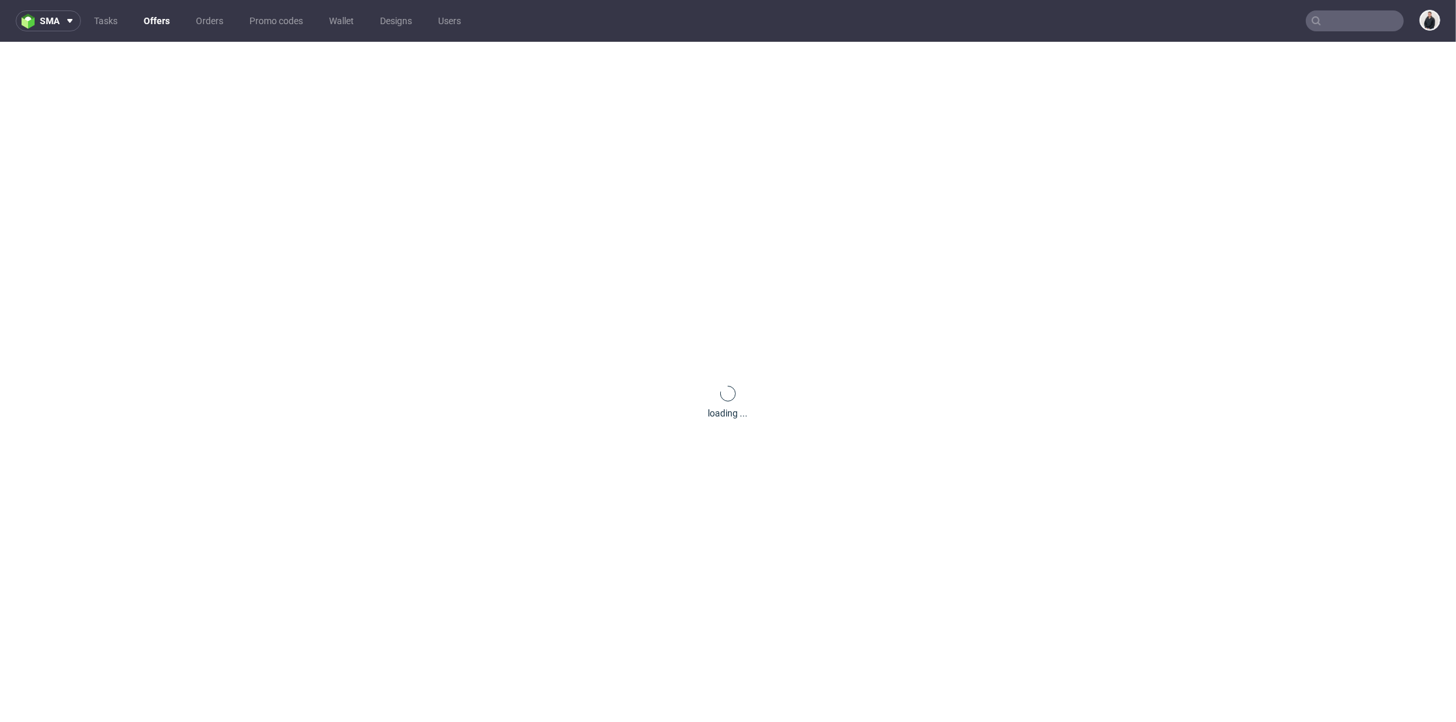
type input "[DOMAIN_NAME]"
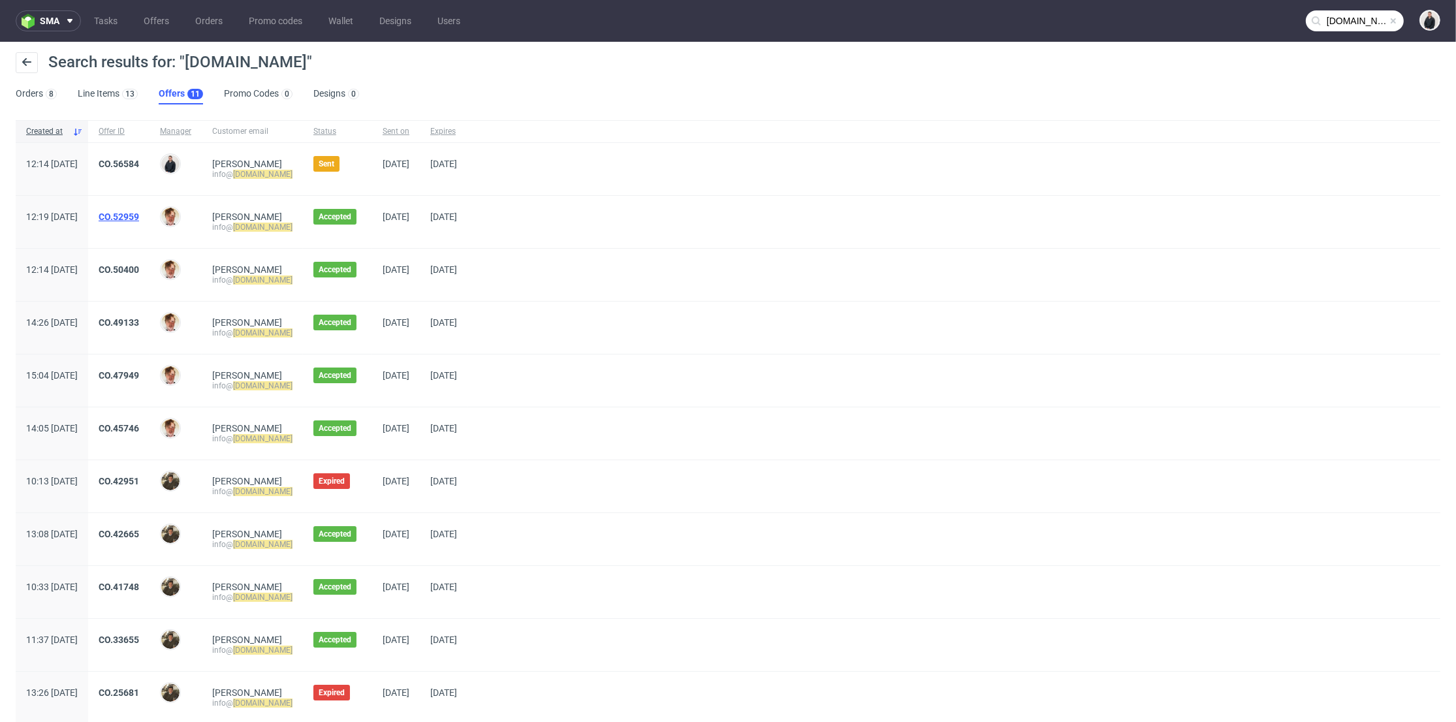
click at [139, 215] on link "CO.52959" at bounding box center [119, 217] width 40 height 10
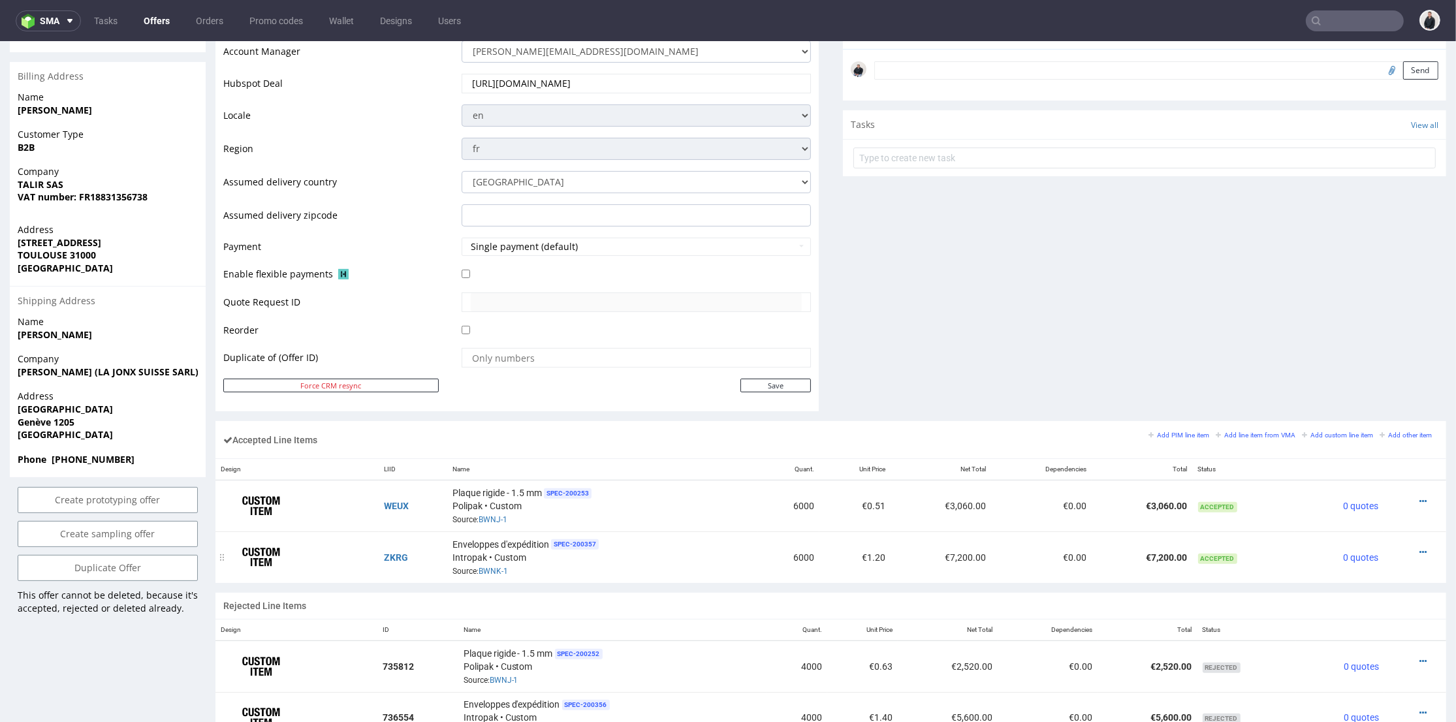
scroll to position [507, 0]
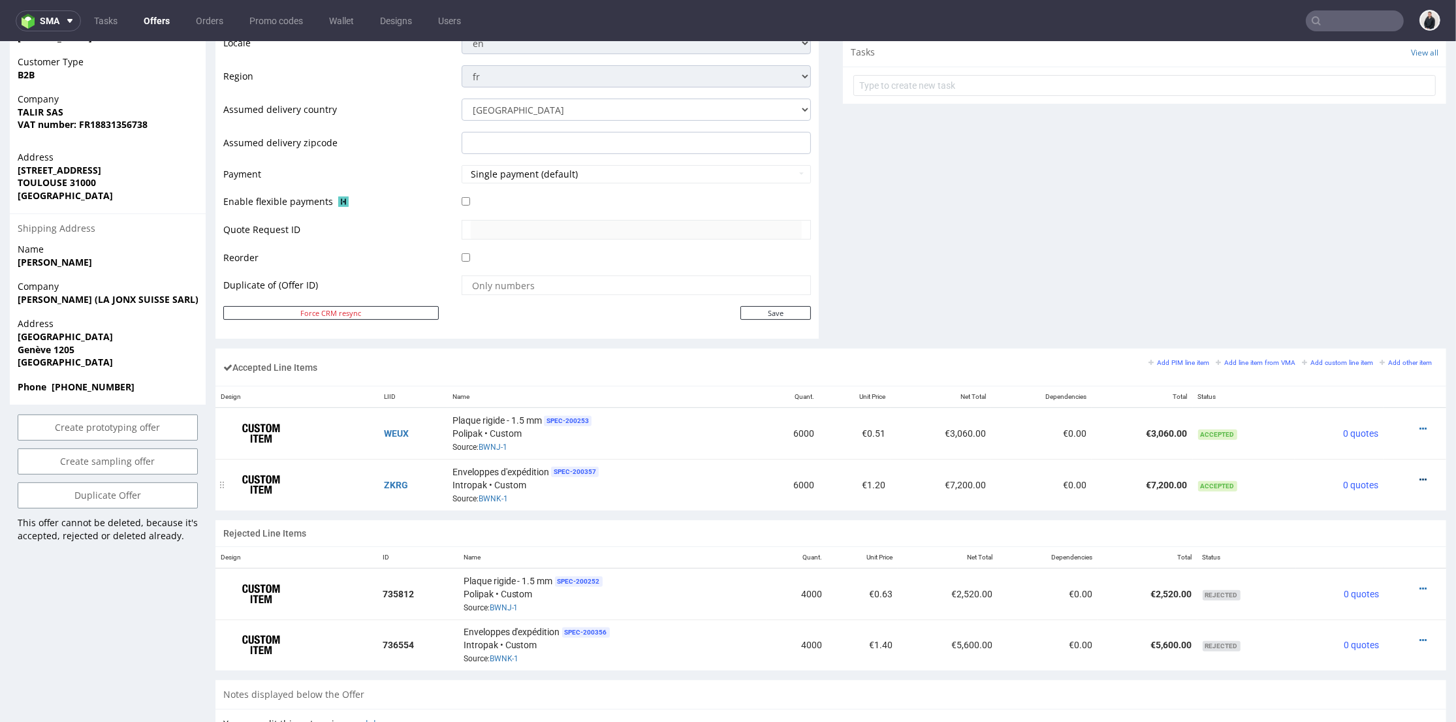
click at [1420, 475] on icon at bounding box center [1423, 479] width 7 height 9
click at [1374, 335] on span "Edit item price" at bounding box center [1370, 332] width 94 height 13
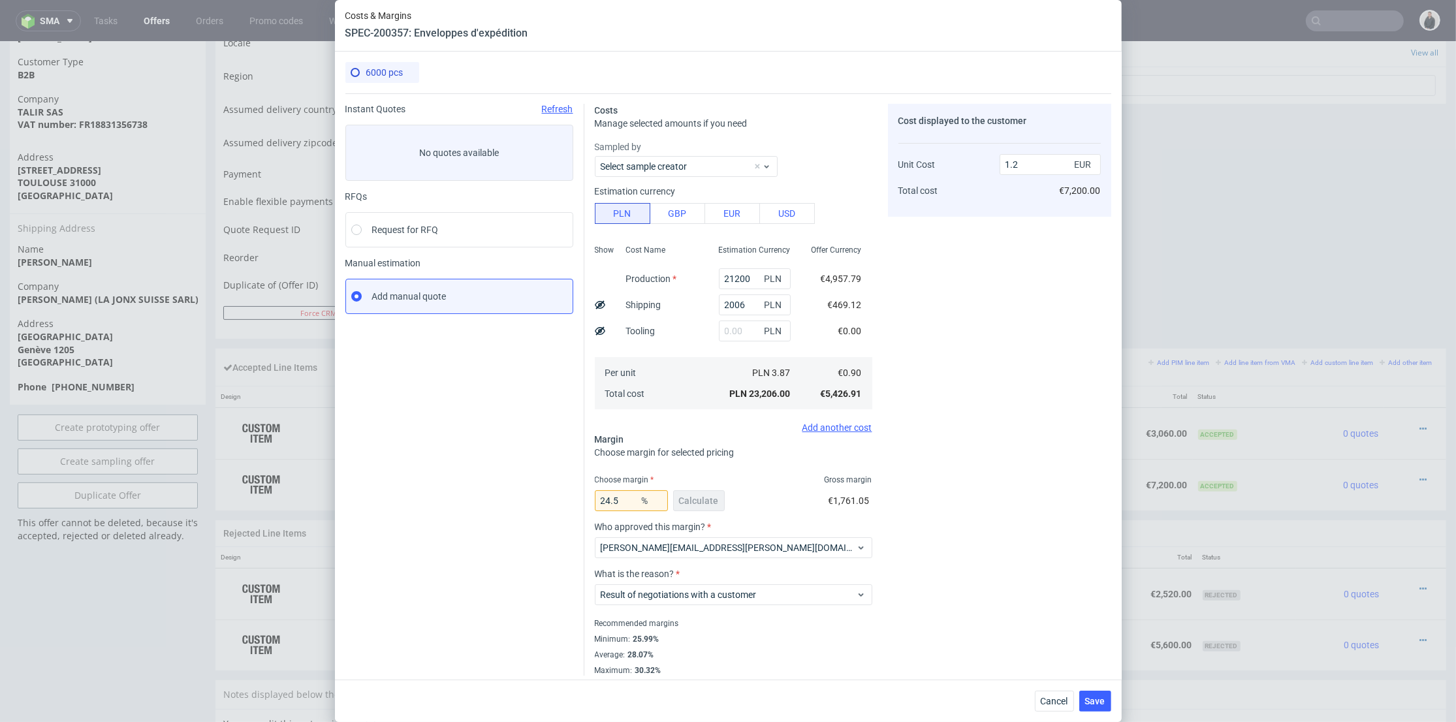
scroll to position [6, 0]
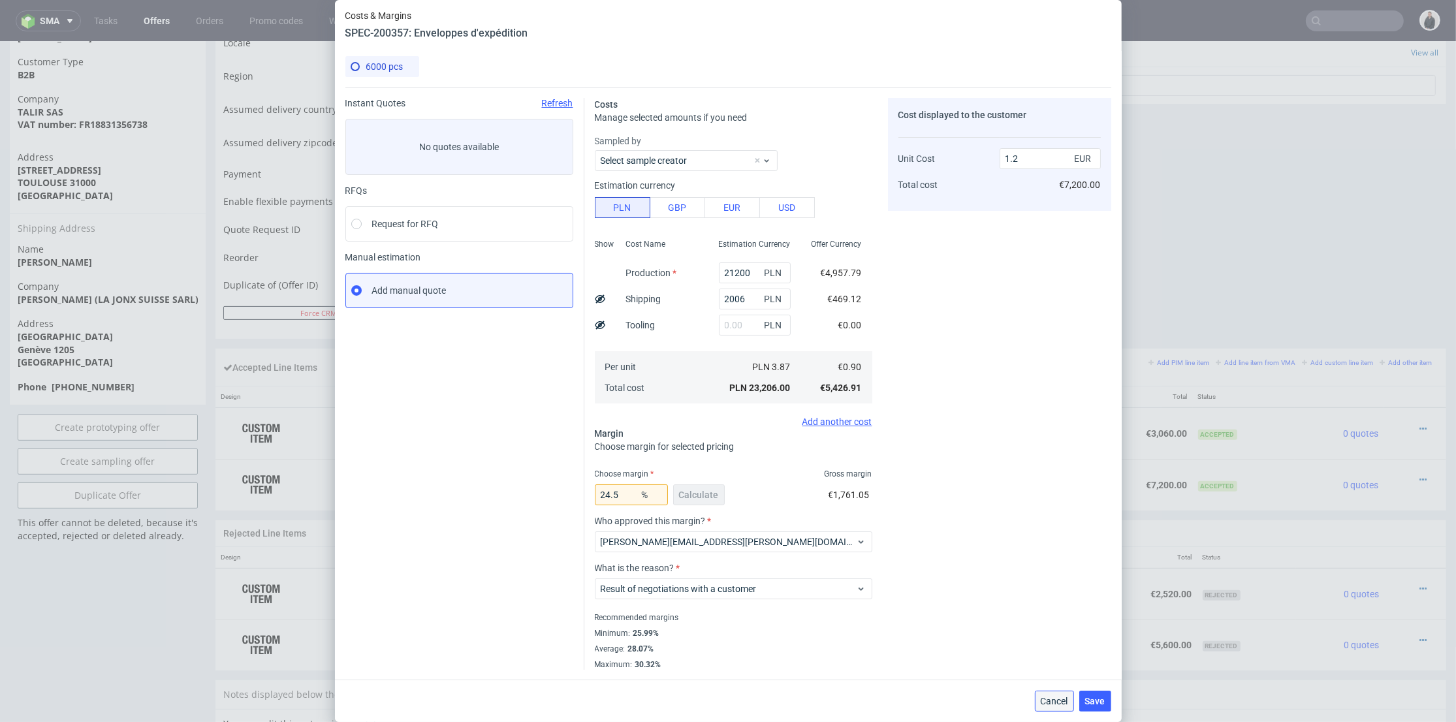
click at [1059, 705] on span "Cancel" at bounding box center [1054, 701] width 27 height 9
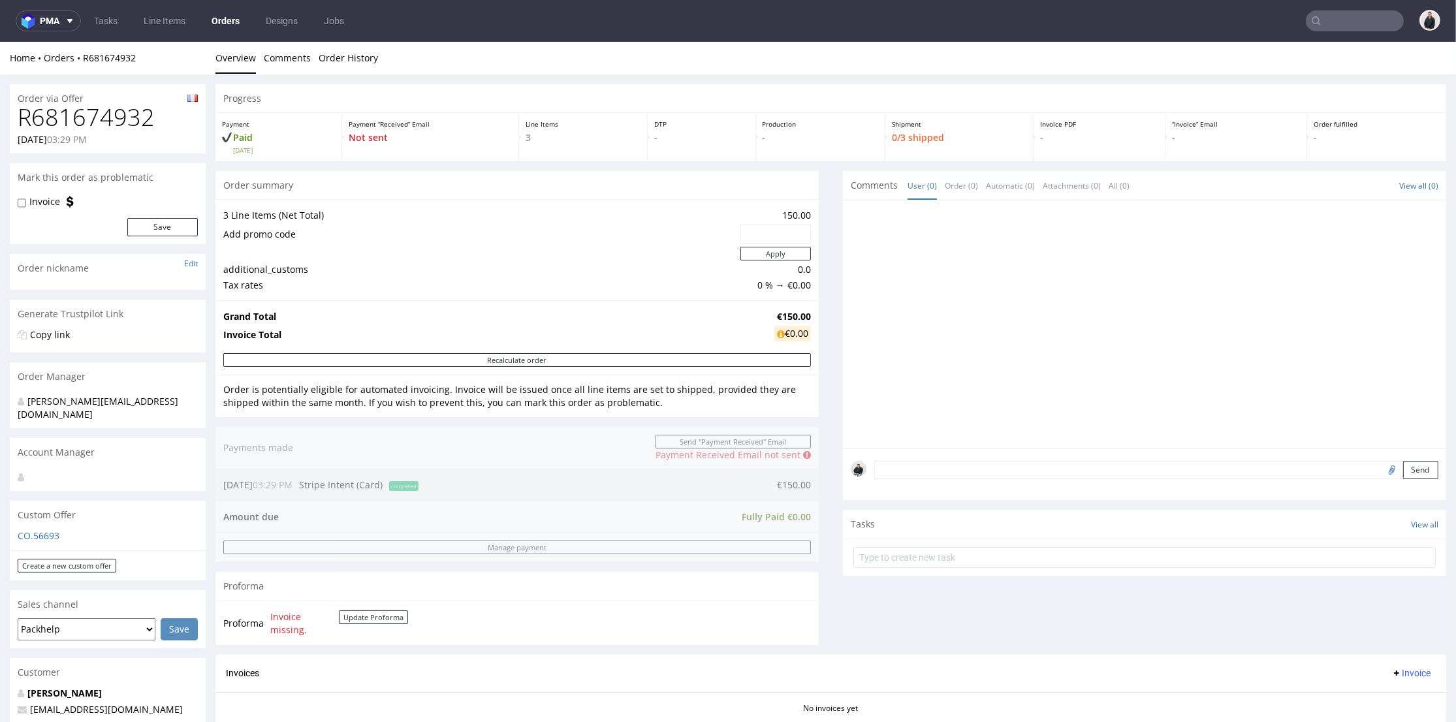
scroll to position [362, 0]
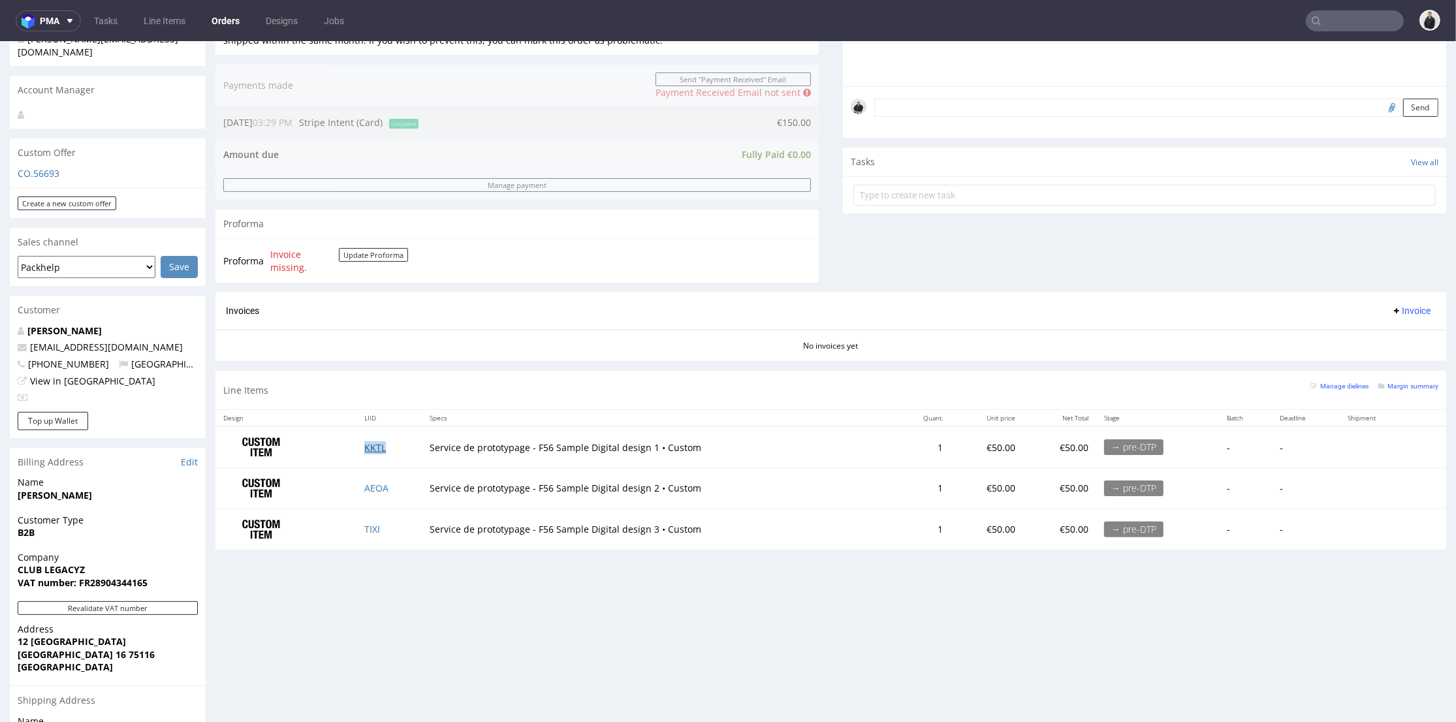
click at [375, 446] on link "KKTL" at bounding box center [375, 447] width 22 height 12
click at [379, 487] on link "AEOA" at bounding box center [376, 488] width 24 height 12
click at [365, 528] on link "TIXI" at bounding box center [372, 529] width 16 height 12
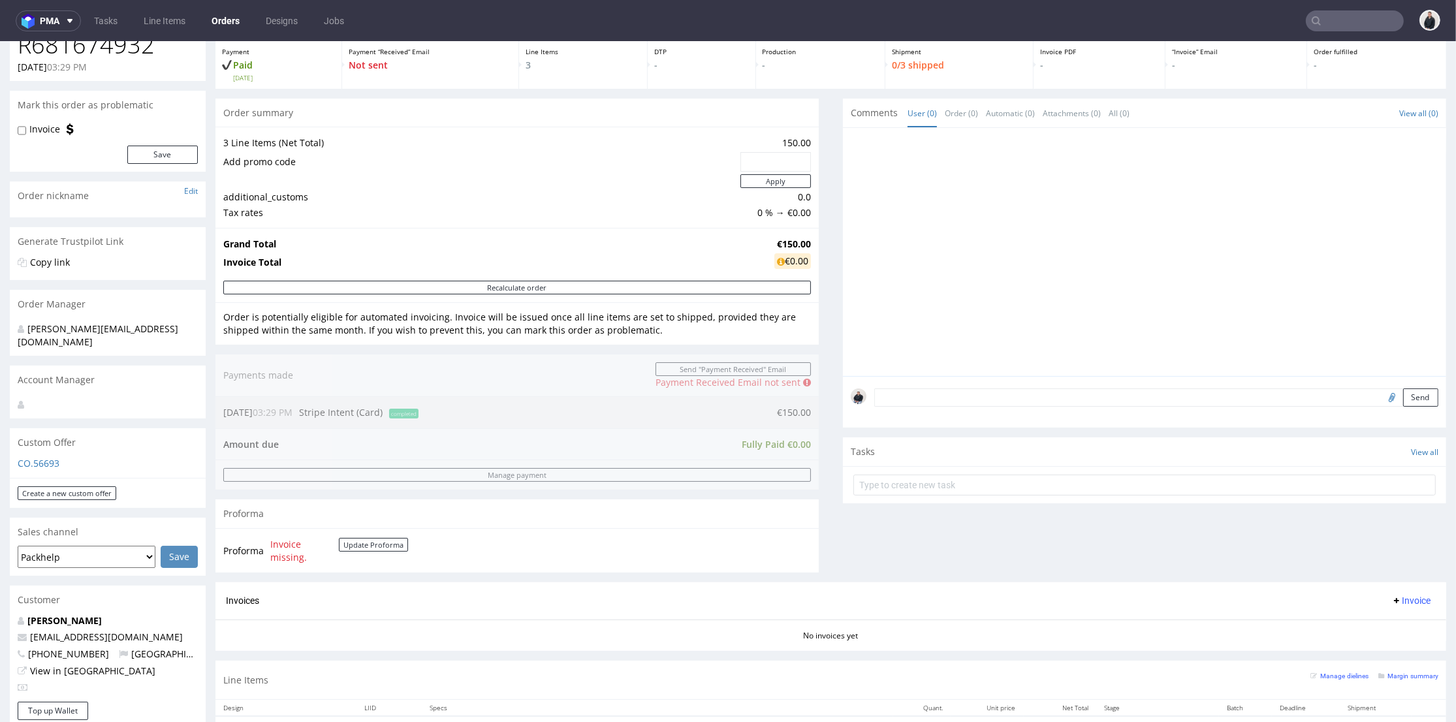
scroll to position [0, 0]
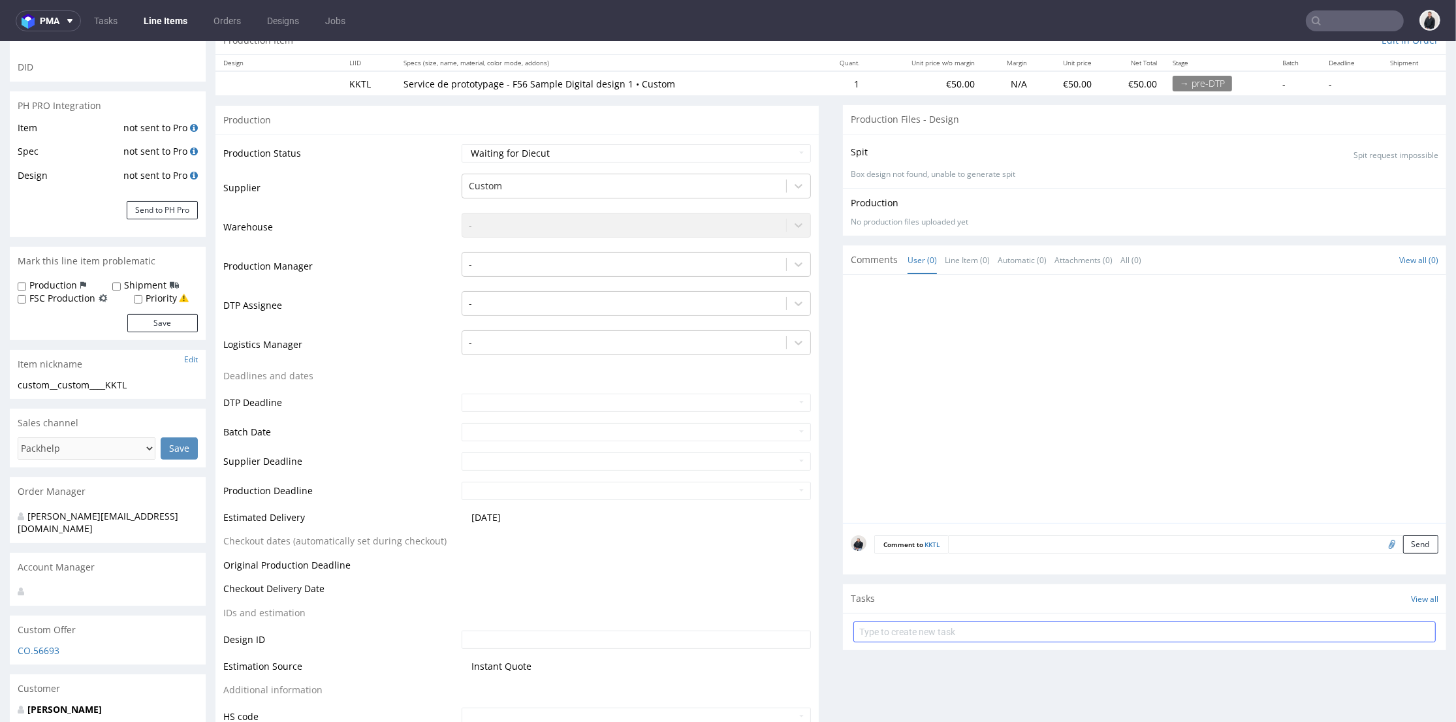
scroll to position [362, 0]
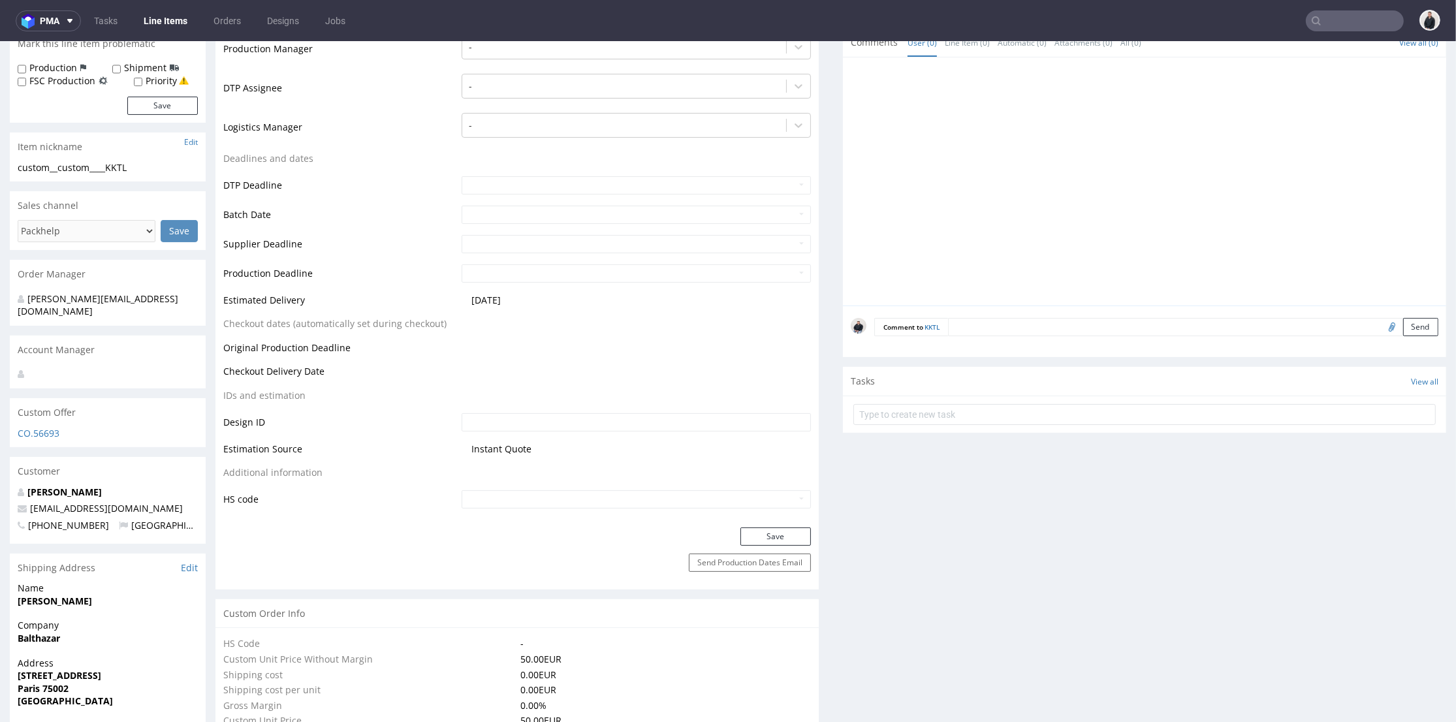
click at [1381, 327] on input "file" at bounding box center [1390, 326] width 18 height 17
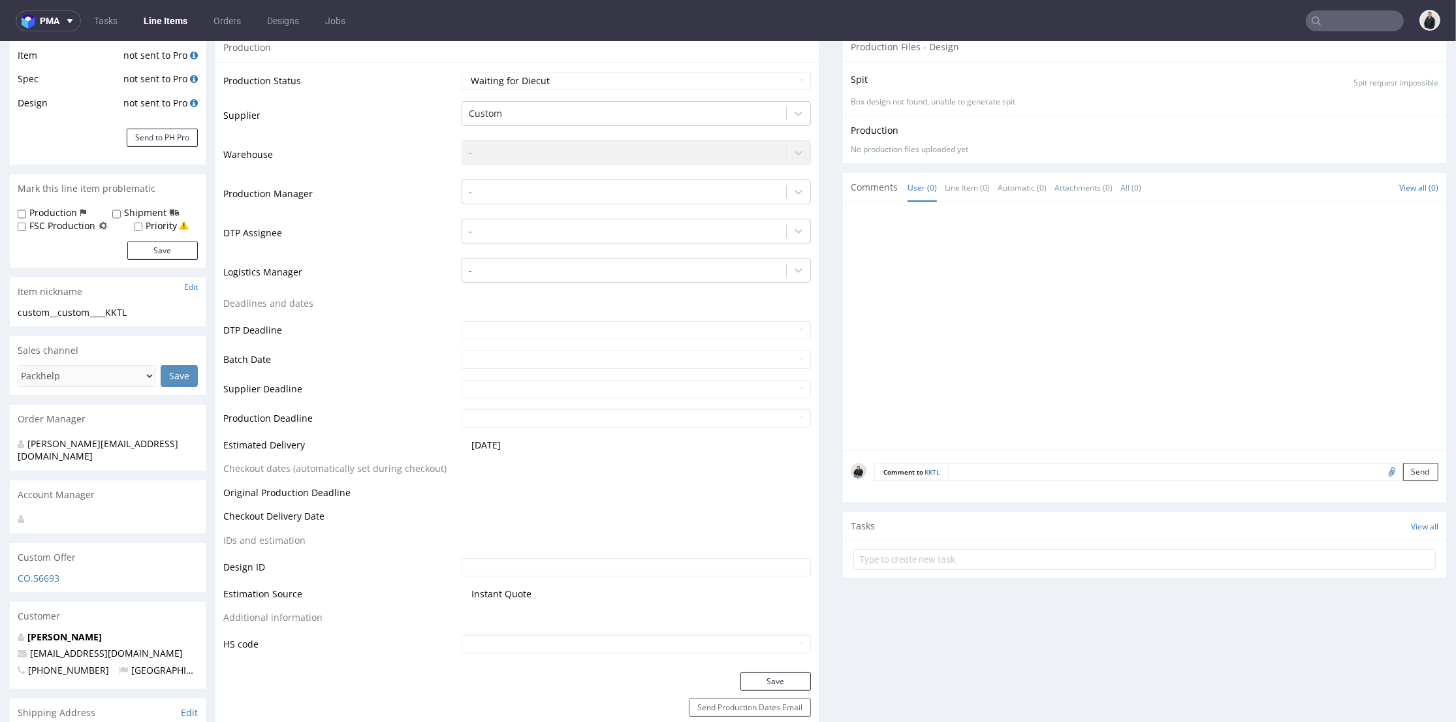
click at [1381, 472] on input "file" at bounding box center [1390, 471] width 18 height 17
type input "C:\fakepath\V1.pdf"
click at [1410, 470] on button "Send" at bounding box center [1420, 472] width 35 height 18
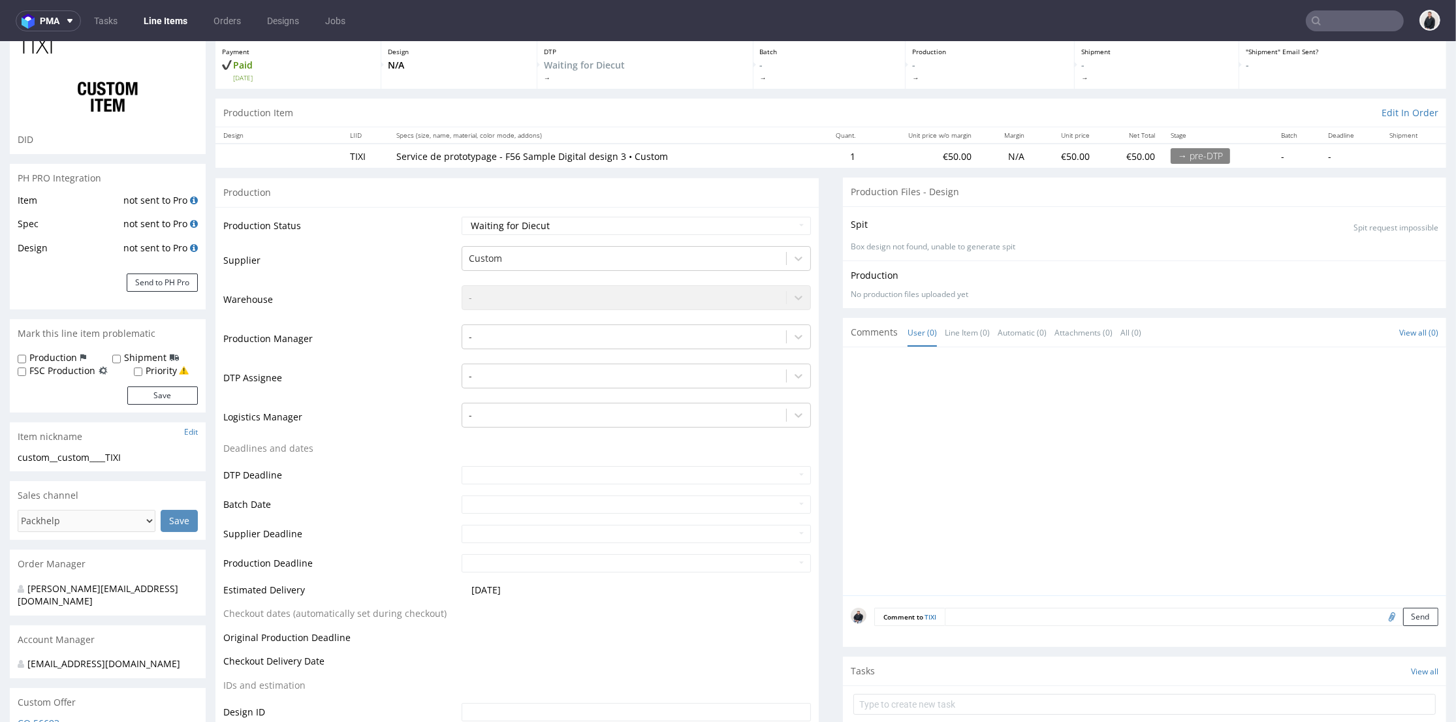
scroll to position [362, 0]
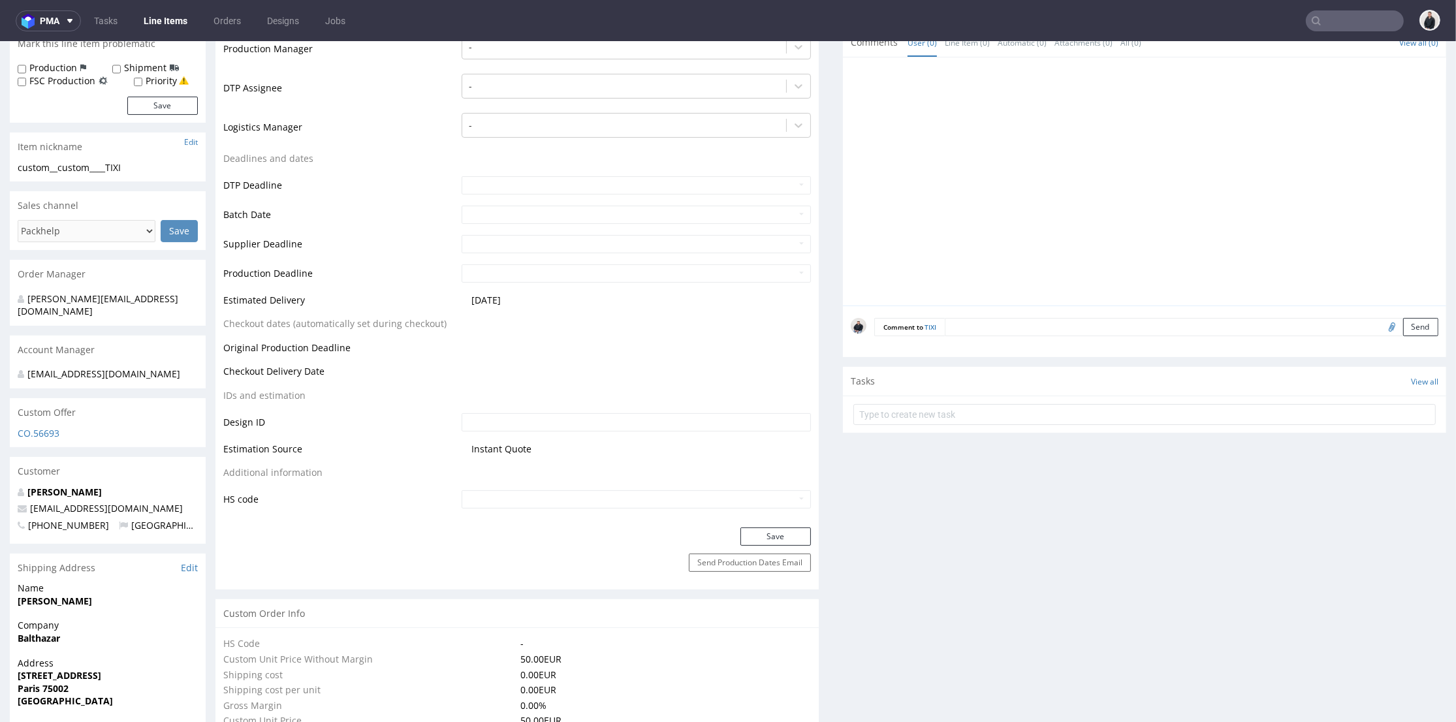
click at [1381, 323] on input "file" at bounding box center [1390, 326] width 18 height 17
type input "C:\fakepath\V3.pdf"
click at [1405, 328] on button "Send" at bounding box center [1420, 327] width 35 height 18
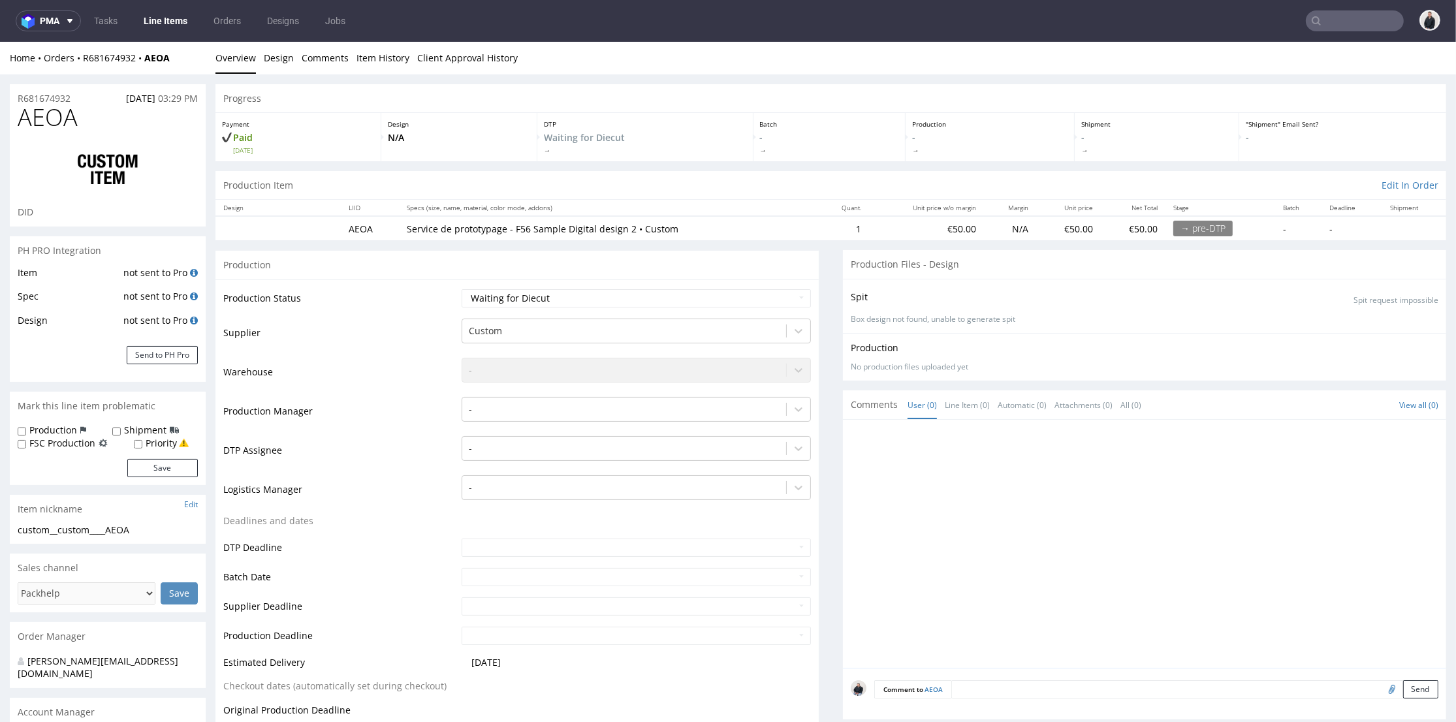
scroll to position [217, 0]
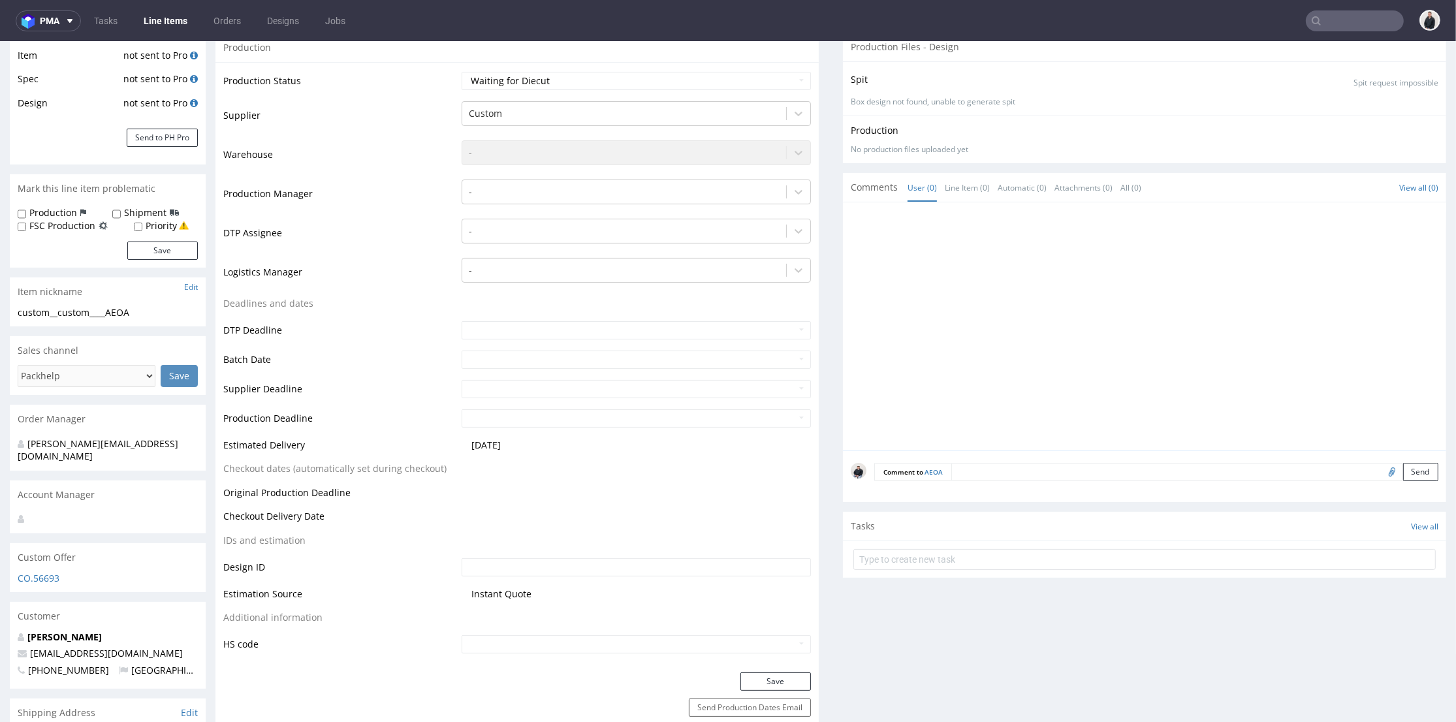
click at [1381, 472] on input "file" at bounding box center [1390, 471] width 18 height 17
click at [1381, 471] on input "file" at bounding box center [1390, 471] width 18 height 17
type input "C:\fakepath\V2.pdf"
click at [1403, 470] on button "Send" at bounding box center [1420, 472] width 35 height 18
